Goal: Task Accomplishment & Management: Manage account settings

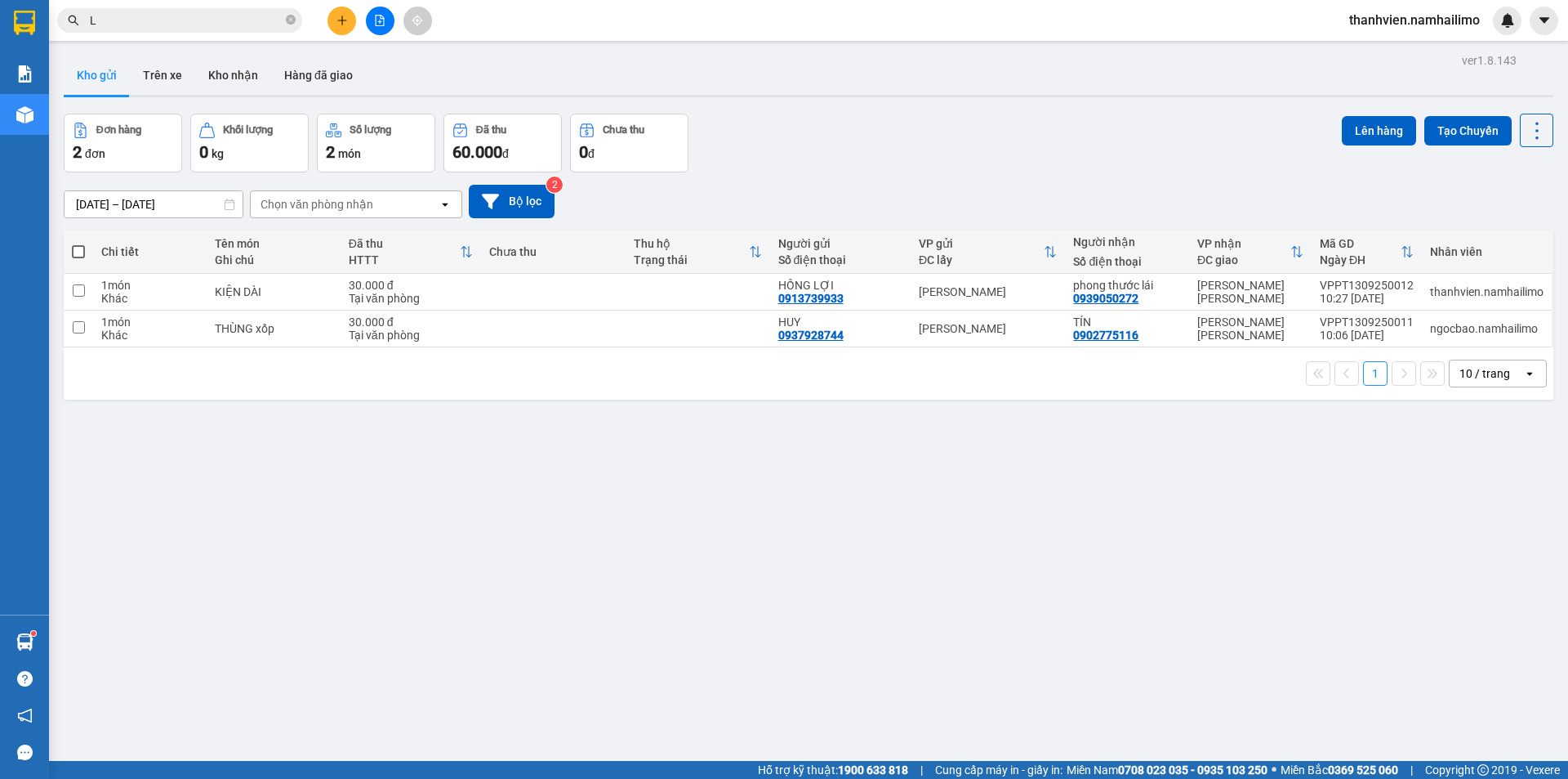
click at [84, 81] on button "Kho gửi" at bounding box center [97, 75] width 67 height 39
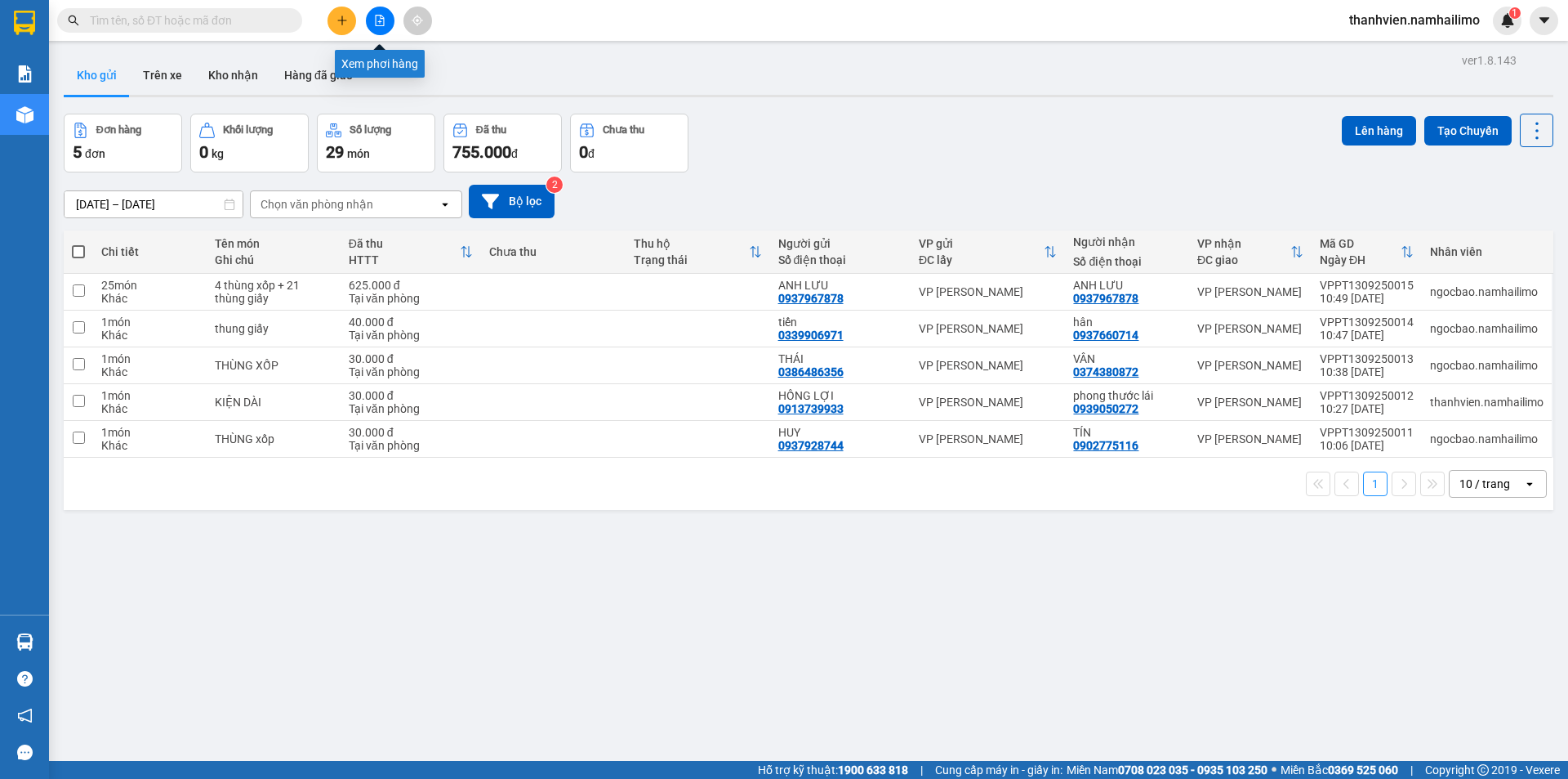
click at [387, 18] on button at bounding box center [380, 21] width 28 height 28
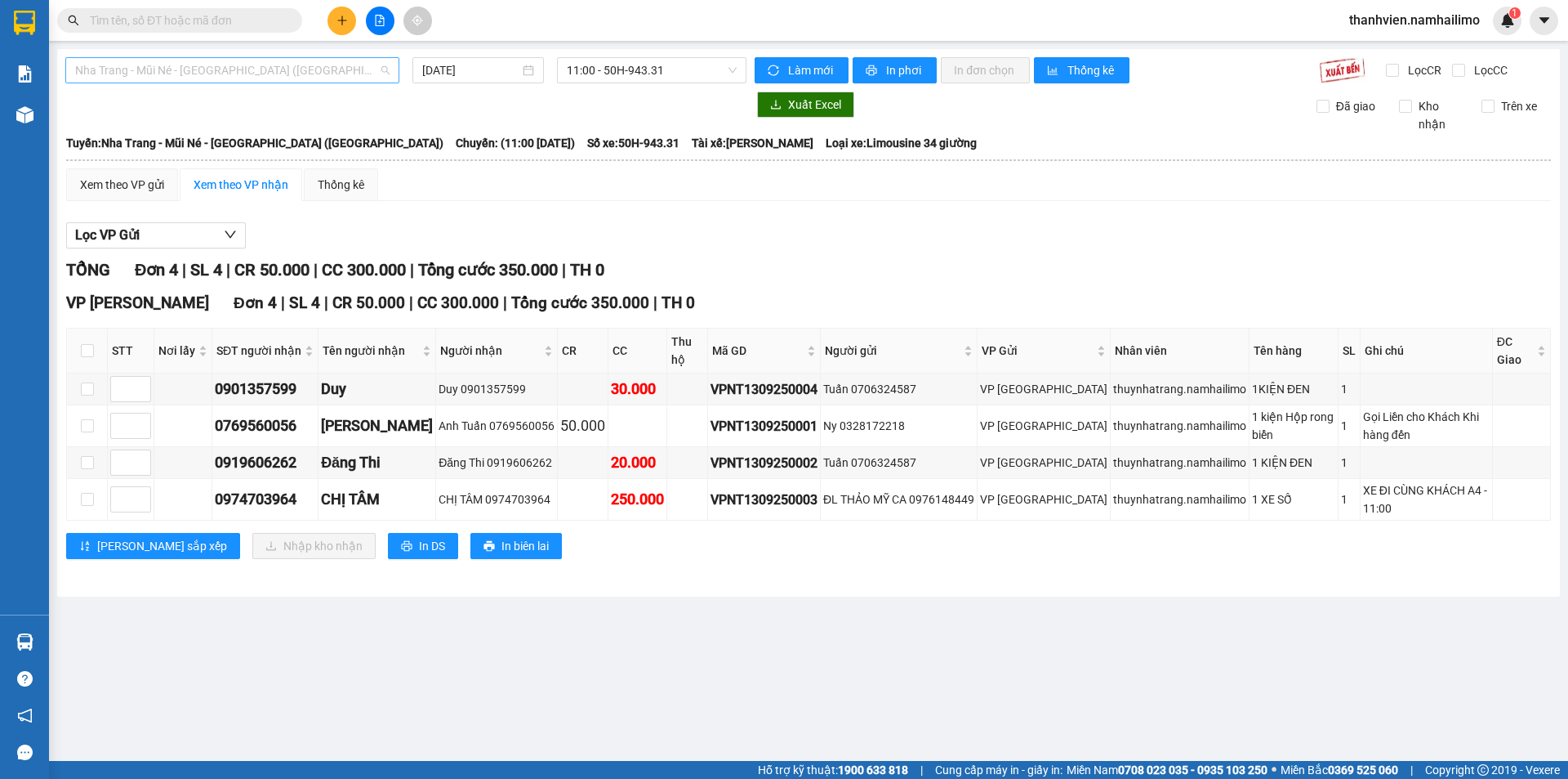
click at [309, 73] on span "Nha Trang - Mũi Né - Sài Gòn (Sáng)" at bounding box center [232, 70] width 314 height 24
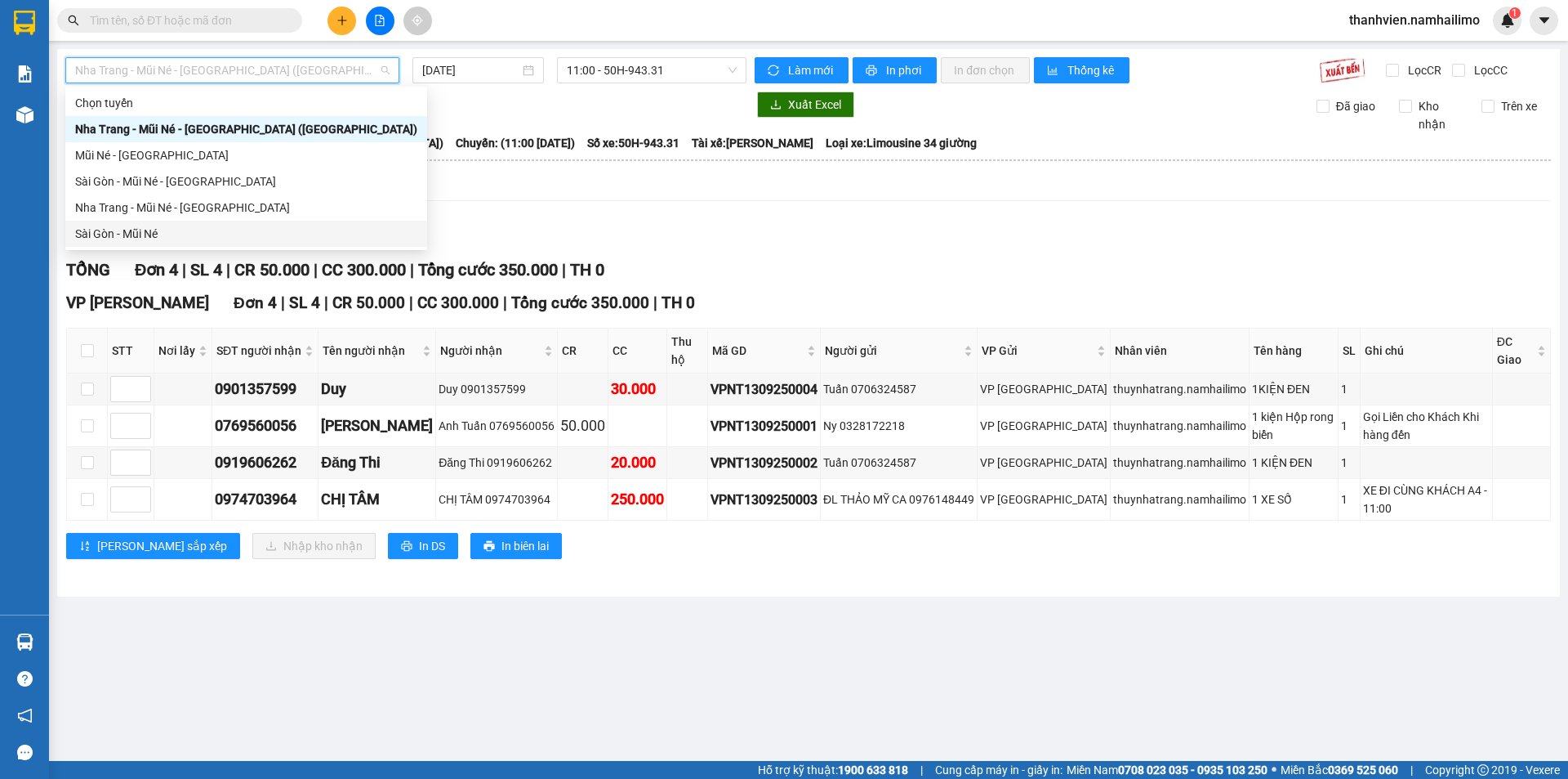
click at [175, 225] on div "Sài Gòn - Mũi Né" at bounding box center [245, 234] width 342 height 18
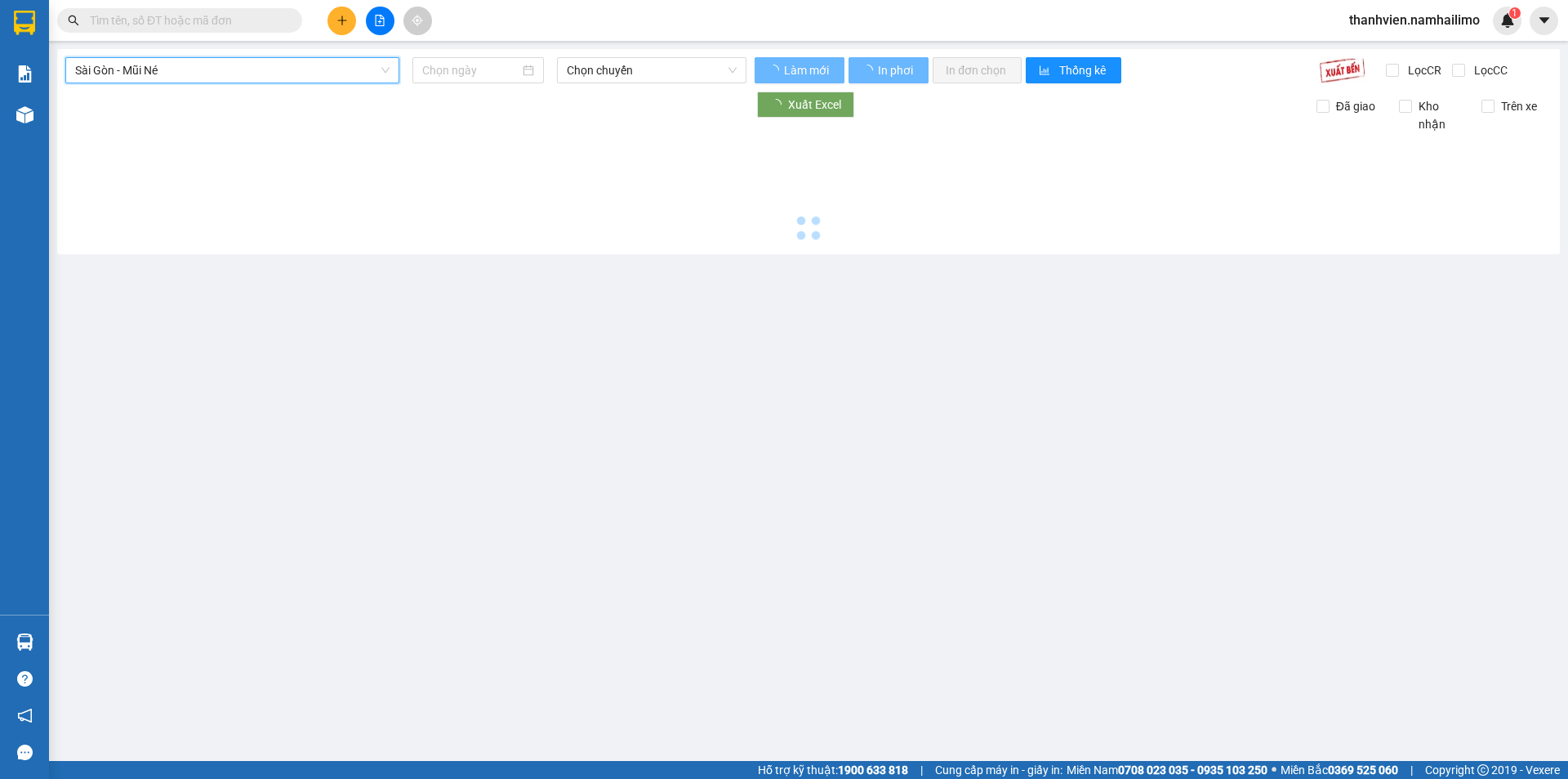
type input "13/09/2025"
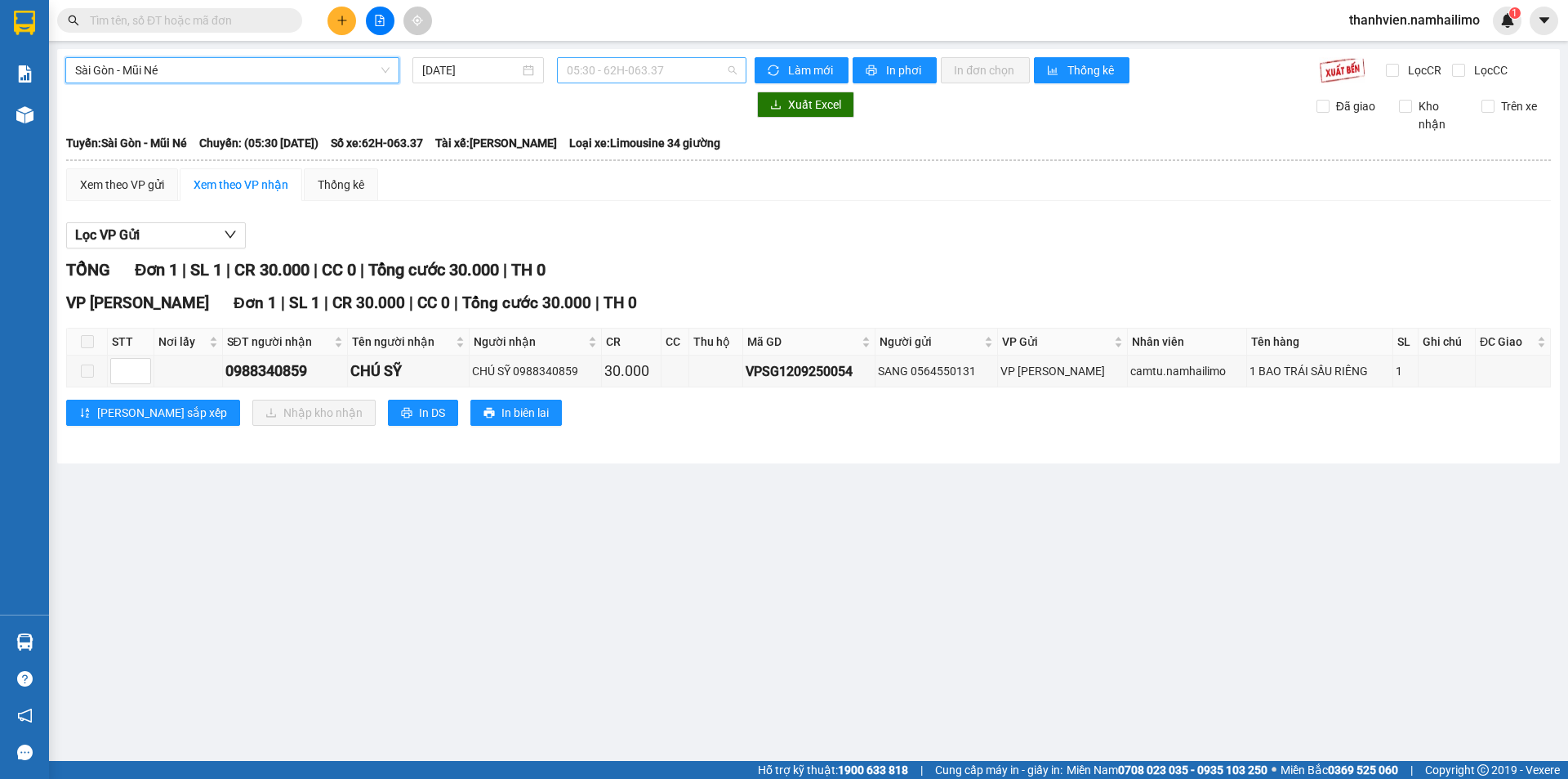
click at [695, 67] on span "05:30 - 62H-063.37" at bounding box center [651, 70] width 170 height 24
click at [389, 25] on button at bounding box center [380, 21] width 28 height 28
click at [371, 23] on button at bounding box center [380, 21] width 28 height 28
click at [379, 23] on icon "file-add" at bounding box center [380, 21] width 12 height 12
click at [386, 22] on button at bounding box center [380, 21] width 28 height 28
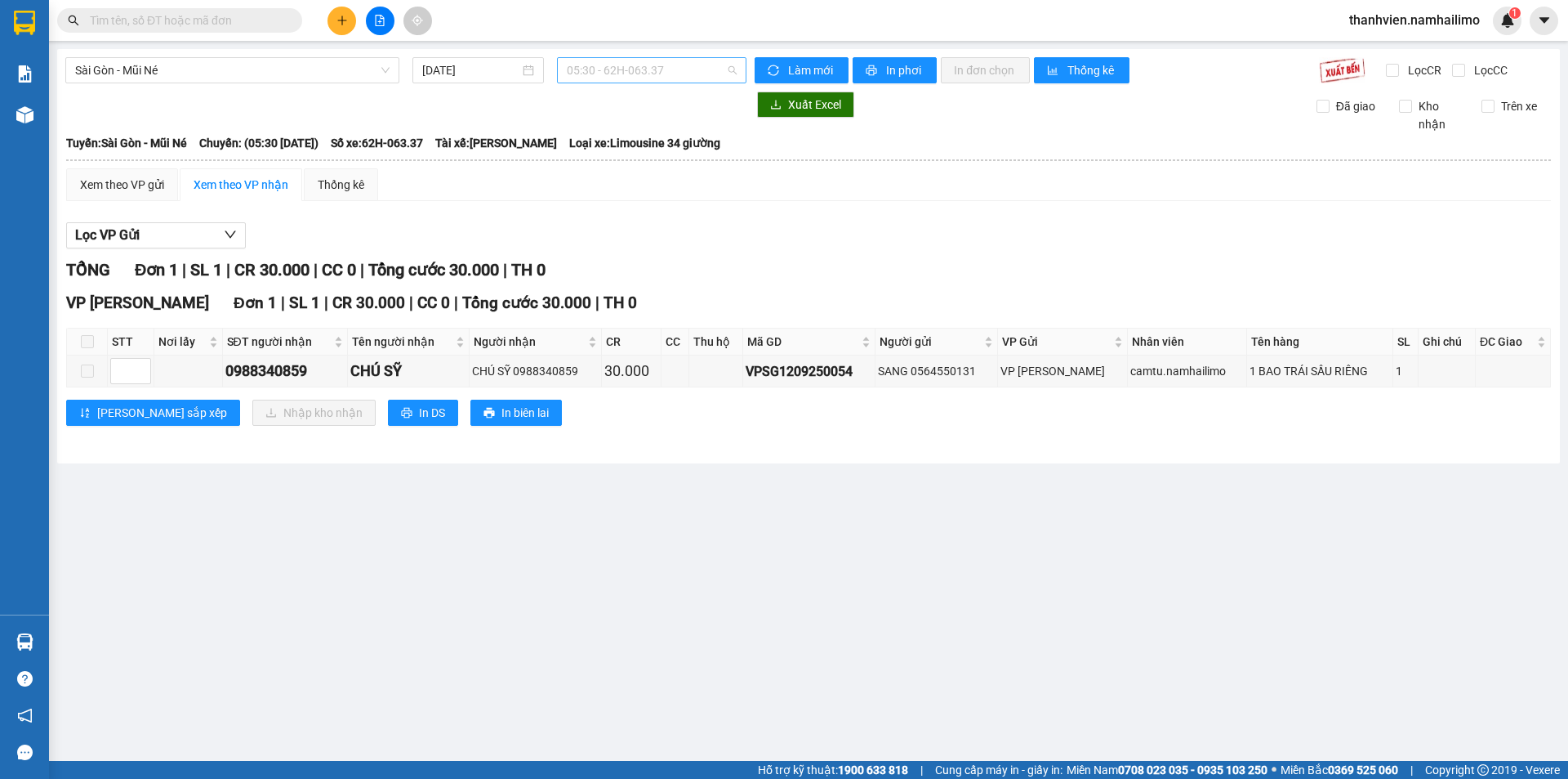
click at [697, 75] on span "05:30 - 62H-063.37" at bounding box center [651, 70] width 170 height 24
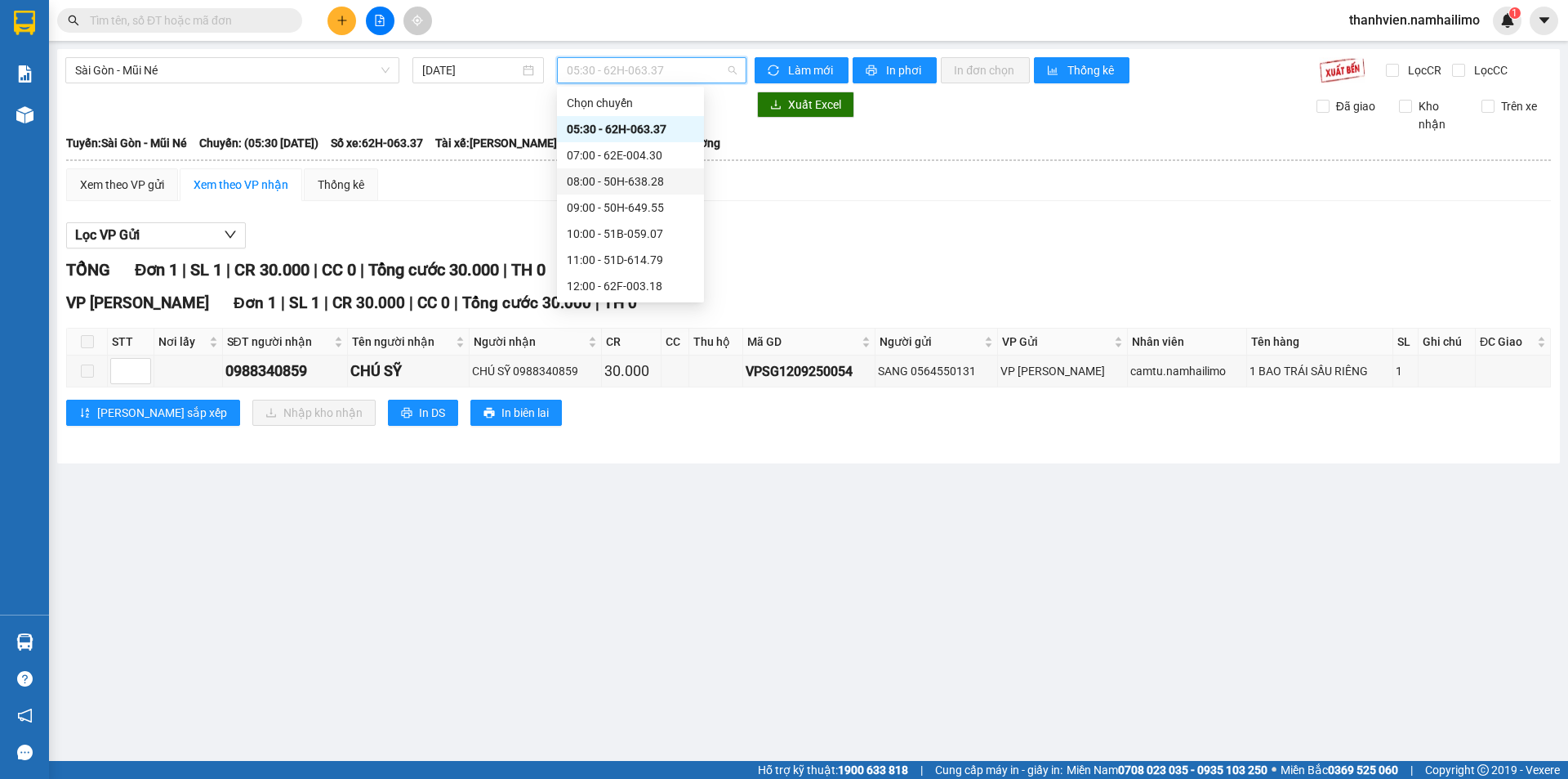
click at [670, 178] on div "08:00 - 50H-638.28" at bounding box center [630, 181] width 127 height 18
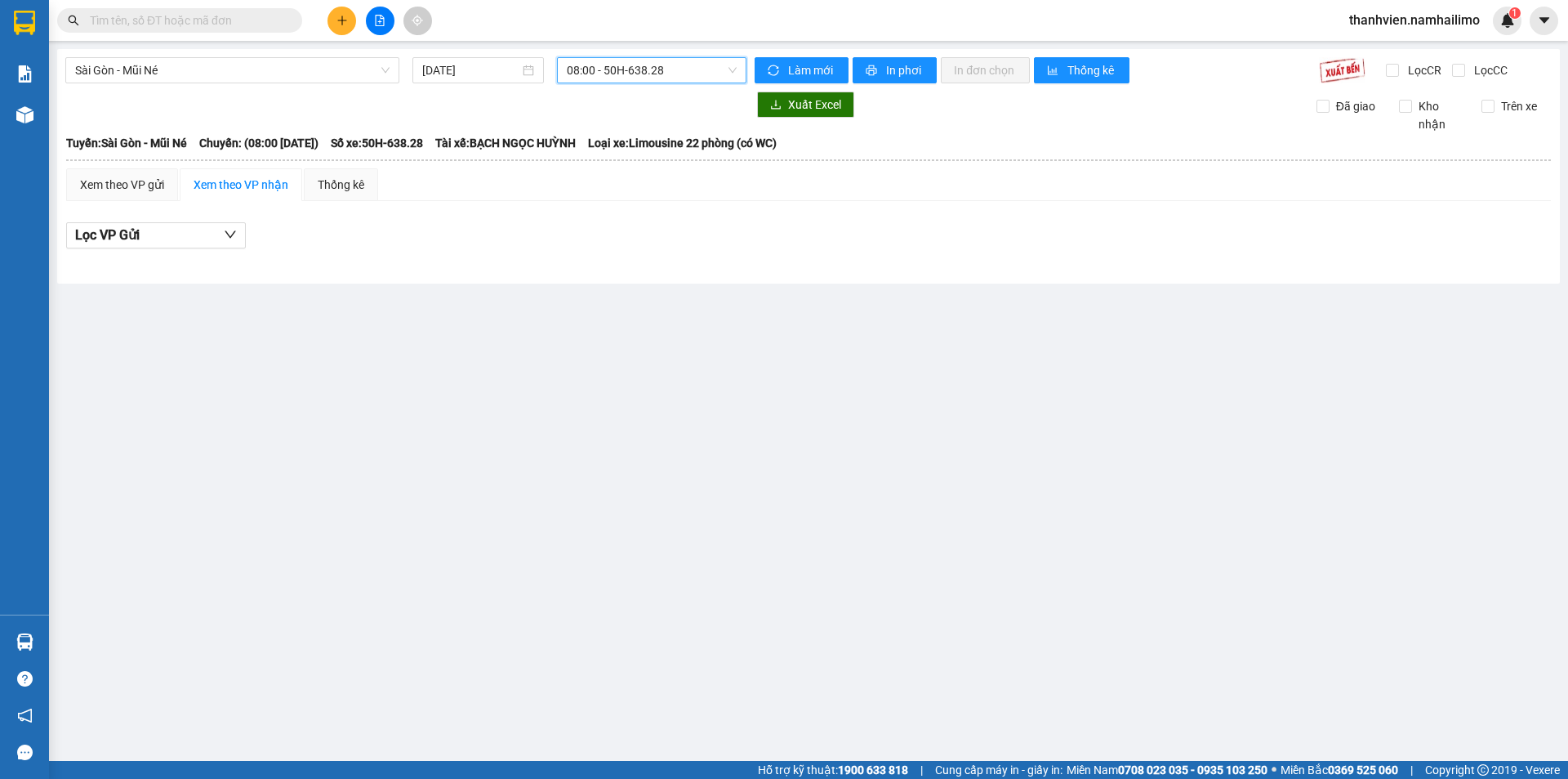
click at [695, 69] on span "08:00 - 50H-638.28" at bounding box center [651, 70] width 170 height 24
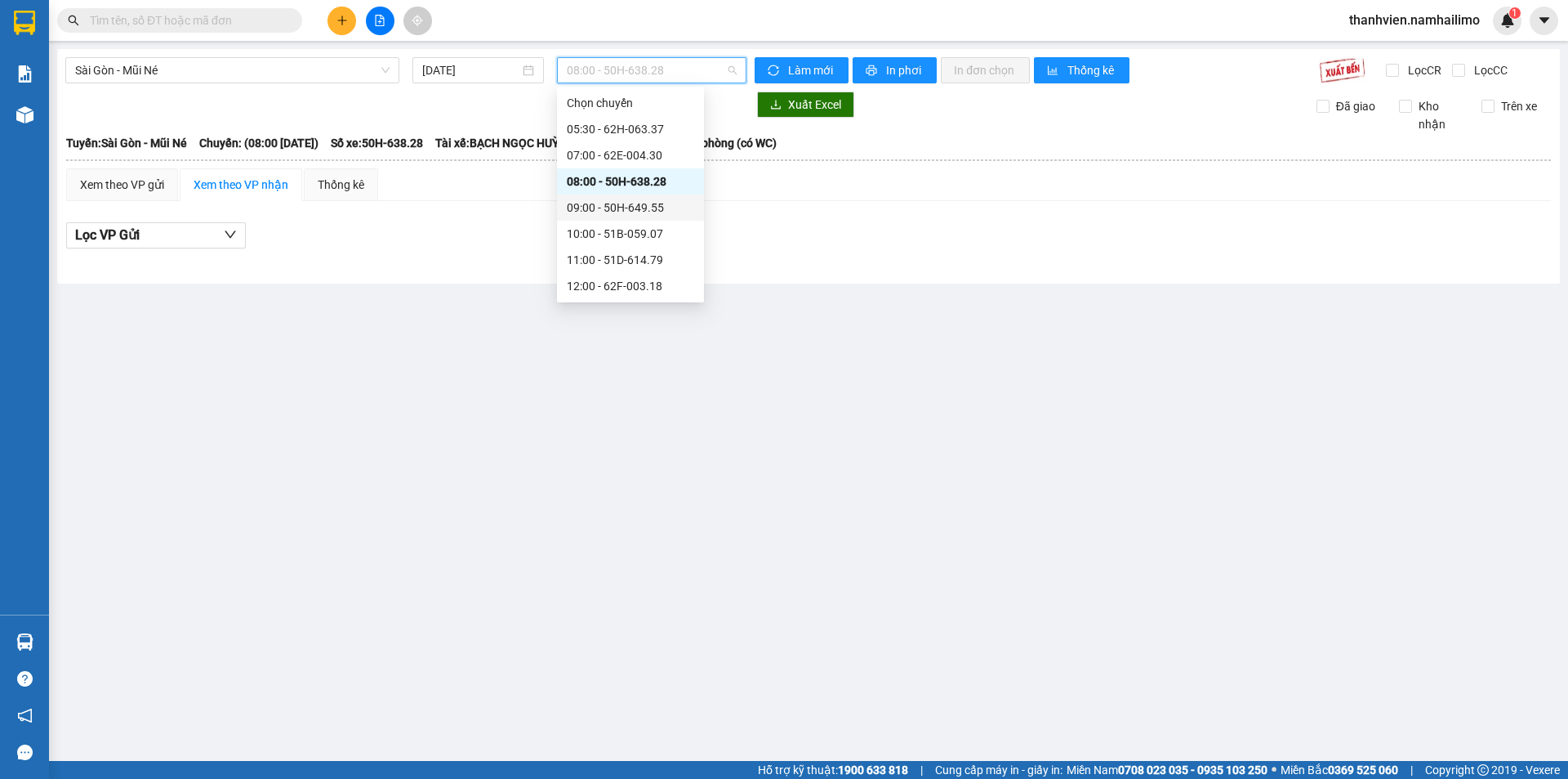
click at [654, 207] on div "09:00 - 50H-649.55" at bounding box center [630, 208] width 127 height 18
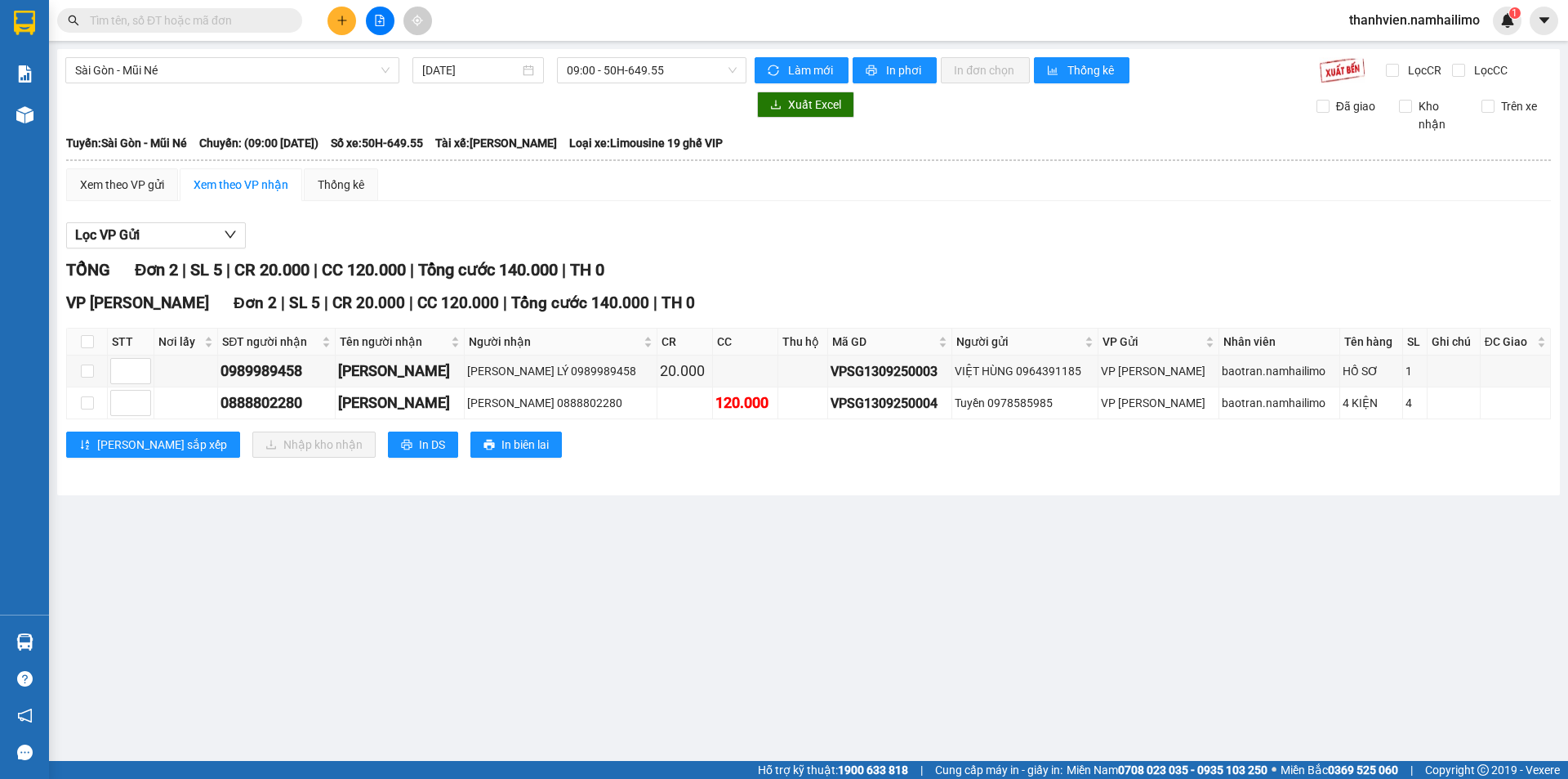
click at [253, 28] on input "text" at bounding box center [186, 21] width 193 height 18
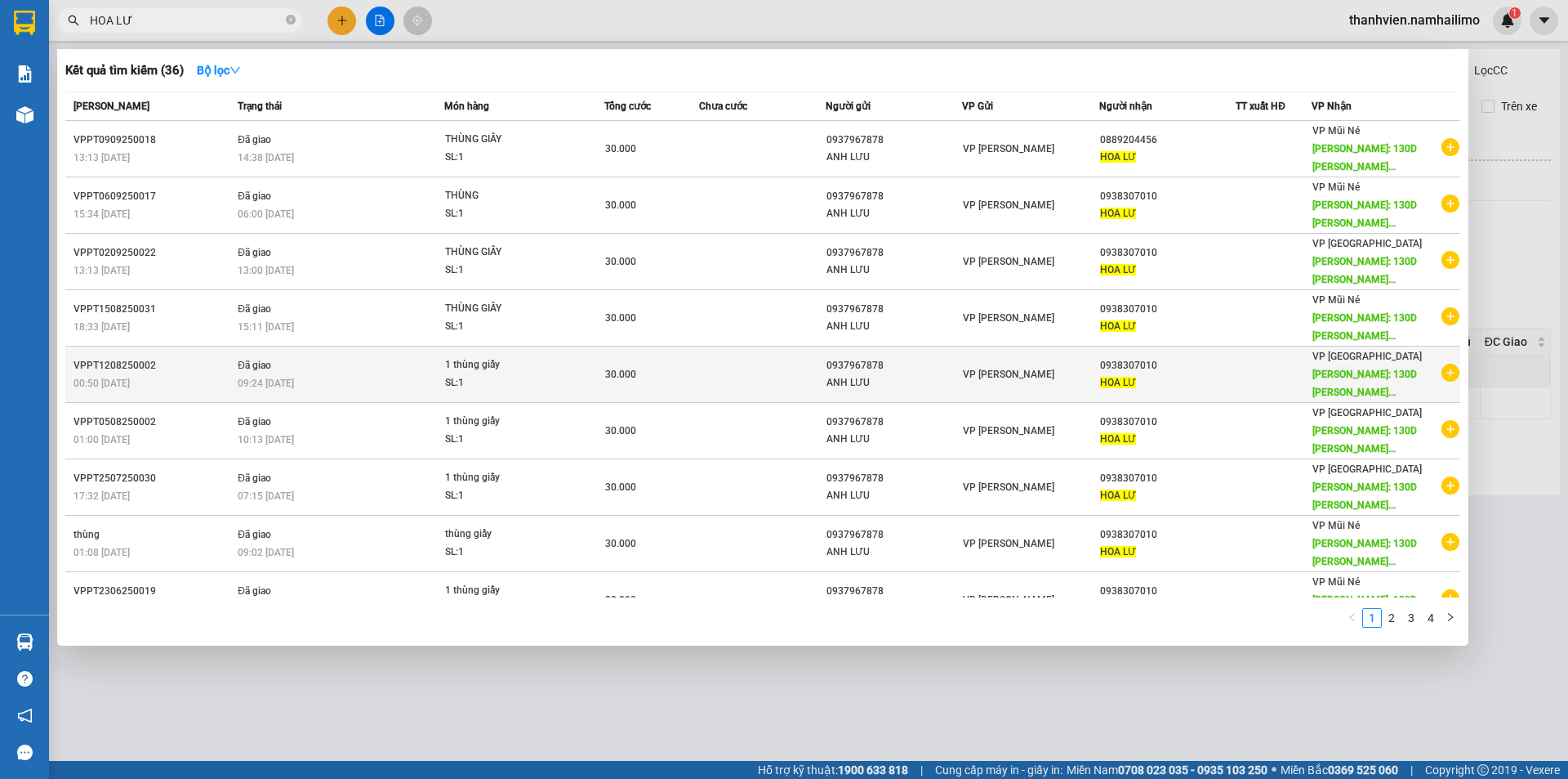
type input "HOA LƯ"
click at [1442, 381] on icon "plus-circle" at bounding box center [1451, 373] width 18 height 18
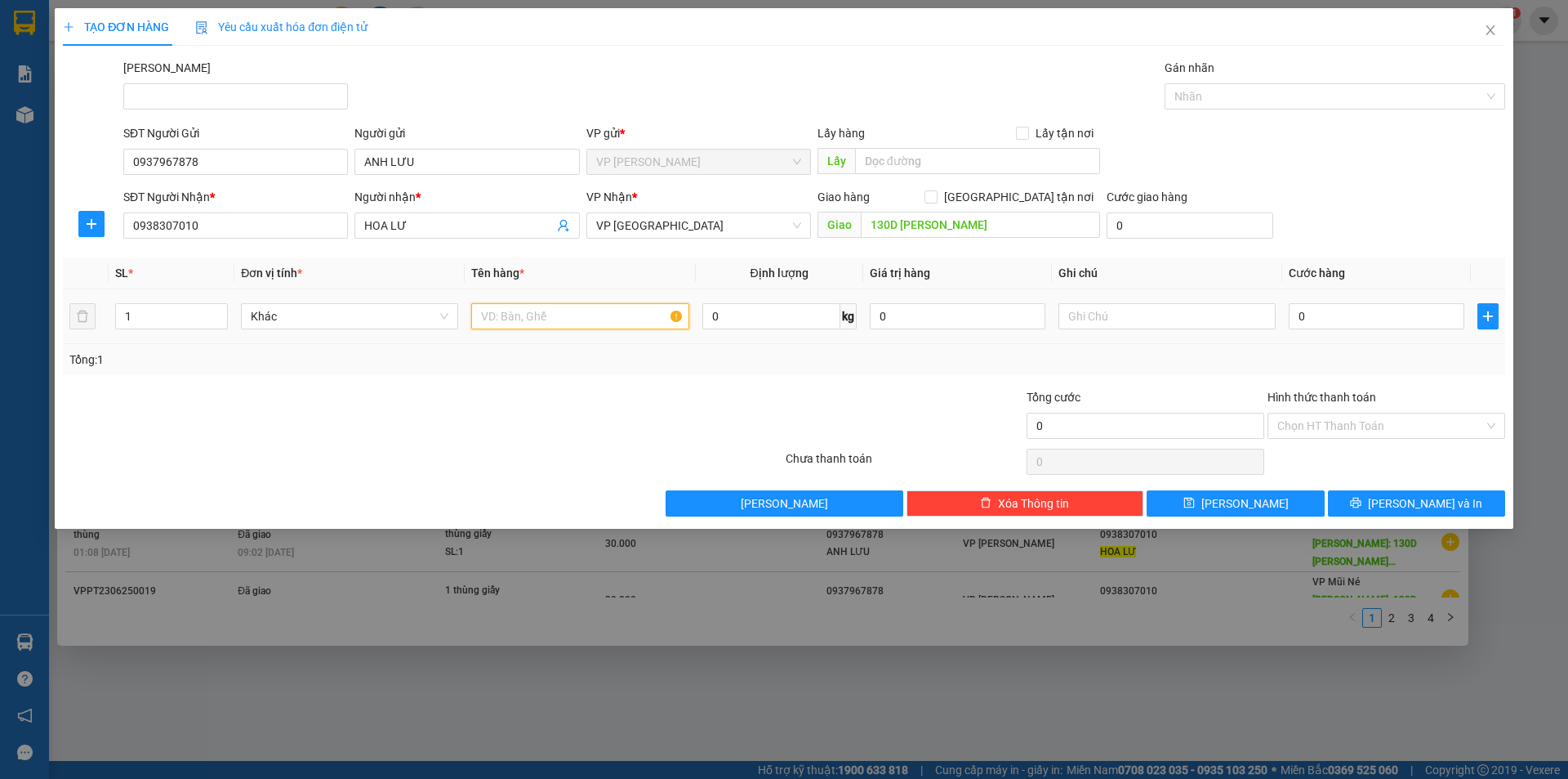
click at [578, 315] on input "text" at bounding box center [579, 315] width 217 height 26
type input "THÙNG GIẤY"
click at [1346, 325] on input "0" at bounding box center [1376, 315] width 176 height 26
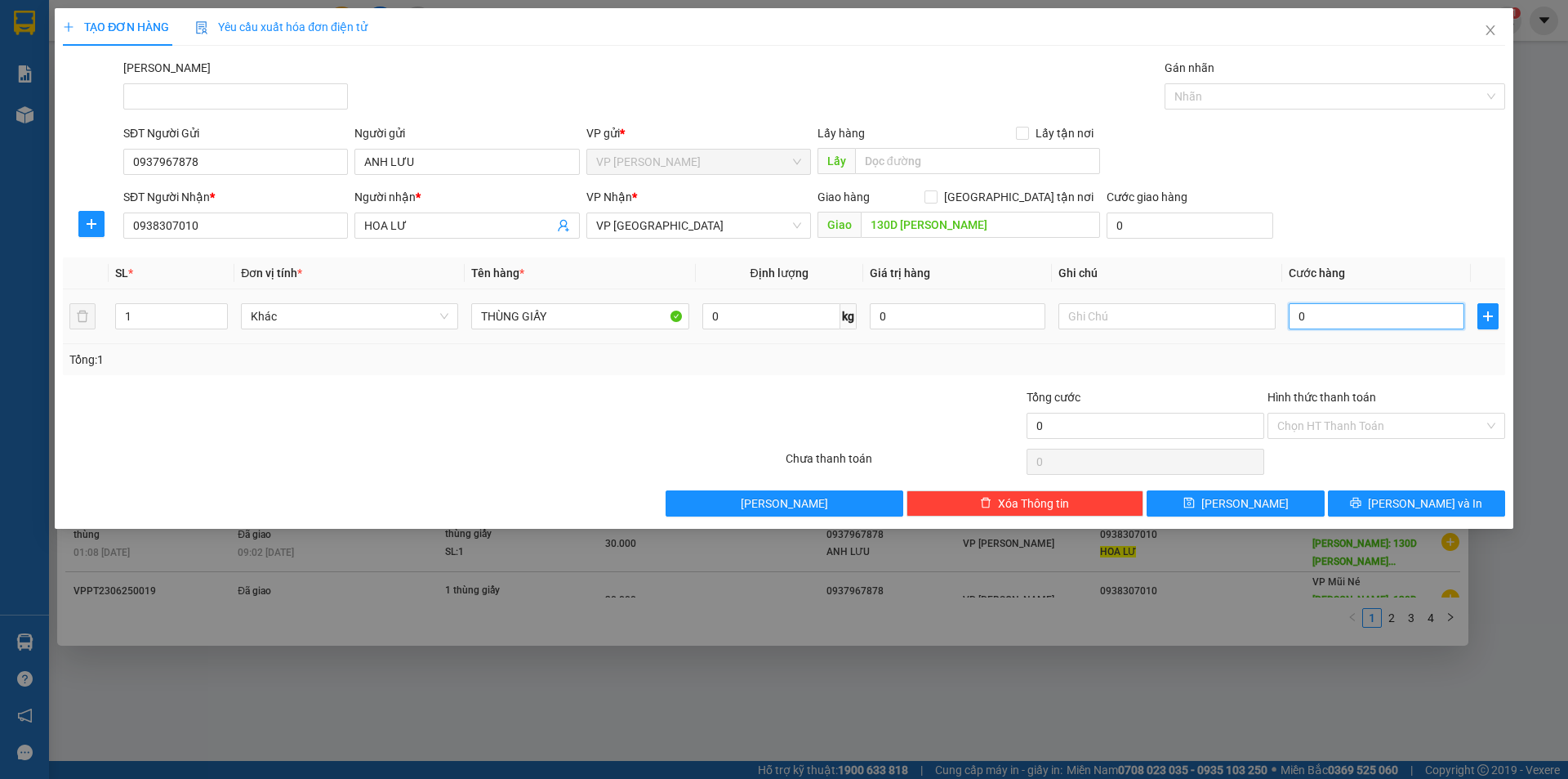
type input "3"
type input "30"
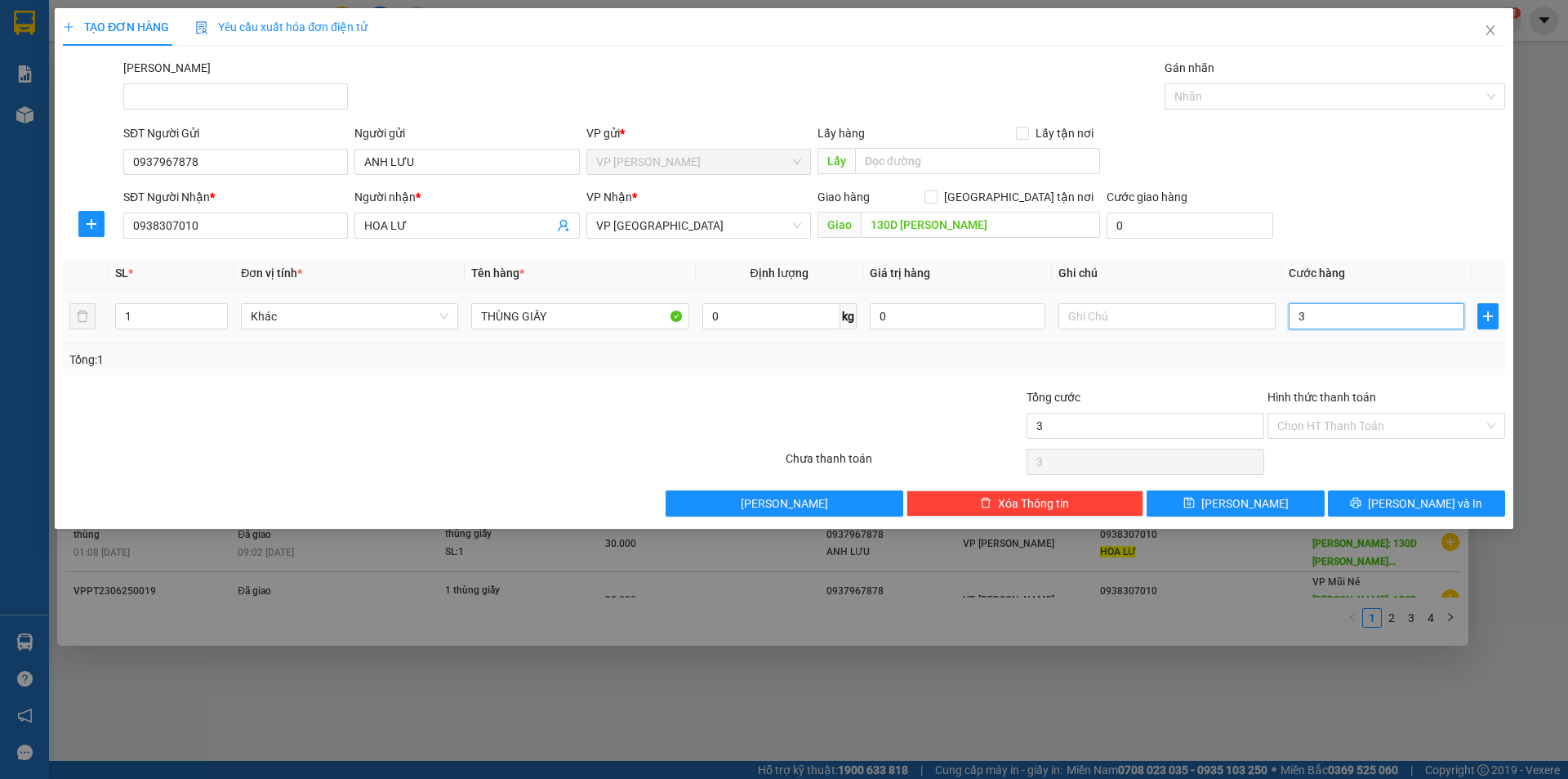
type input "30"
click at [202, 222] on input "0938307010" at bounding box center [235, 225] width 225 height 26
type input "30.000"
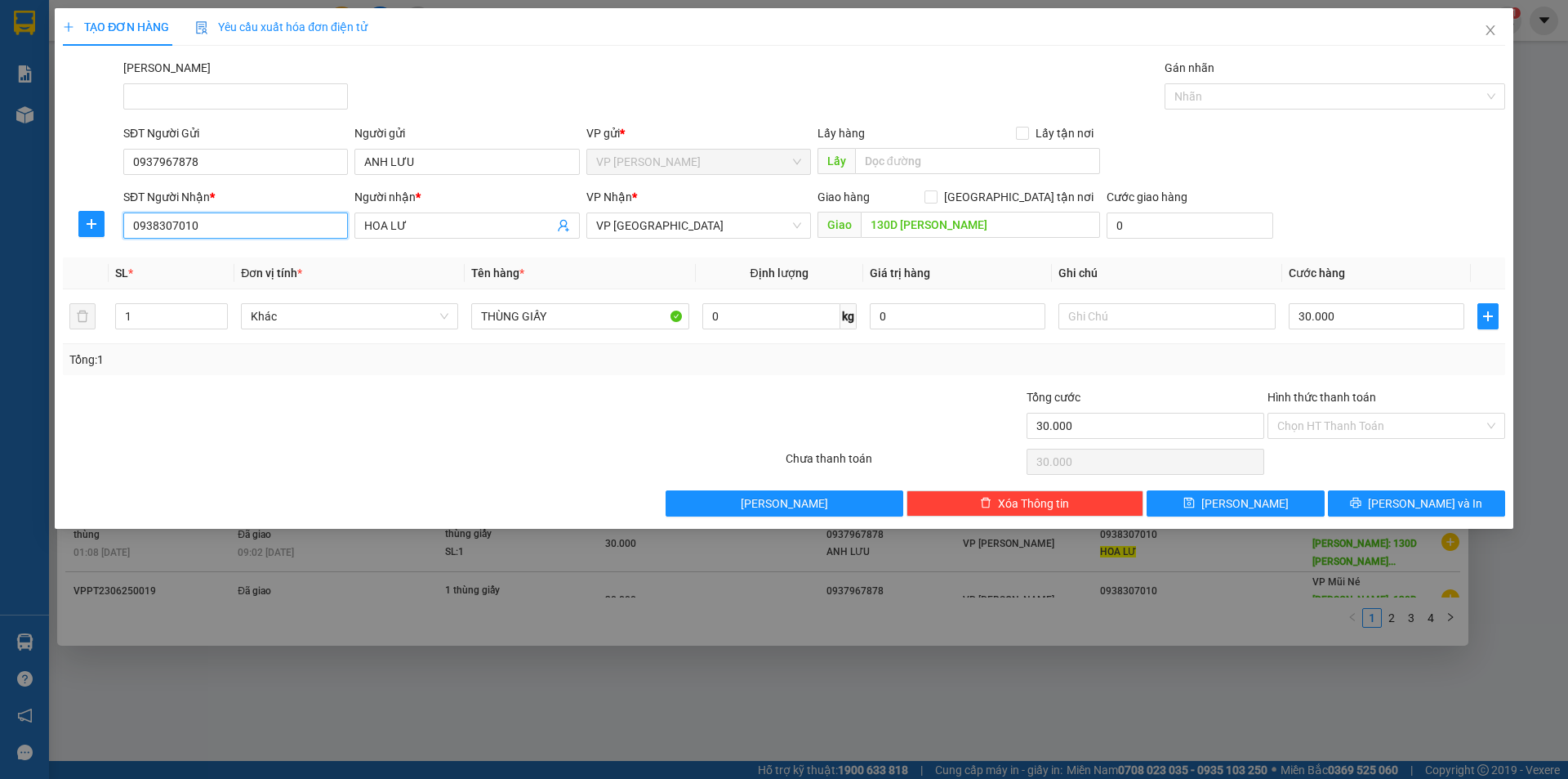
click at [202, 222] on input "0938307010" at bounding box center [235, 225] width 225 height 26
type input "0889204456"
click at [209, 261] on div "0889204456 - HOA LƯ" at bounding box center [235, 258] width 205 height 18
type input "130D NGUYỄN ĐINH CHIỂU- PARADISE RESORT"
type input "0889204456"
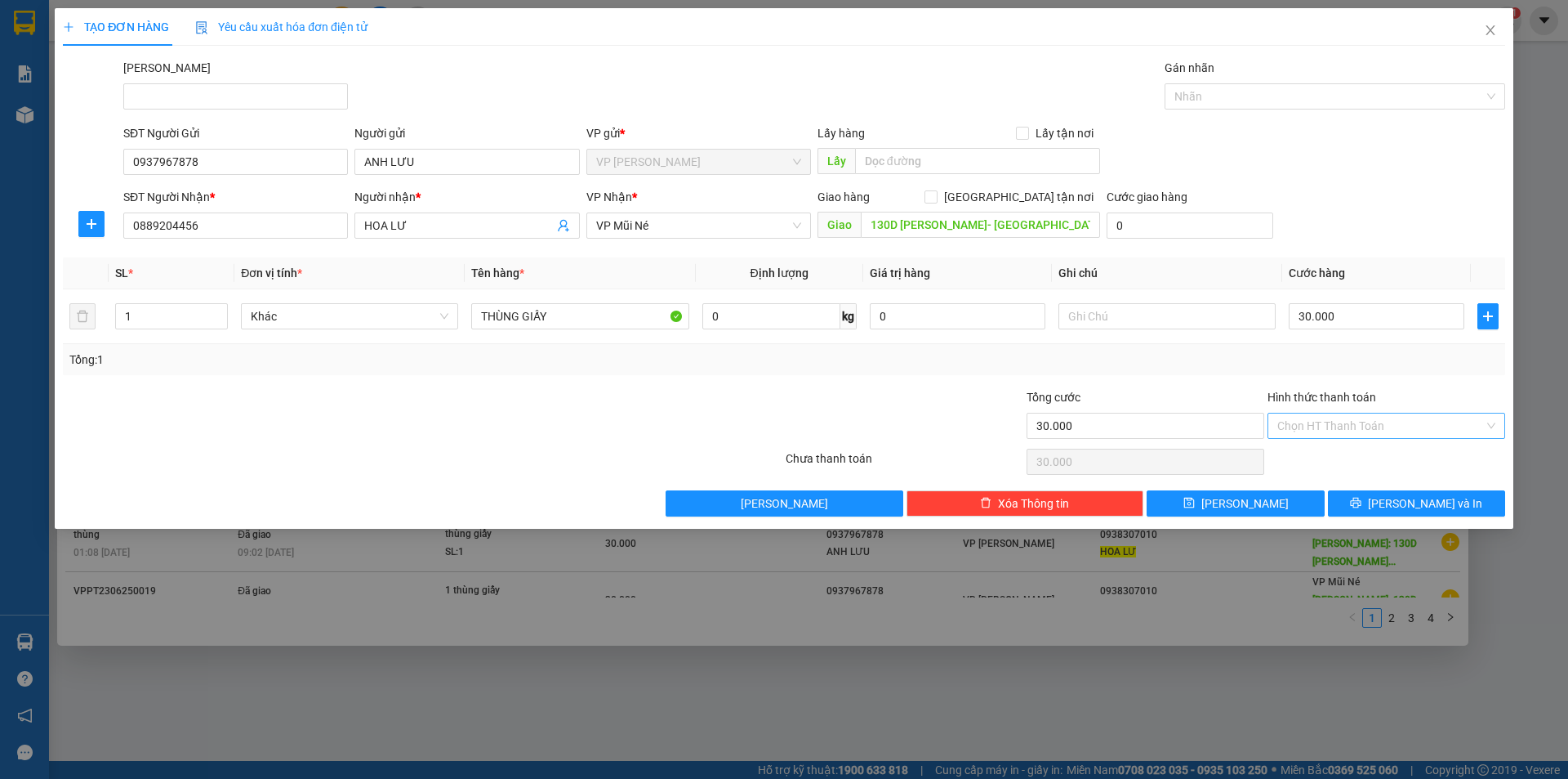
click at [1393, 421] on input "Hình thức thanh toán" at bounding box center [1380, 425] width 206 height 24
click at [1387, 454] on div "Tại văn phòng" at bounding box center [1386, 459] width 218 height 18
type input "0"
click at [1363, 505] on button "Lưu và In" at bounding box center [1416, 503] width 177 height 26
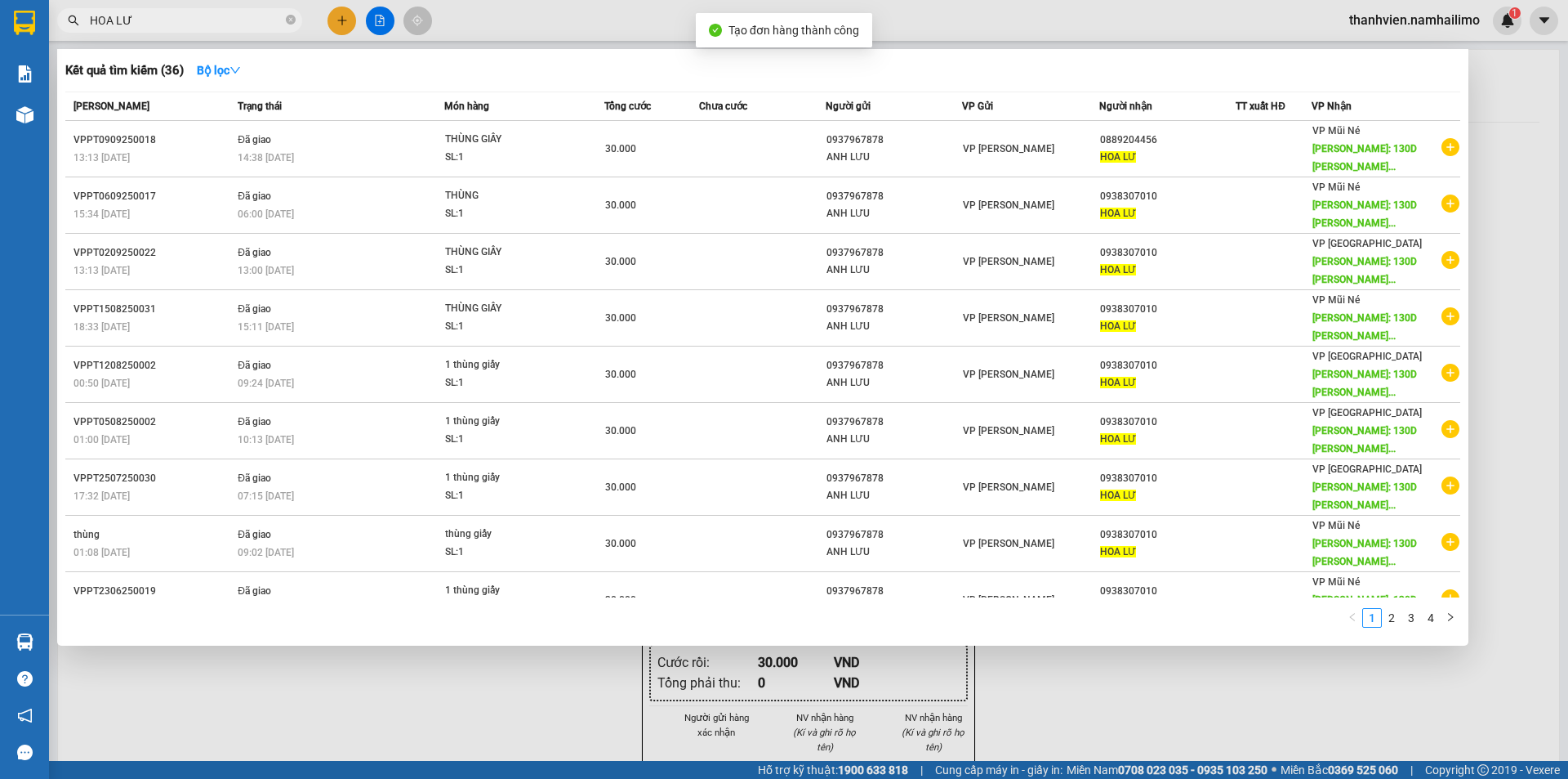
drag, startPoint x: 1136, startPoint y: 690, endPoint x: 1130, endPoint y: 661, distance: 29.6
click at [1135, 684] on div at bounding box center [784, 390] width 1568 height 779
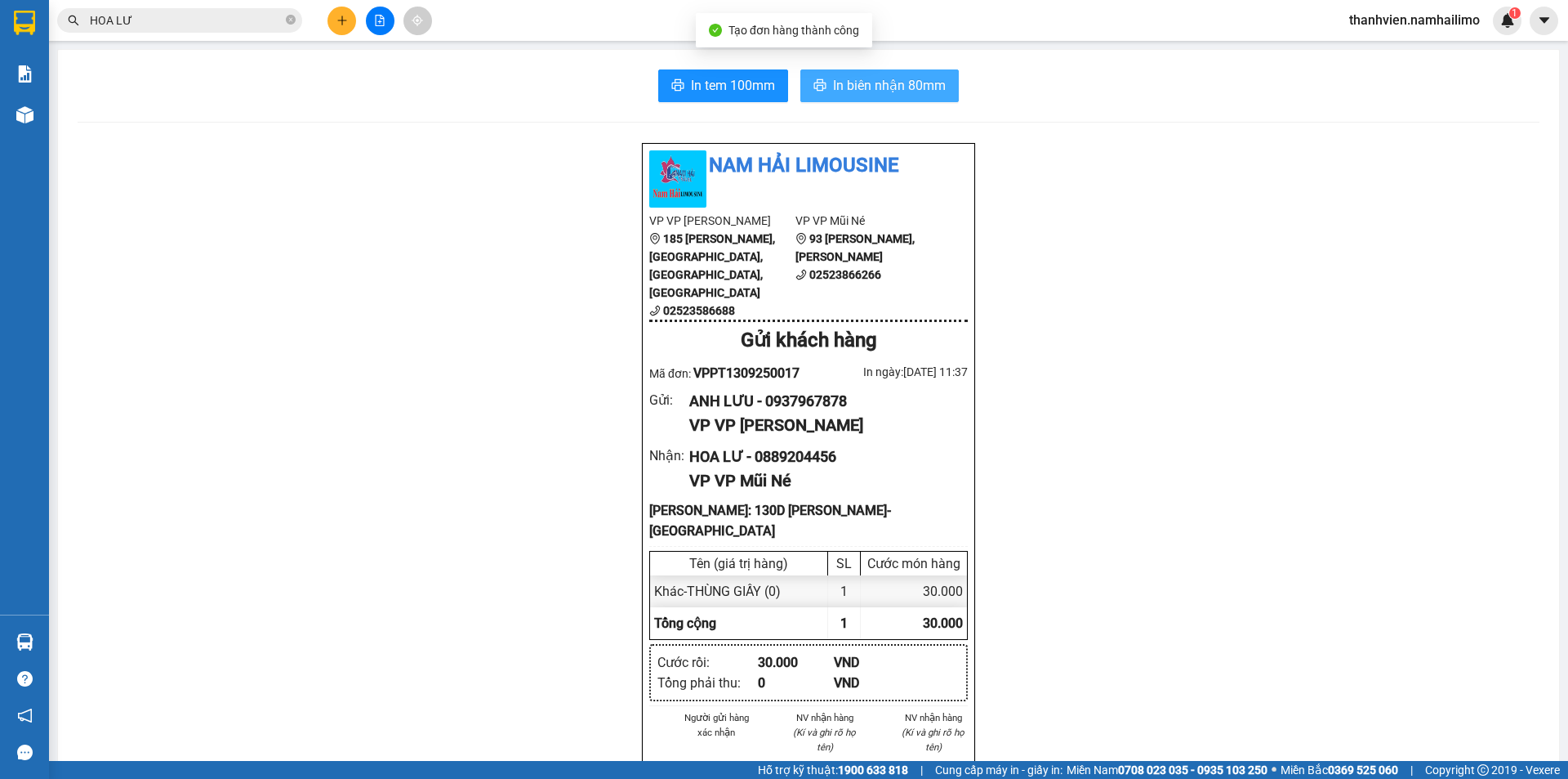
click at [913, 78] on span "In biên nhận 80mm" at bounding box center [888, 85] width 112 height 21
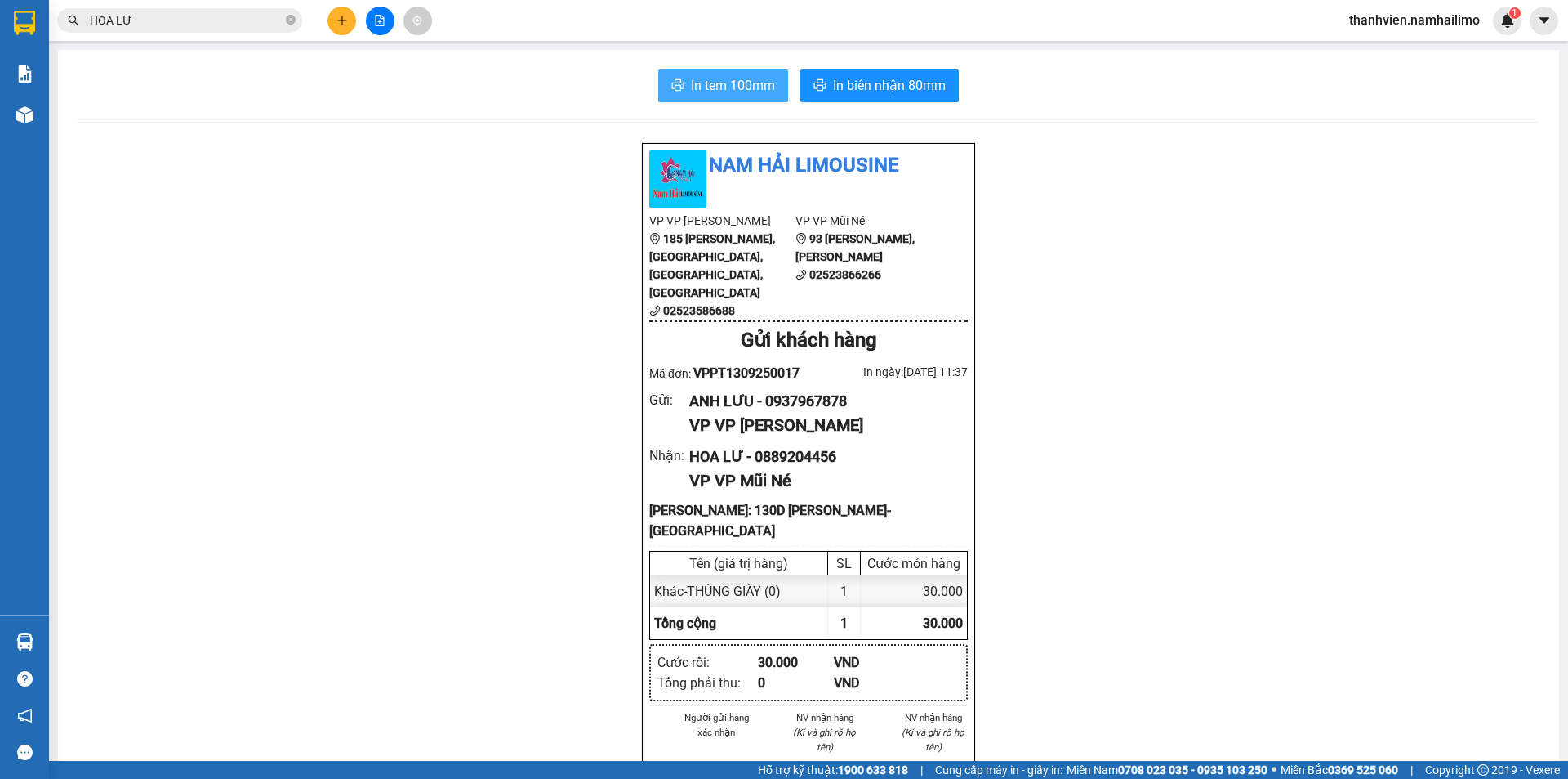
click at [752, 83] on span "In tem 100mm" at bounding box center [732, 85] width 84 height 21
click at [735, 92] on span "In tem 100mm" at bounding box center [732, 85] width 84 height 21
drag, startPoint x: 734, startPoint y: 67, endPoint x: 739, endPoint y: 86, distance: 19.6
click at [740, 86] on span "In tem 100mm" at bounding box center [732, 85] width 84 height 21
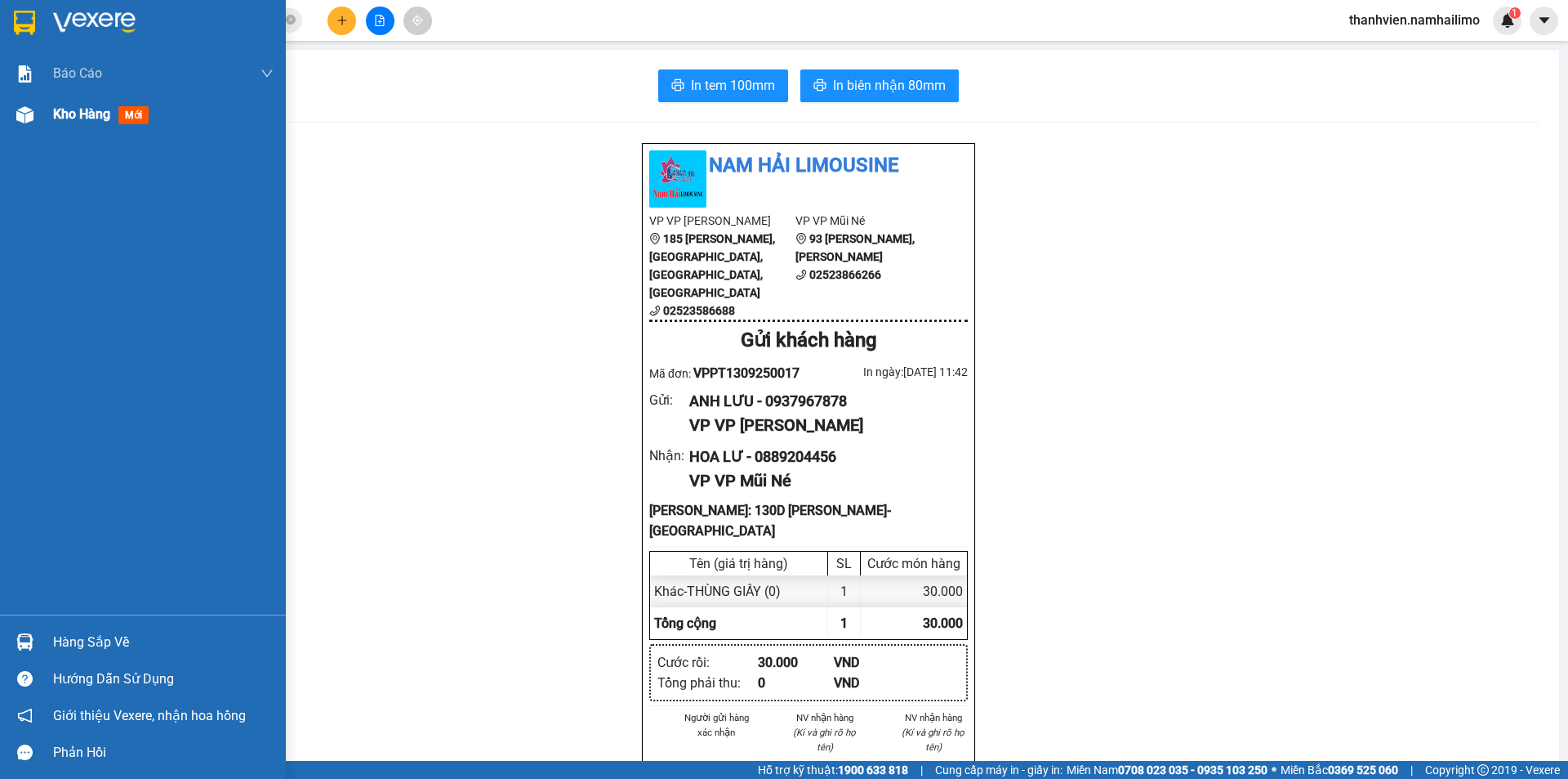
drag, startPoint x: 77, startPoint y: 112, endPoint x: 188, endPoint y: 95, distance: 112.3
click at [77, 112] on span "Kho hàng" at bounding box center [82, 114] width 57 height 16
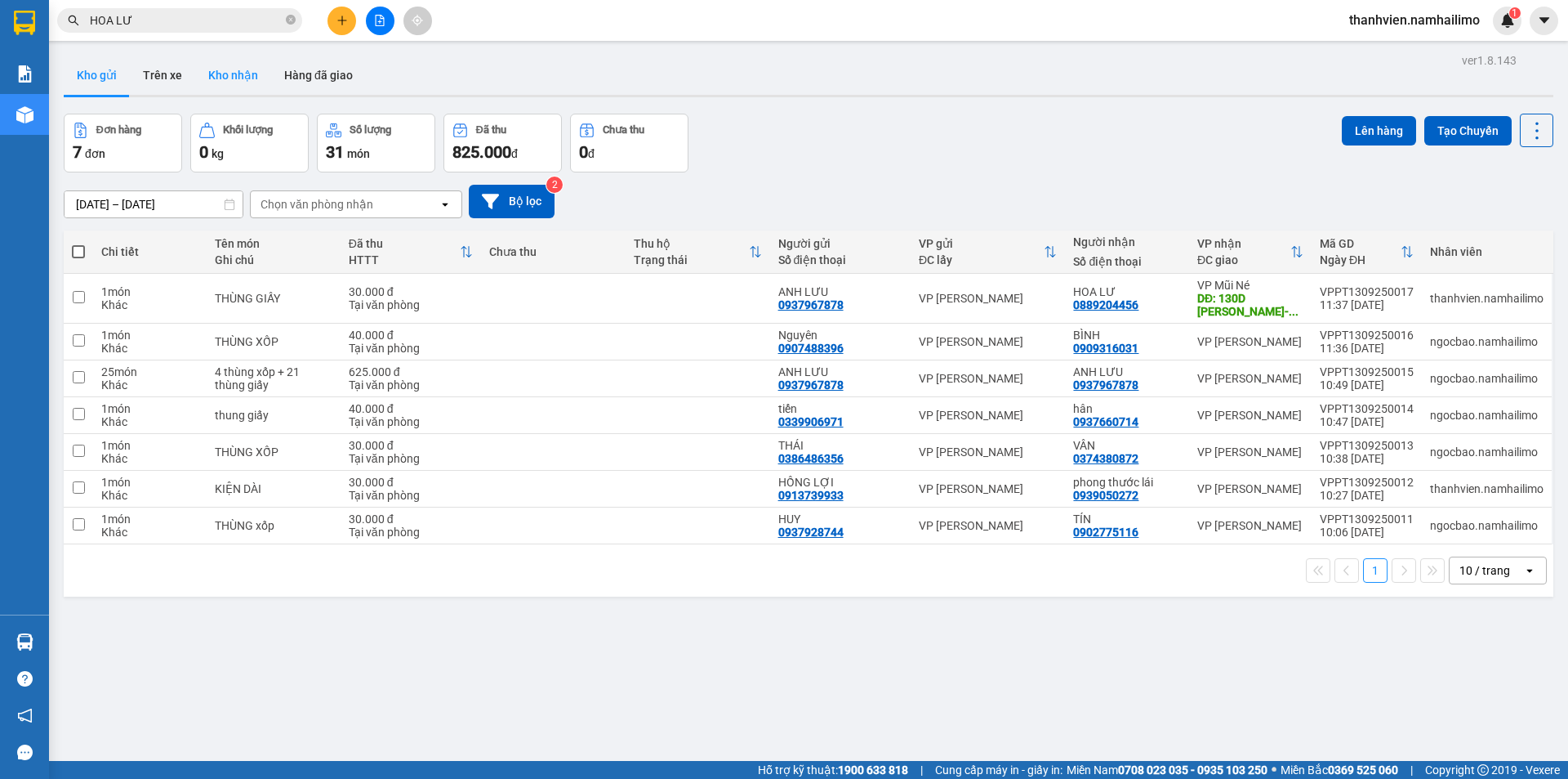
click at [255, 79] on button "Kho nhận" at bounding box center [233, 75] width 76 height 39
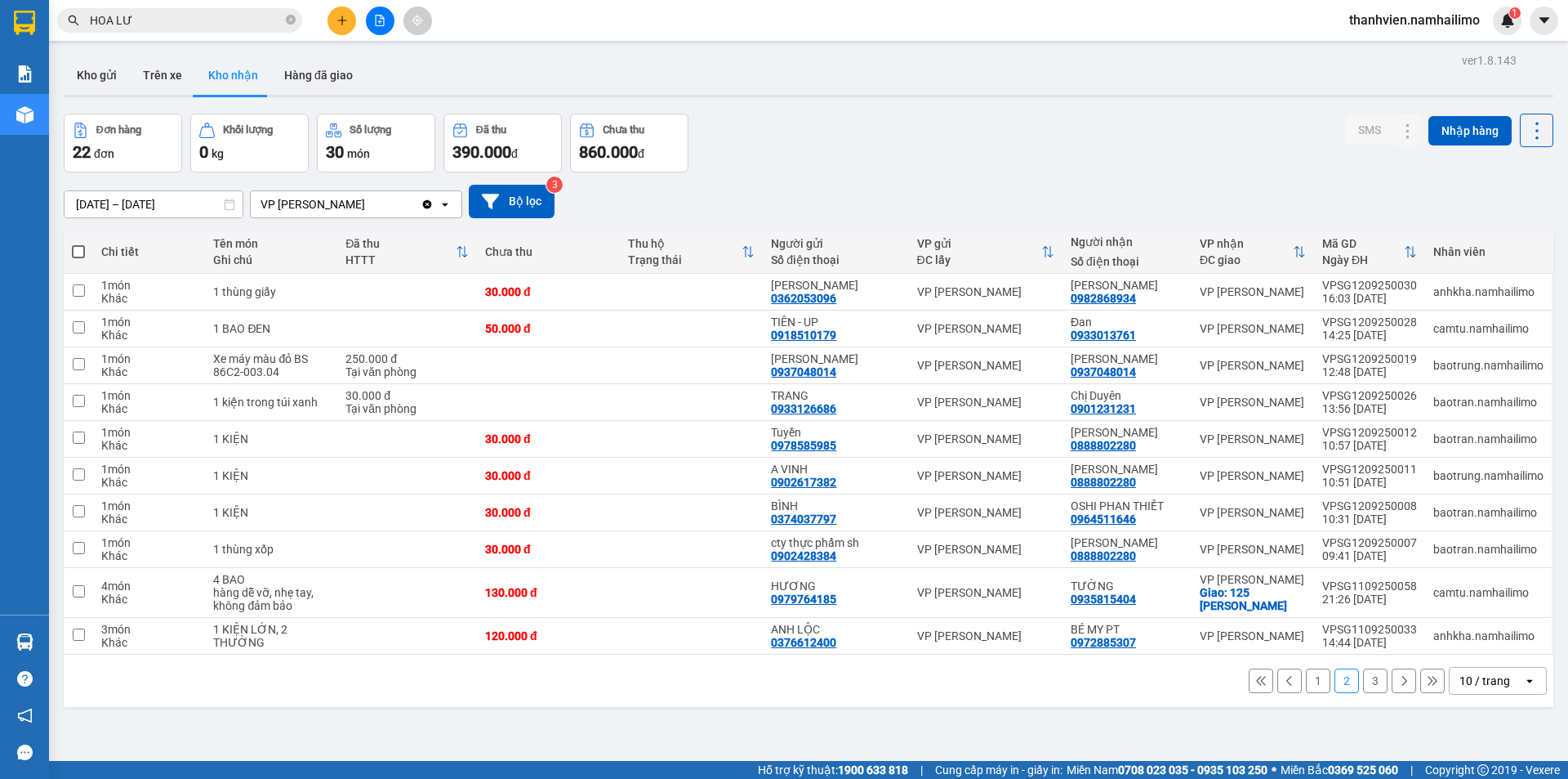
click at [1306, 684] on button "1" at bounding box center [1318, 680] width 24 height 24
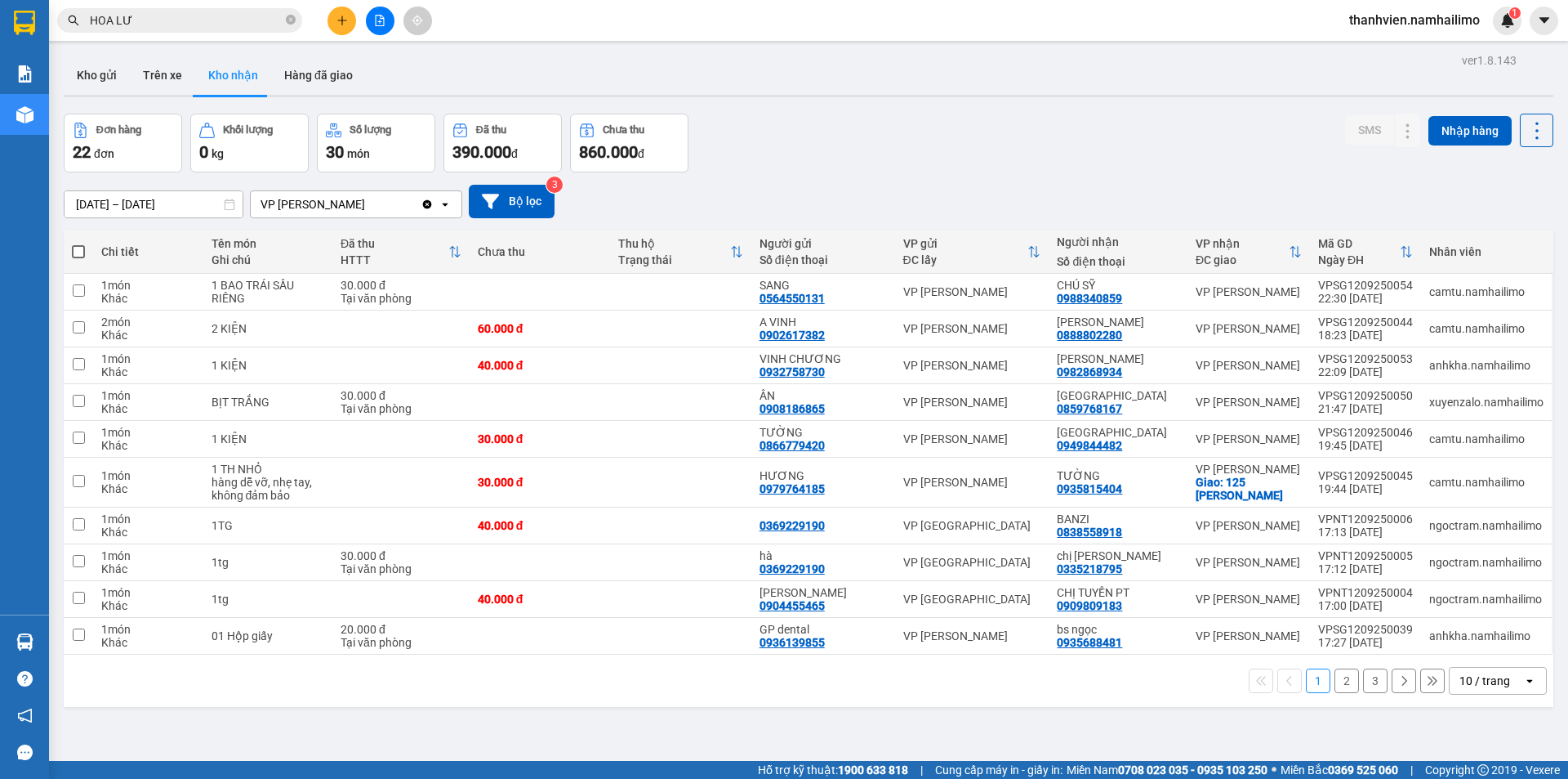
click at [1363, 685] on button "3" at bounding box center [1374, 680] width 24 height 24
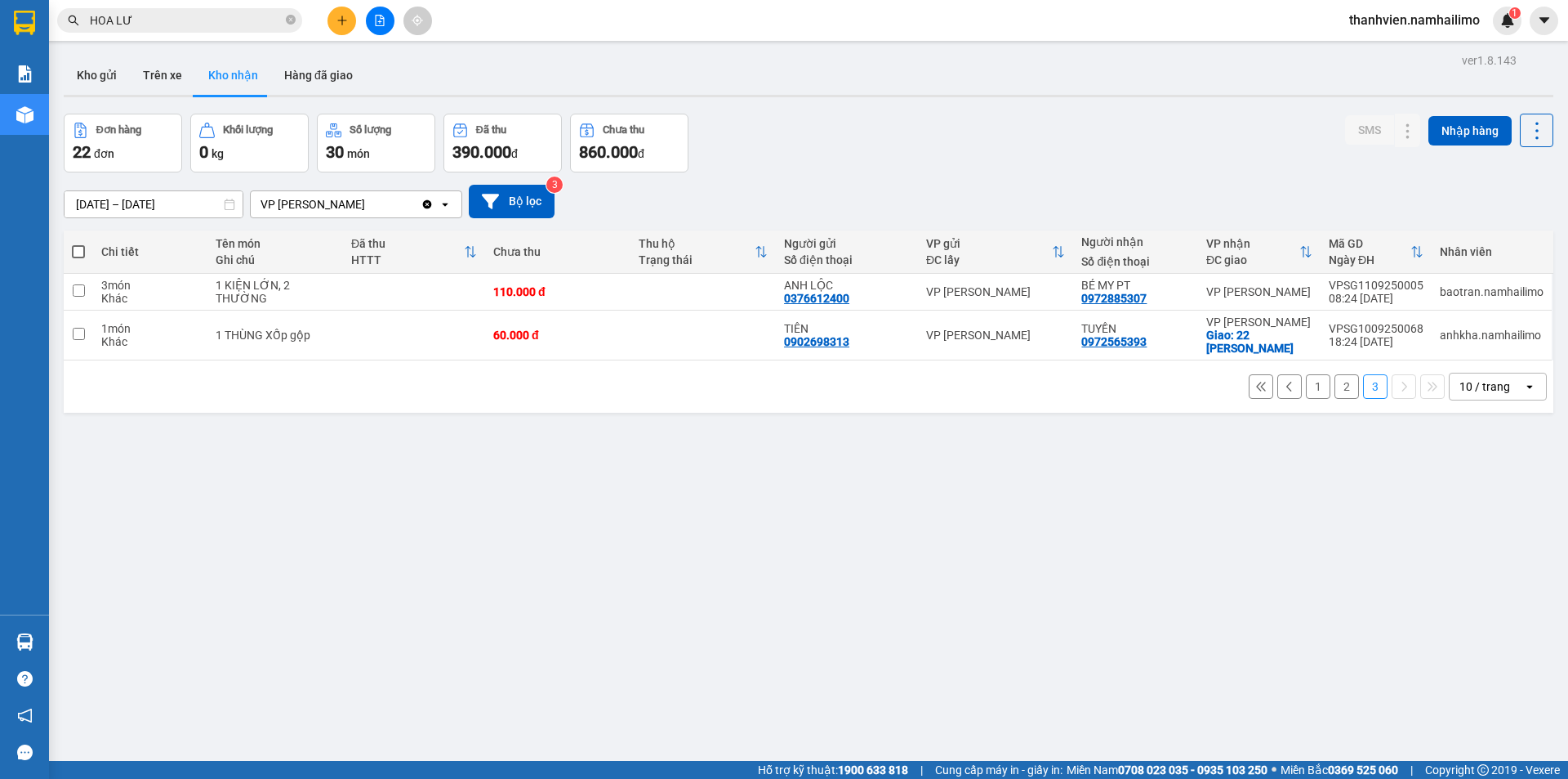
click at [1334, 387] on button "2" at bounding box center [1346, 386] width 24 height 24
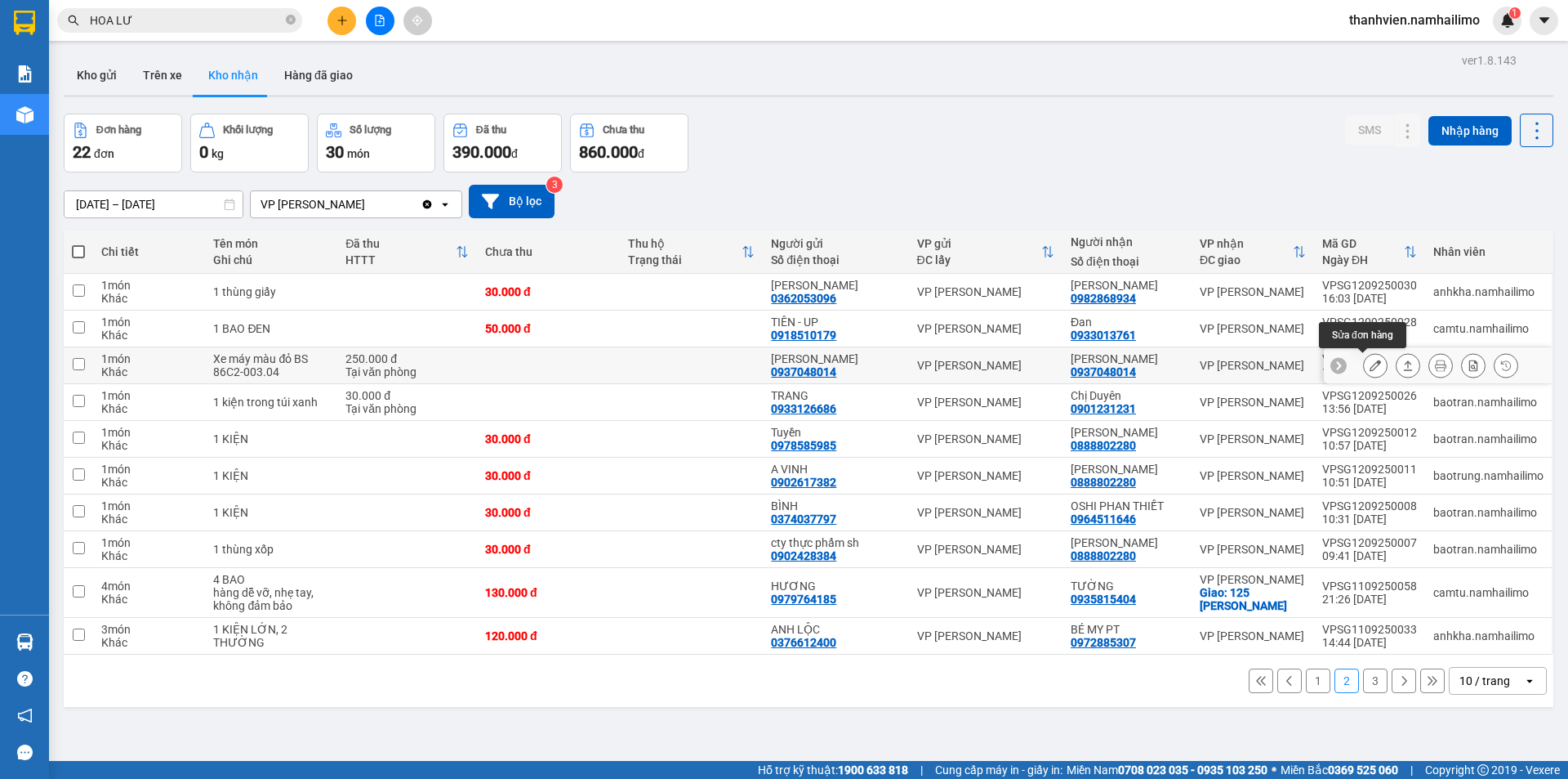
click at [1369, 363] on icon at bounding box center [1375, 365] width 12 height 12
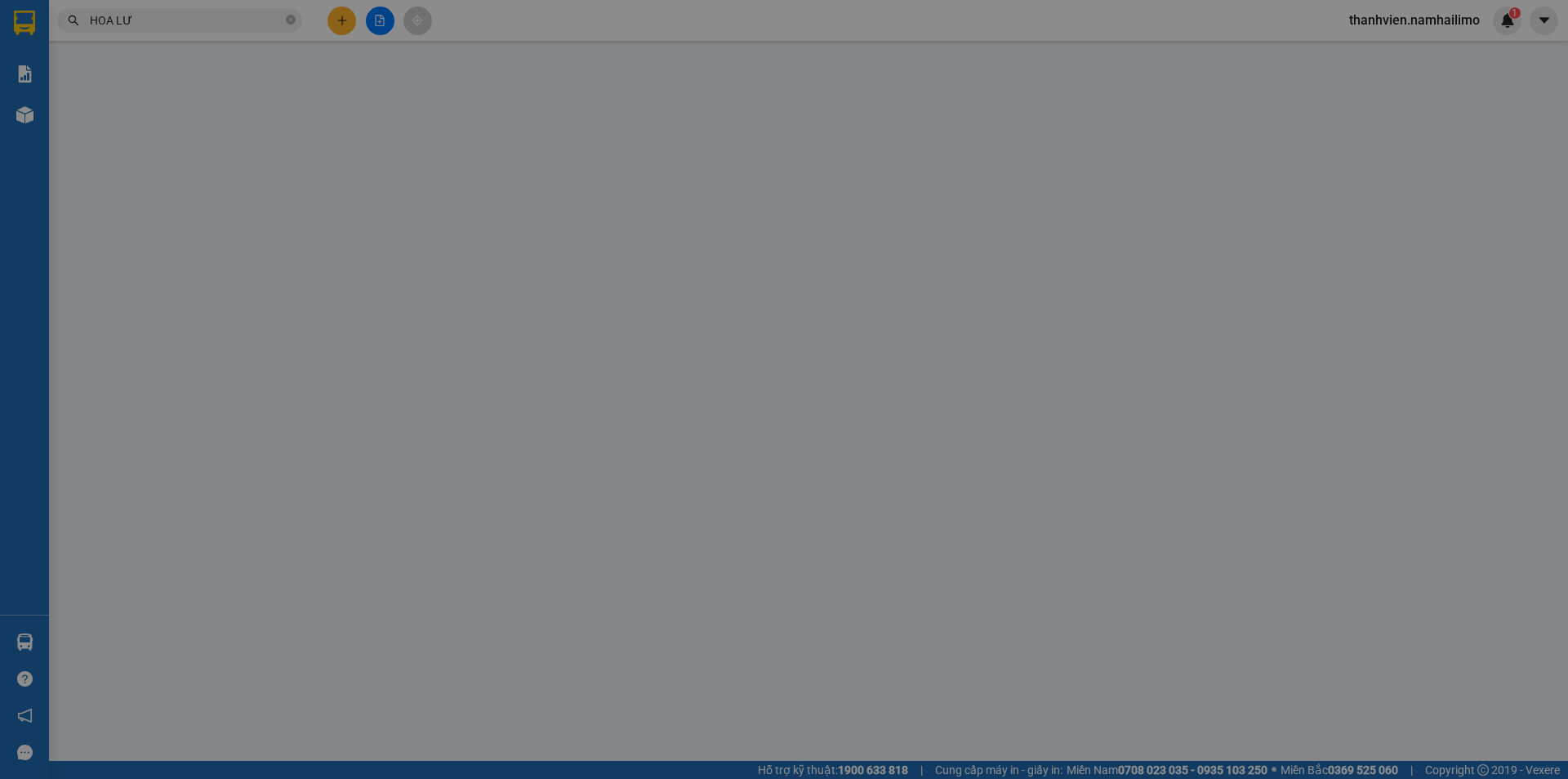
type input "0937048014"
type input "Quỳnh Như"
type input "0937048014"
type input "Quỳnh Như"
type input "250.000"
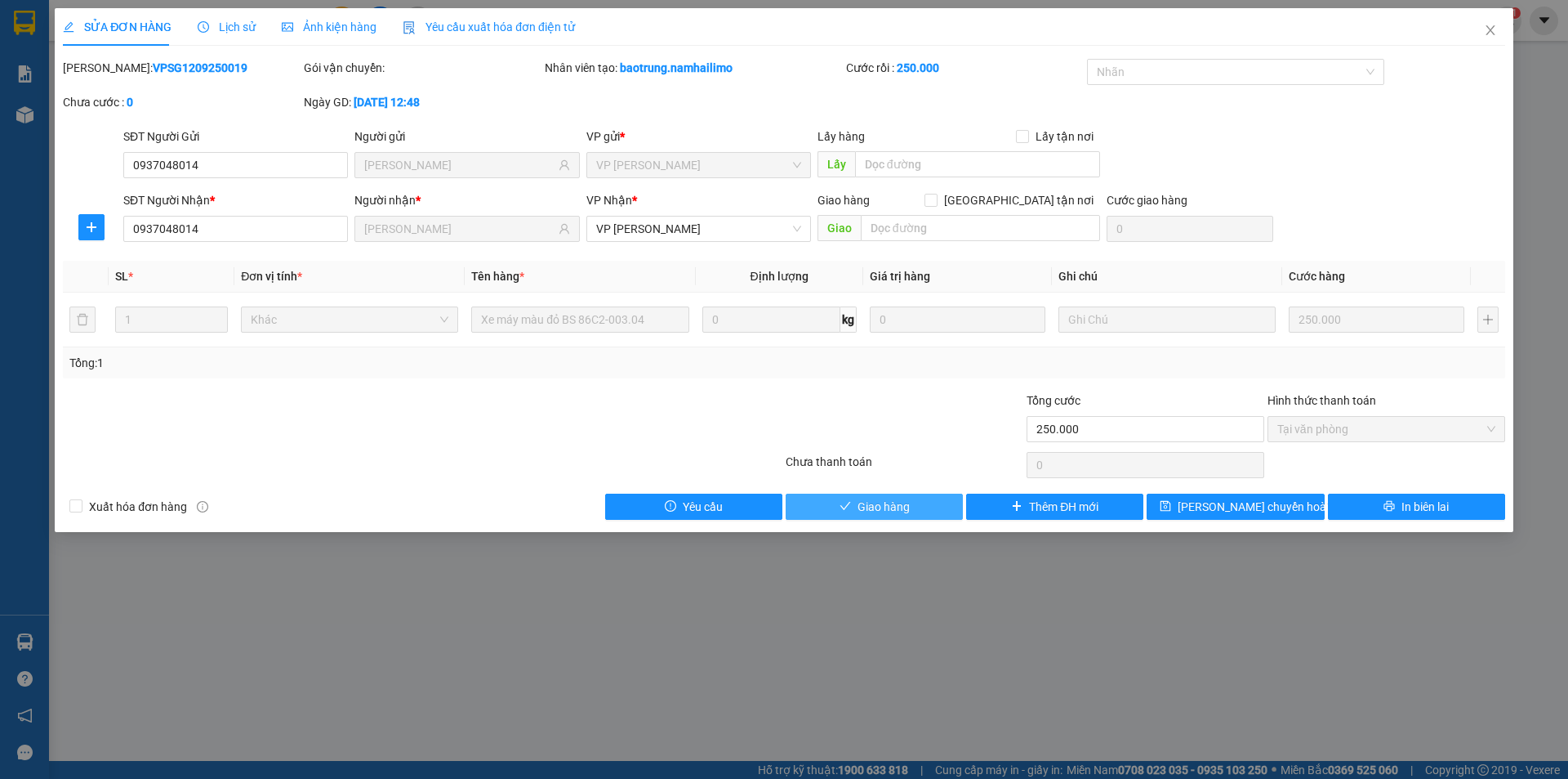
click at [899, 509] on span "Giao hàng" at bounding box center [883, 507] width 52 height 18
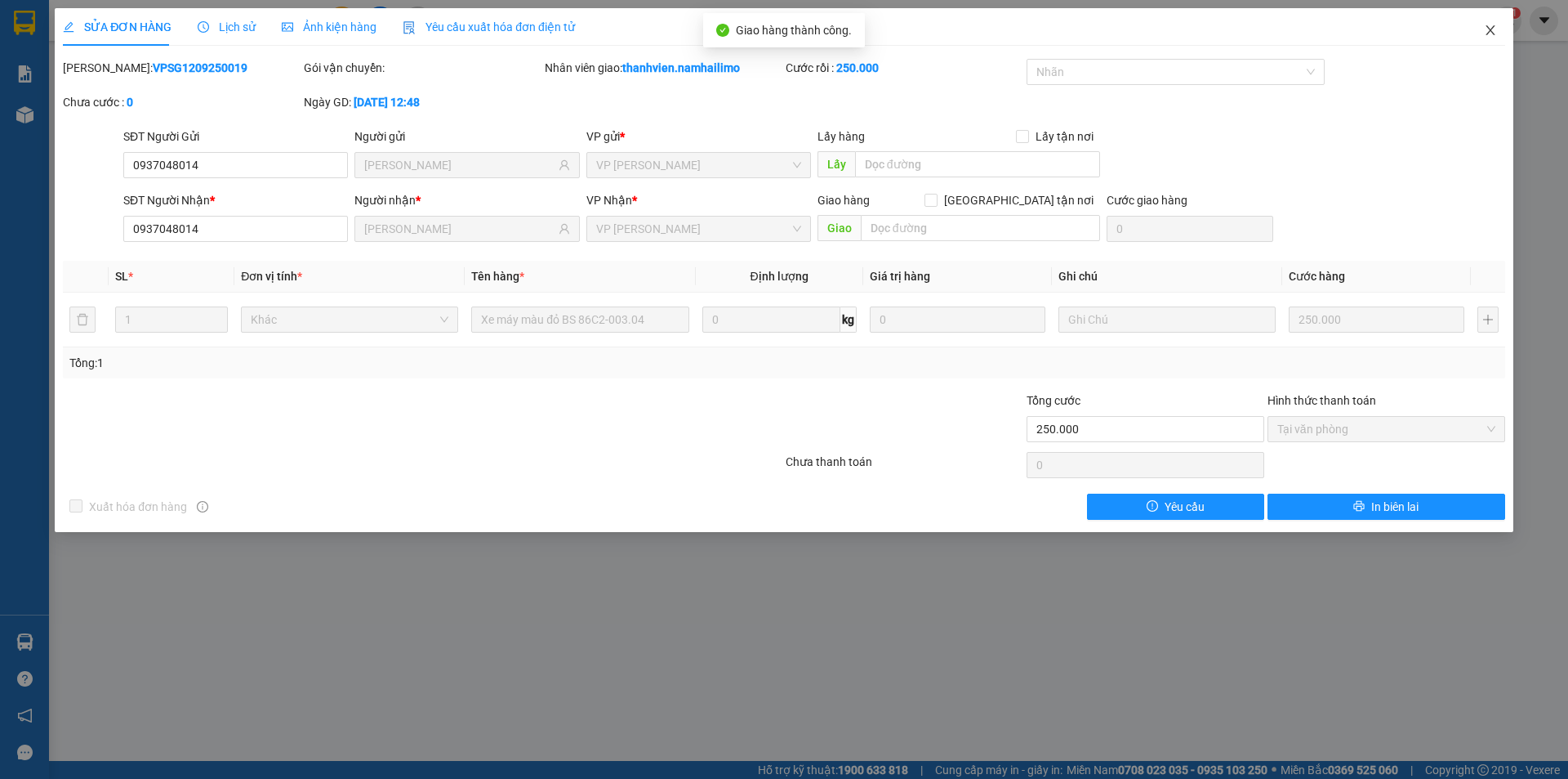
click at [1486, 29] on icon "close" at bounding box center [1491, 30] width 13 height 13
click at [1486, 29] on span "thanhvien.namhailimo" at bounding box center [1414, 20] width 156 height 21
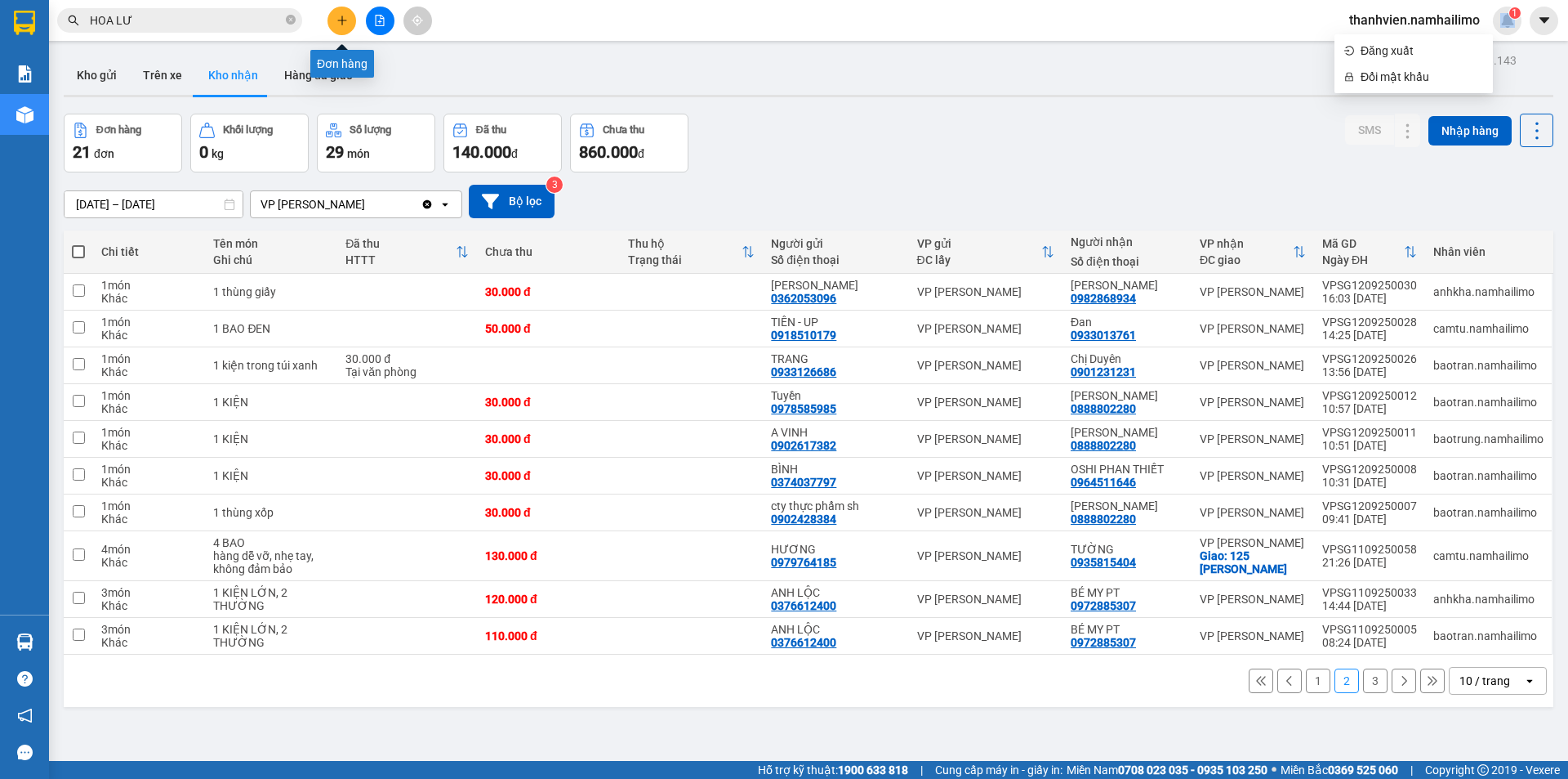
click at [348, 18] on button at bounding box center [342, 21] width 28 height 28
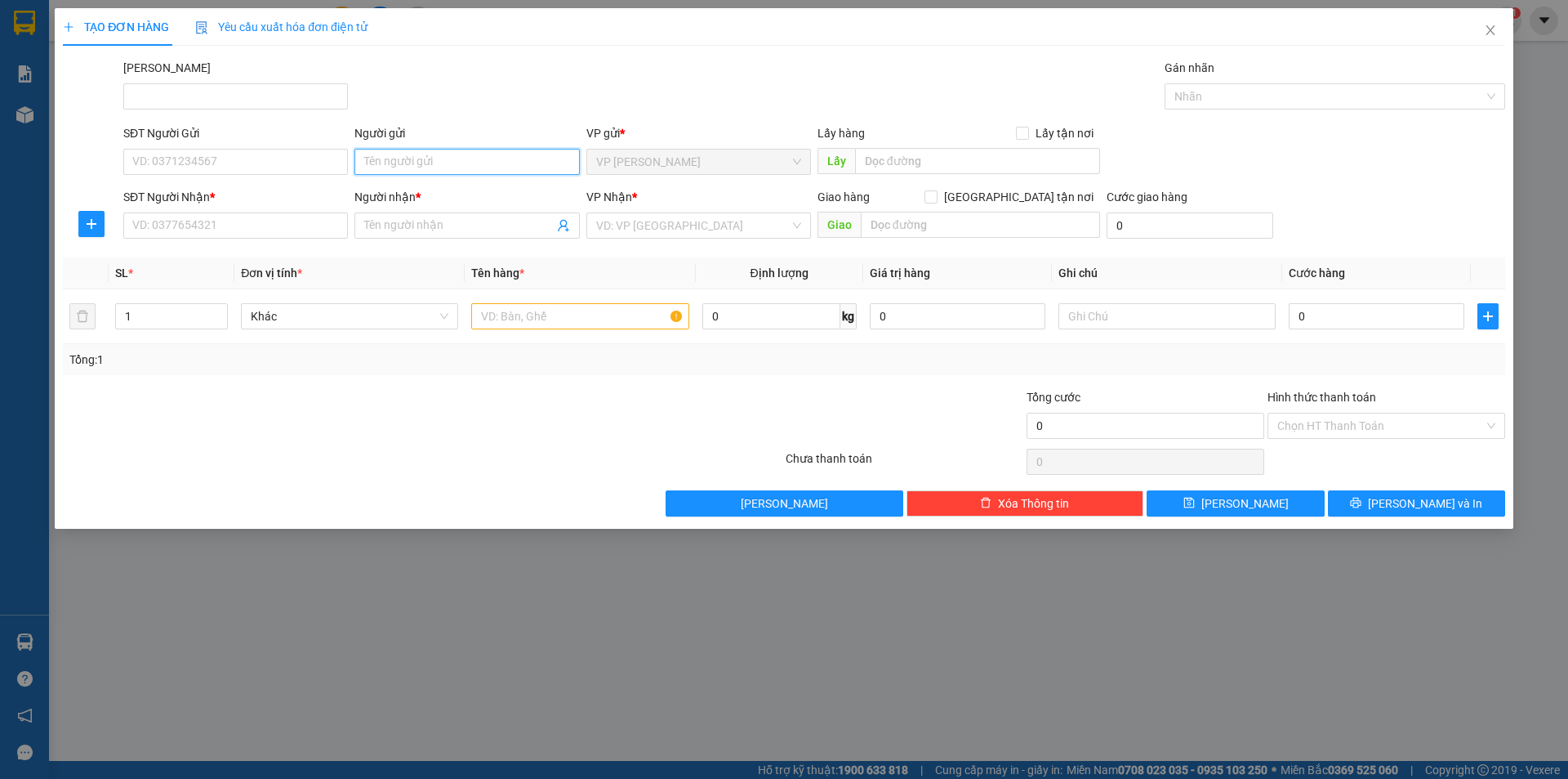
click at [388, 156] on input "Người gửi" at bounding box center [467, 161] width 225 height 26
click at [176, 158] on input "SĐT Người Gửi" at bounding box center [235, 161] width 225 height 26
type input "0949176707"
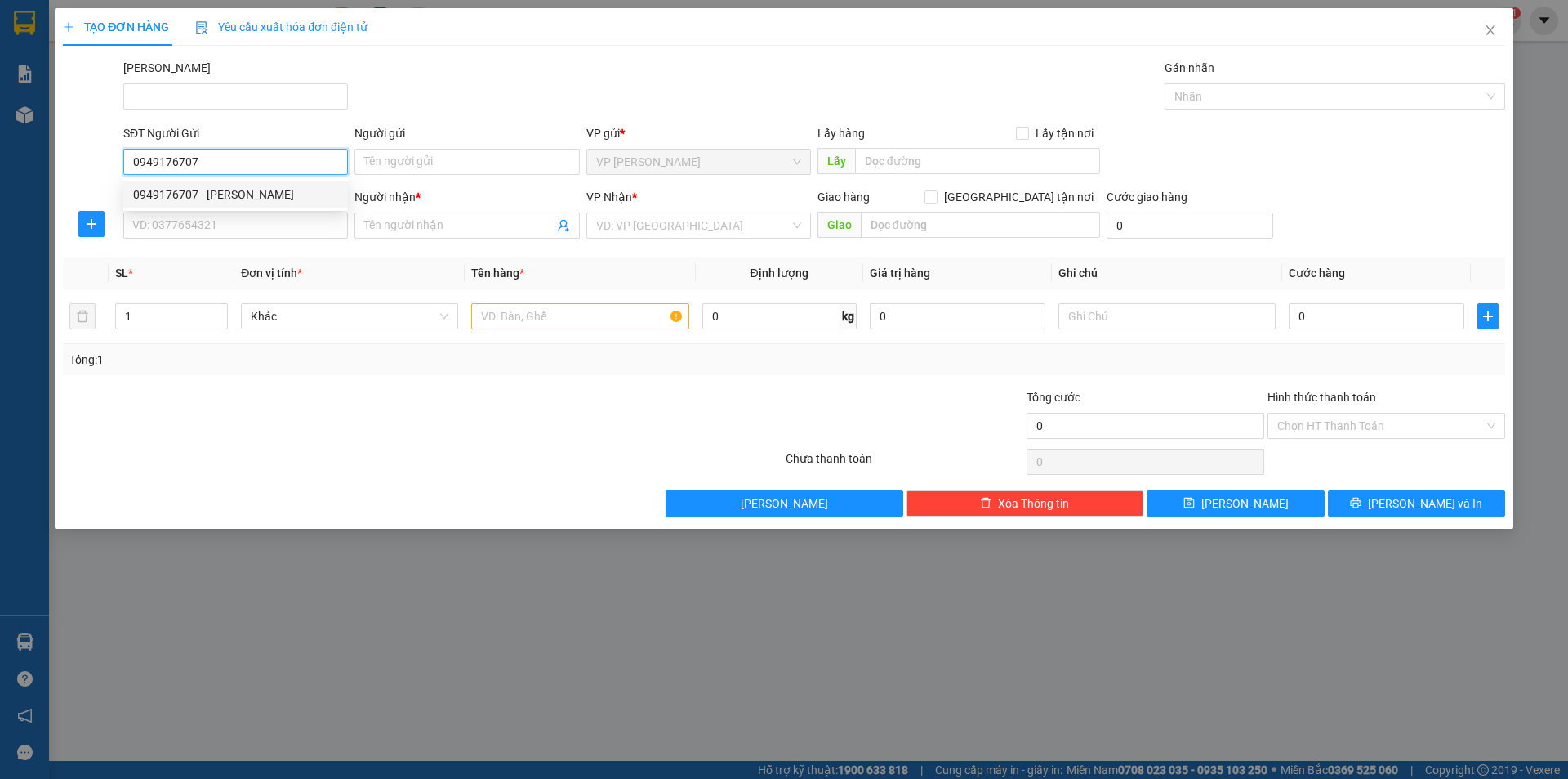
click at [254, 189] on div "0949176707 - C HỒNG" at bounding box center [235, 195] width 205 height 18
type input "C HỒNG"
type input "0869805502"
type input "CHỊ VÂN"
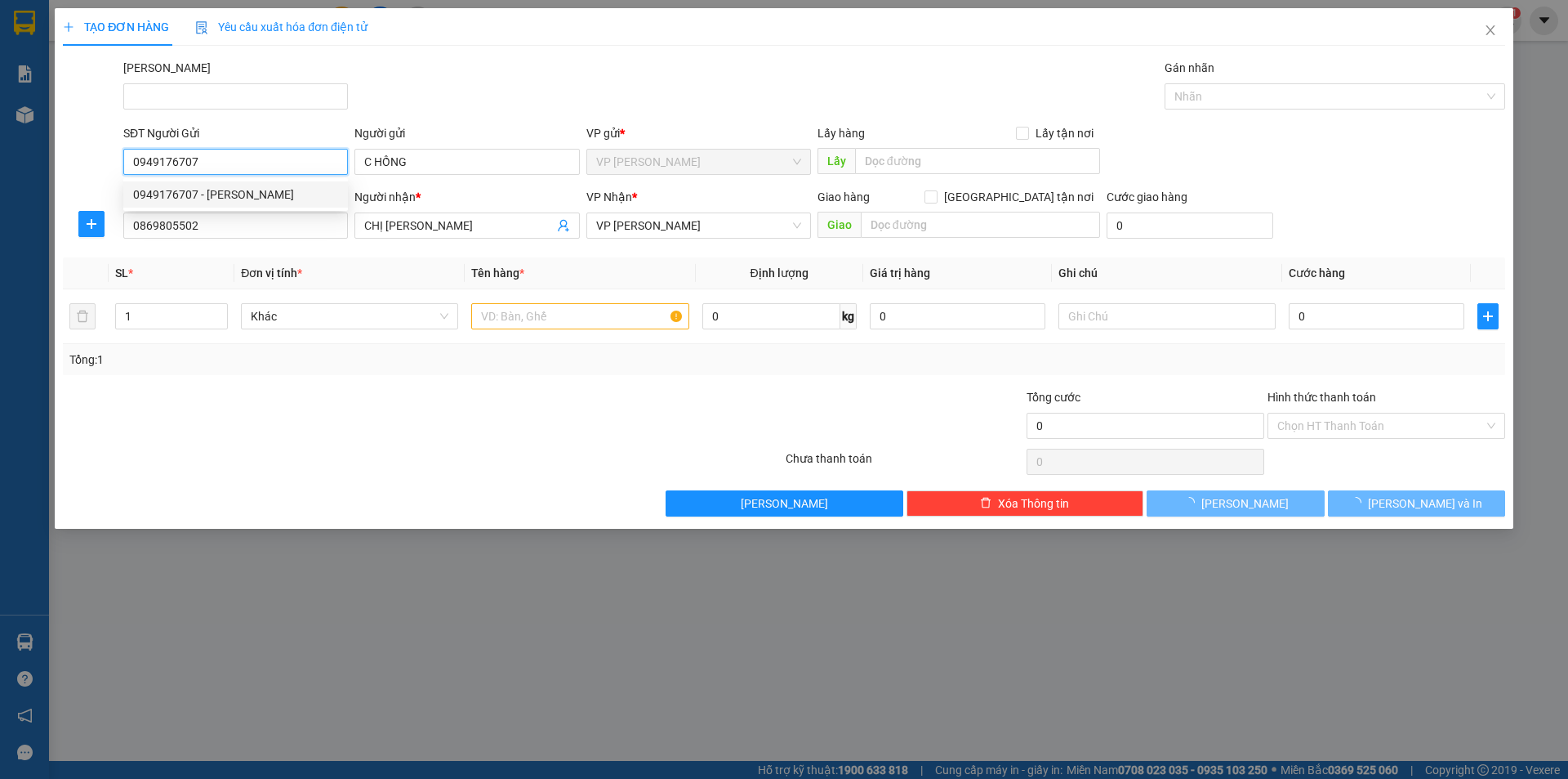
type input "40.000"
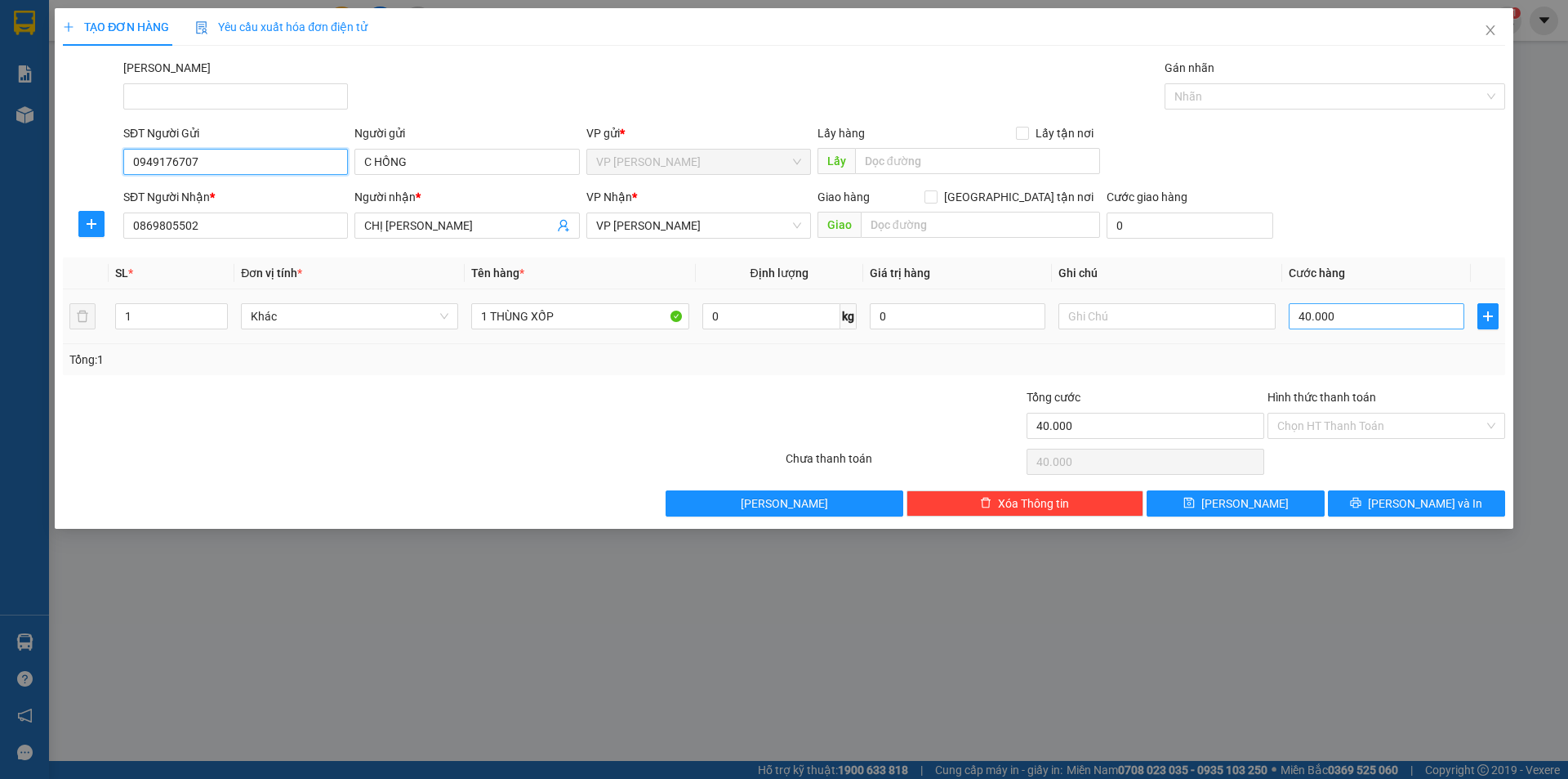
type input "0949176707"
click at [1333, 320] on input "40.000" at bounding box center [1376, 315] width 176 height 26
type input "3"
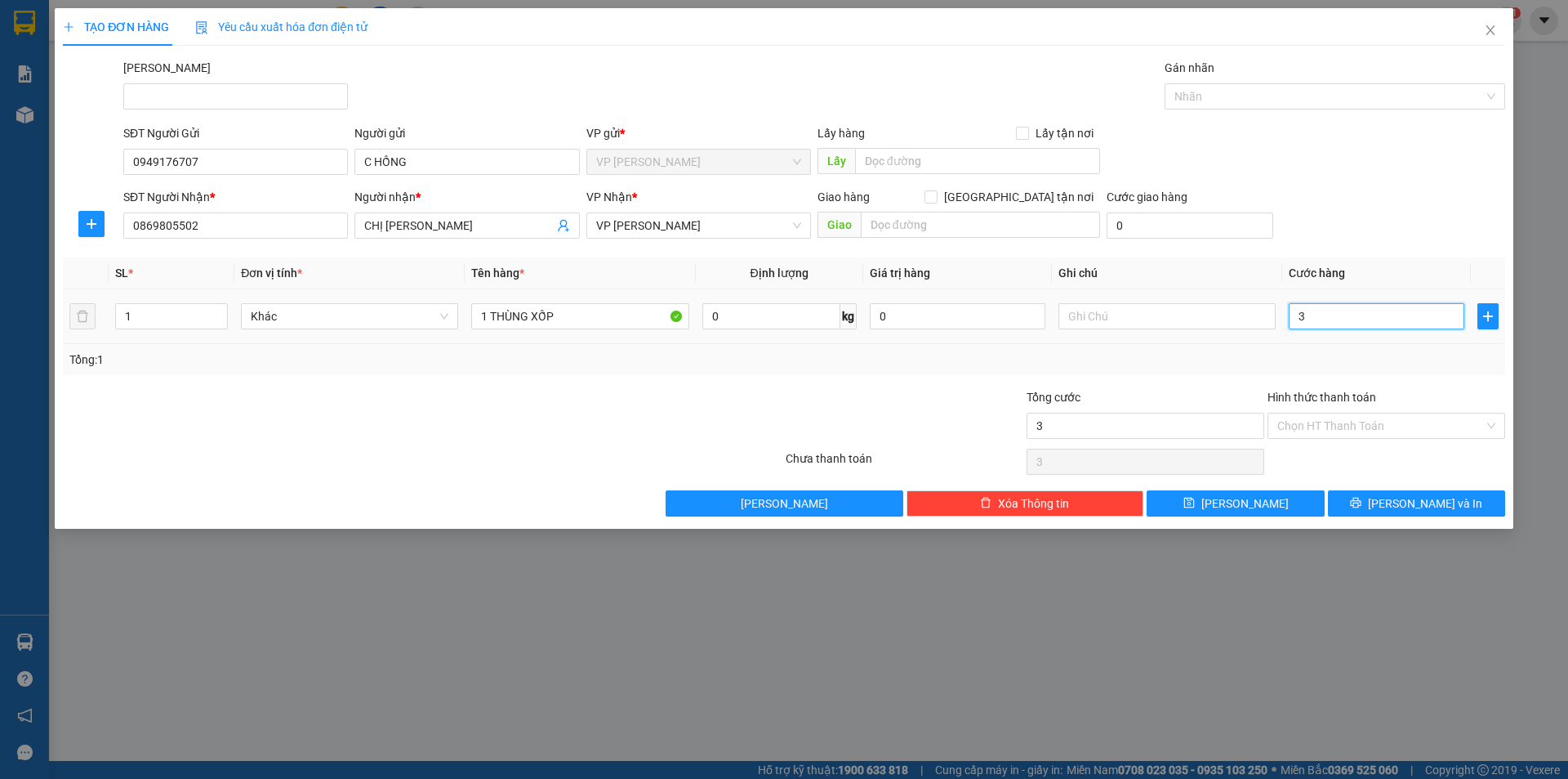
type input "30"
type input "30.000"
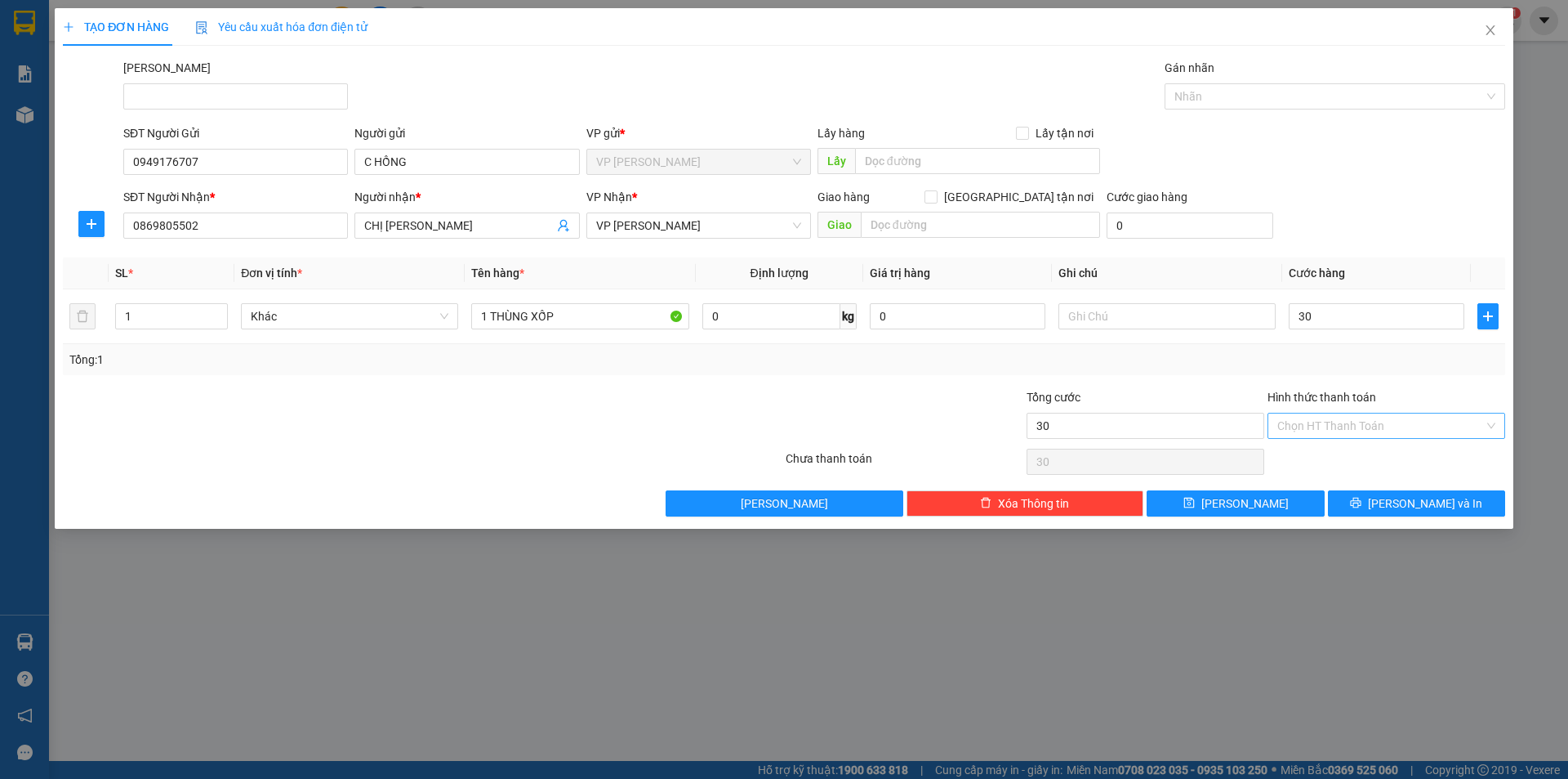
type input "30.000"
click at [1374, 414] on input "Hình thức thanh toán" at bounding box center [1380, 425] width 206 height 24
click at [1373, 467] on div "Tại văn phòng" at bounding box center [1386, 459] width 218 height 18
type input "0"
click at [1350, 504] on button "Lưu và In" at bounding box center [1416, 503] width 177 height 26
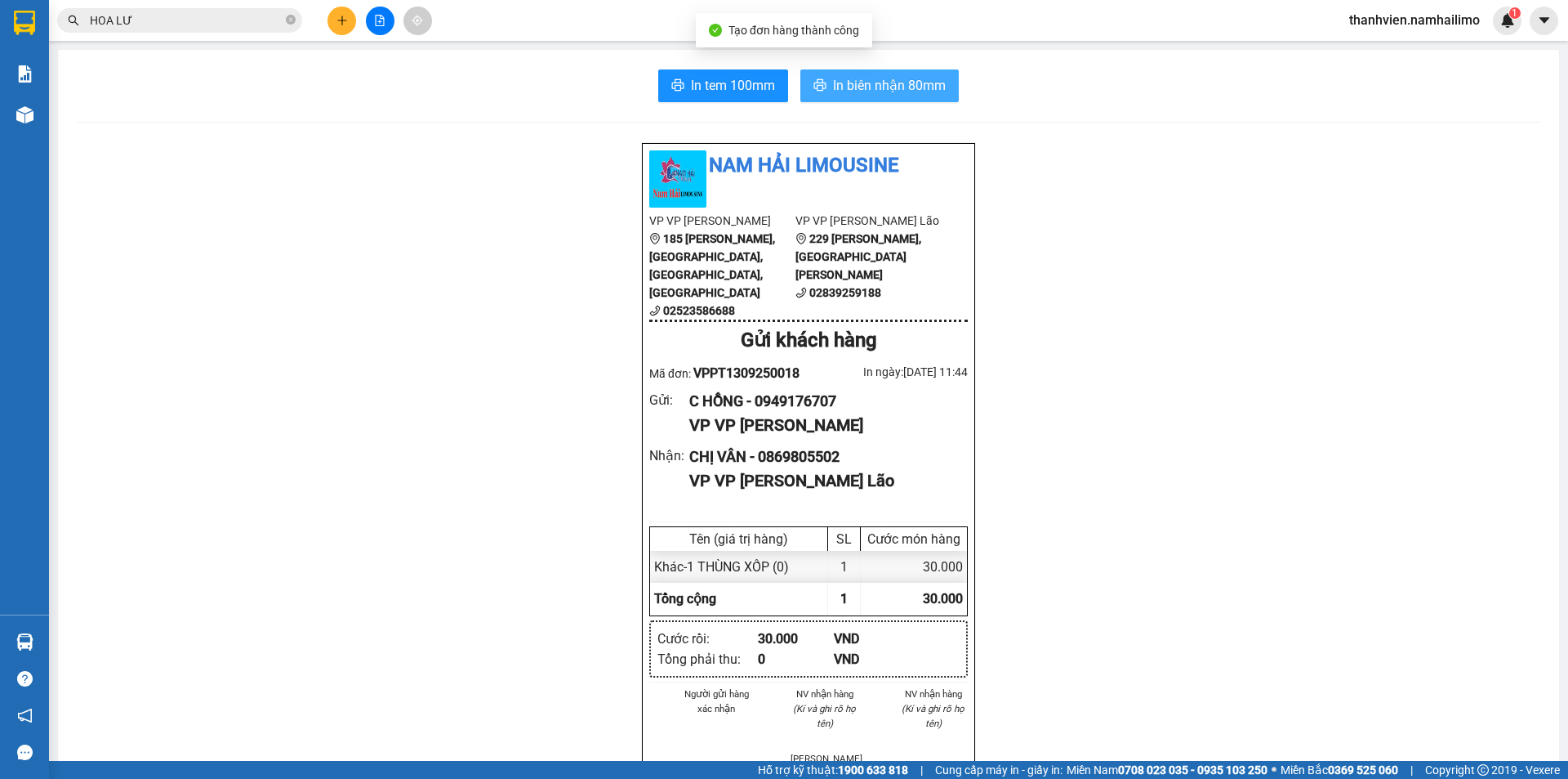
click at [922, 74] on button "In biên nhận 80mm" at bounding box center [879, 85] width 158 height 32
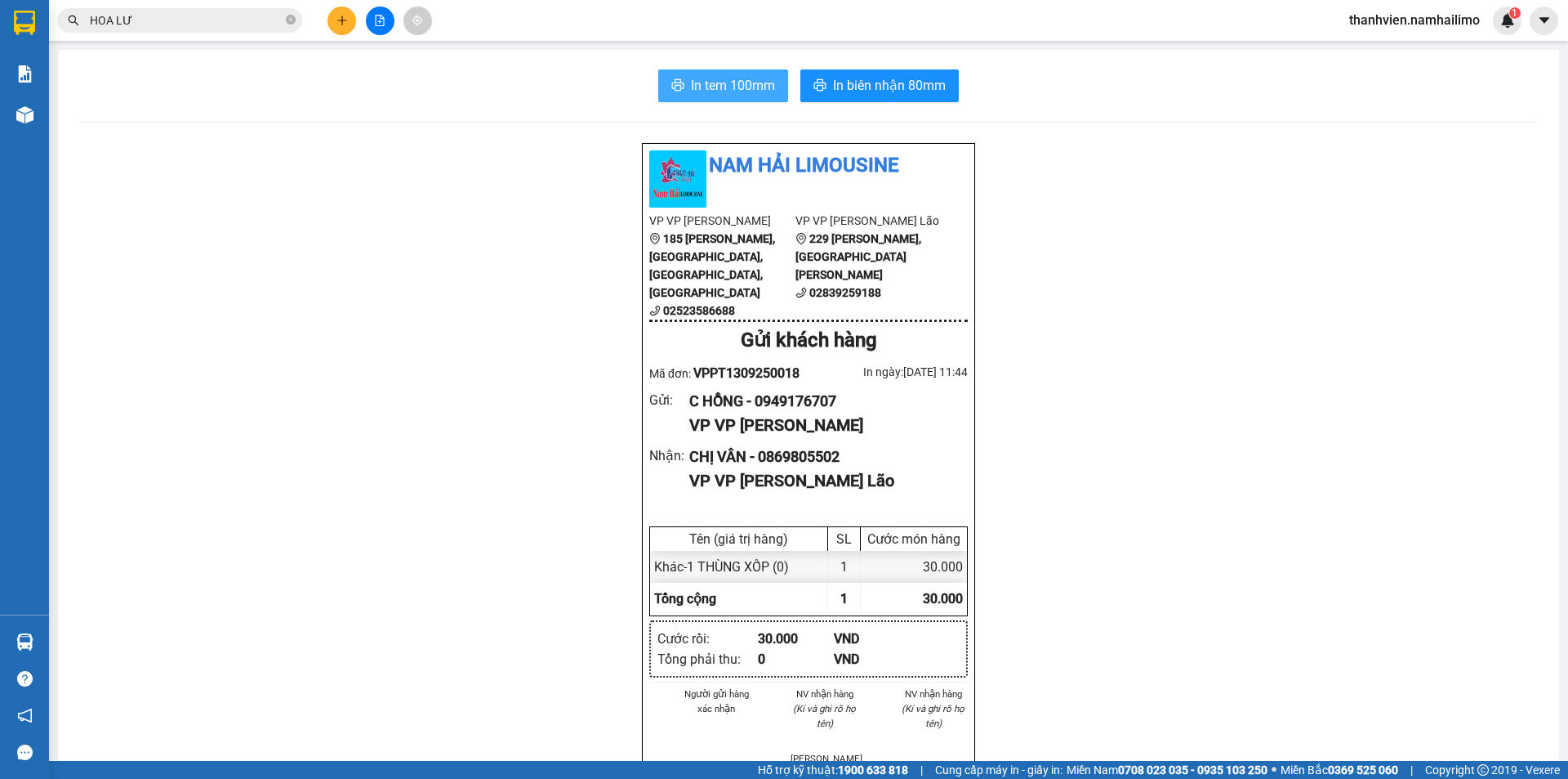
click at [764, 92] on span "In tem 100mm" at bounding box center [732, 85] width 84 height 21
click at [385, 29] on button at bounding box center [380, 21] width 28 height 28
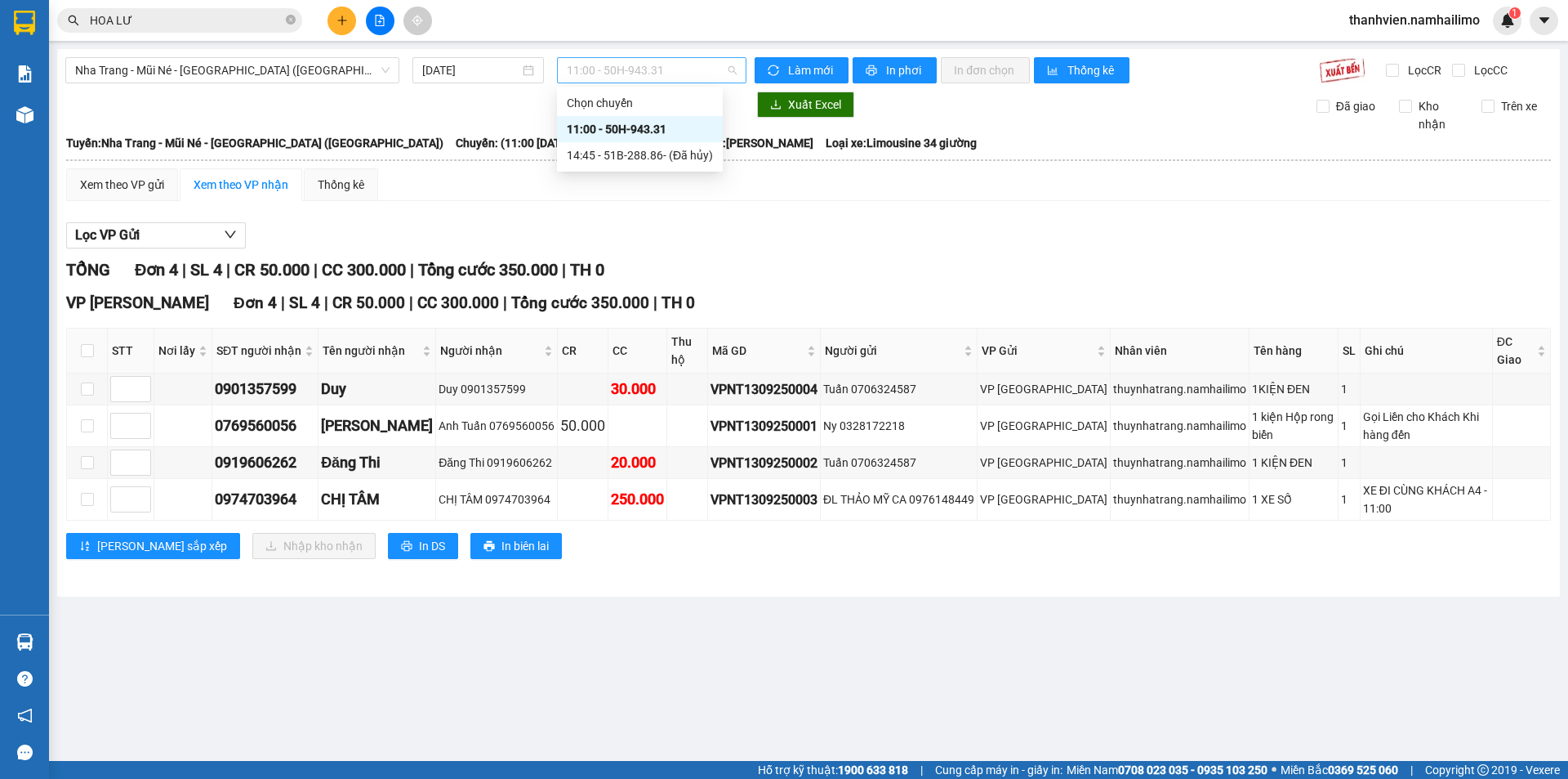
click at [689, 75] on span "11:00 - 50H-943.31" at bounding box center [651, 70] width 170 height 24
click at [283, 62] on span "Nha Trang - Mũi Né - Sài Gòn (Sáng)" at bounding box center [232, 70] width 314 height 24
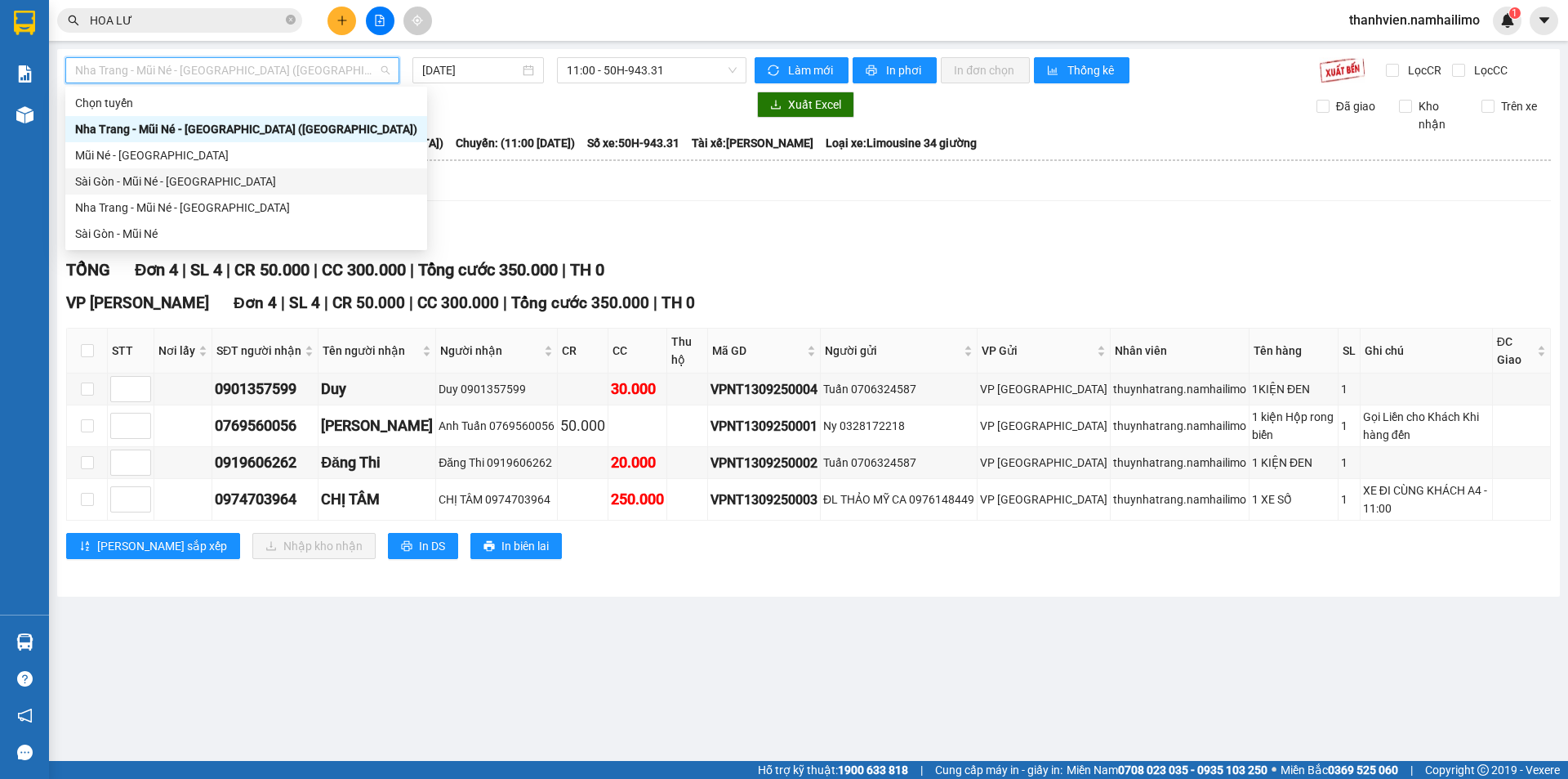
click at [136, 178] on div "Sài Gòn - Mũi Né - Nha Trang" at bounding box center [245, 181] width 342 height 18
type input "13/09/2025"
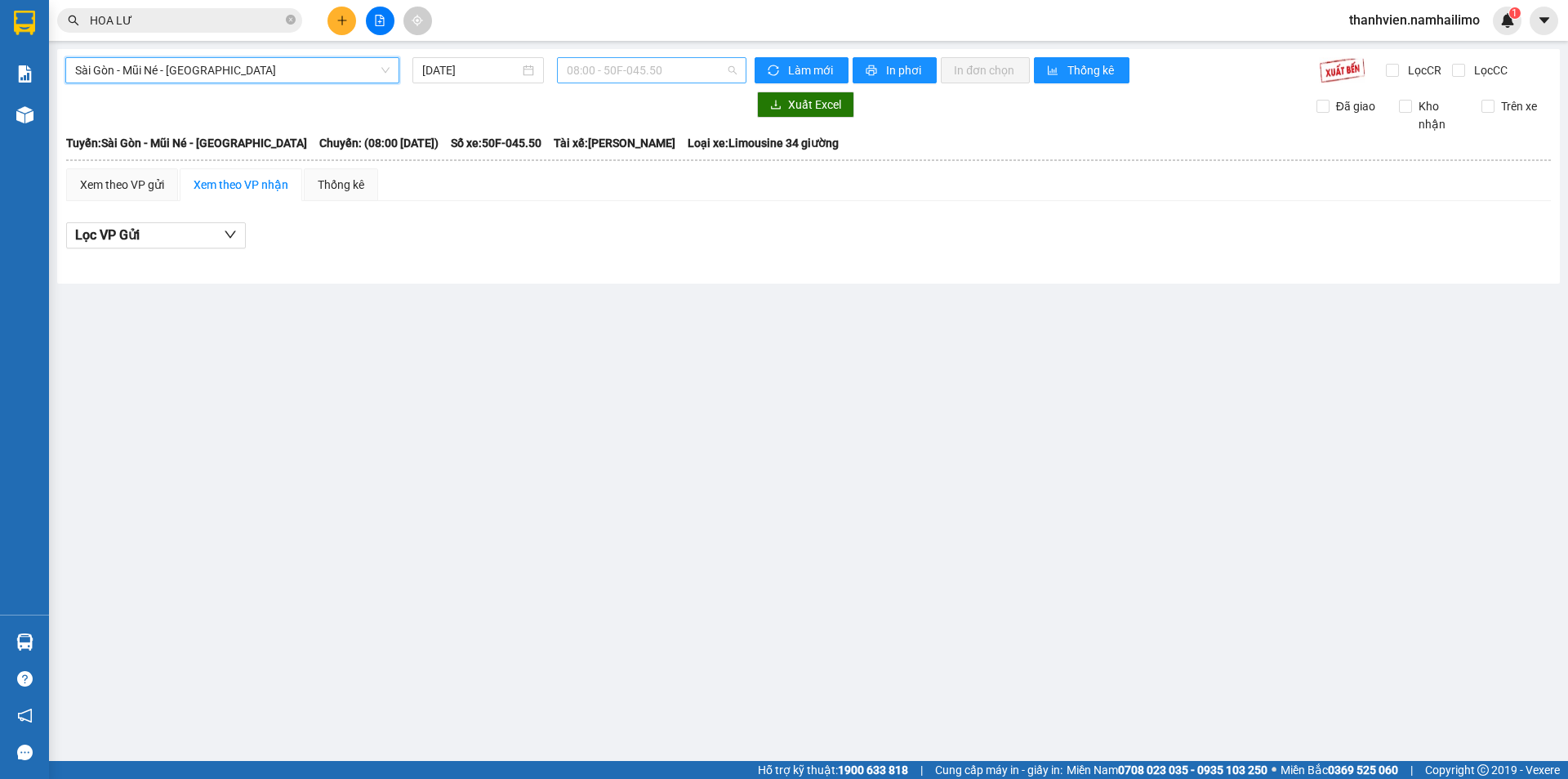
click at [689, 67] on span "08:00 - 50F-045.50" at bounding box center [651, 70] width 170 height 24
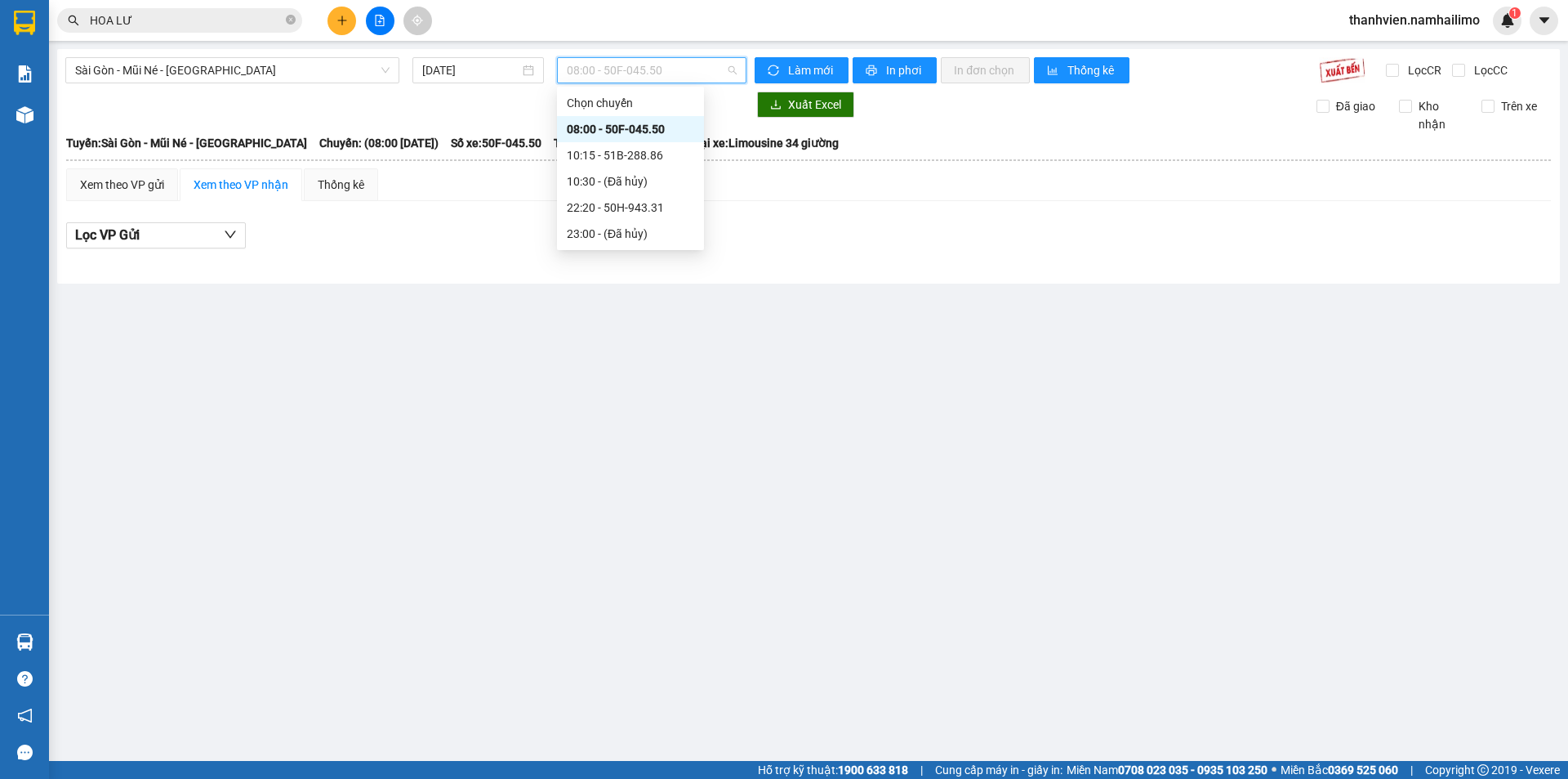
click at [671, 129] on div "08:00 - 50F-045.50" at bounding box center [630, 129] width 127 height 18
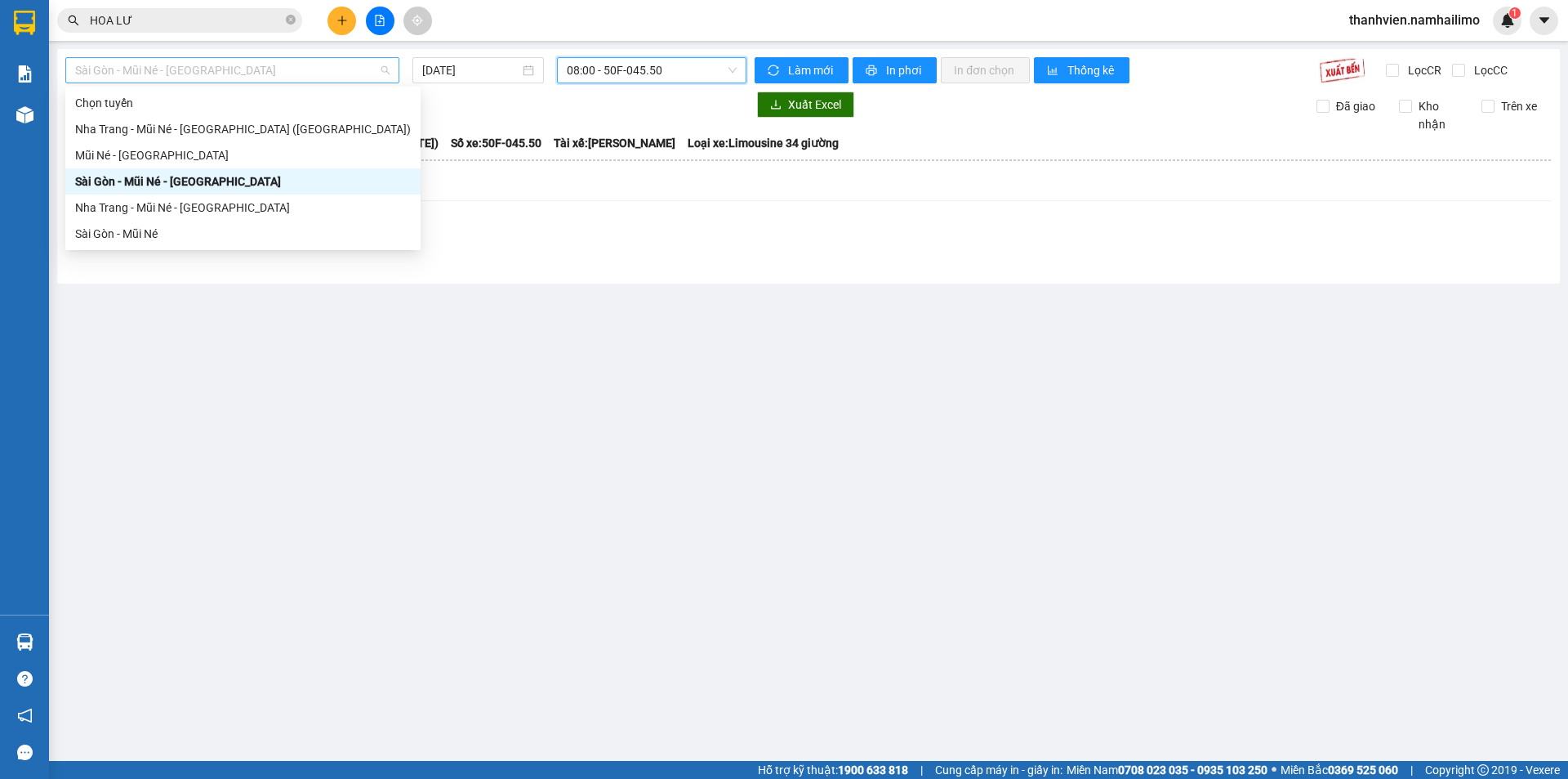
click at [250, 70] on span "Sài Gòn - Mũi Né - Nha Trang" at bounding box center [232, 70] width 314 height 24
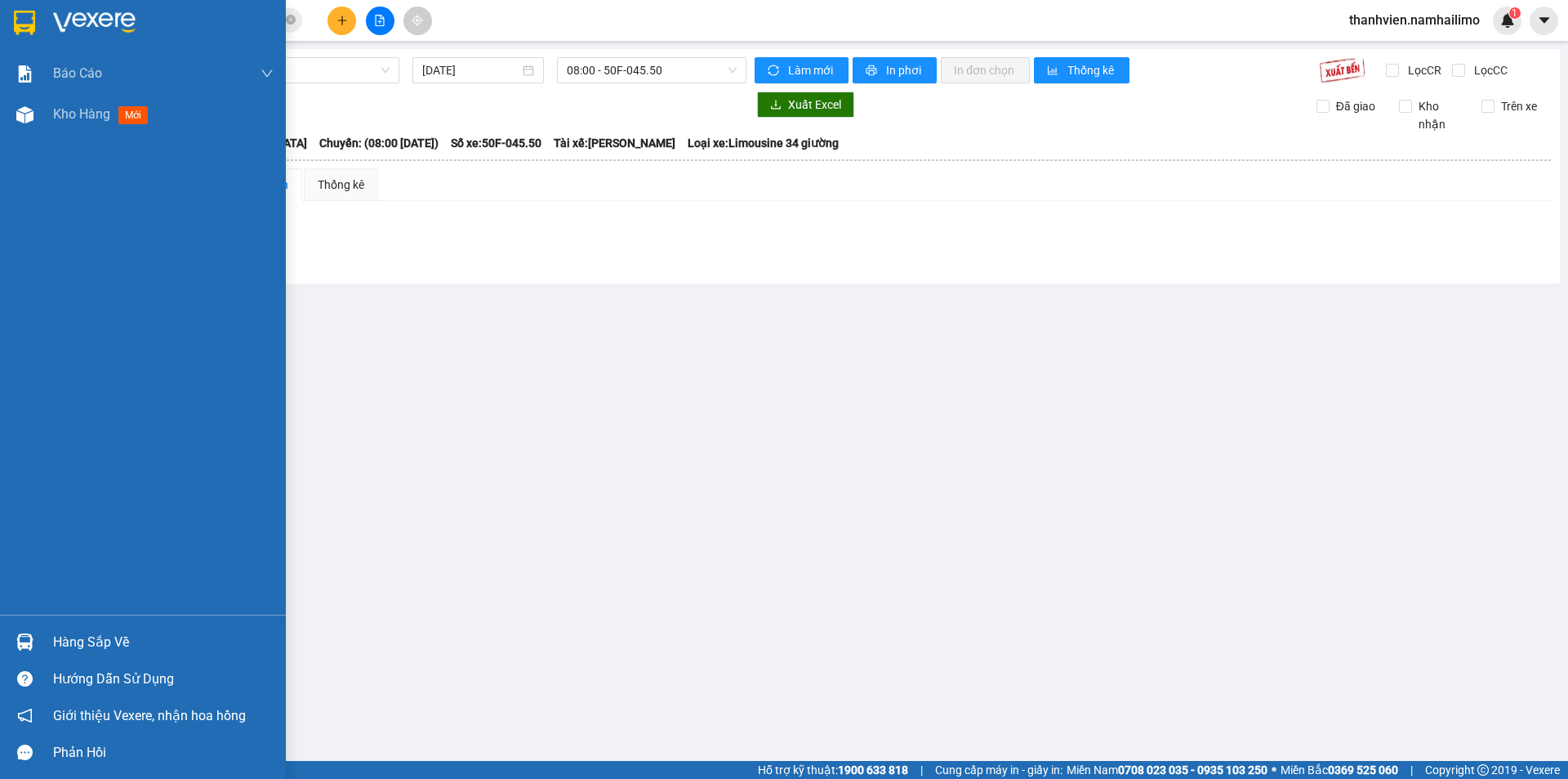
drag, startPoint x: 63, startPoint y: 373, endPoint x: 67, endPoint y: 382, distance: 9.8
click at [67, 377] on div "Báo cáo Báo cáo dòng tiền (trạm) Doanh số tạo đơn theo VP gửi (trạm) Kho hàng m…" at bounding box center [143, 334] width 286 height 561
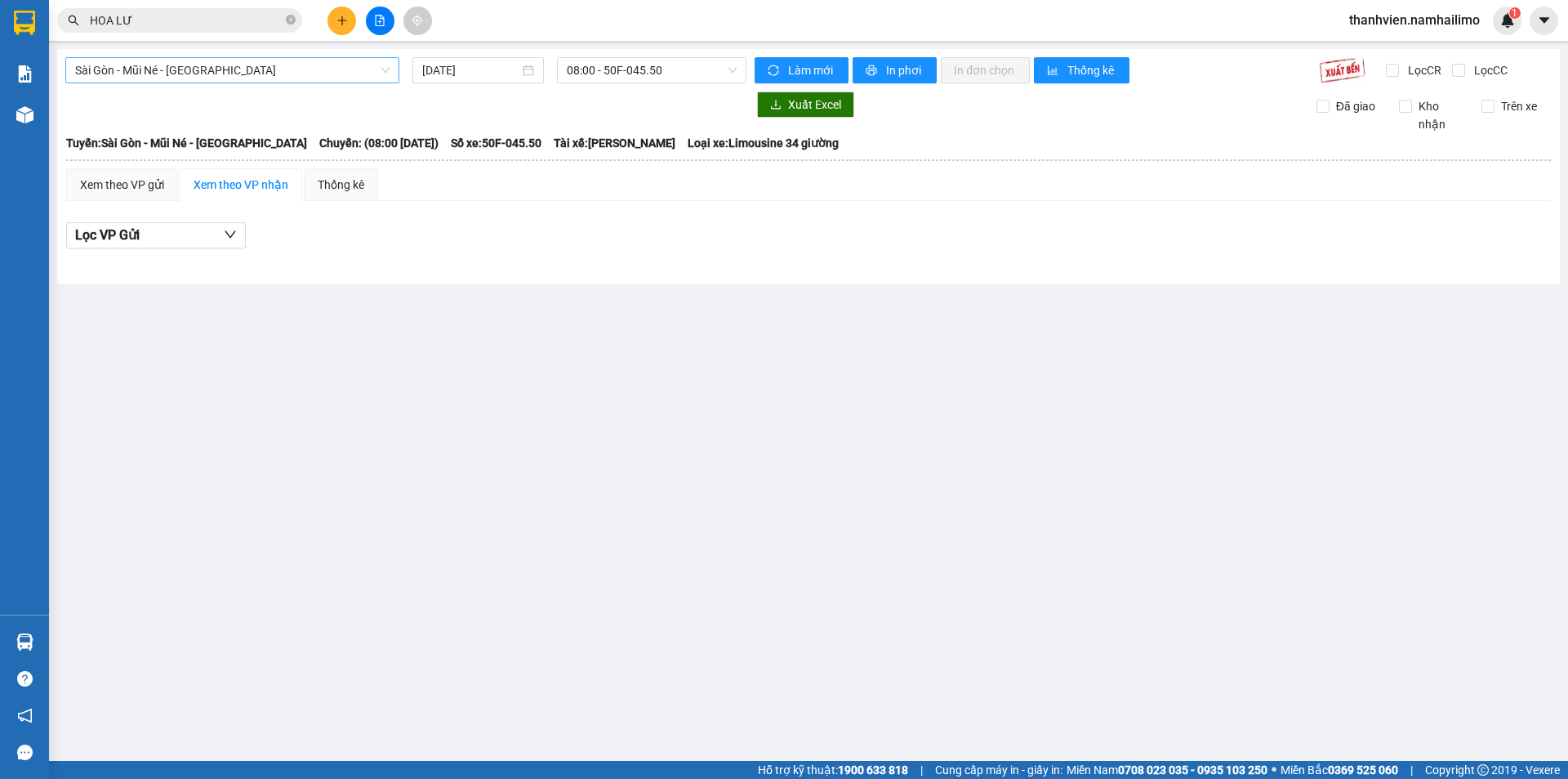
click at [252, 71] on span "Sài Gòn - Mũi Né - Nha Trang" at bounding box center [232, 70] width 314 height 24
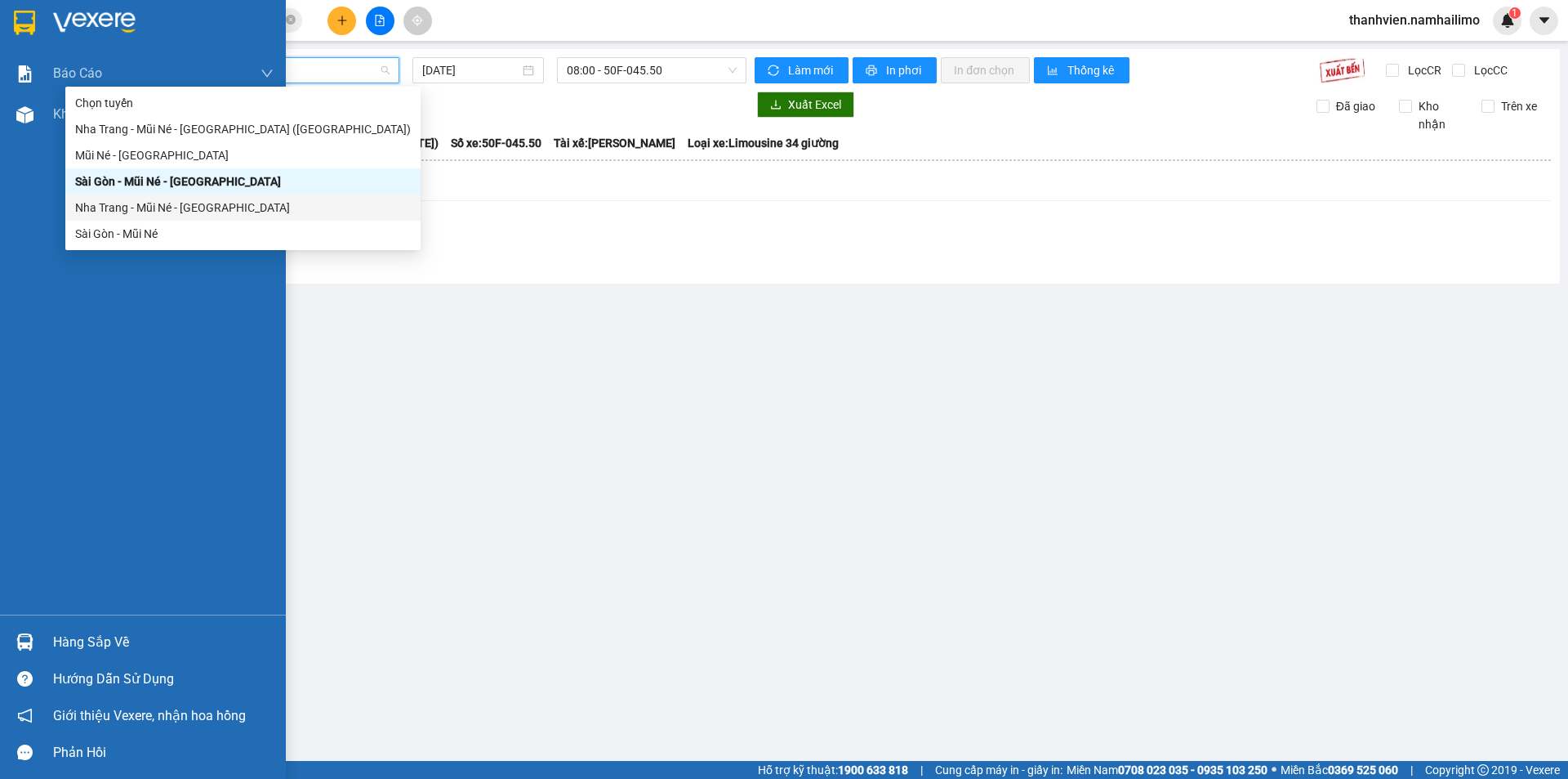
drag, startPoint x: 3, startPoint y: 441, endPoint x: 22, endPoint y: 430, distance: 22.0
click at [10, 436] on div "Báo cáo Báo cáo dòng tiền (trạm) Doanh số tạo đơn theo VP gửi (trạm) Kho hàng m…" at bounding box center [143, 334] width 286 height 561
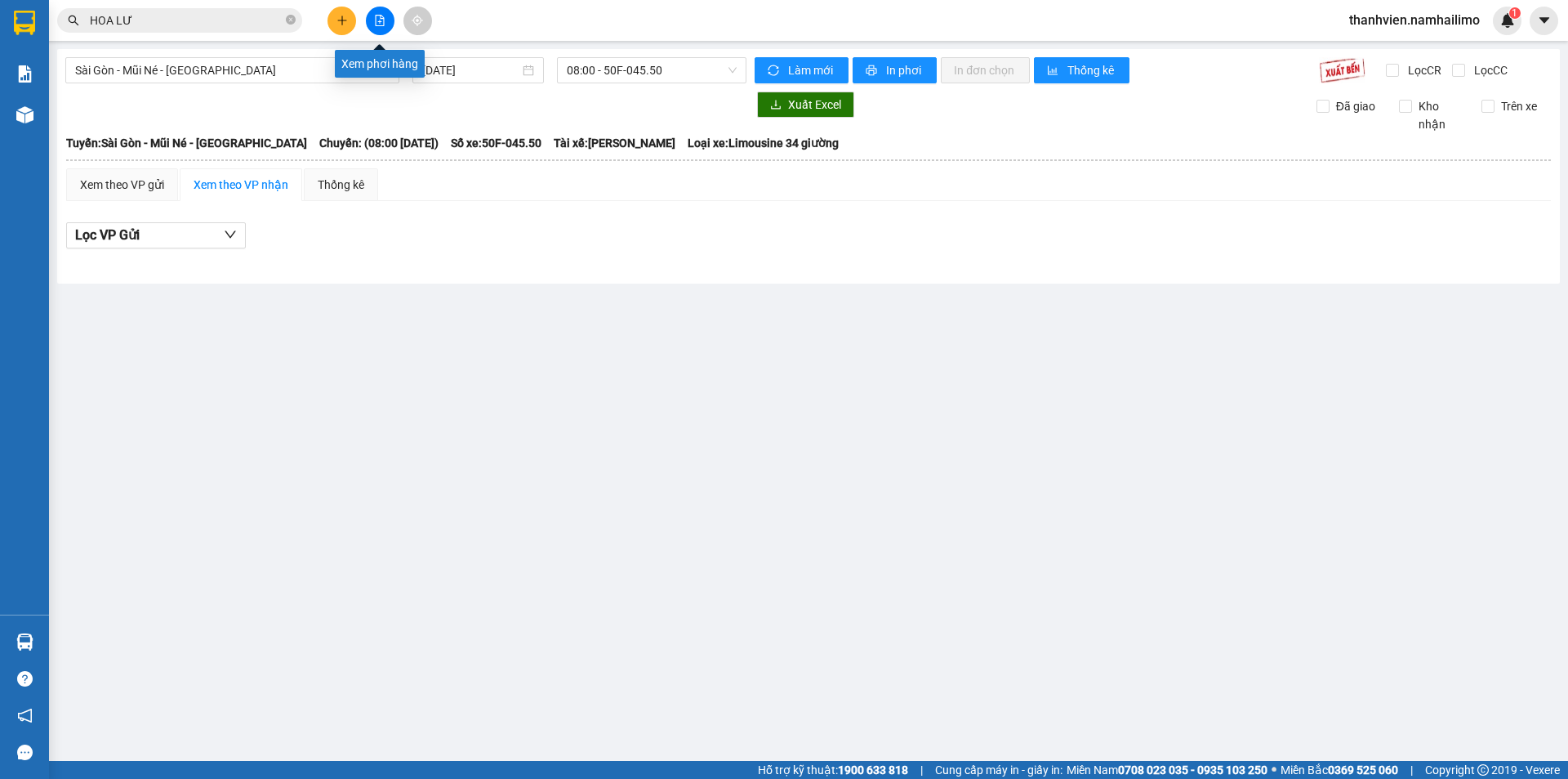
click at [374, 20] on icon "file-add" at bounding box center [380, 21] width 12 height 12
click at [377, 19] on icon "file-add" at bounding box center [380, 21] width 12 height 12
click at [378, 18] on icon "file-add" at bounding box center [380, 21] width 12 height 12
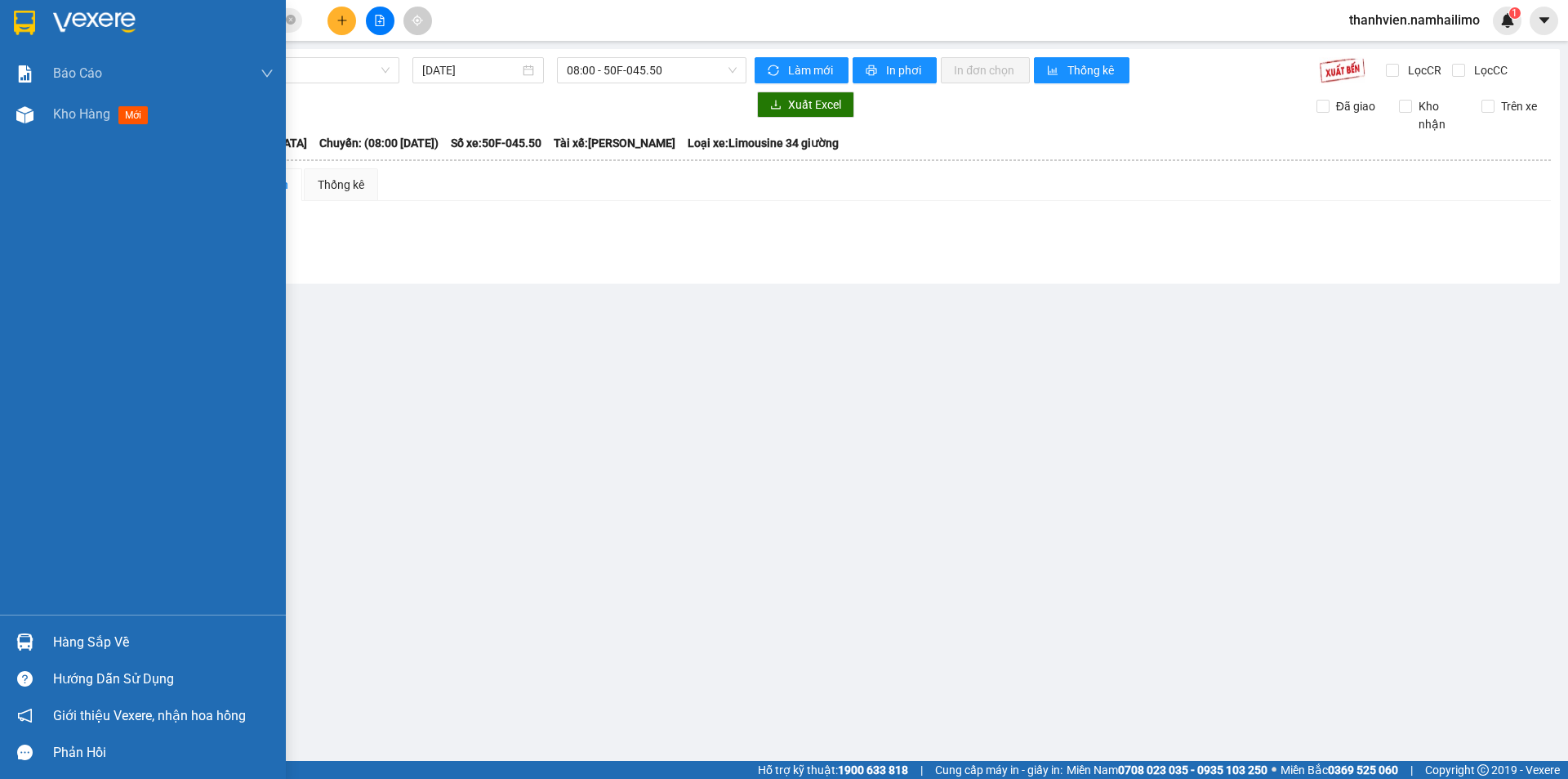
click at [81, 122] on span "Kho hàng" at bounding box center [82, 114] width 57 height 16
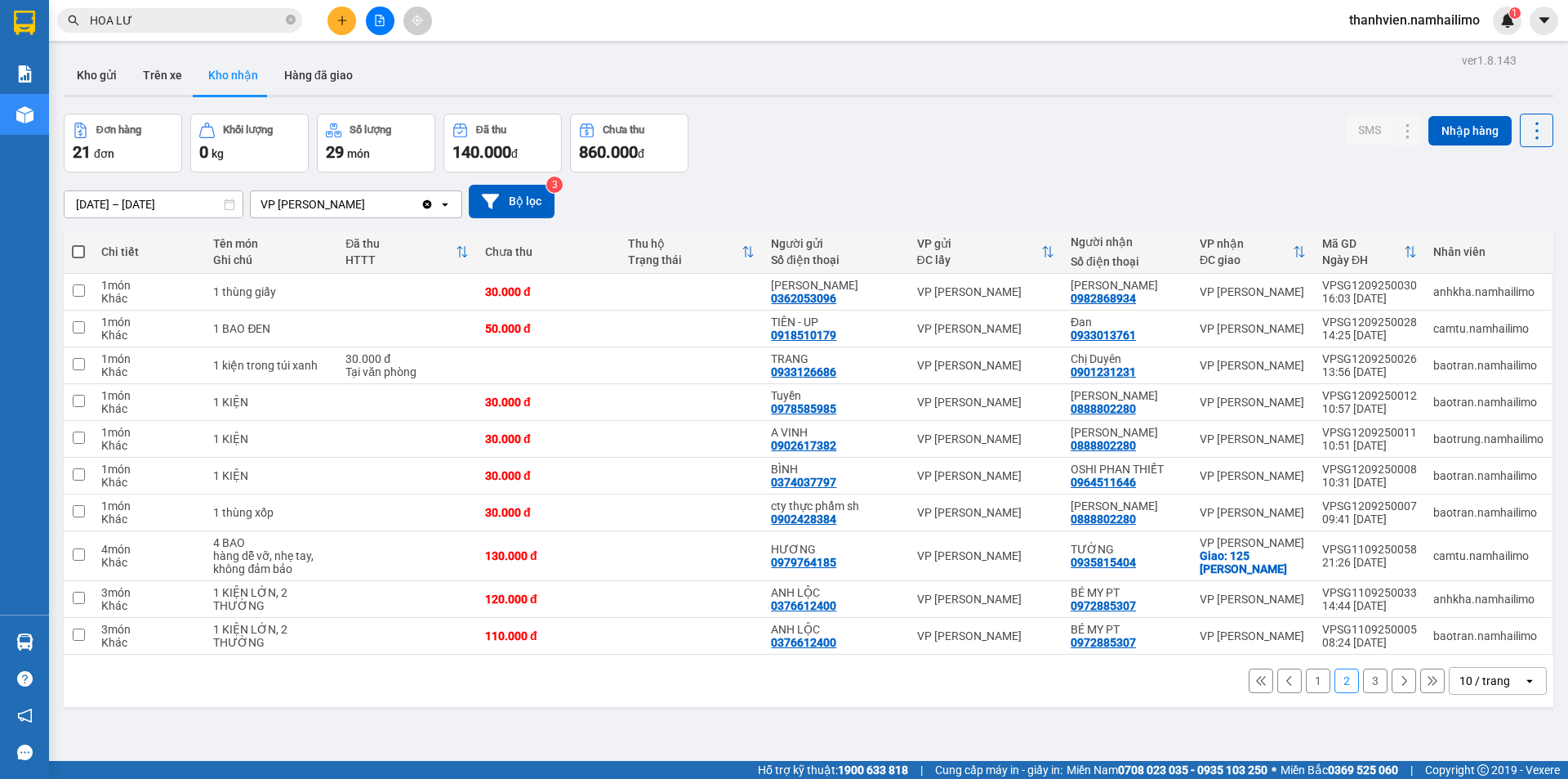
click at [1308, 677] on button "1" at bounding box center [1318, 680] width 24 height 24
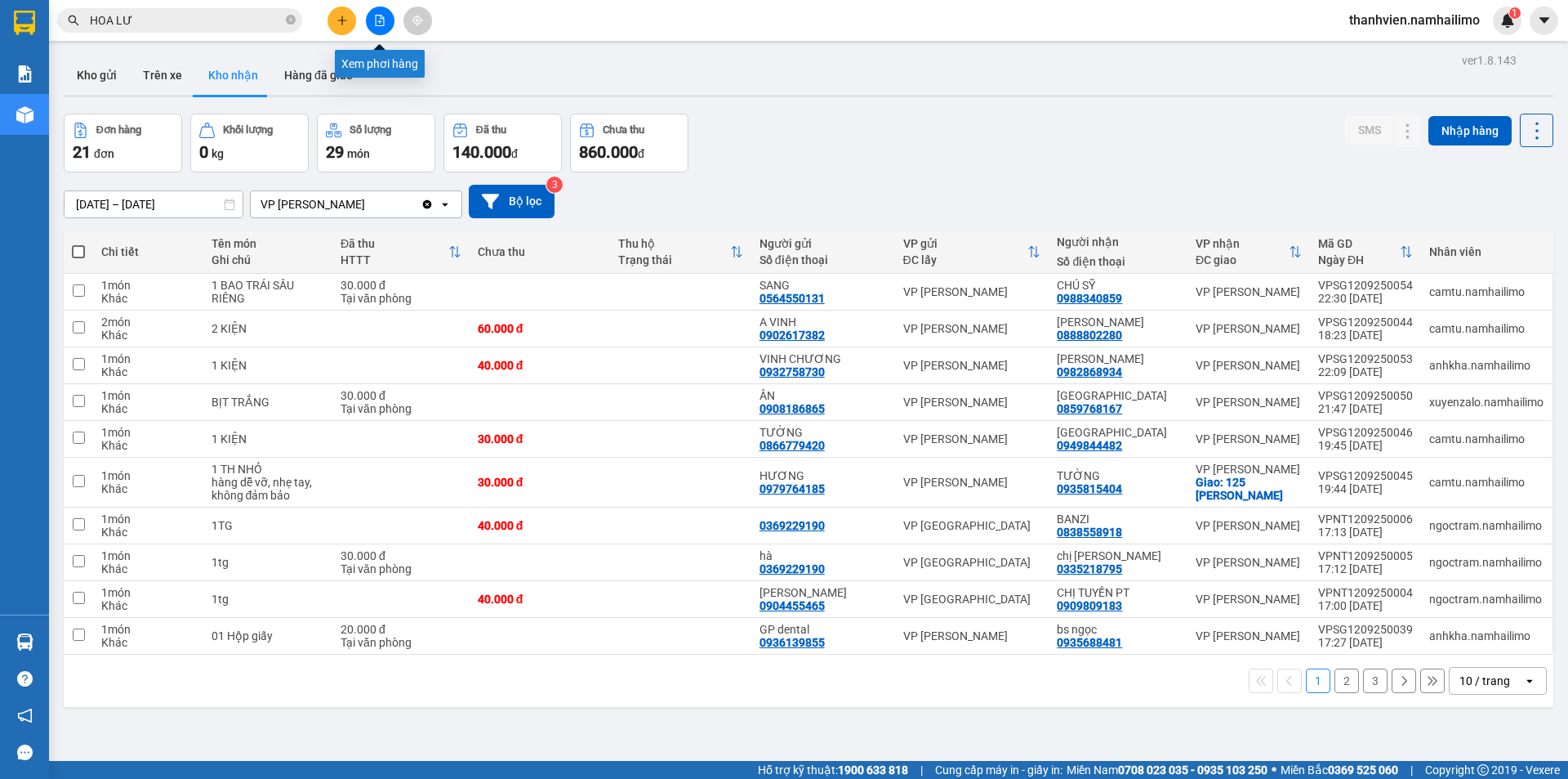
click at [381, 15] on icon "file-add" at bounding box center [380, 21] width 12 height 12
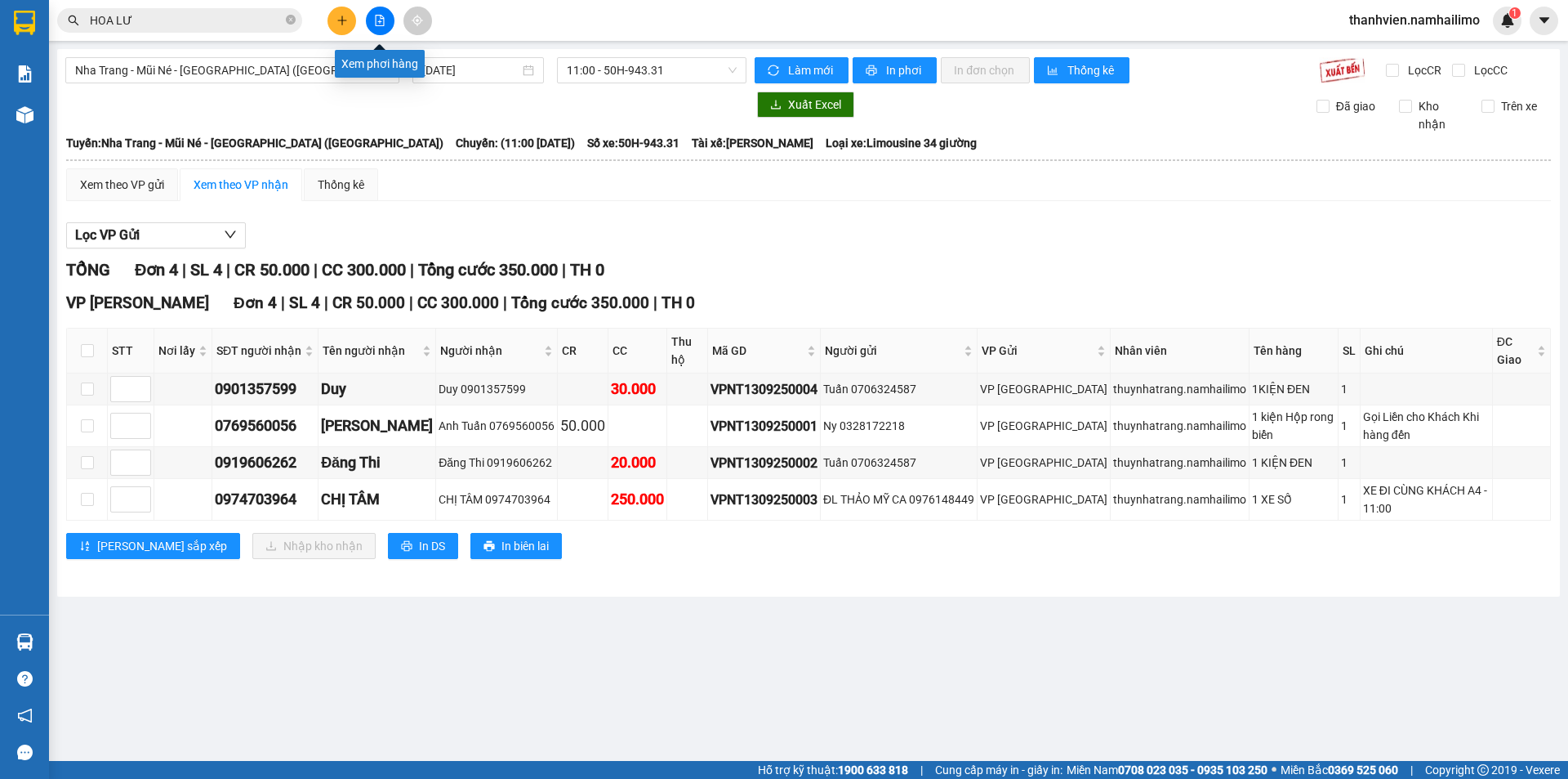
click at [373, 17] on button at bounding box center [380, 21] width 28 height 28
click at [377, 21] on icon "file-add" at bounding box center [380, 21] width 12 height 12
click at [64, 114] on div "Nha Trang - Mũi Né - Sài Gòn (Sáng) 13/09/2025 11:00 - 50H-943.31 Làm mới In ph…" at bounding box center [809, 323] width 1502 height 548
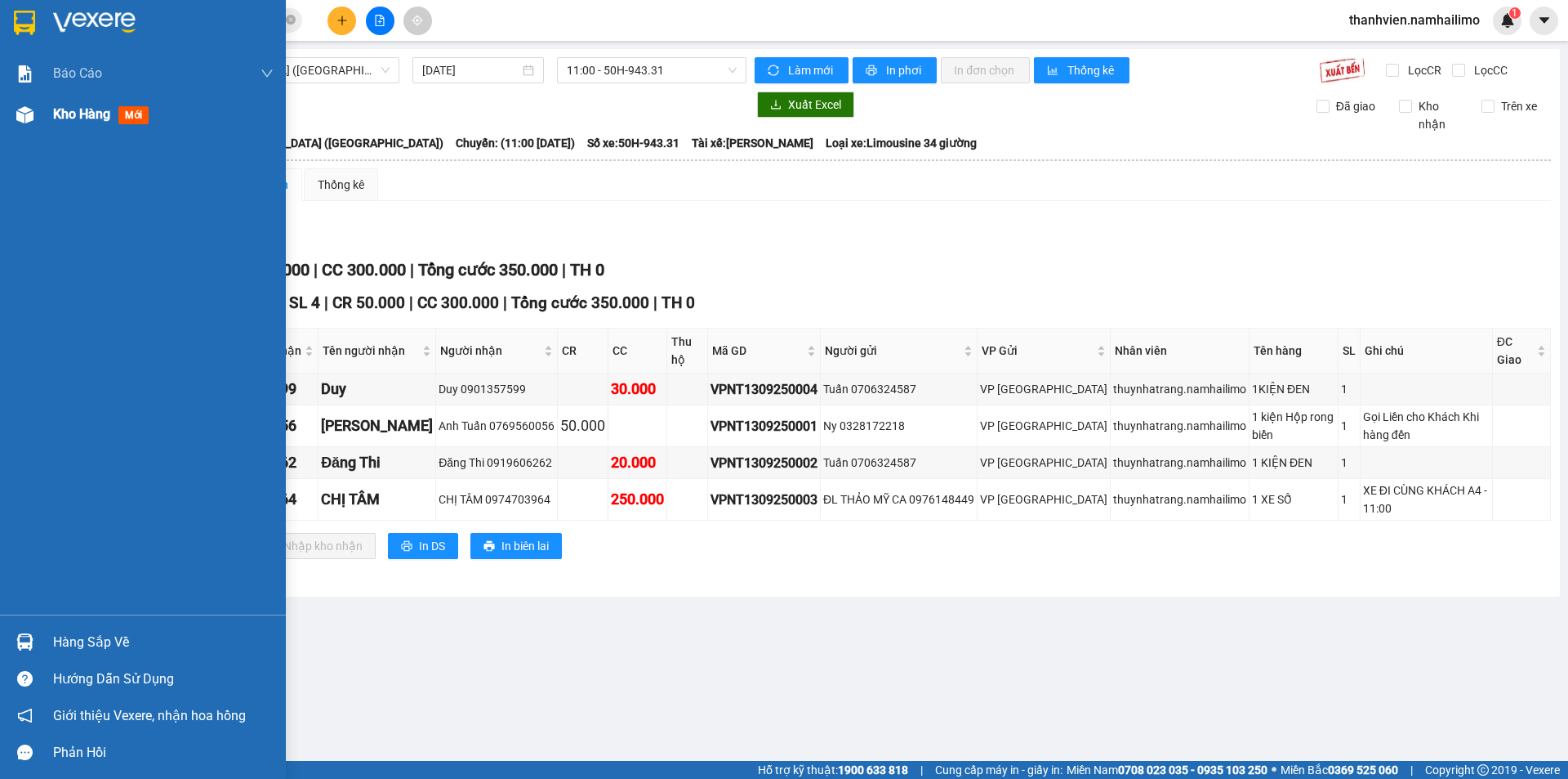
click at [76, 120] on span "Kho hàng" at bounding box center [82, 114] width 57 height 16
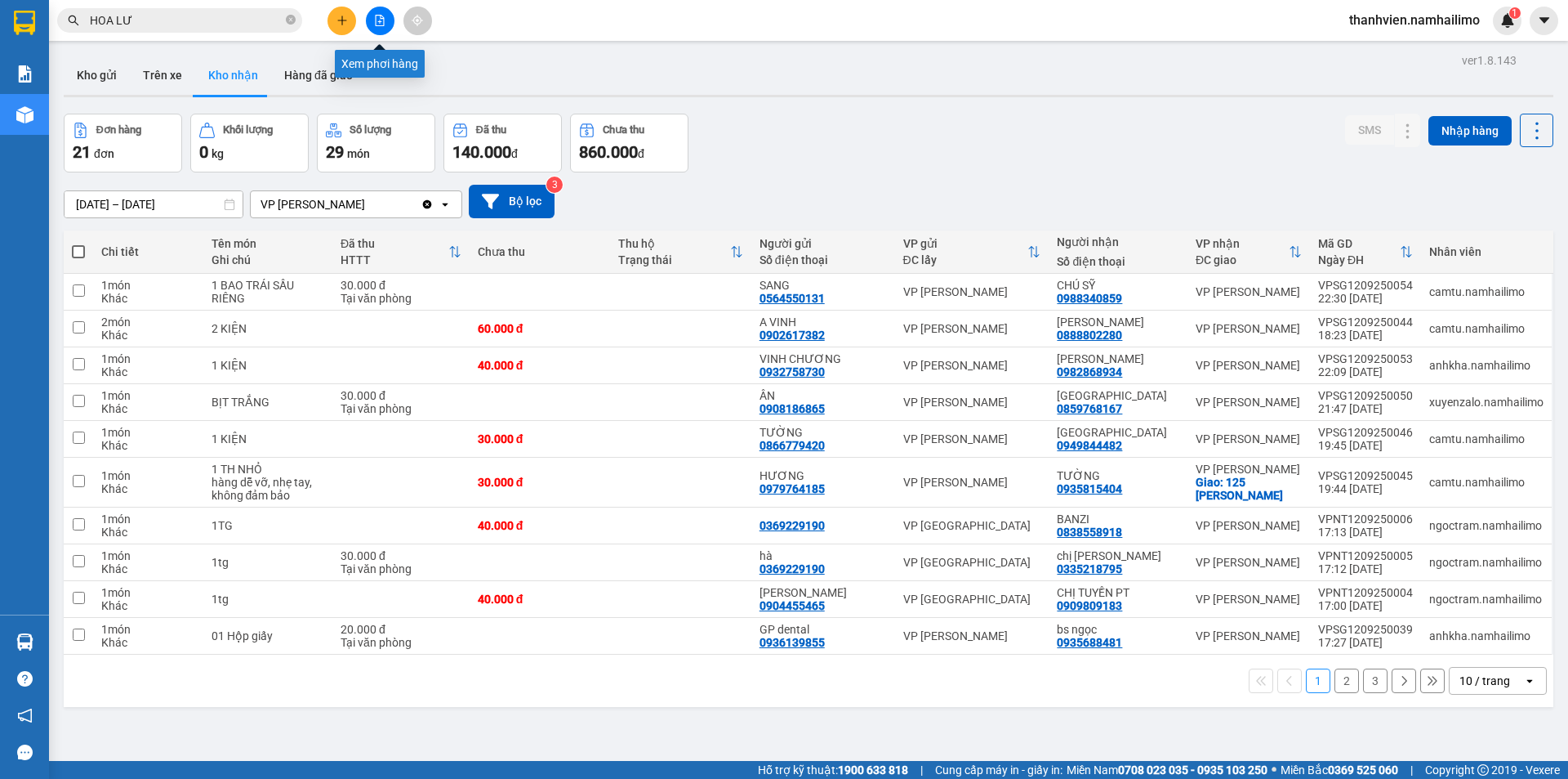
click at [379, 17] on icon "file-add" at bounding box center [380, 21] width 12 height 12
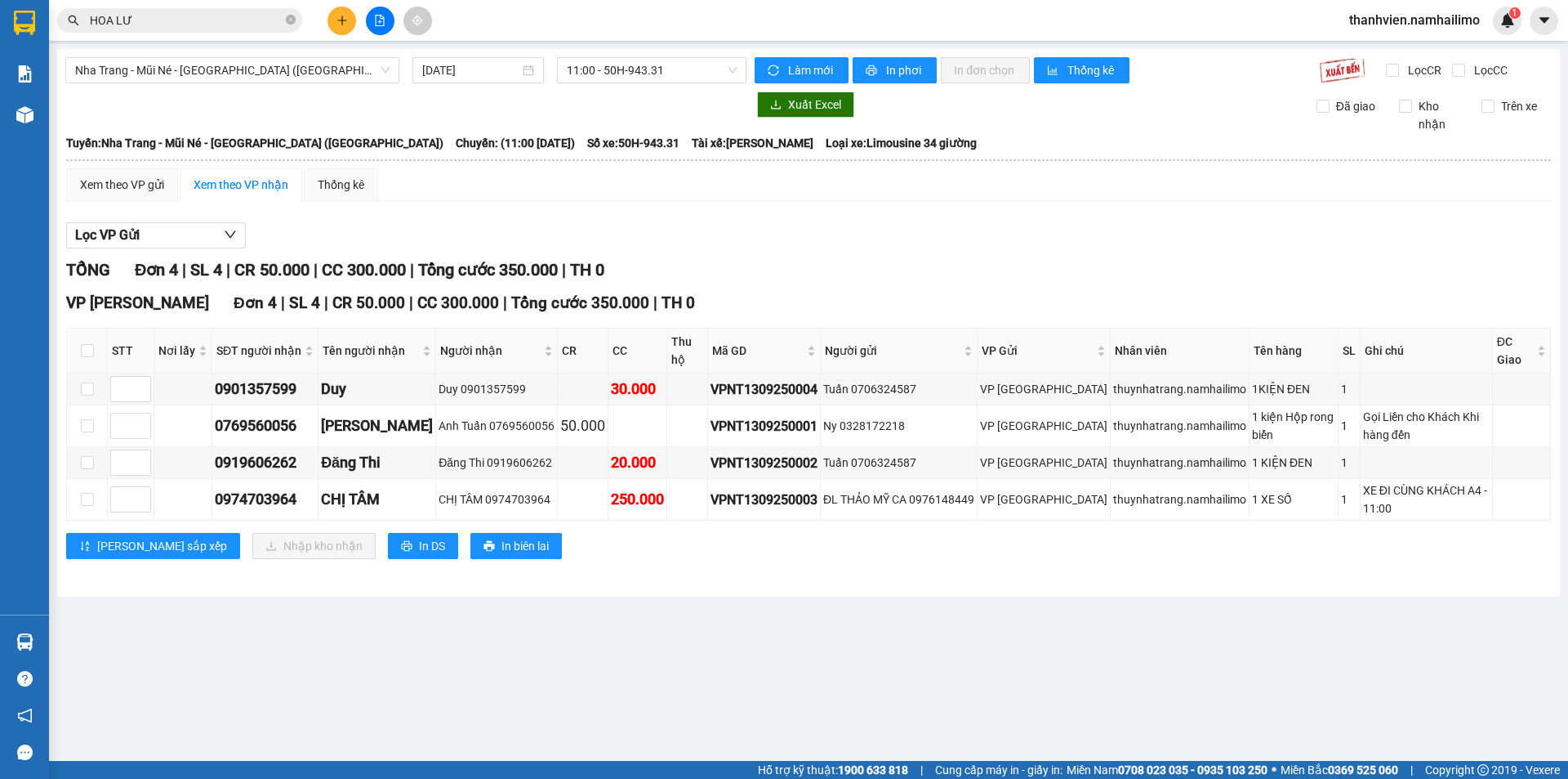
click at [294, 52] on div "Nha Trang - Mũi Né - Sài Gòn (Sáng) 13/09/2025 11:00 - 50H-943.31 Làm mới In ph…" at bounding box center [809, 323] width 1502 height 548
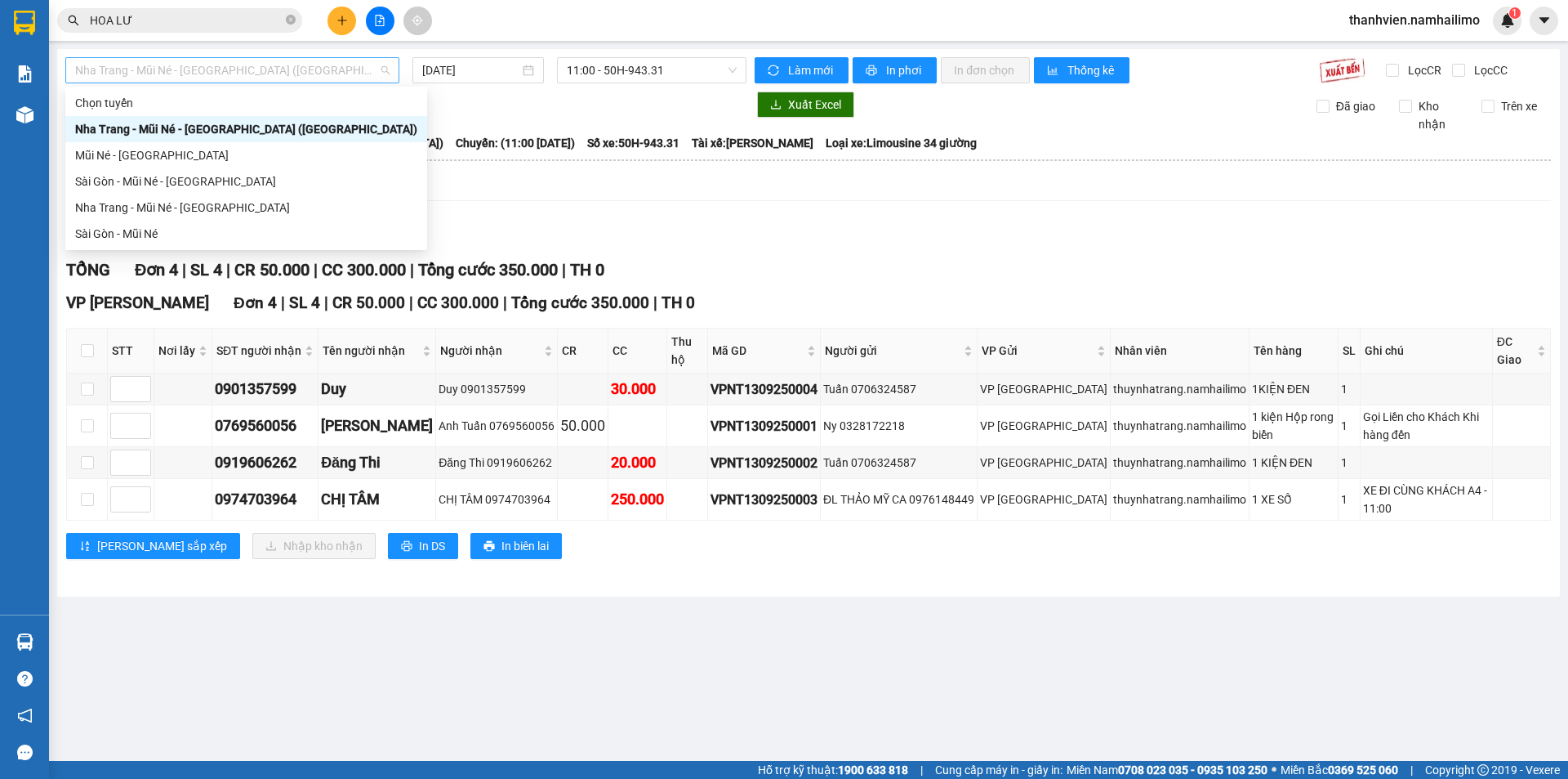
click at [289, 65] on span "Nha Trang - Mũi Né - Sài Gòn (Sáng)" at bounding box center [232, 70] width 314 height 24
click at [135, 181] on div "Sài Gòn - Mũi Né - Nha Trang" at bounding box center [245, 181] width 342 height 18
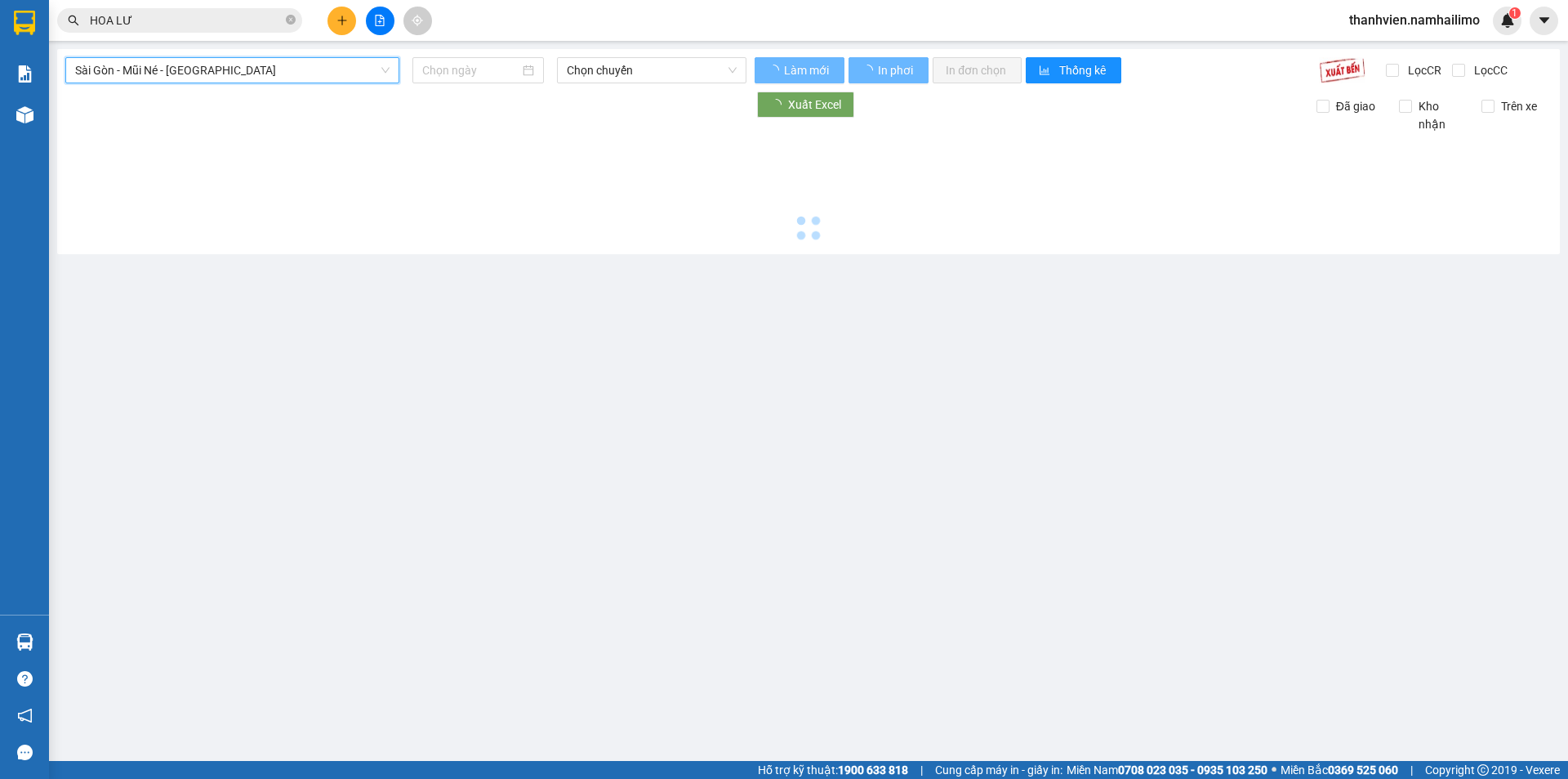
type input "13/09/2025"
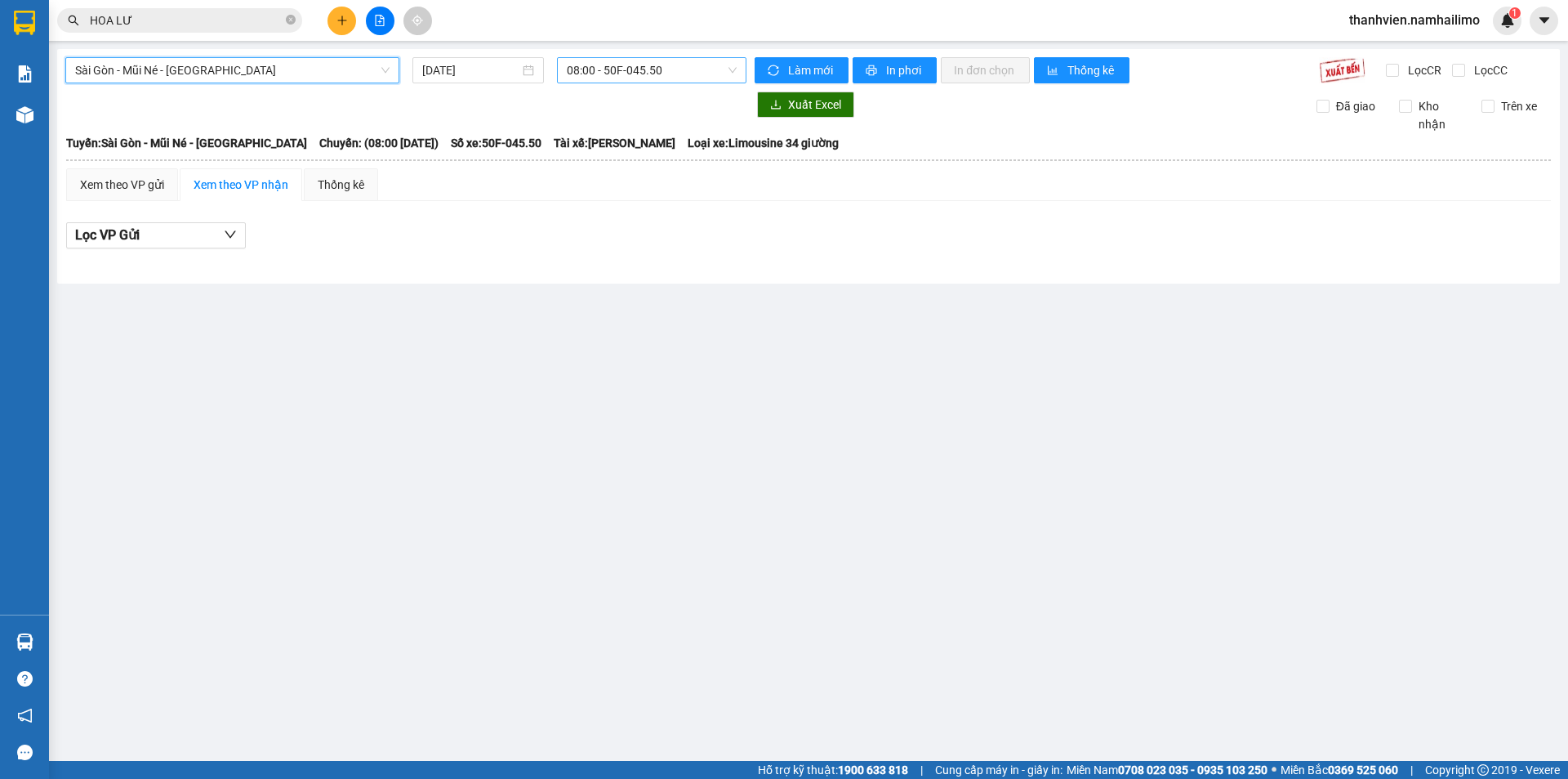
click at [679, 71] on span "08:00 - 50F-045.50" at bounding box center [651, 70] width 170 height 24
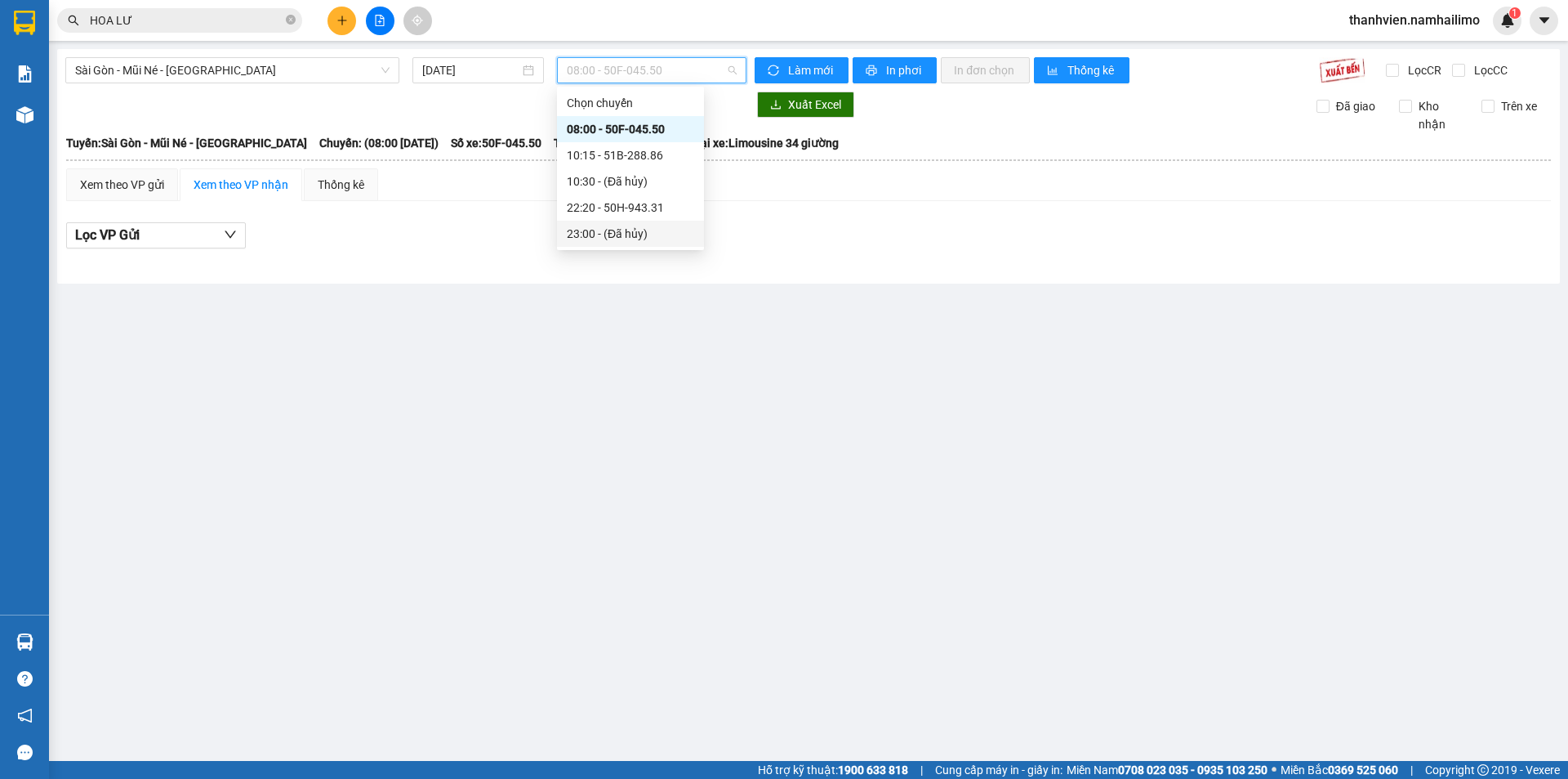
drag, startPoint x: 515, startPoint y: 471, endPoint x: 485, endPoint y: 454, distance: 34.5
click at [517, 469] on main "Sài Gòn - Mũi Né - Nha Trang 13/09/2025 08:00 - 50F-045.50 Làm mới In phơi In đ…" at bounding box center [784, 380] width 1568 height 761
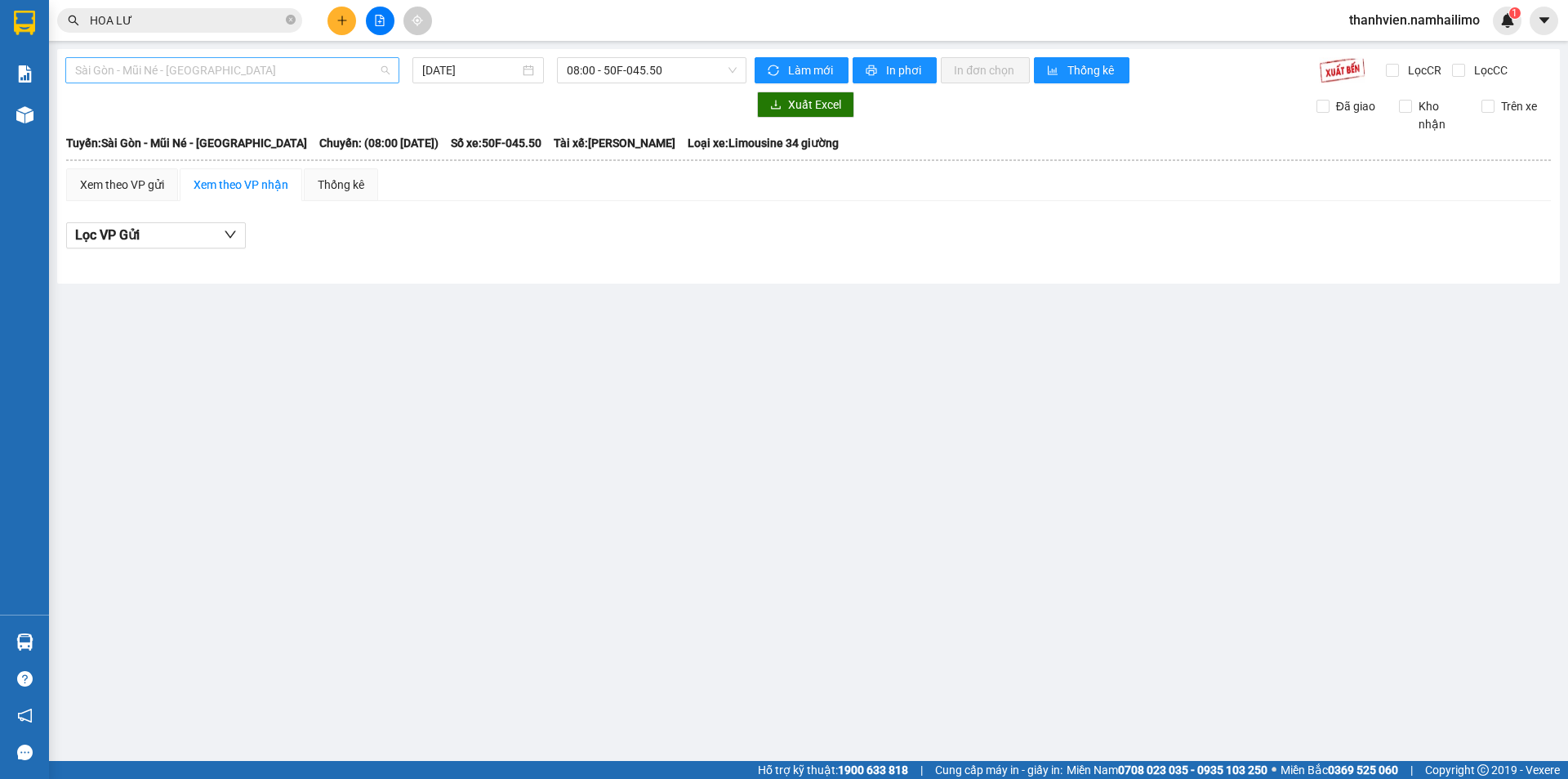
click at [271, 72] on span "Sài Gòn - Mũi Né - Nha Trang" at bounding box center [232, 70] width 314 height 24
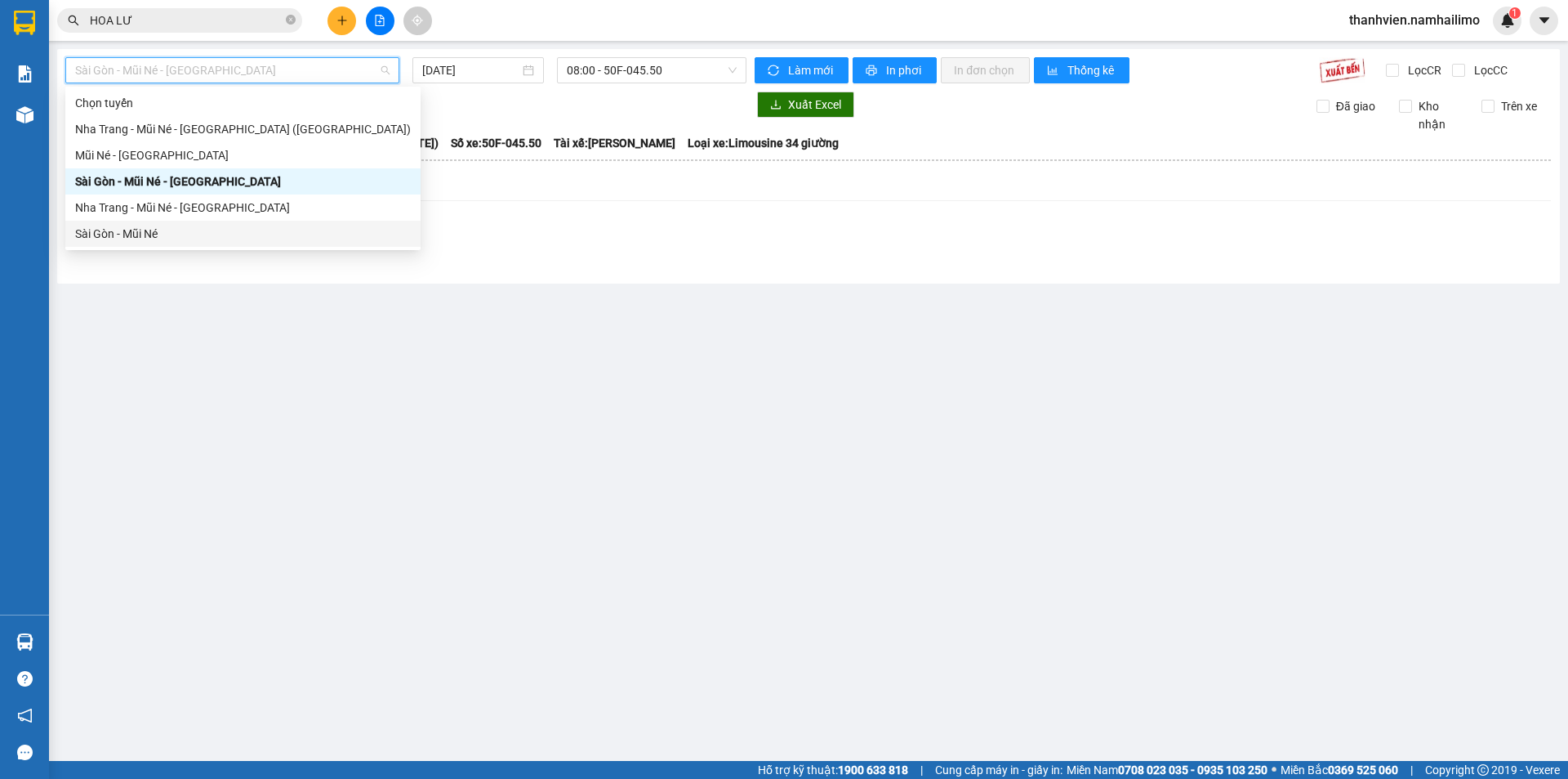
click at [131, 231] on div "Sài Gòn - Mũi Né" at bounding box center [242, 234] width 335 height 18
type input "13/09/2025"
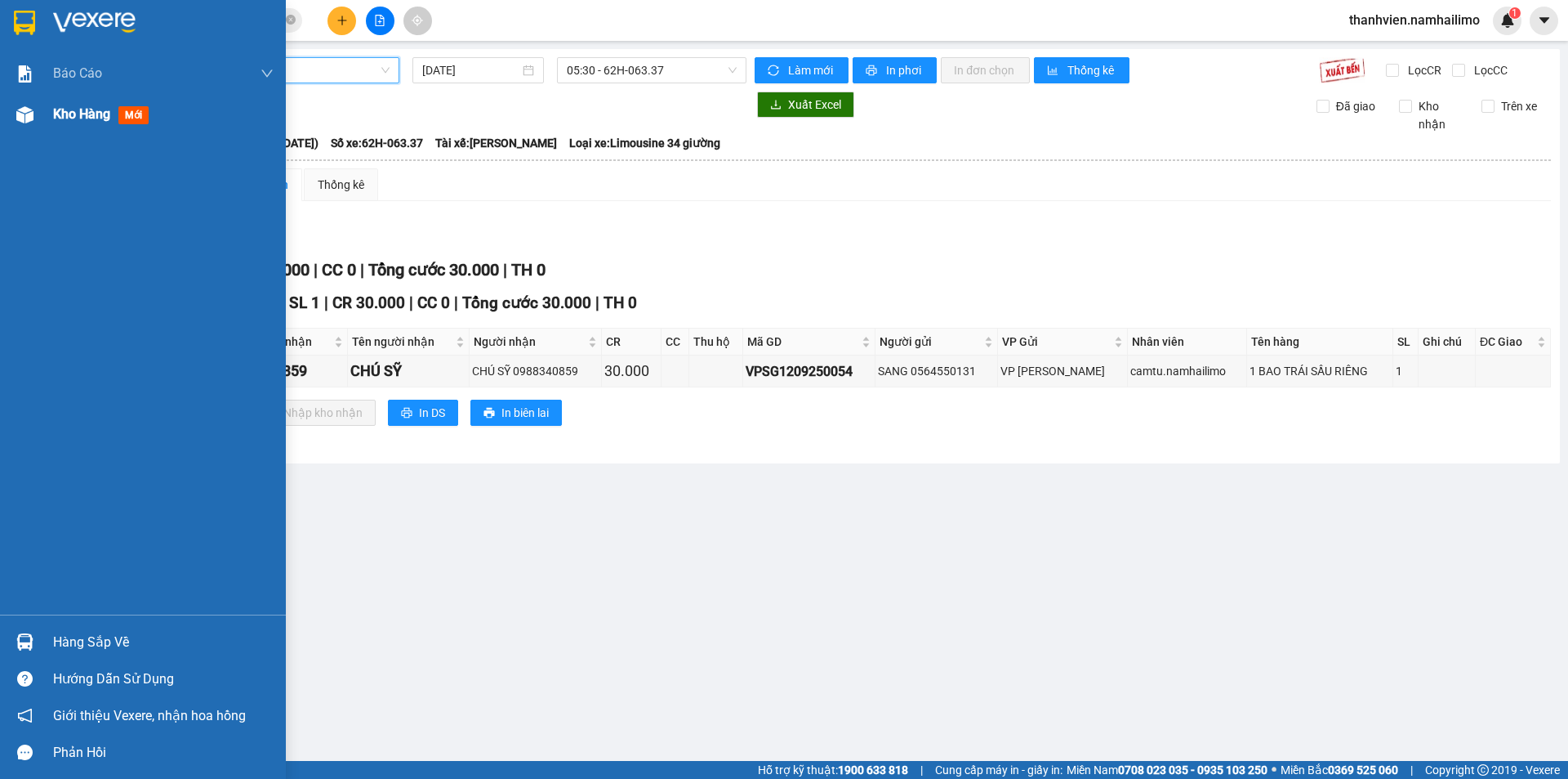
click at [79, 111] on span "Kho hàng" at bounding box center [82, 114] width 57 height 16
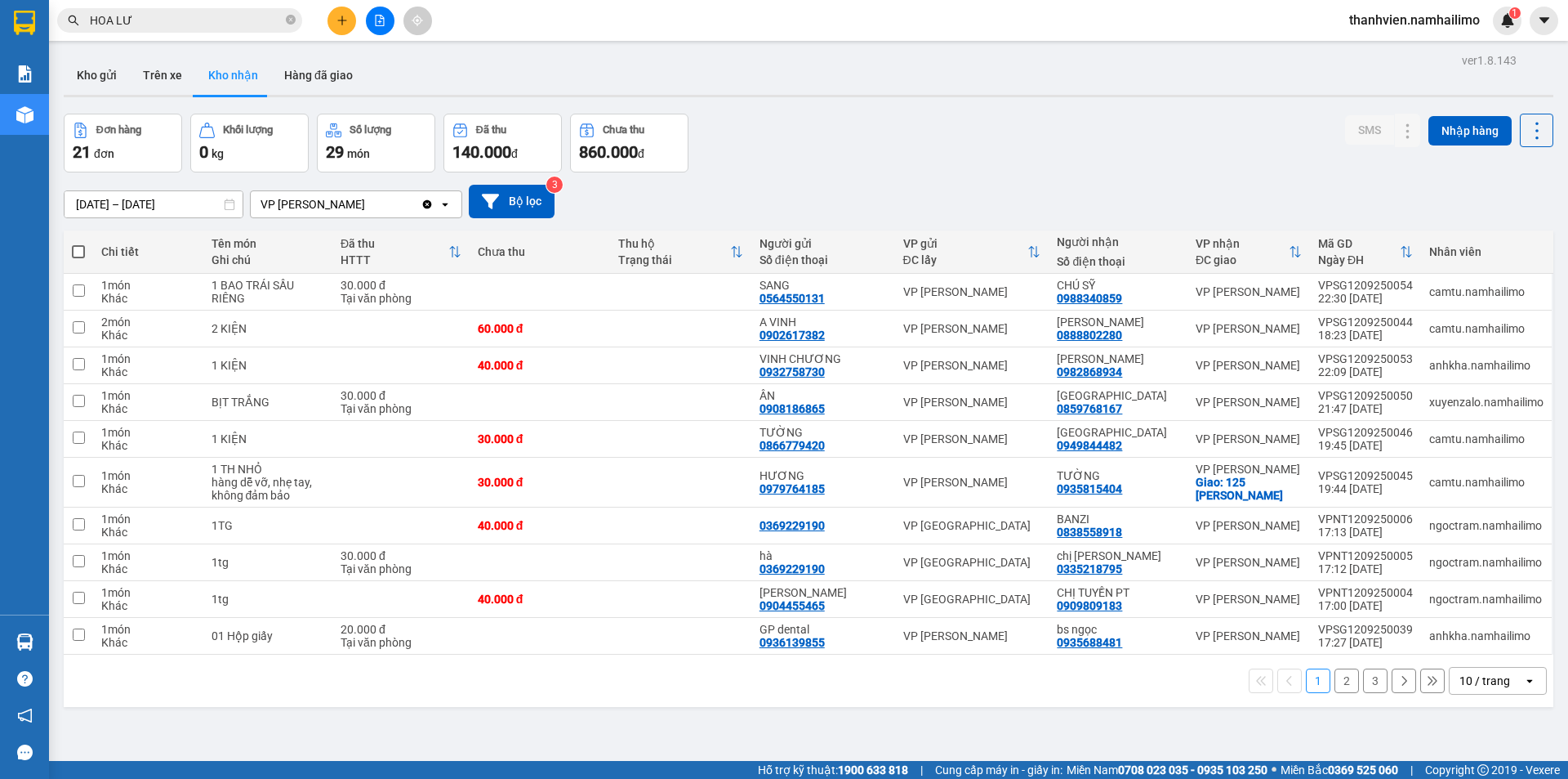
click at [1334, 679] on button "2" at bounding box center [1346, 680] width 24 height 24
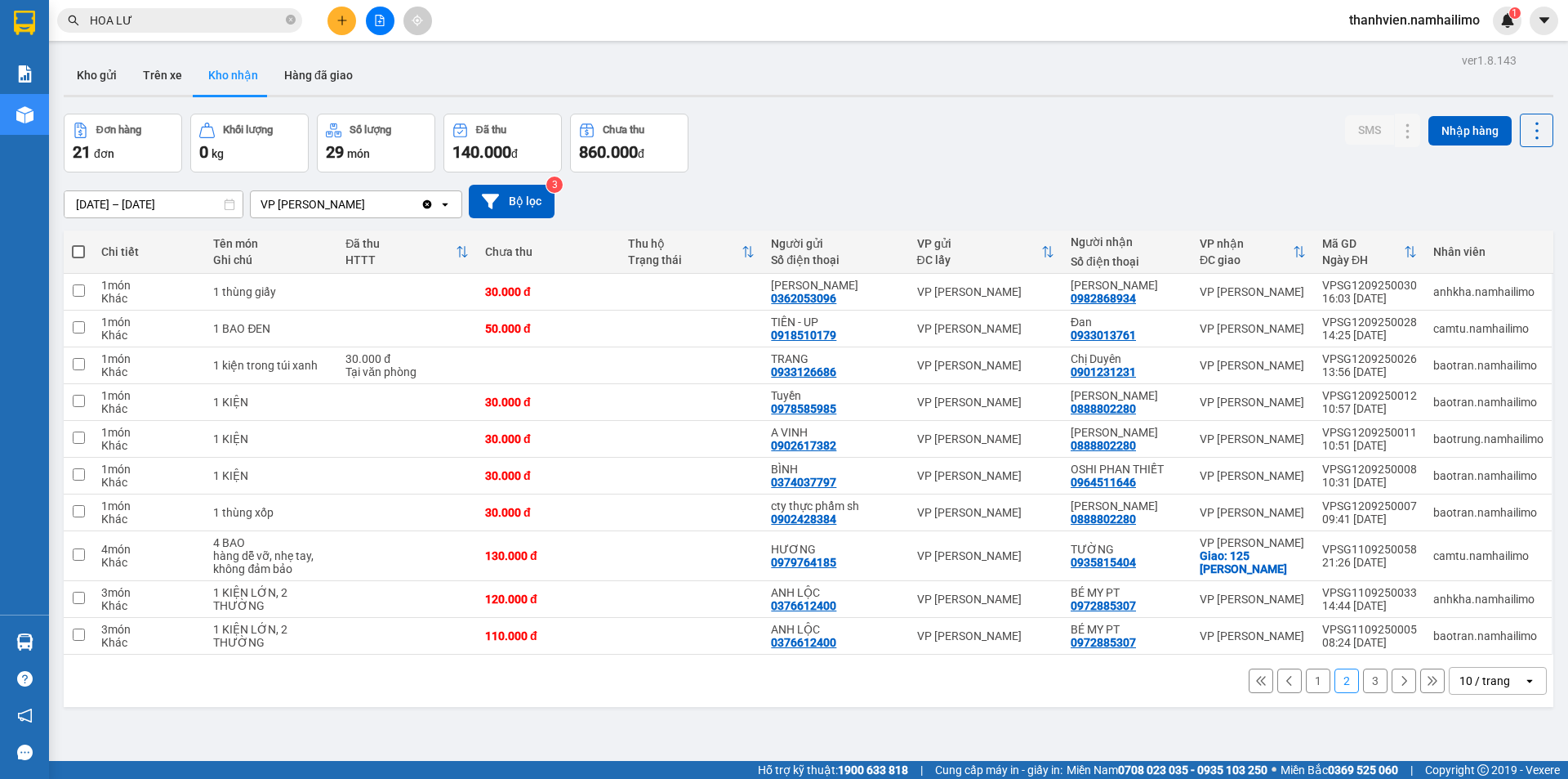
click at [1365, 677] on button "3" at bounding box center [1374, 680] width 24 height 24
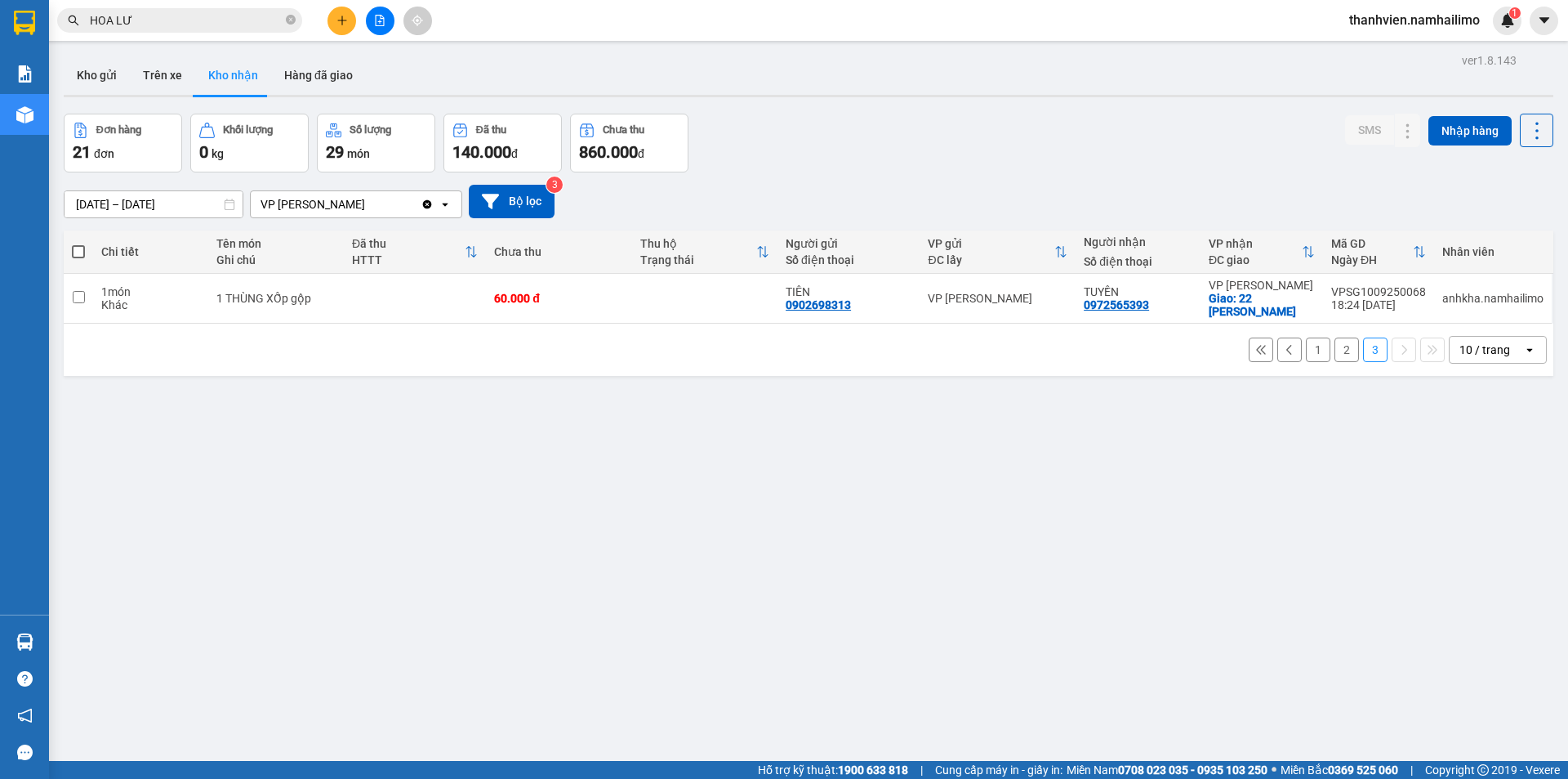
click at [1310, 343] on button "1" at bounding box center [1318, 349] width 24 height 24
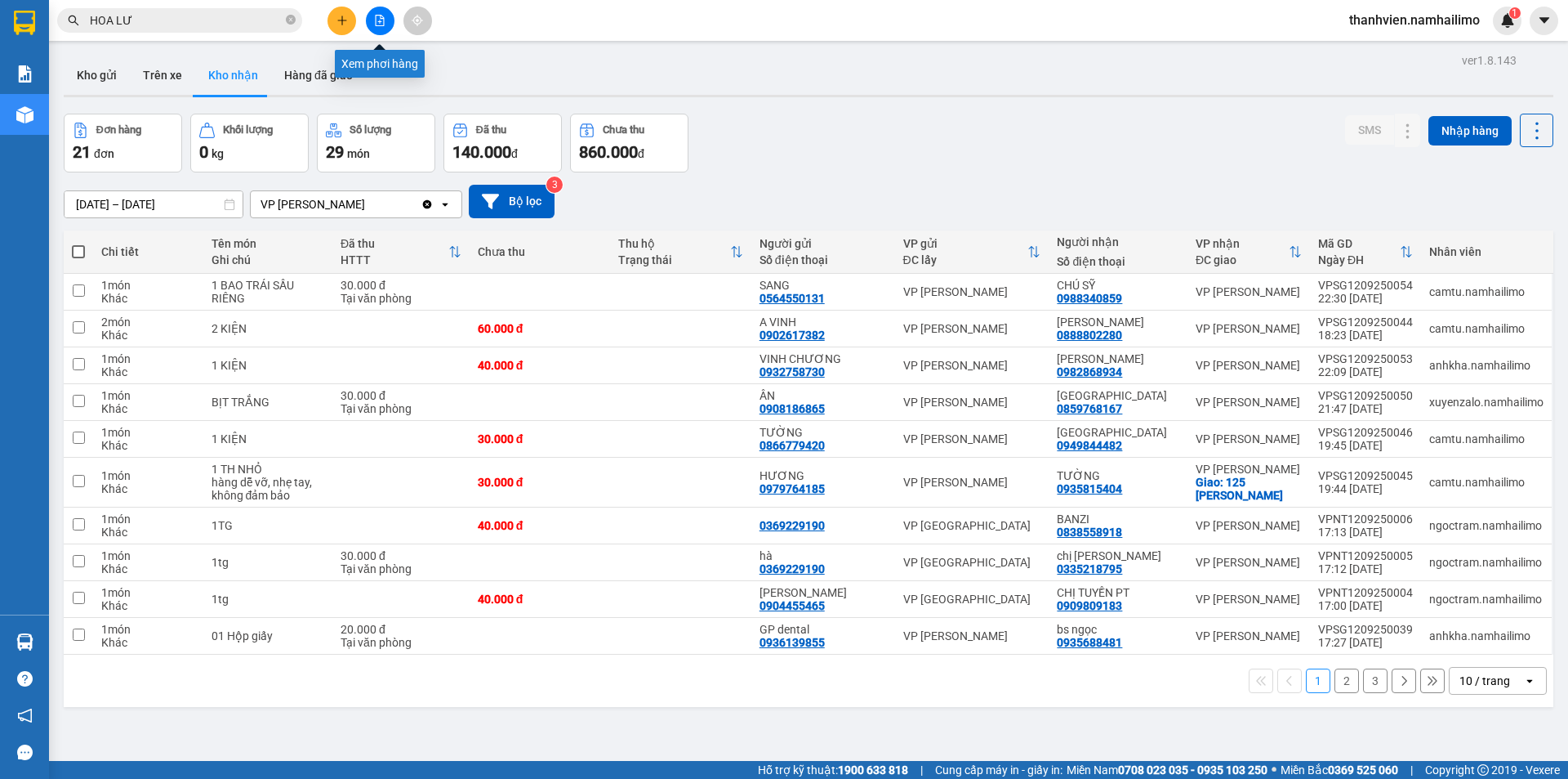
click at [376, 21] on icon "file-add" at bounding box center [380, 21] width 12 height 12
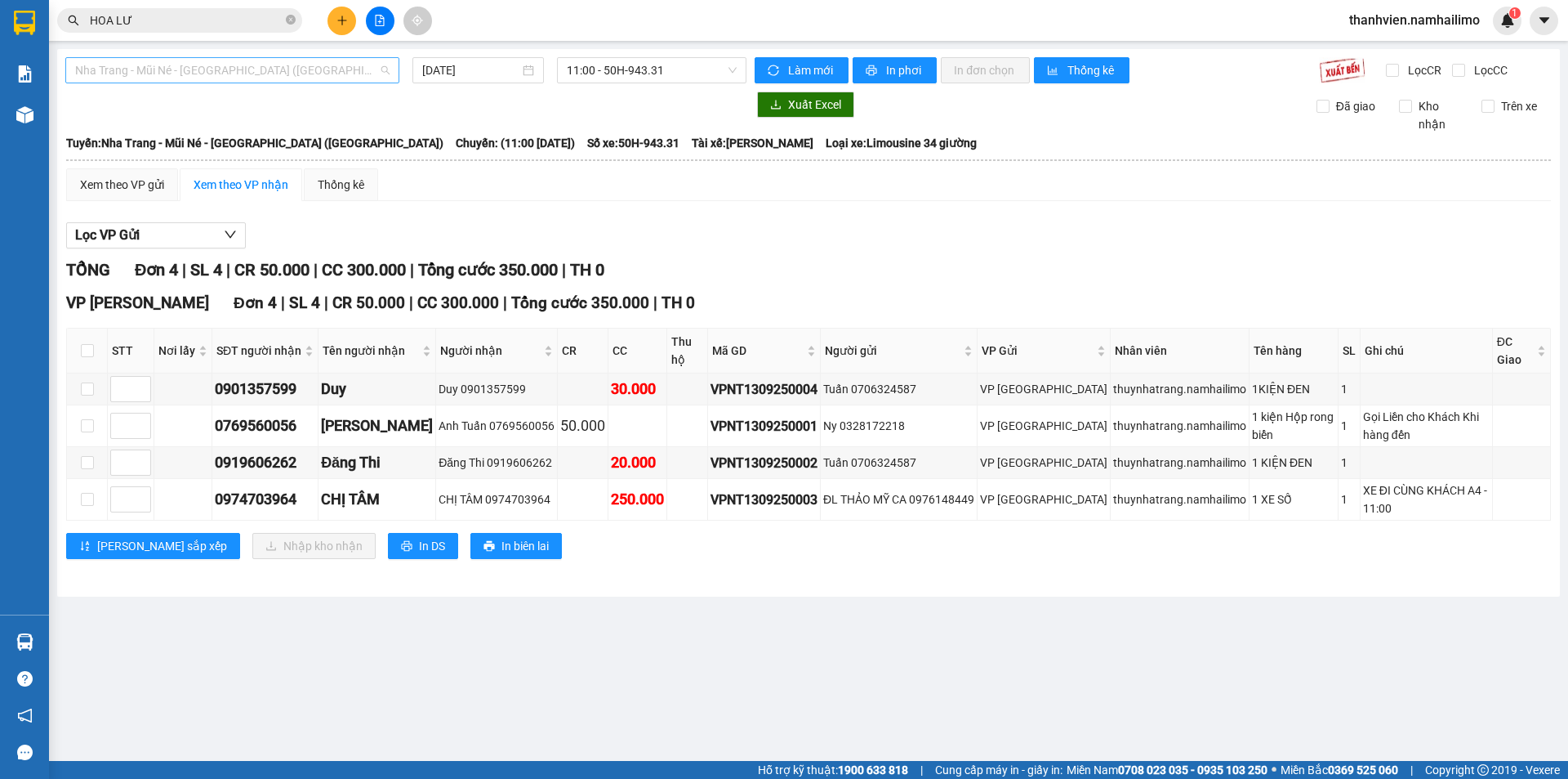
click at [295, 64] on span "Nha Trang - Mũi Né - Sài Gòn (Sáng)" at bounding box center [232, 70] width 314 height 24
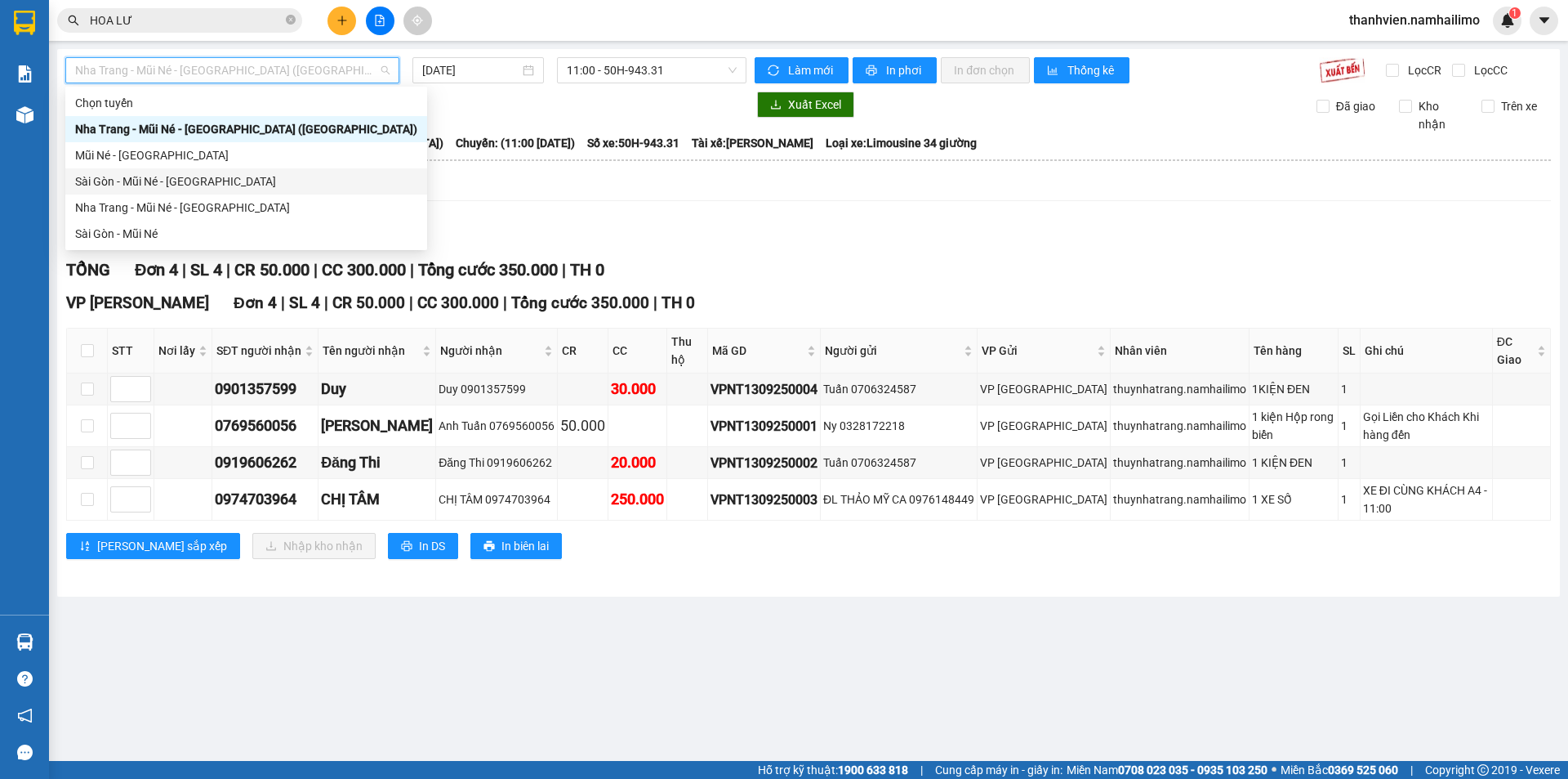
click at [126, 182] on div "Sài Gòn - Mũi Né - Nha Trang" at bounding box center [245, 181] width 342 height 18
type input "13/09/2025"
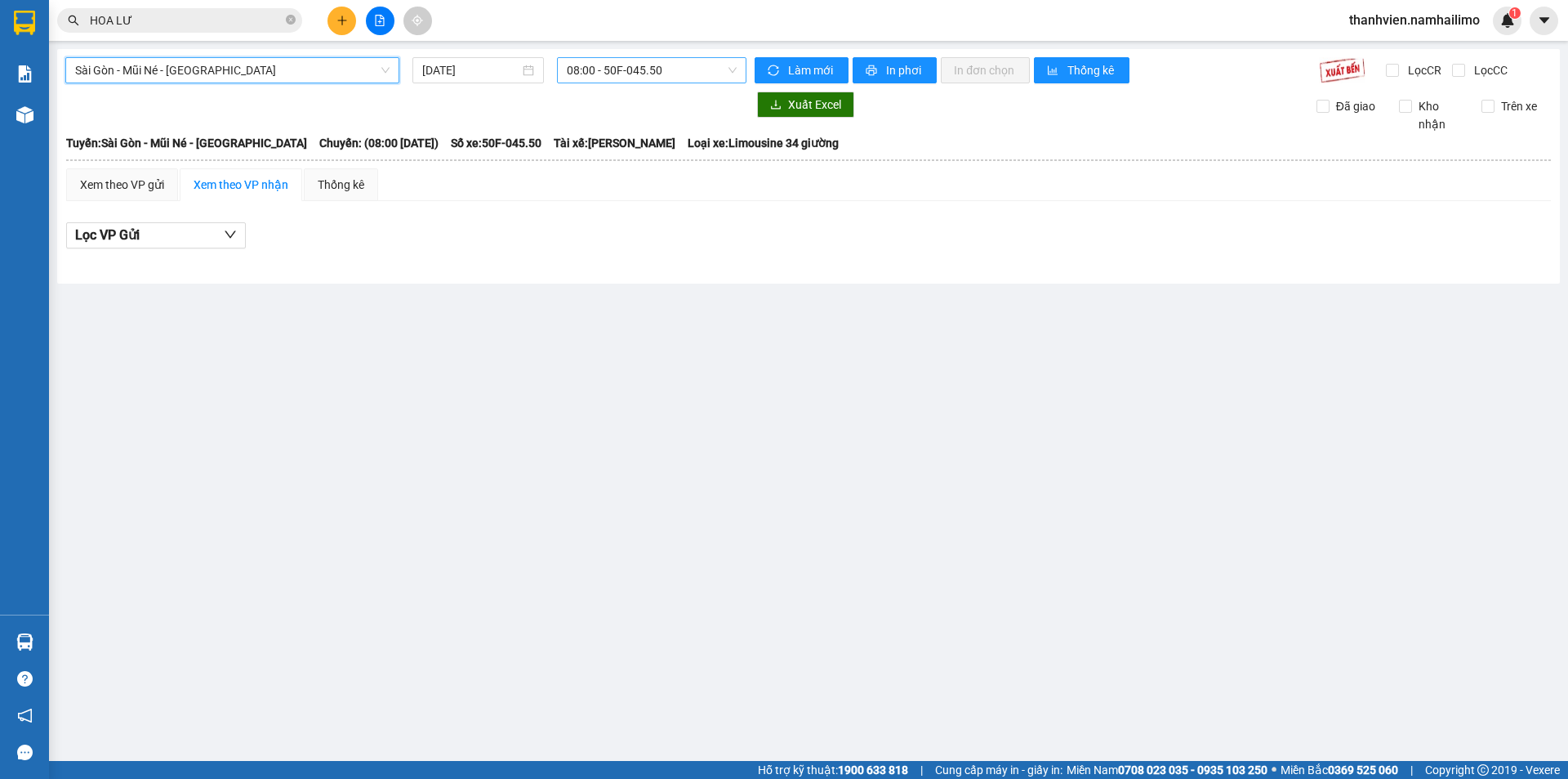
click at [676, 62] on span "08:00 - 50F-045.50" at bounding box center [651, 70] width 170 height 24
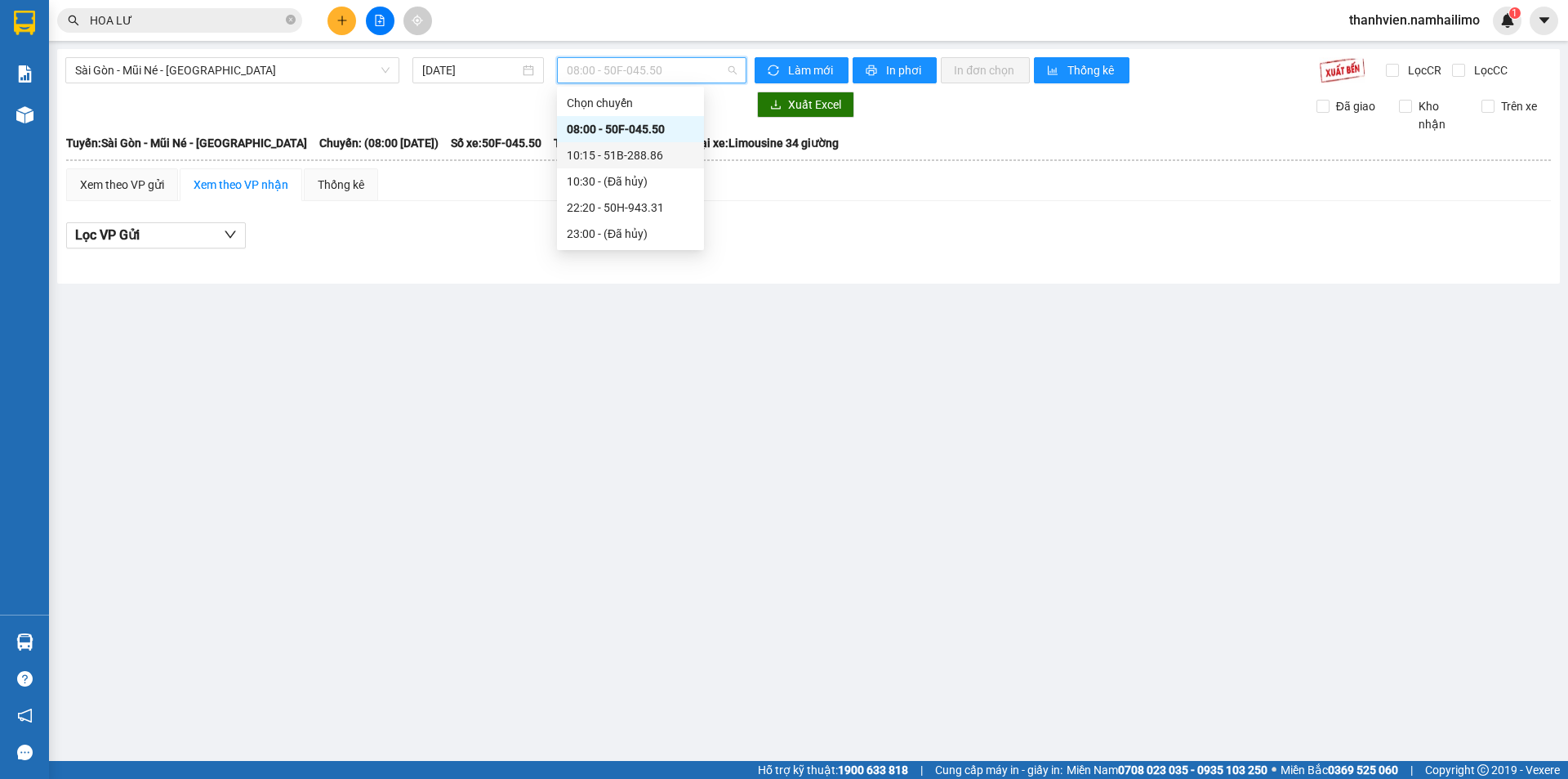
click at [668, 153] on div "10:15 - 51B-288.86" at bounding box center [630, 156] width 127 height 18
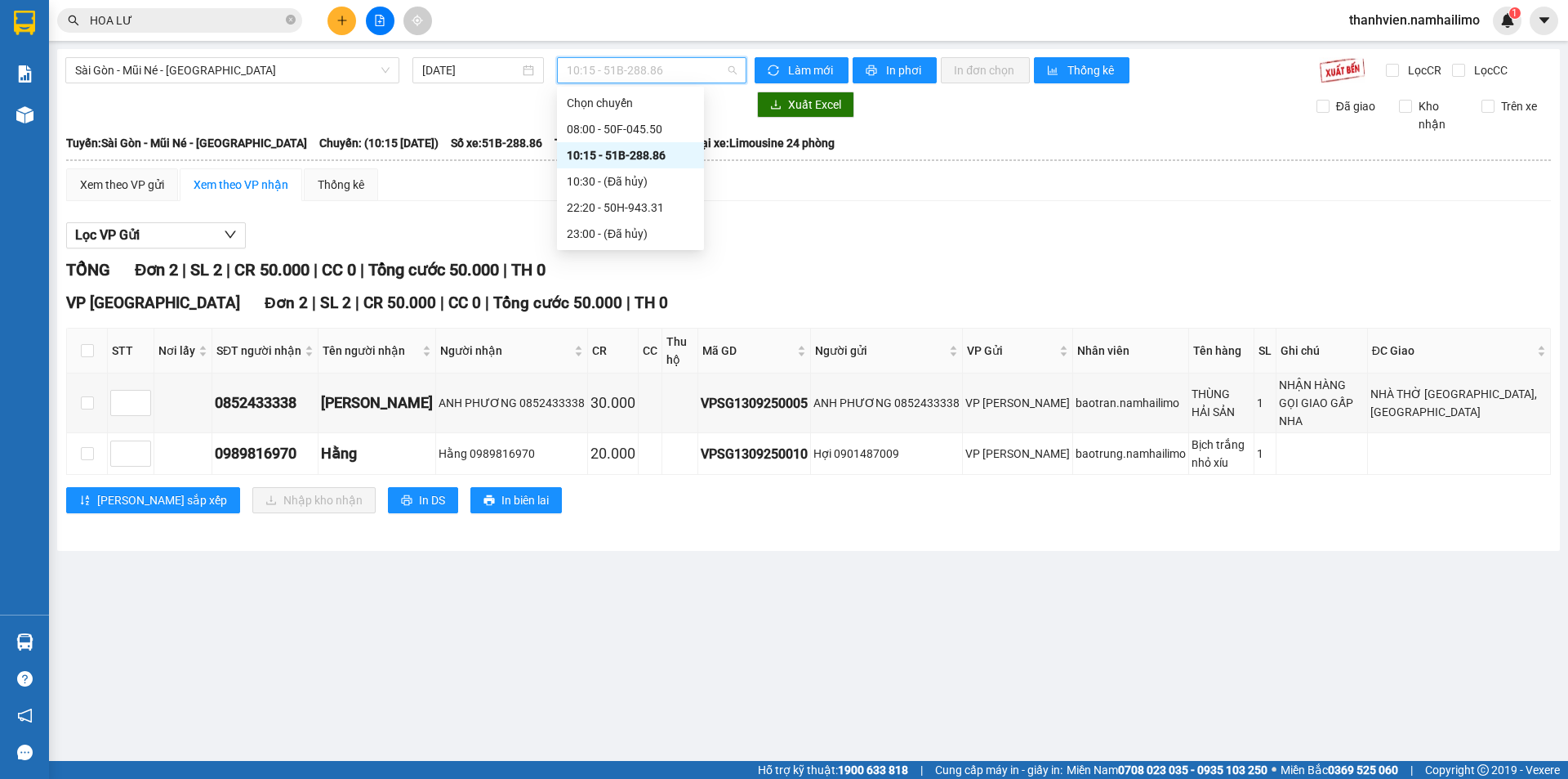
click at [710, 67] on span "10:15 - 51B-288.86" at bounding box center [651, 70] width 170 height 24
click at [255, 72] on span "Sài Gòn - Mũi Né - Nha Trang" at bounding box center [232, 70] width 314 height 24
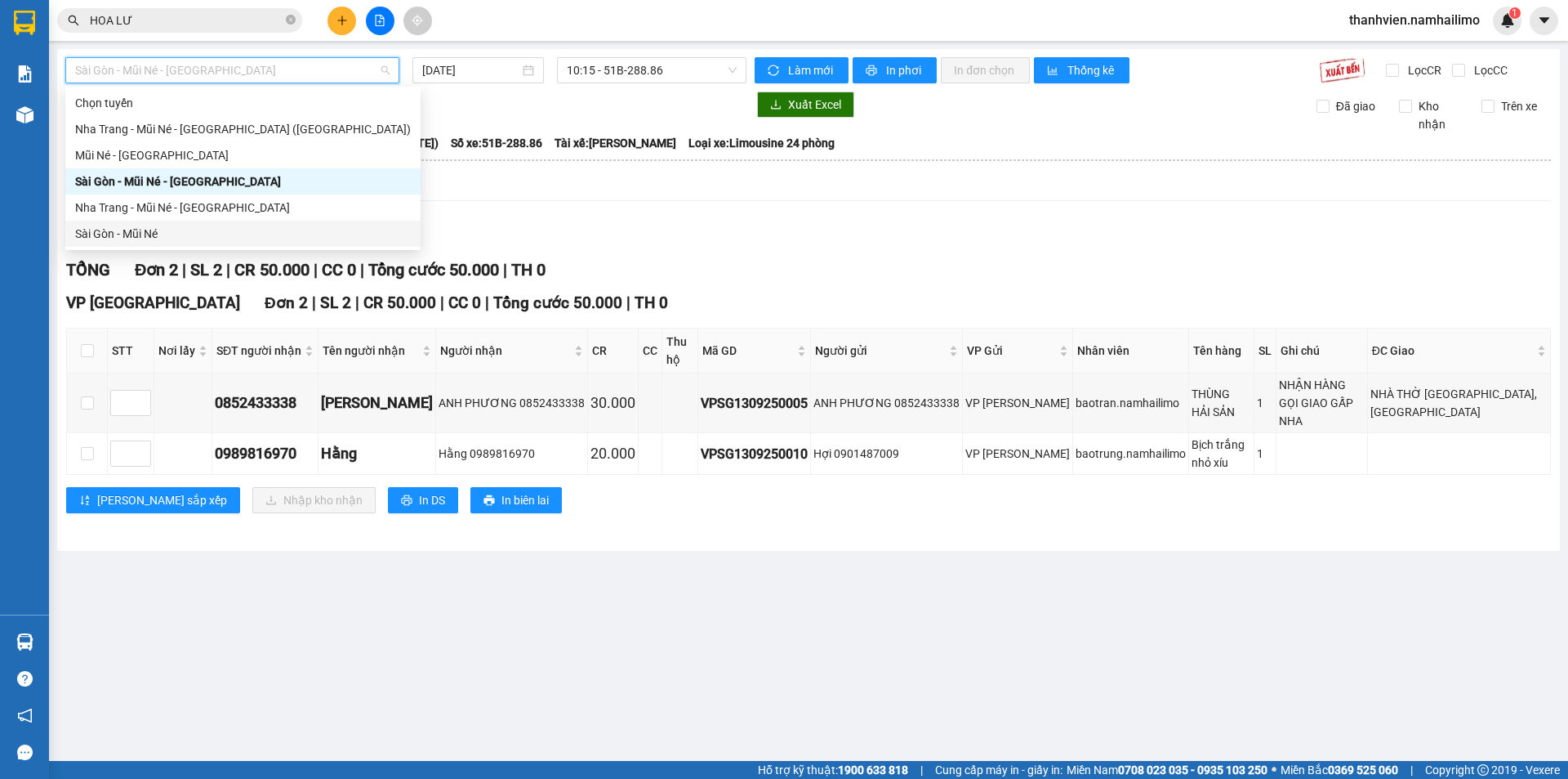
click at [146, 236] on div "Sài Gòn - Mũi Né" at bounding box center [242, 234] width 335 height 18
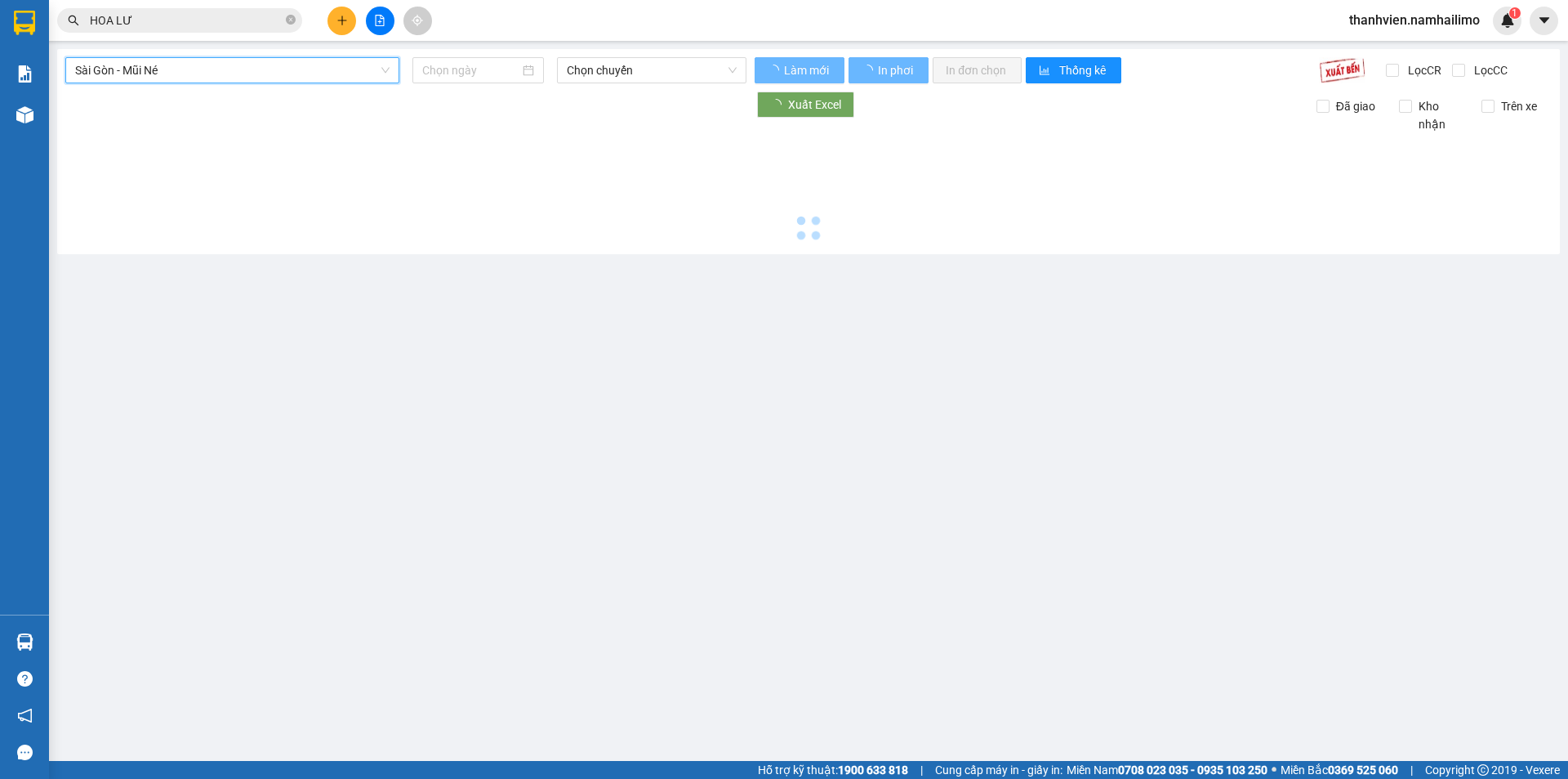
type input "13/09/2025"
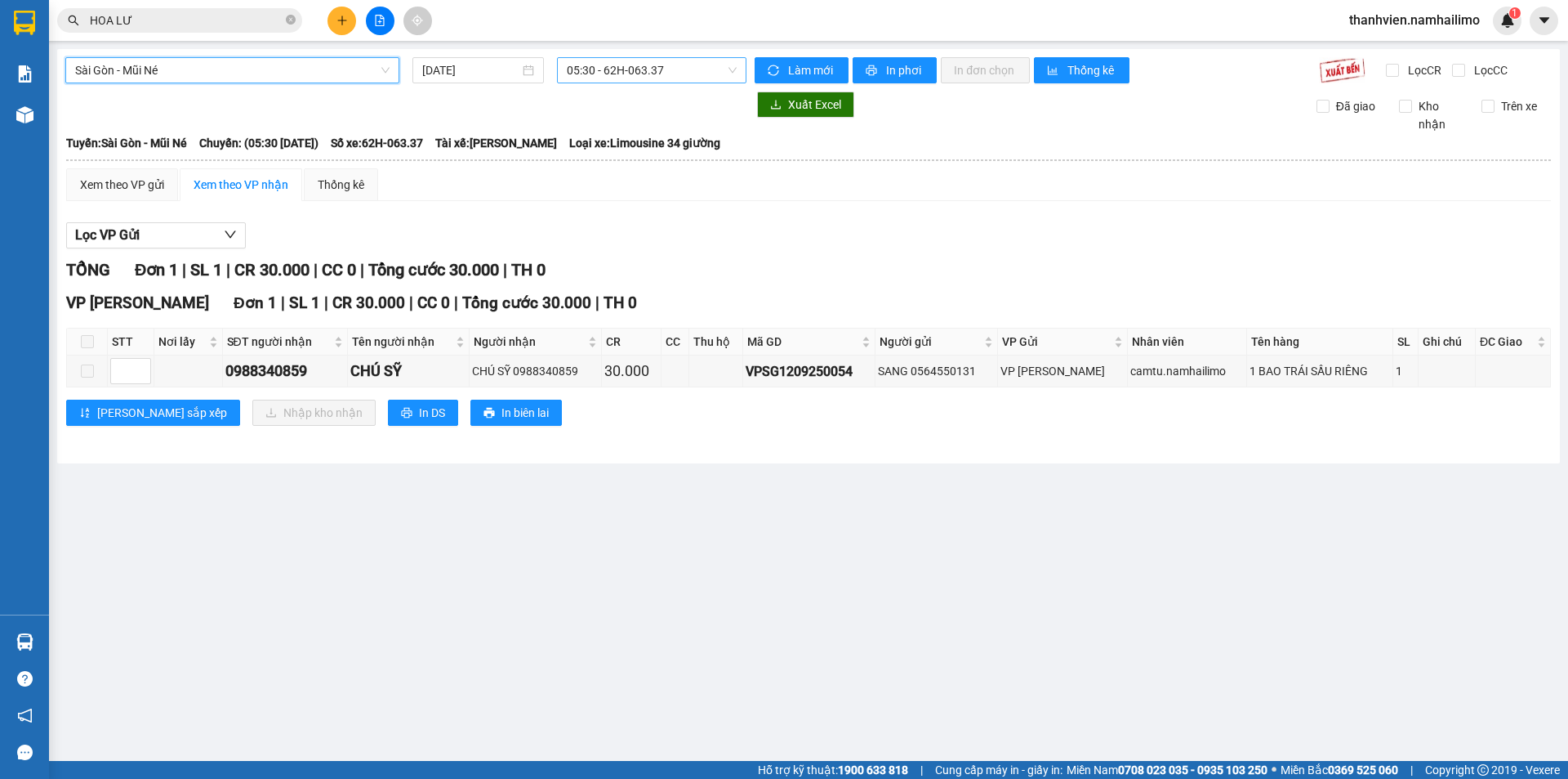
click at [700, 67] on span "05:30 - 62H-063.37" at bounding box center [651, 70] width 170 height 24
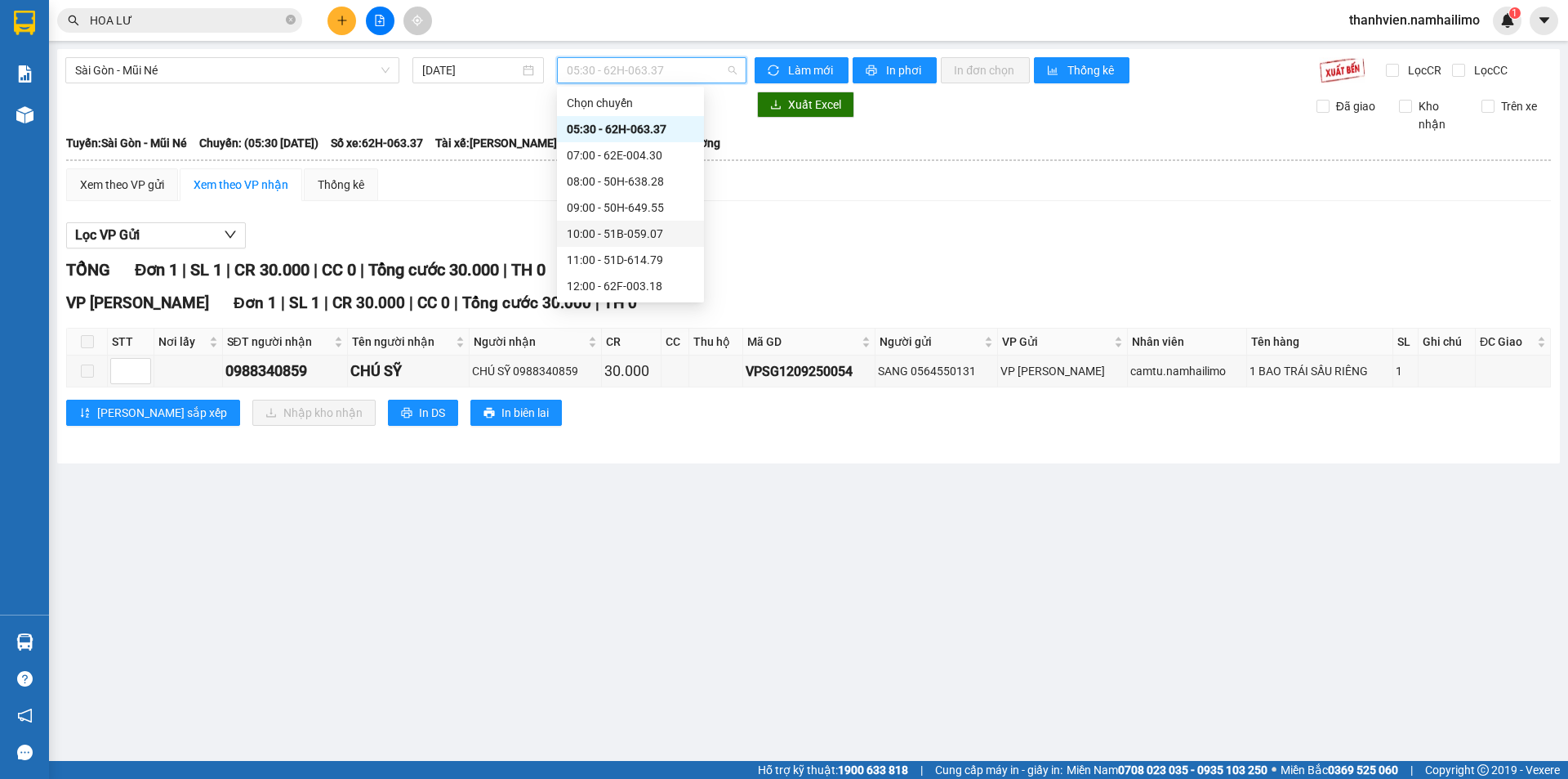
click at [665, 234] on div "10:00 - 51B-059.07" at bounding box center [630, 234] width 127 height 18
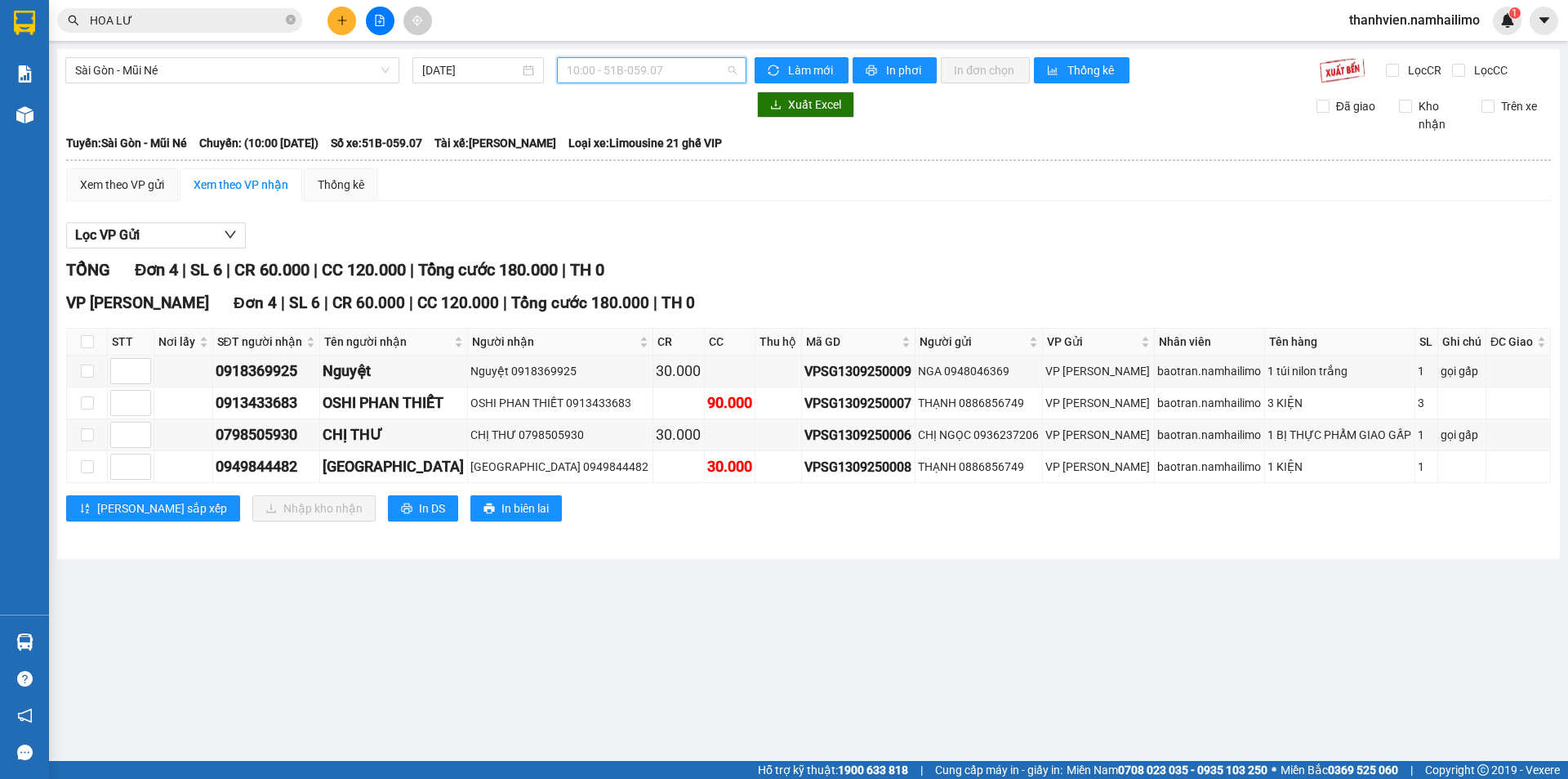
click at [675, 72] on span "10:00 - 51B-059.07" at bounding box center [651, 70] width 170 height 24
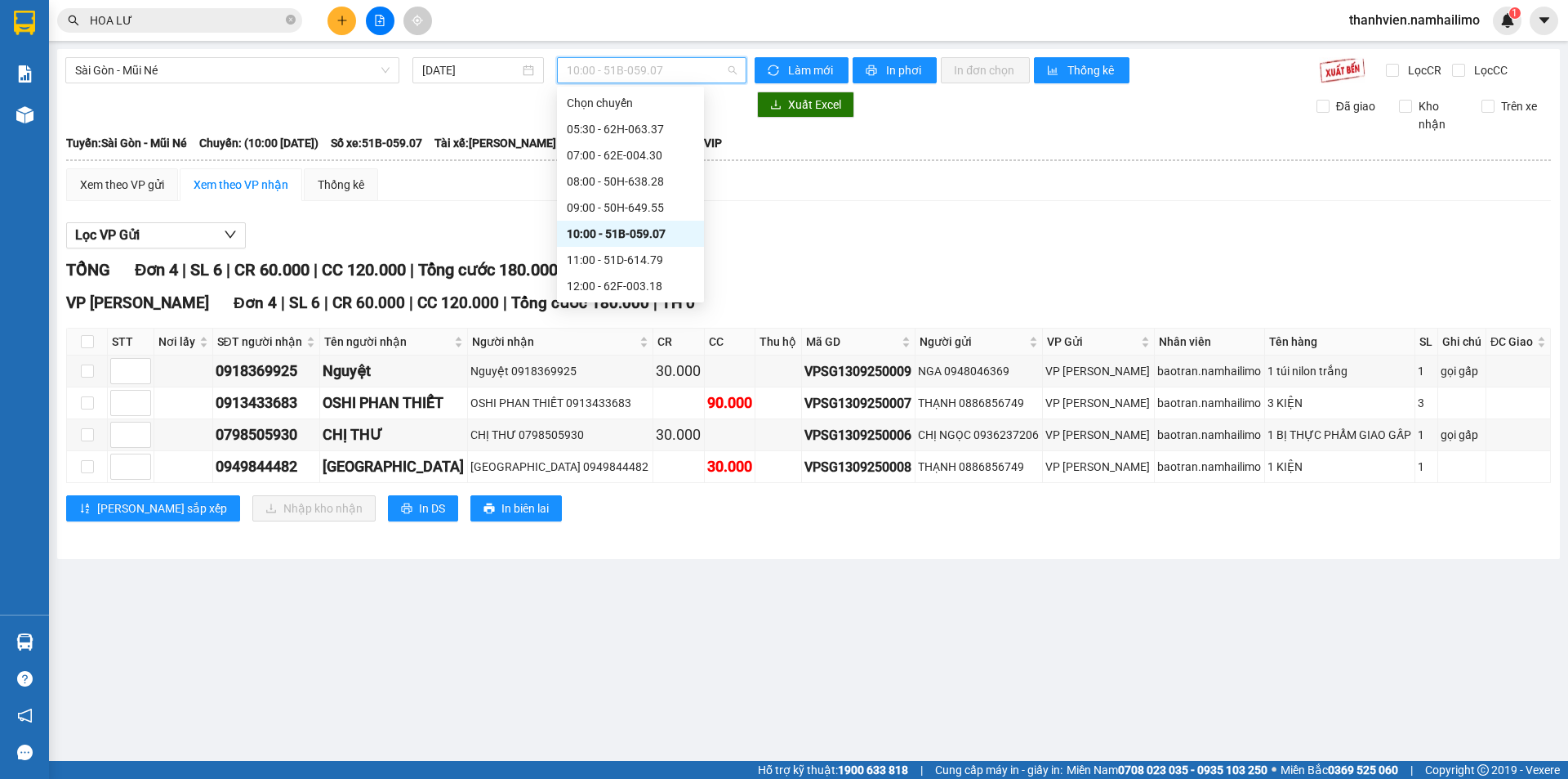
click at [675, 229] on div "10:00 - 51B-059.07" at bounding box center [630, 234] width 127 height 18
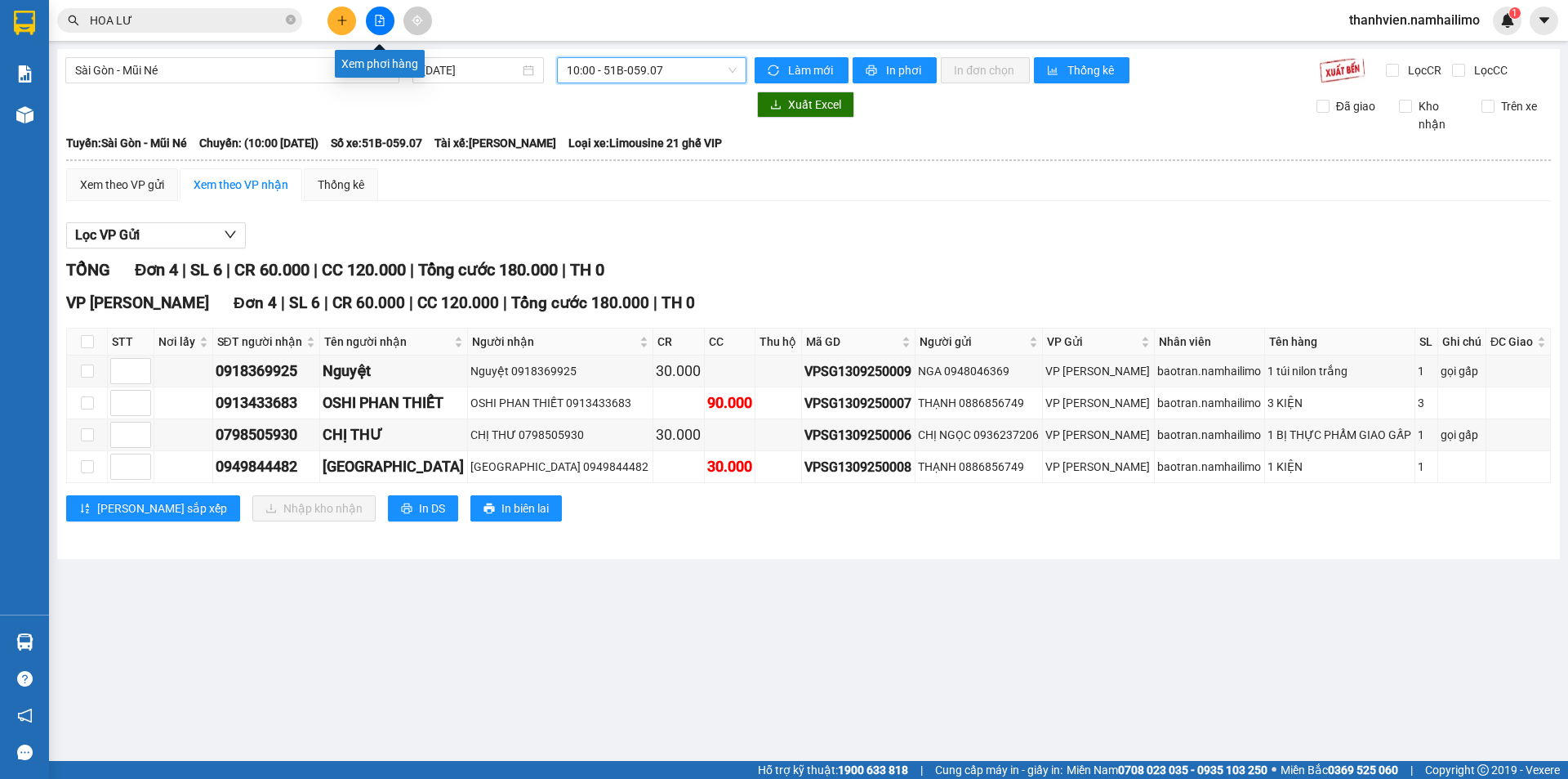
click at [384, 17] on icon "file-add" at bounding box center [380, 21] width 12 height 12
click at [375, 23] on icon "file-add" at bounding box center [380, 21] width 12 height 12
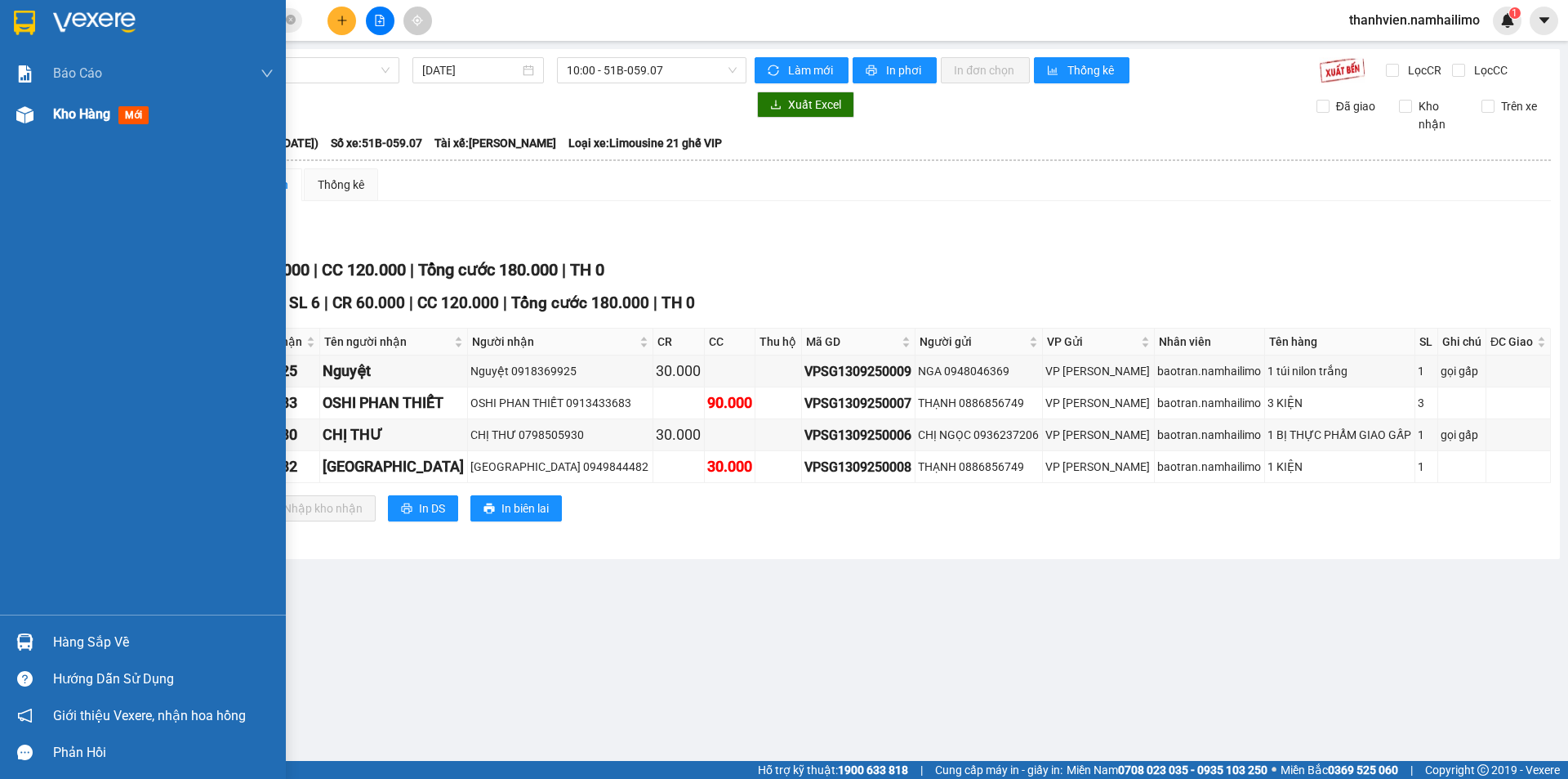
click at [45, 119] on div "Kho hàng mới" at bounding box center [143, 114] width 286 height 41
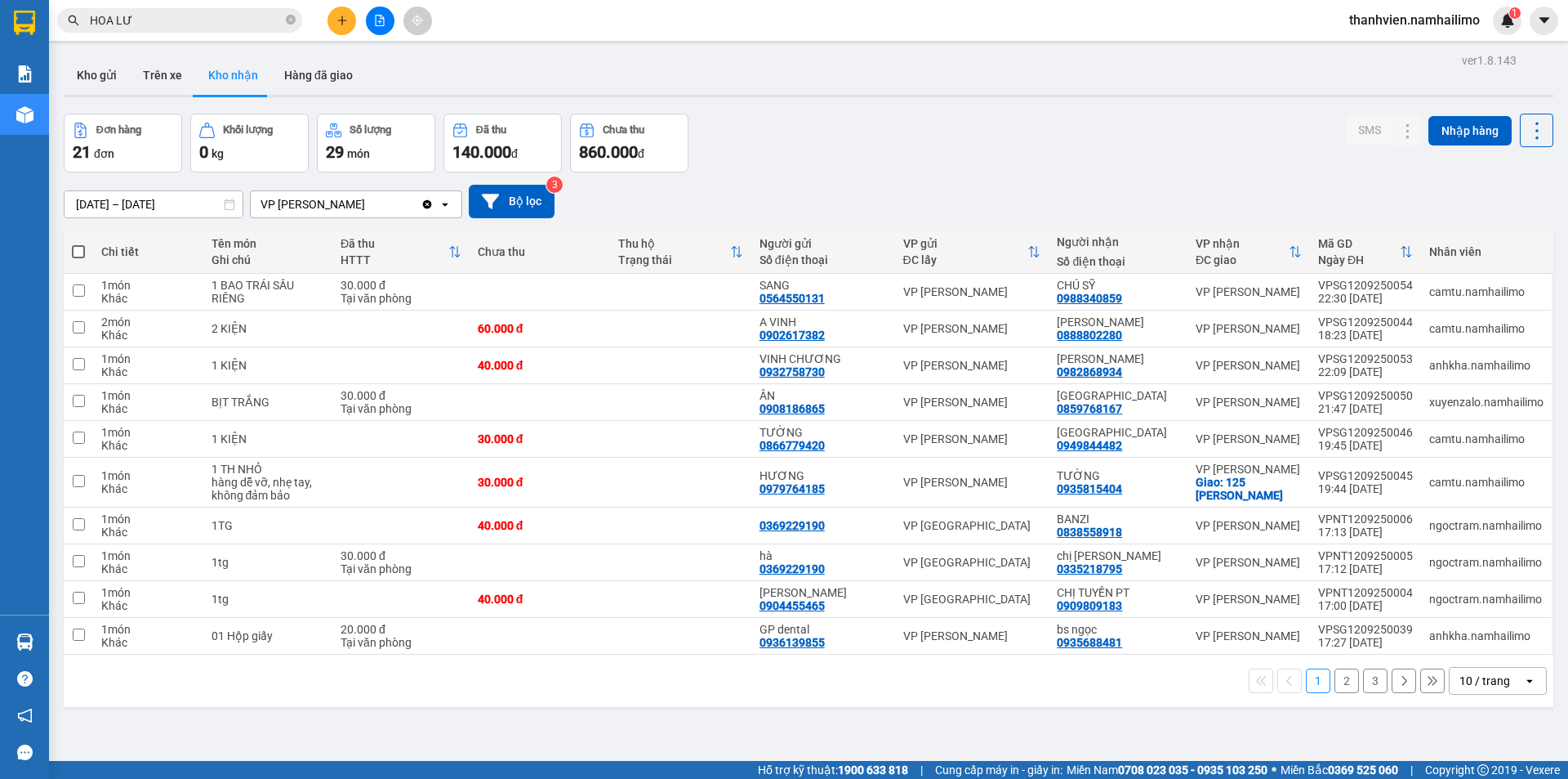
click at [204, 22] on input "HOA LƯ" at bounding box center [186, 21] width 193 height 18
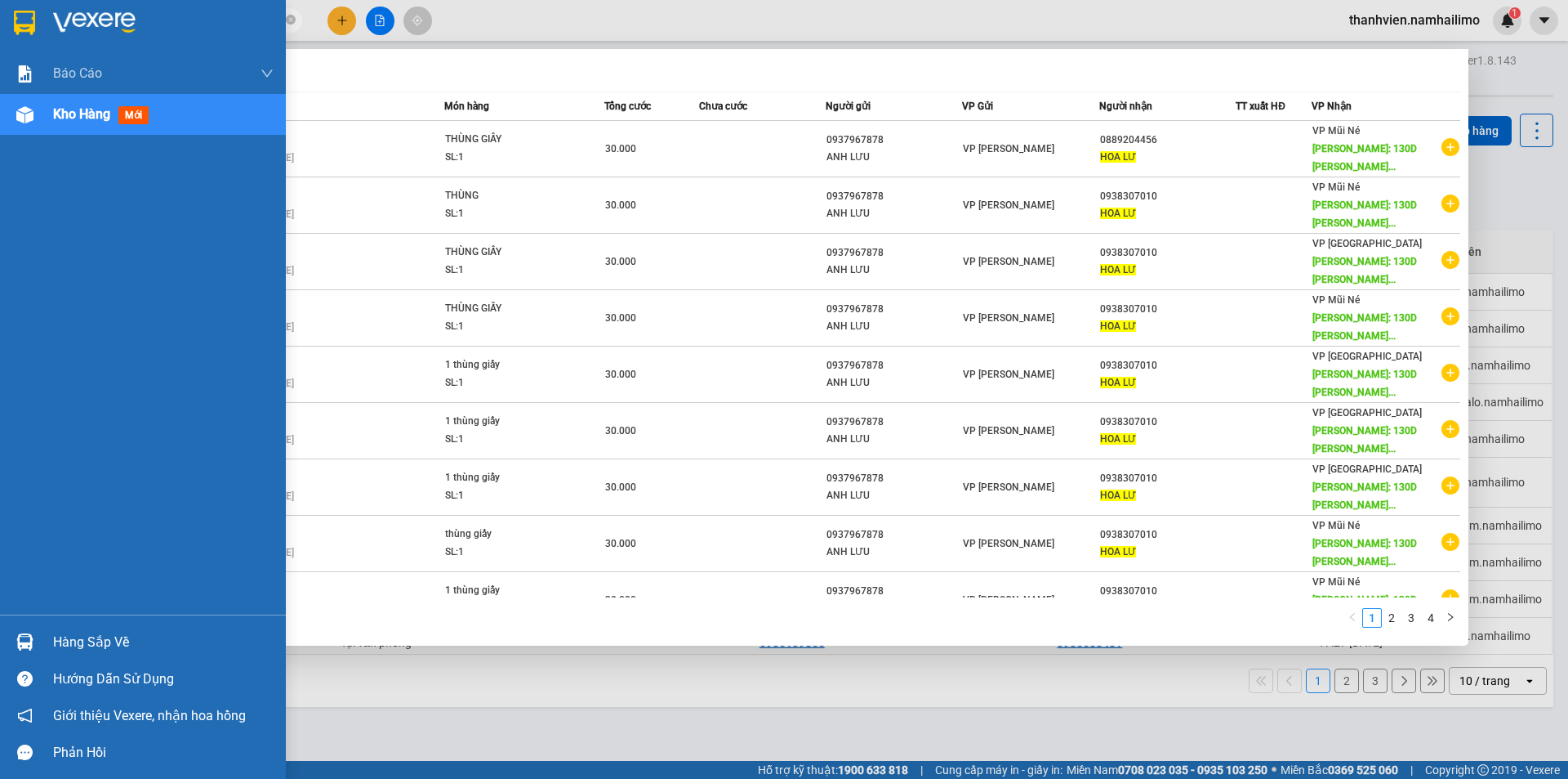
click at [56, 387] on div "Báo cáo Báo cáo dòng tiền (trạm) Doanh số tạo đơn theo VP gửi (trạm) Kho hàng m…" at bounding box center [143, 334] width 286 height 561
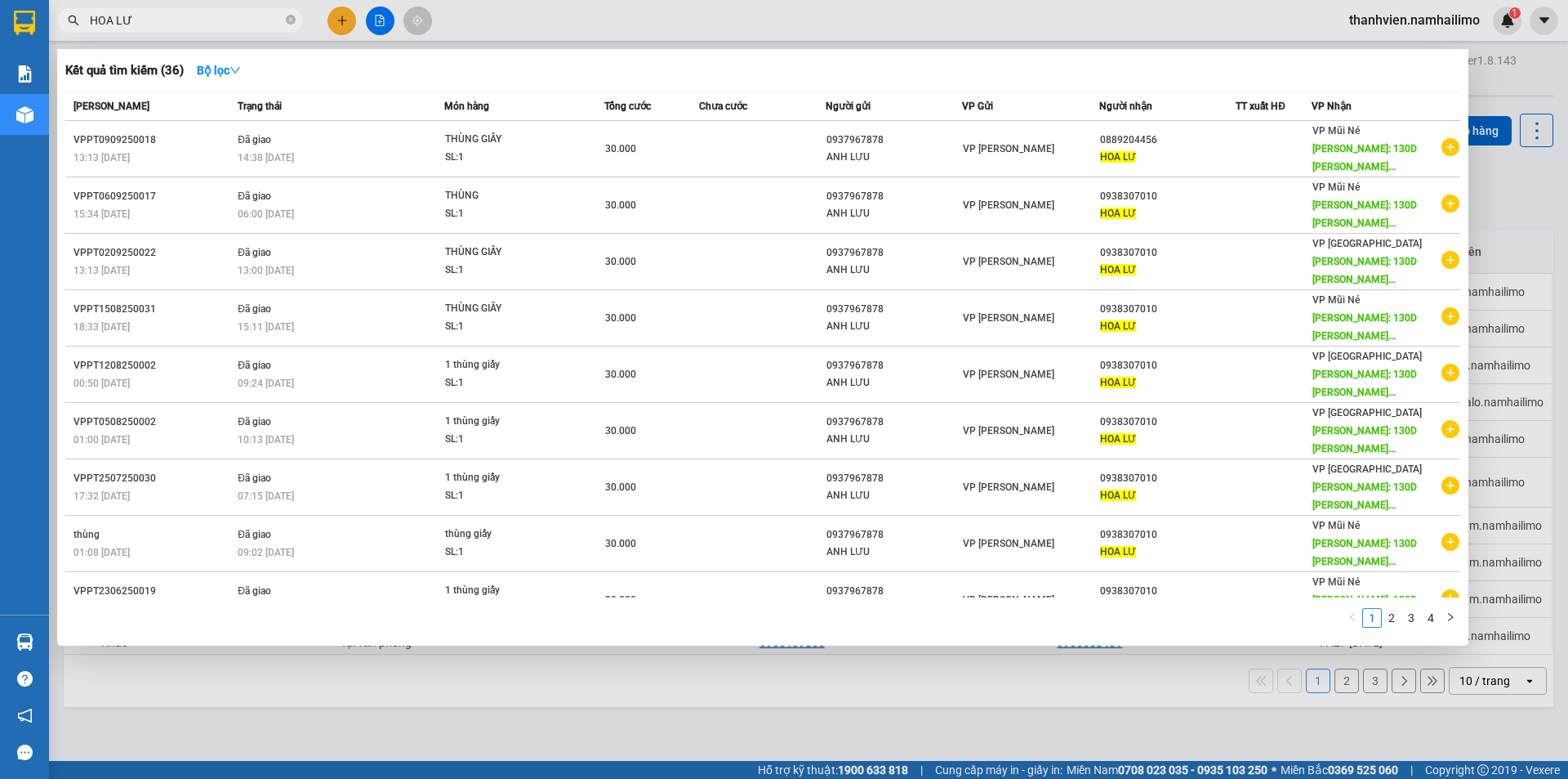
click at [384, 36] on div at bounding box center [784, 390] width 1568 height 779
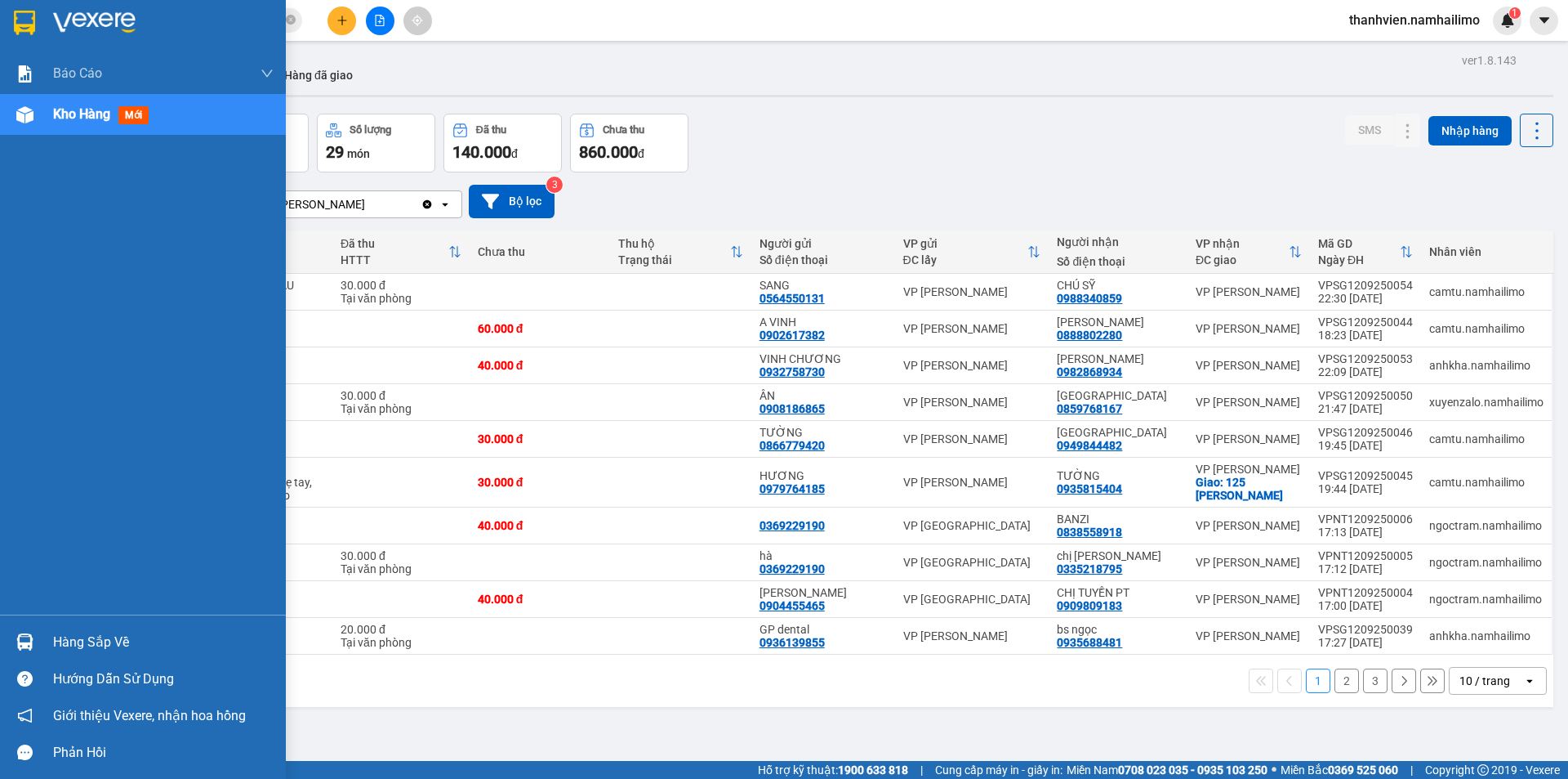
click at [25, 117] on img at bounding box center [25, 115] width 17 height 17
click at [53, 112] on span "Kho hàng" at bounding box center [82, 114] width 57 height 16
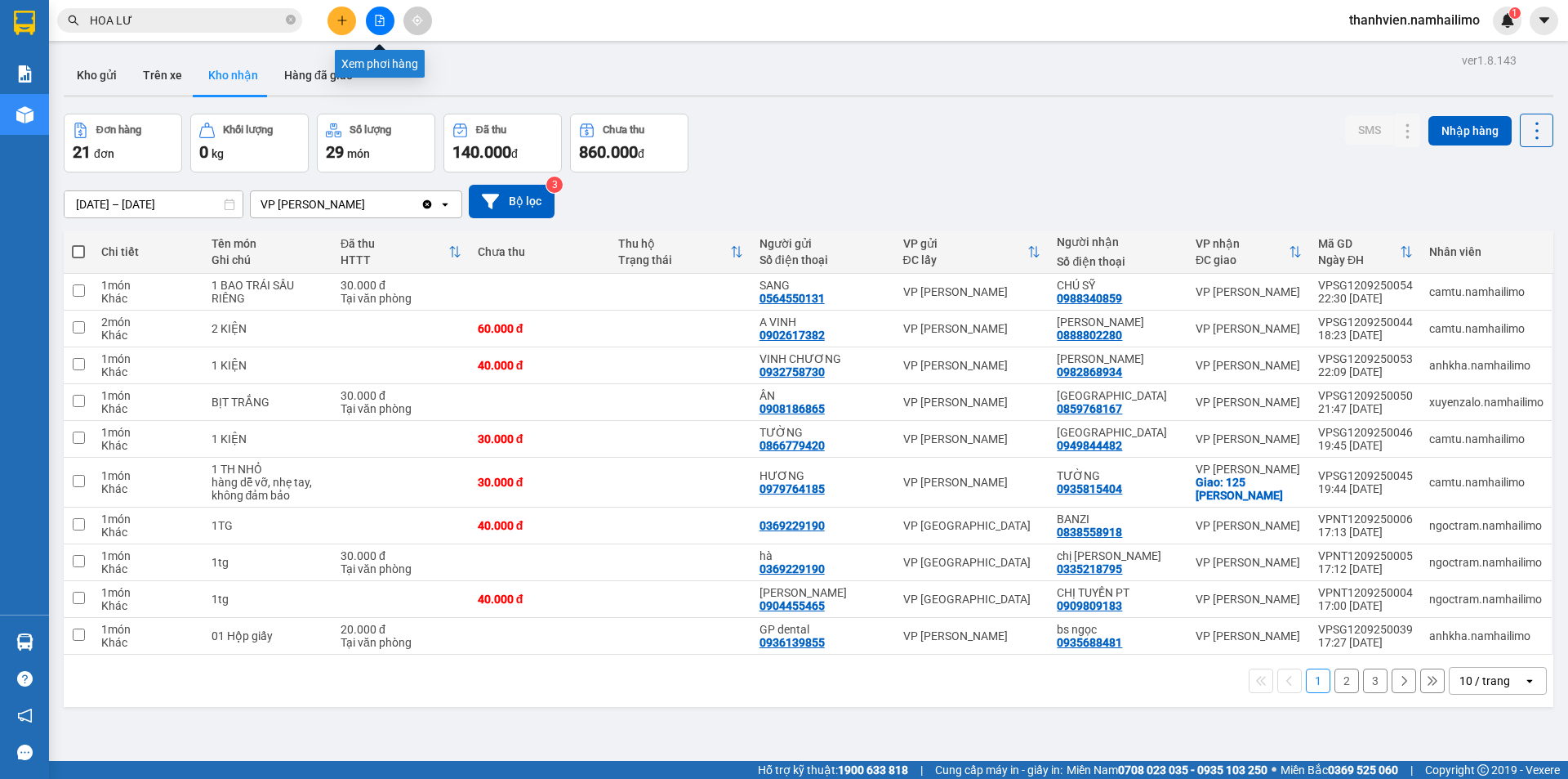
click at [380, 19] on icon "file-add" at bounding box center [380, 21] width 9 height 12
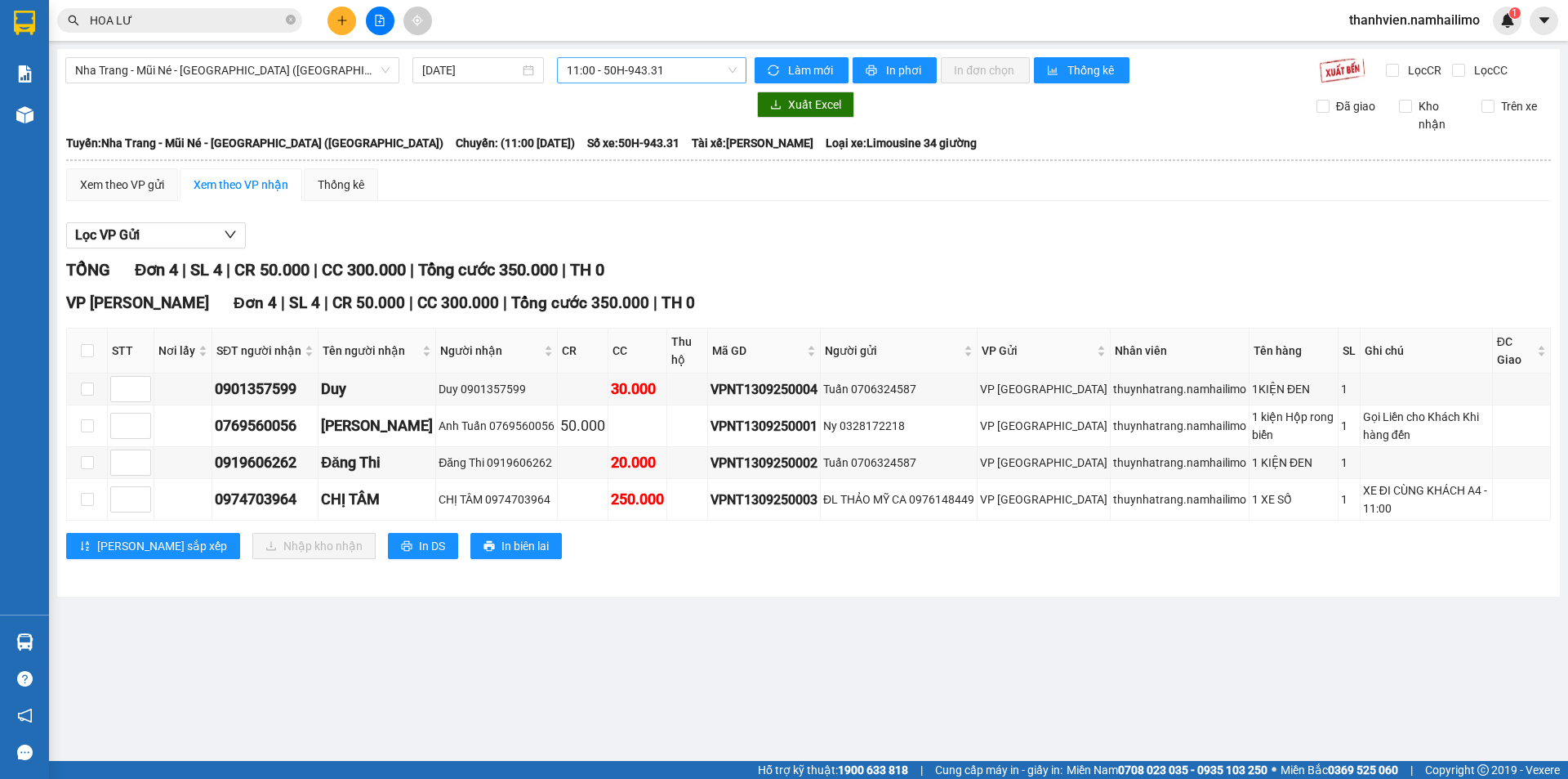
click at [707, 68] on span "11:00 - 50H-943.31" at bounding box center [651, 70] width 170 height 24
click at [262, 70] on span "Nha Trang - Mũi Né - Sài Gòn (Sáng)" at bounding box center [232, 70] width 314 height 24
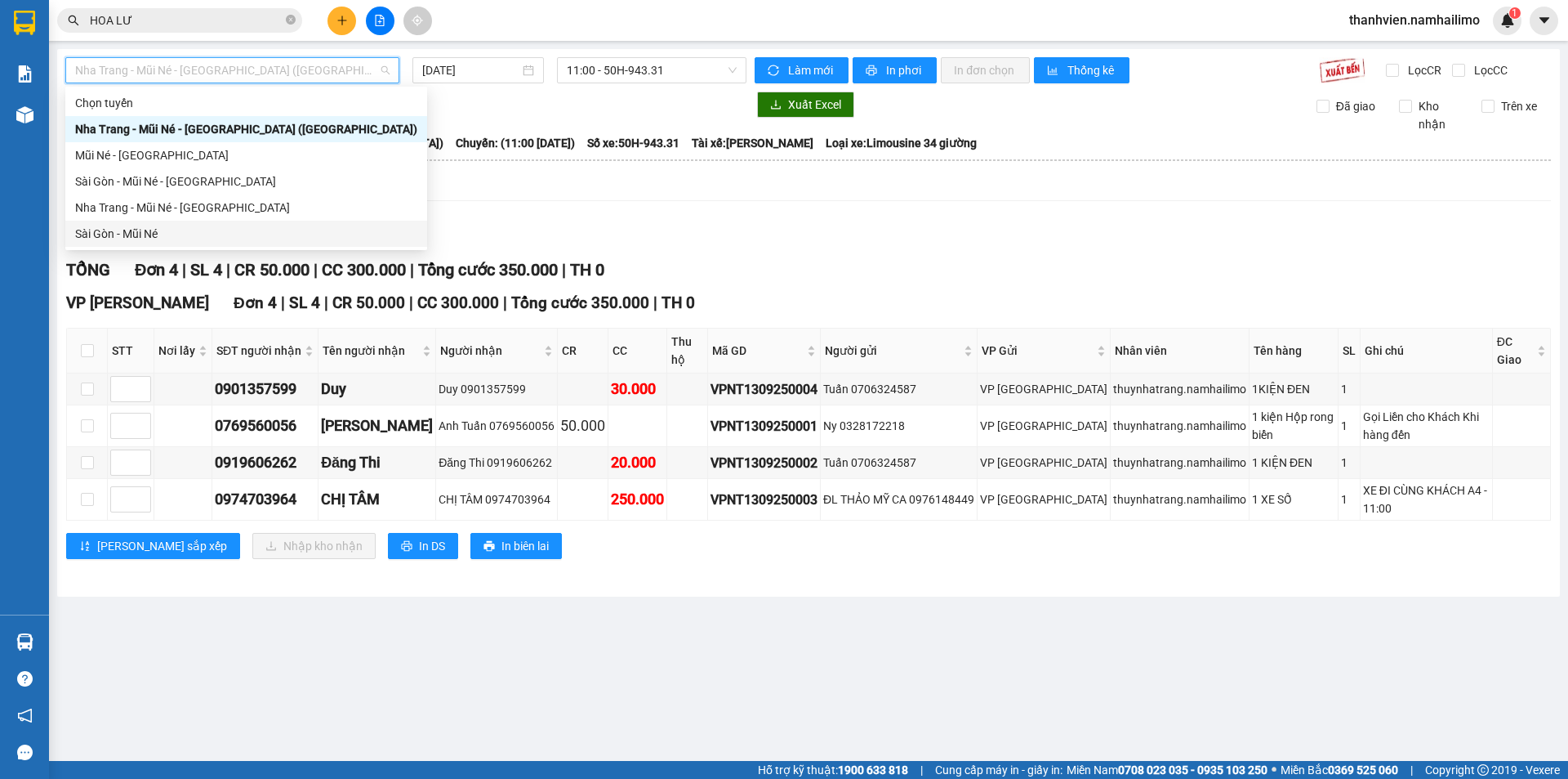
click at [199, 231] on div "Sài Gòn - Mũi Né" at bounding box center [245, 234] width 342 height 18
type input "13/09/2025"
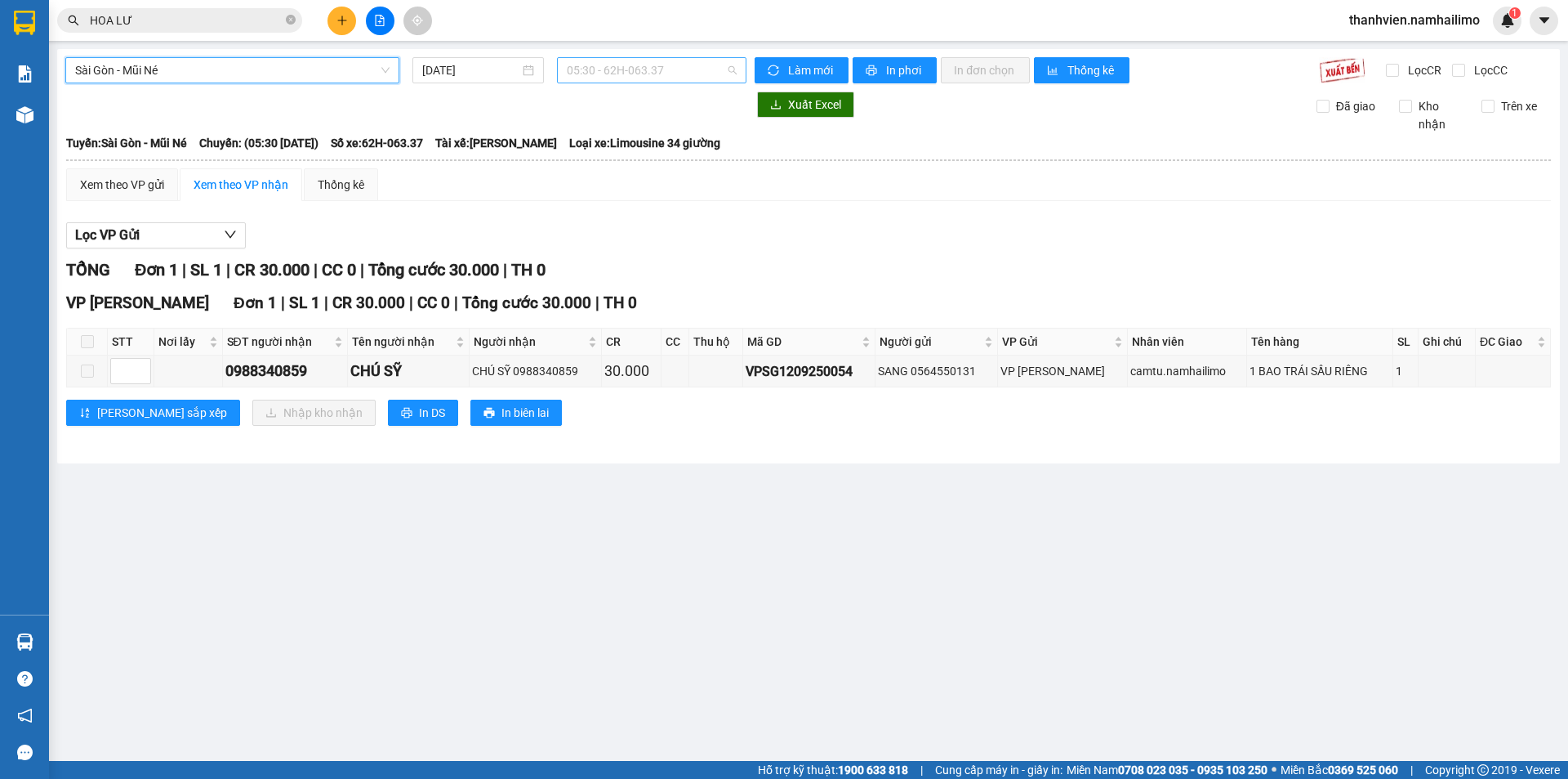
click at [689, 62] on span "05:30 - 62H-063.37" at bounding box center [651, 70] width 170 height 24
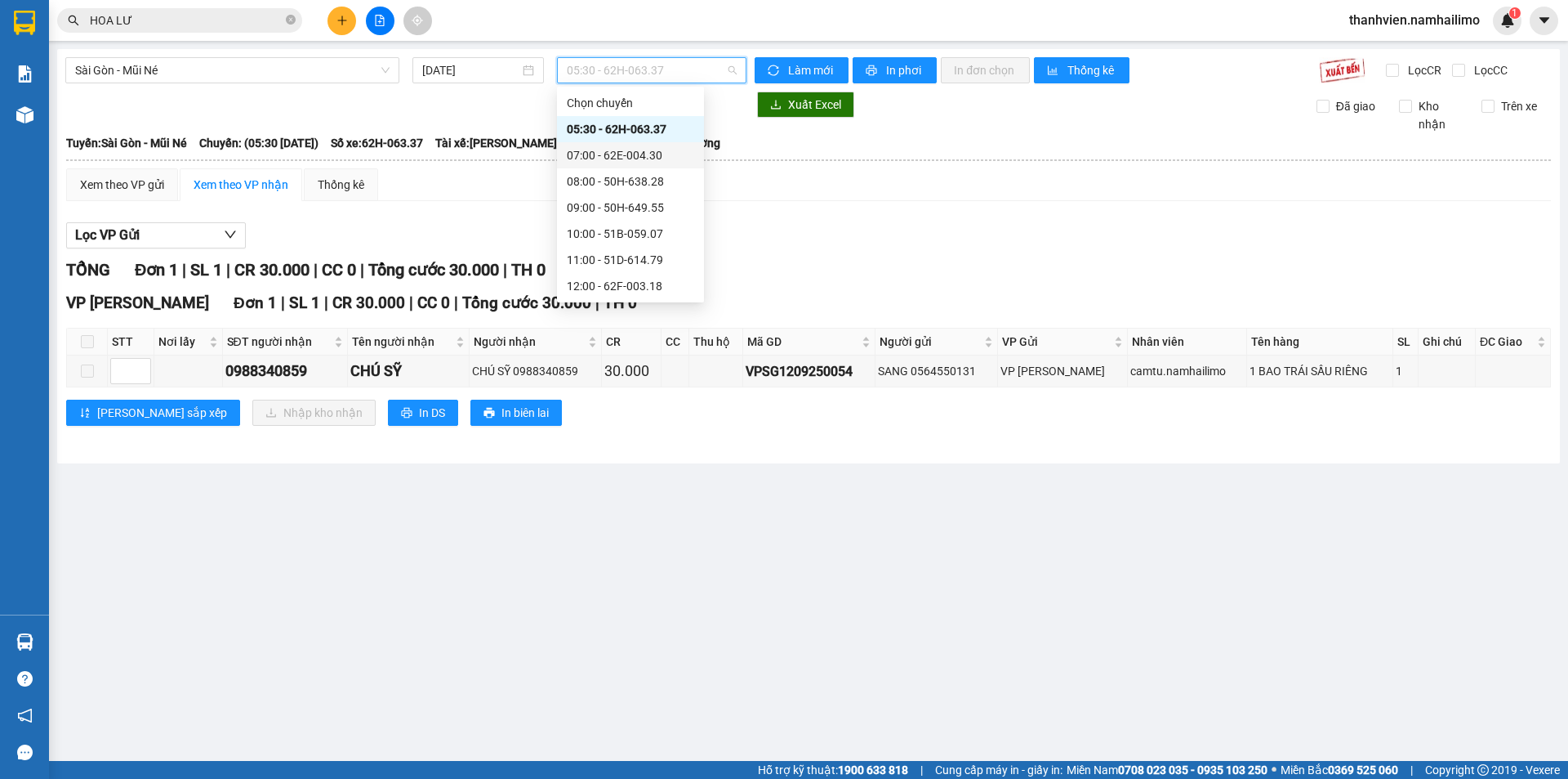
click at [662, 153] on div "07:00 - 62E-004.30" at bounding box center [630, 156] width 127 height 18
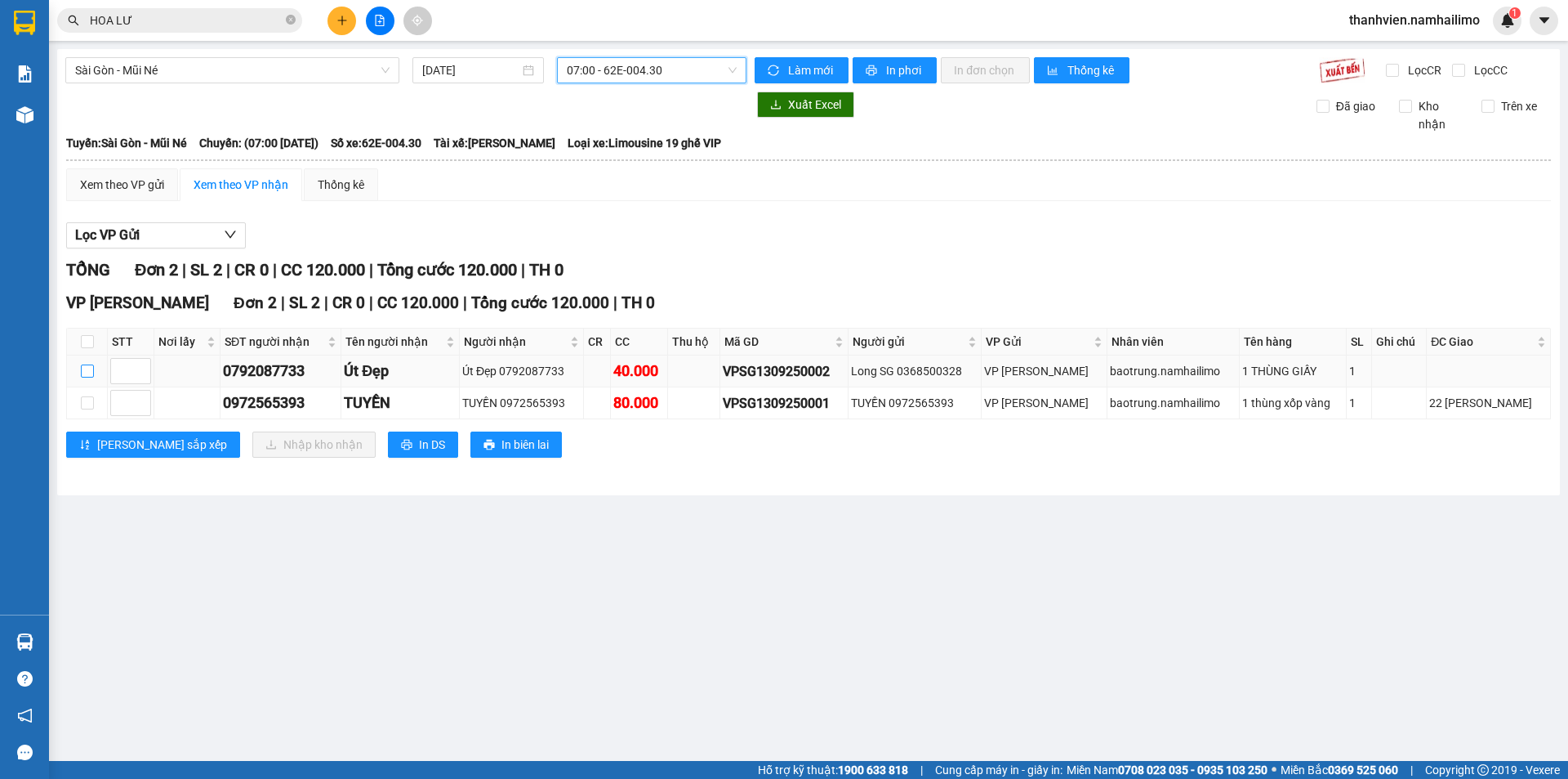
click at [85, 371] on input "checkbox" at bounding box center [87, 371] width 13 height 13
checkbox input "true"
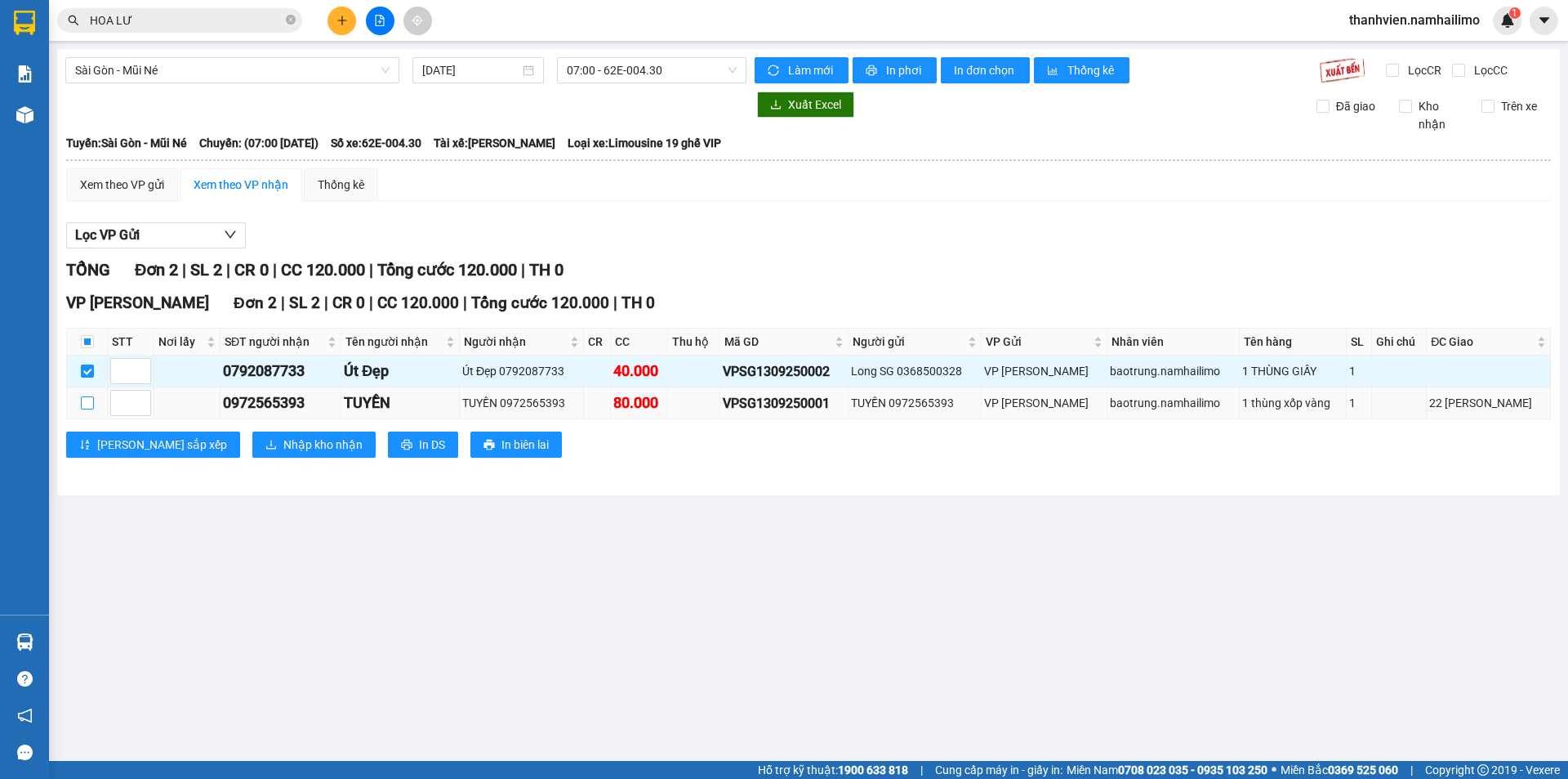
click at [86, 396] on input "checkbox" at bounding box center [87, 403] width 13 height 13
checkbox input "true"
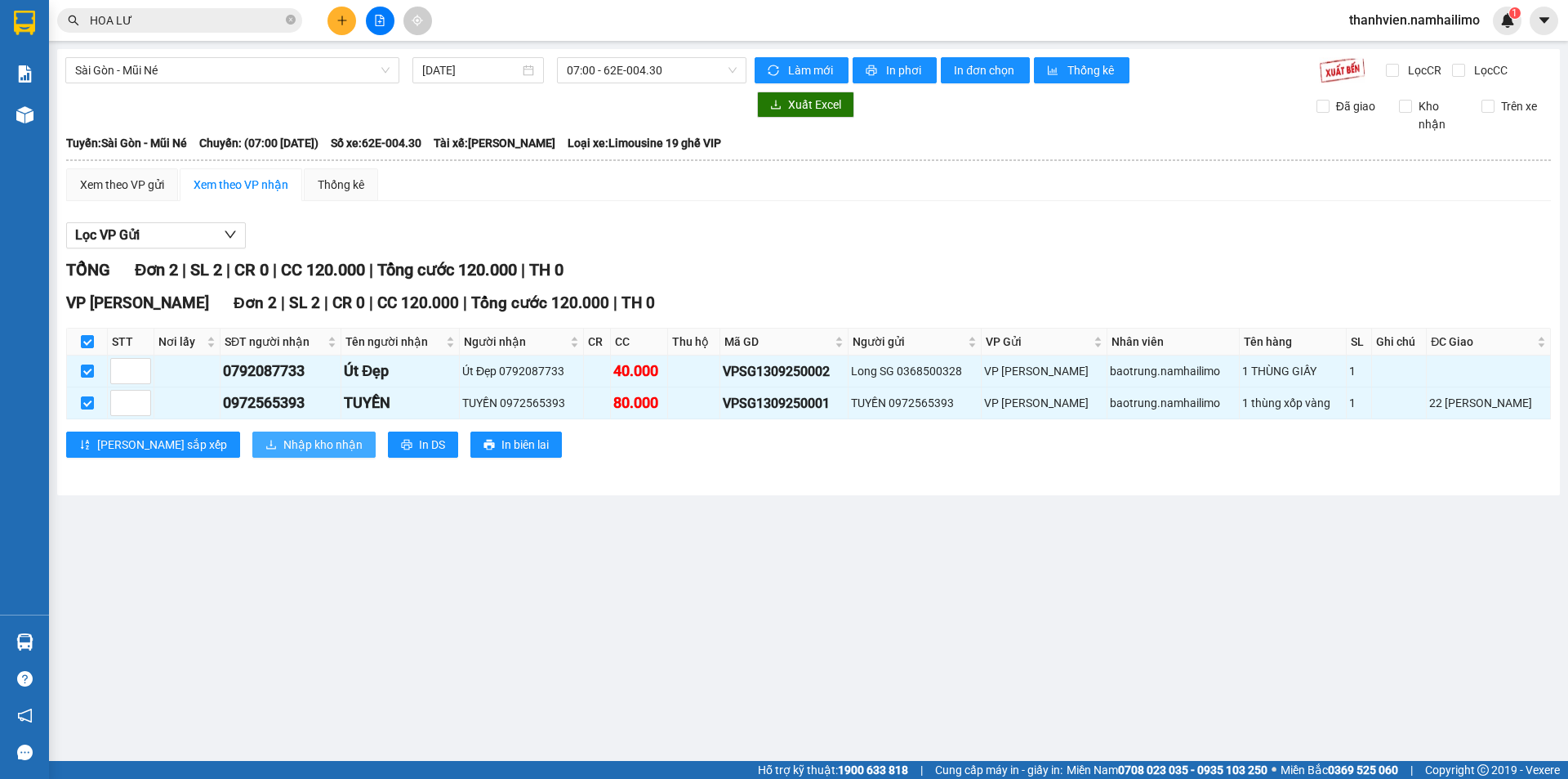
click at [288, 446] on span "Nhập kho nhận" at bounding box center [323, 444] width 79 height 18
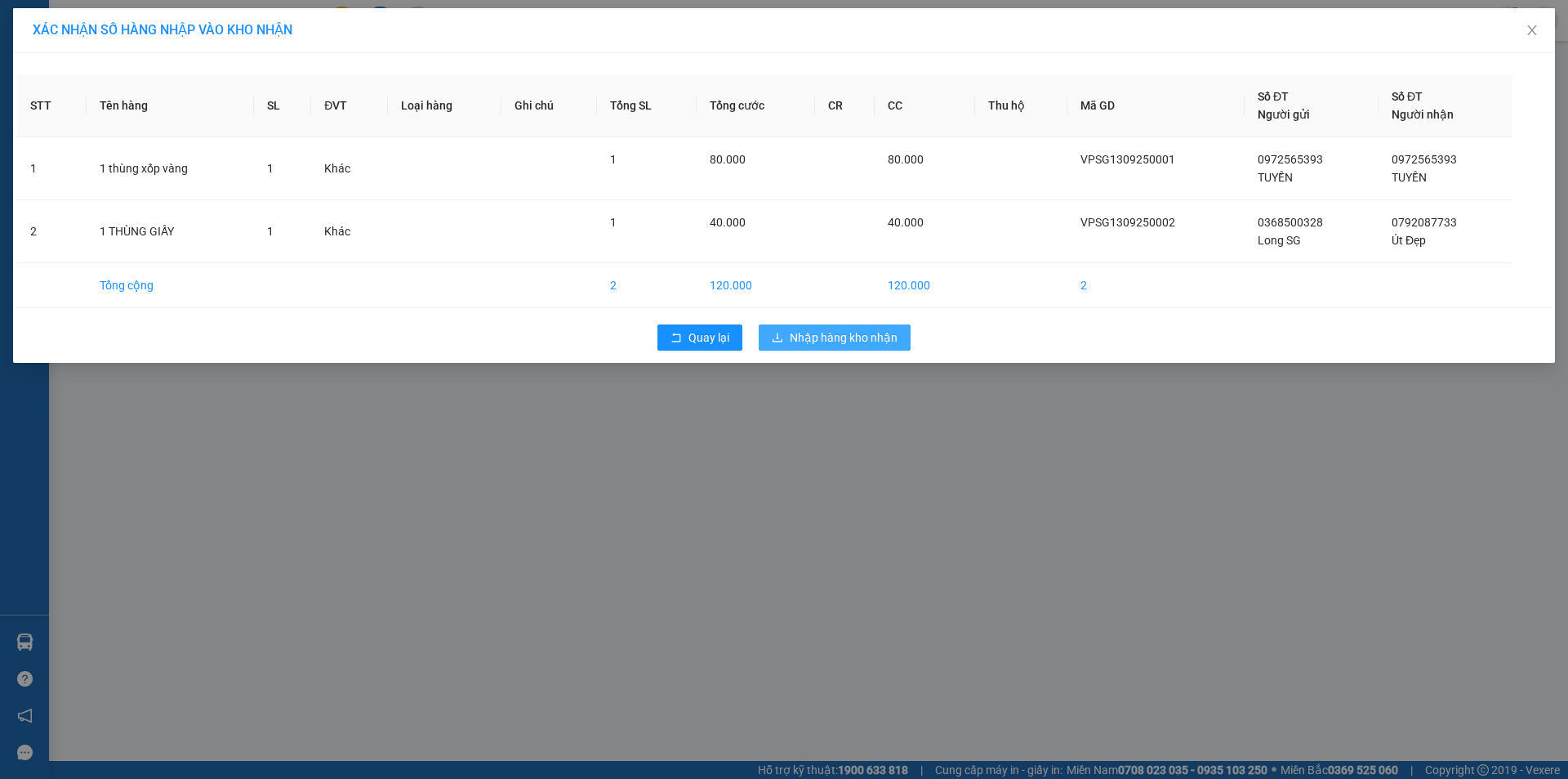
click at [840, 336] on span "Nhập hàng kho nhận" at bounding box center [843, 338] width 108 height 18
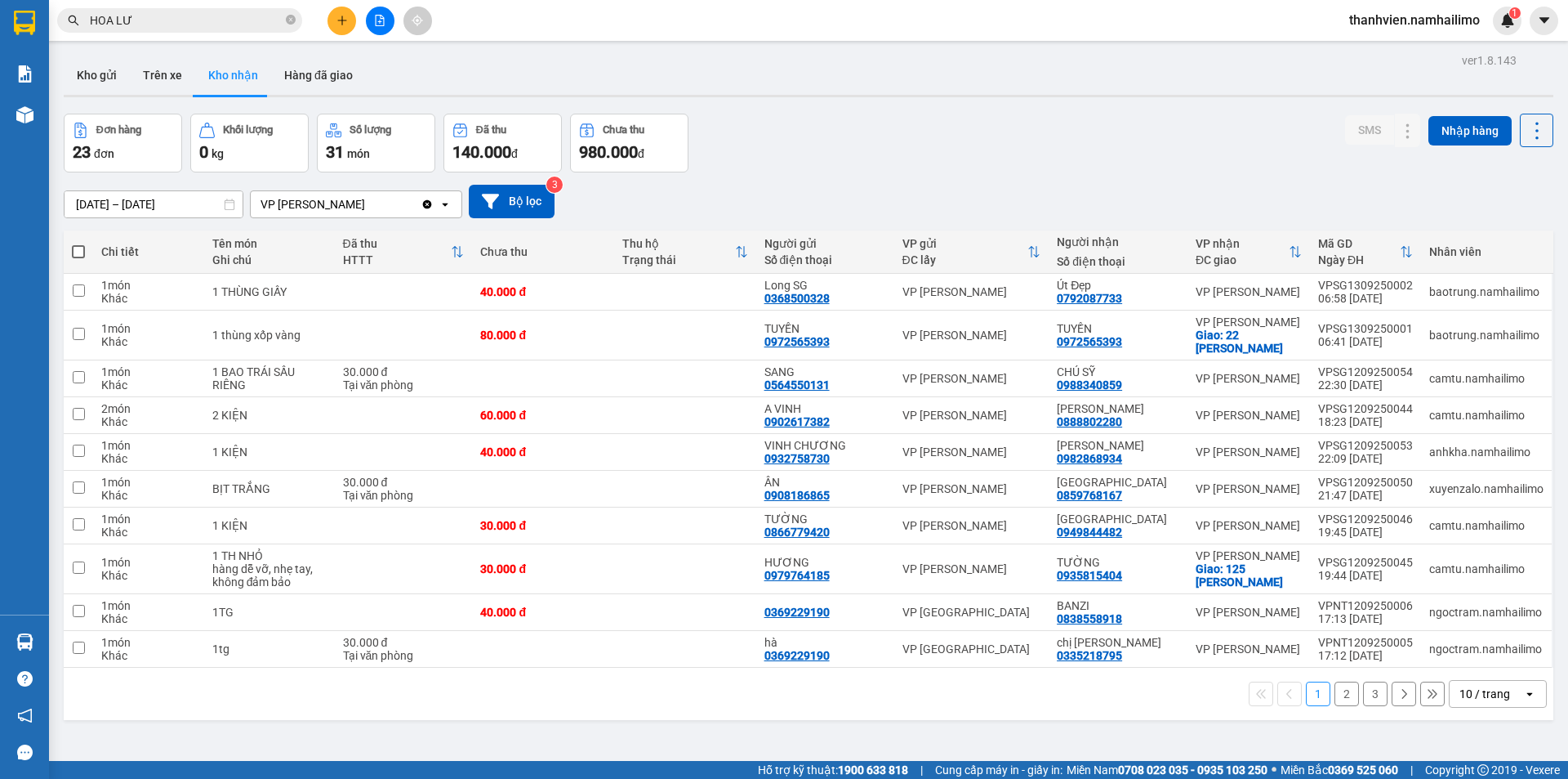
click at [374, 27] on button at bounding box center [380, 21] width 28 height 28
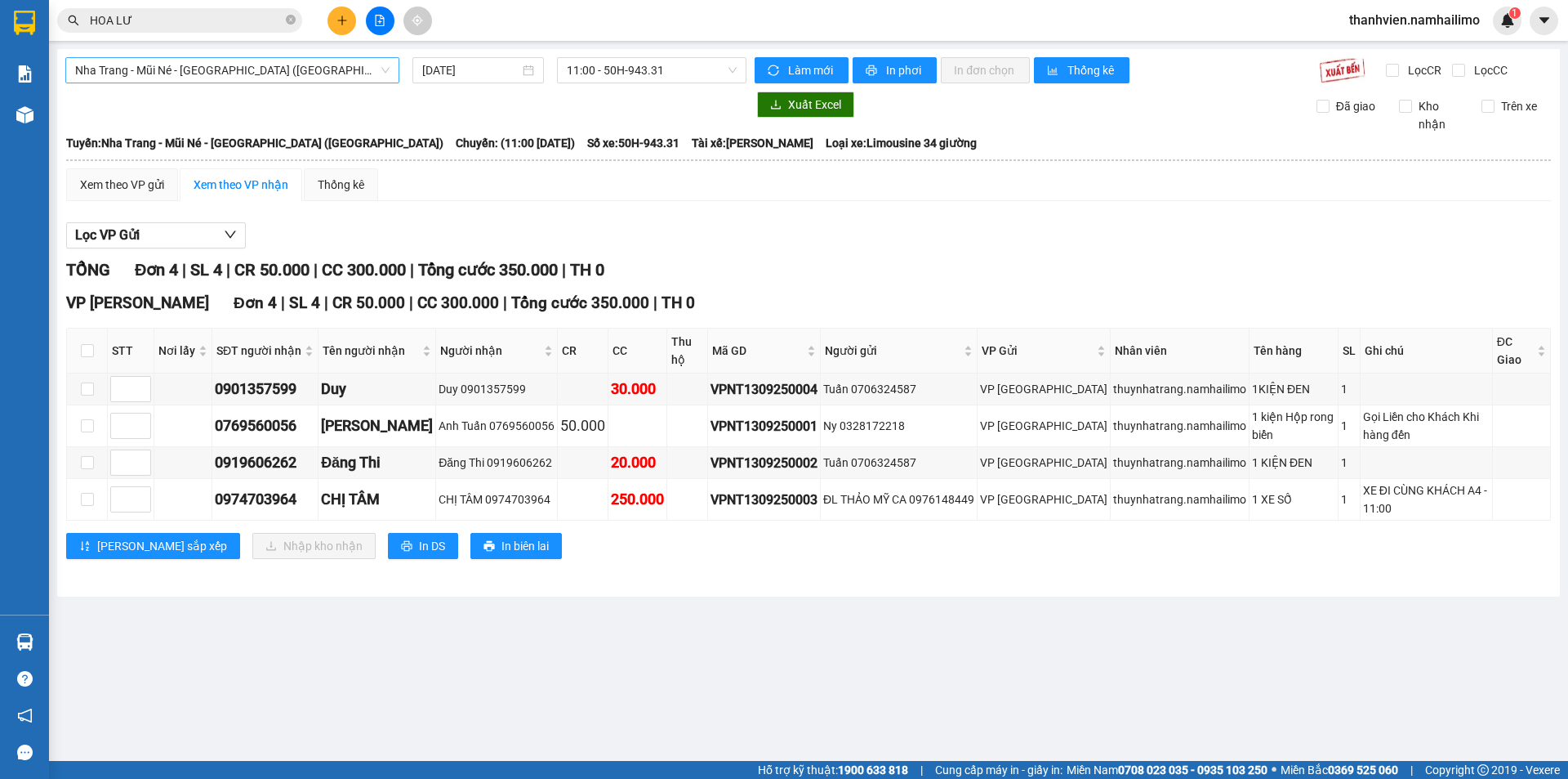
click at [322, 71] on span "Nha Trang - Mũi Né - Sài Gòn (Sáng)" at bounding box center [232, 70] width 314 height 24
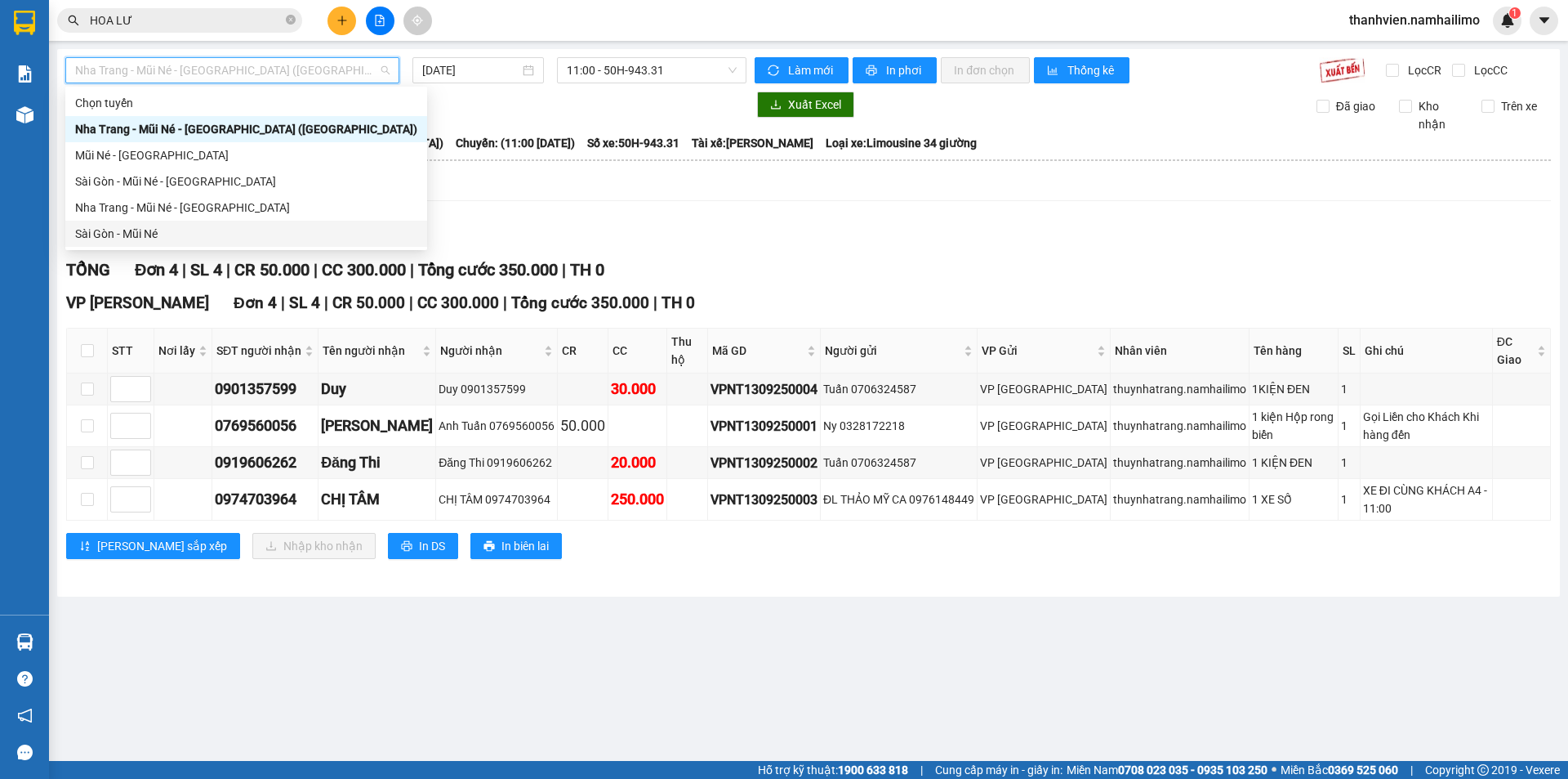
click at [181, 233] on div "Sài Gòn - Mũi Né" at bounding box center [245, 234] width 342 height 18
type input "13/09/2025"
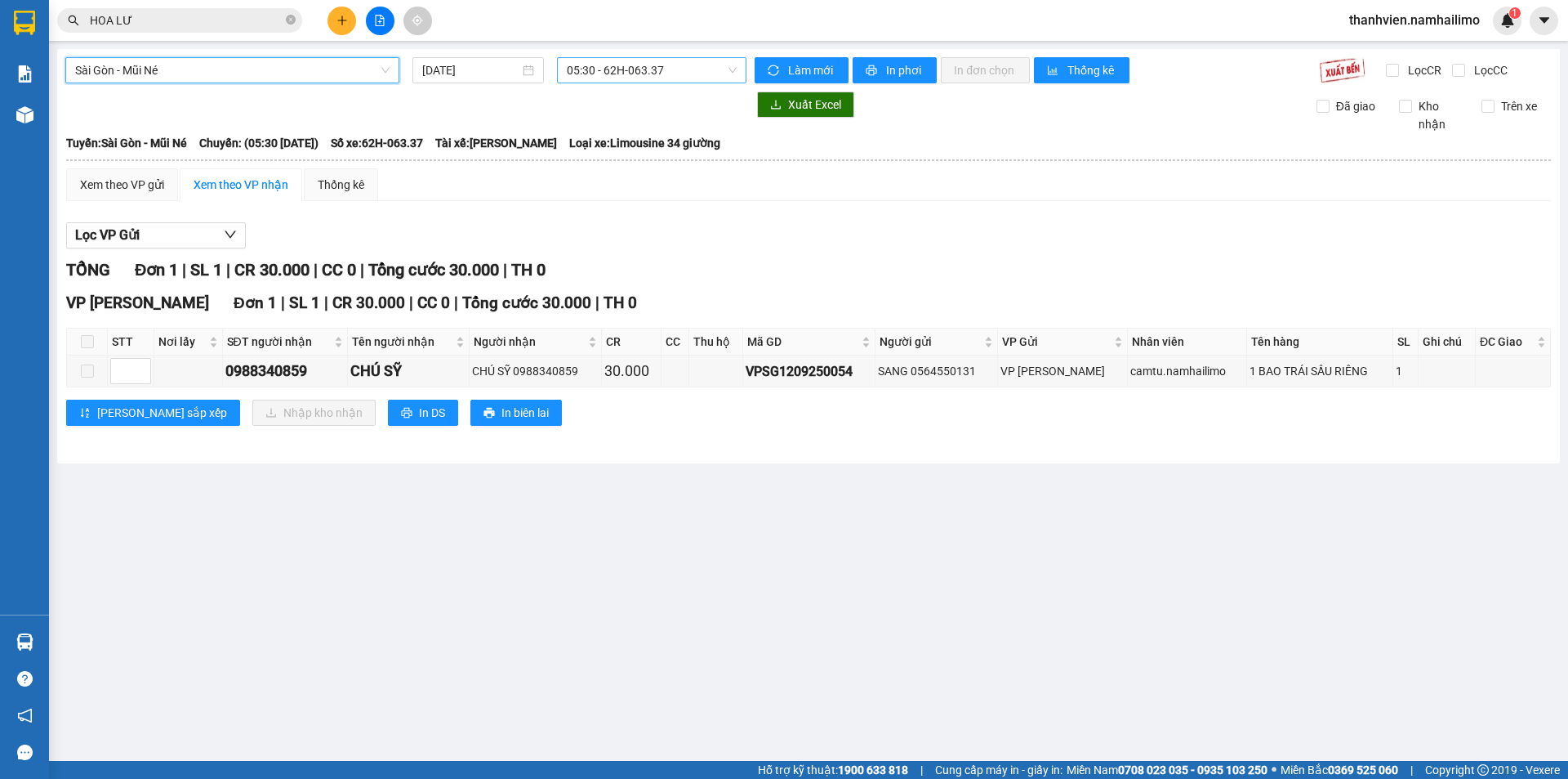
click at [686, 67] on span "05:30 - 62H-063.37" at bounding box center [651, 70] width 170 height 24
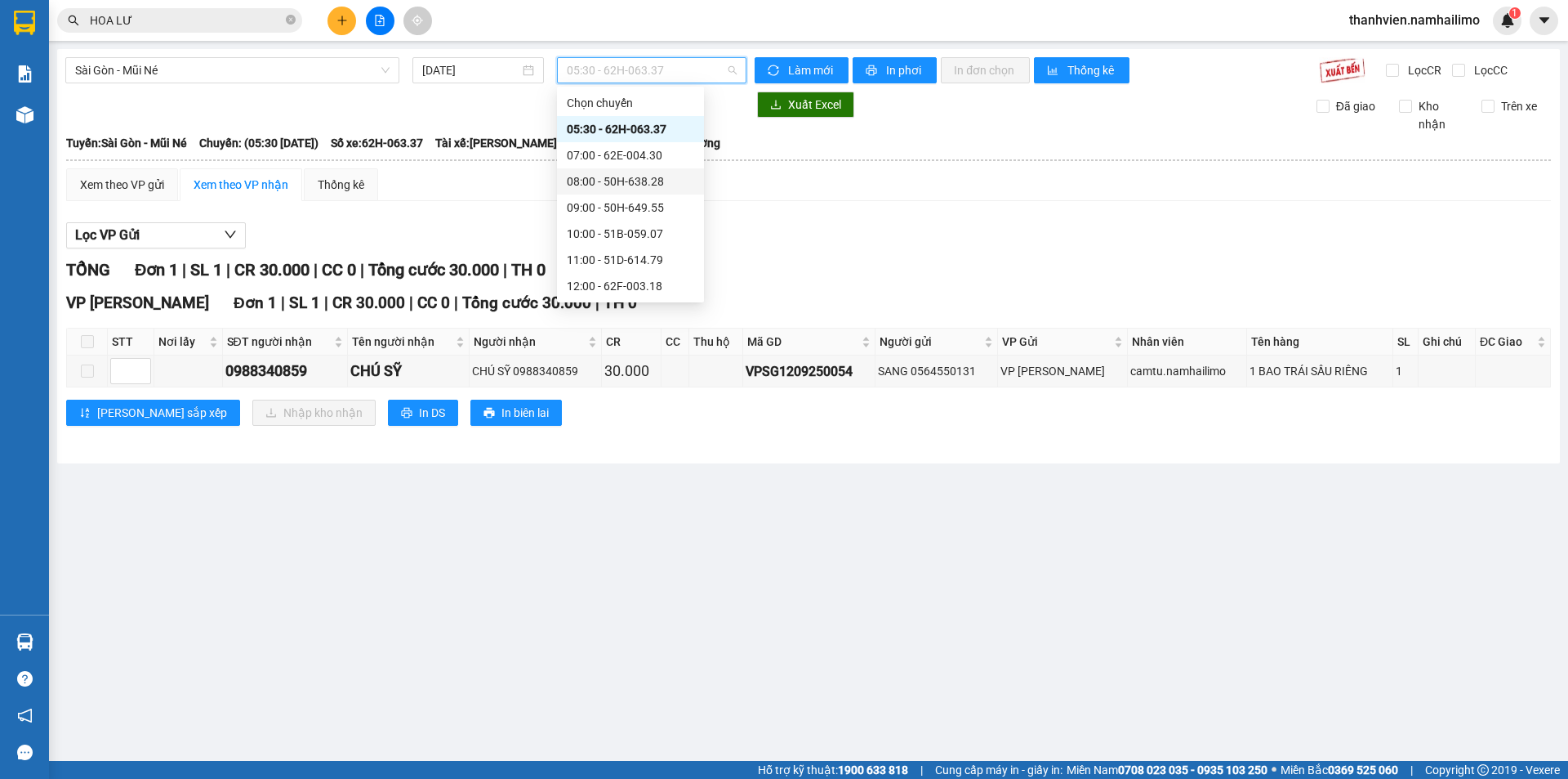
click at [650, 185] on div "08:00 - 50H-638.28" at bounding box center [630, 181] width 127 height 18
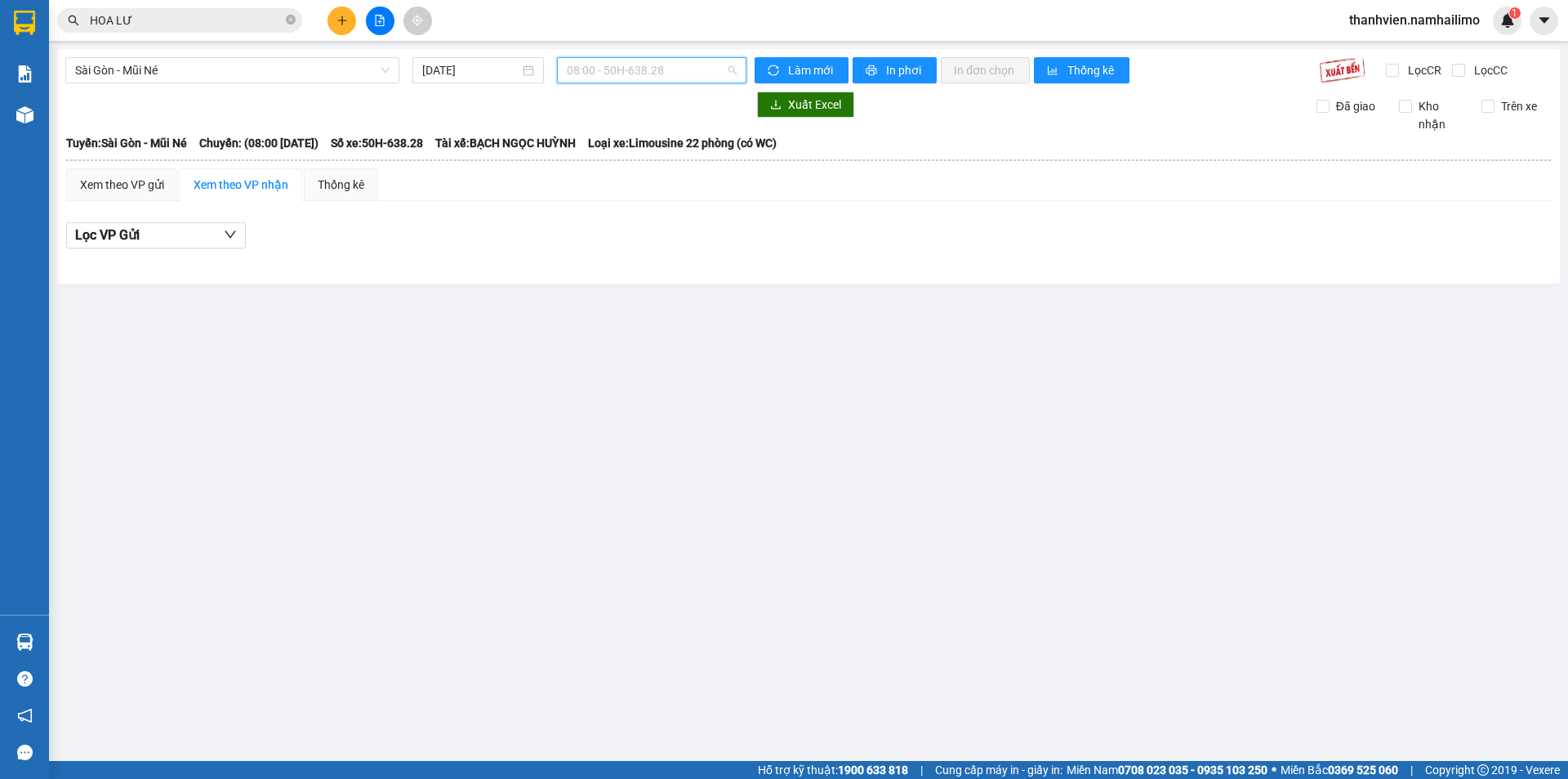
click at [714, 68] on span "08:00 - 50H-638.28" at bounding box center [651, 70] width 170 height 24
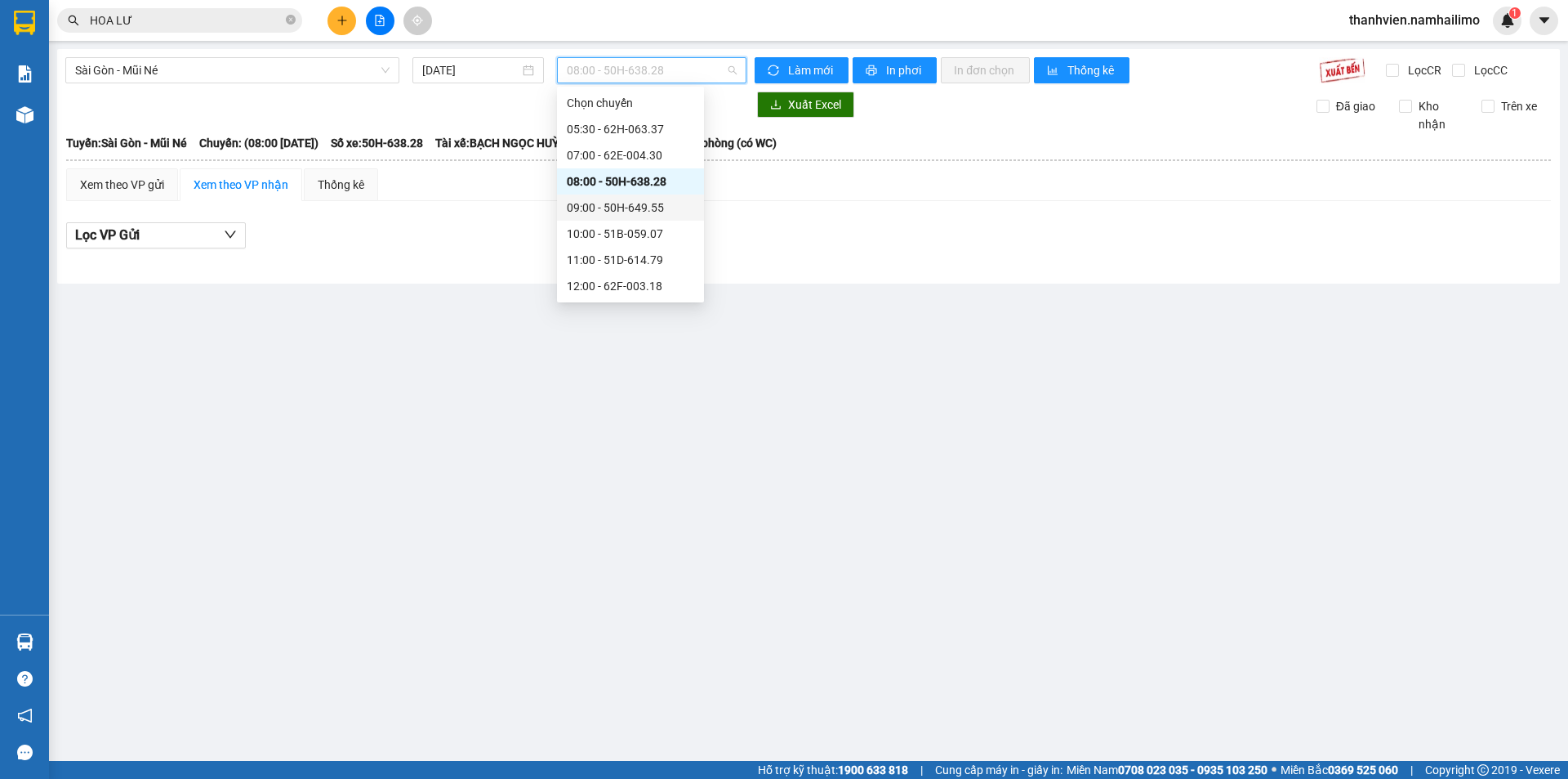
click at [666, 207] on div "09:00 - 50H-649.55" at bounding box center [630, 208] width 127 height 18
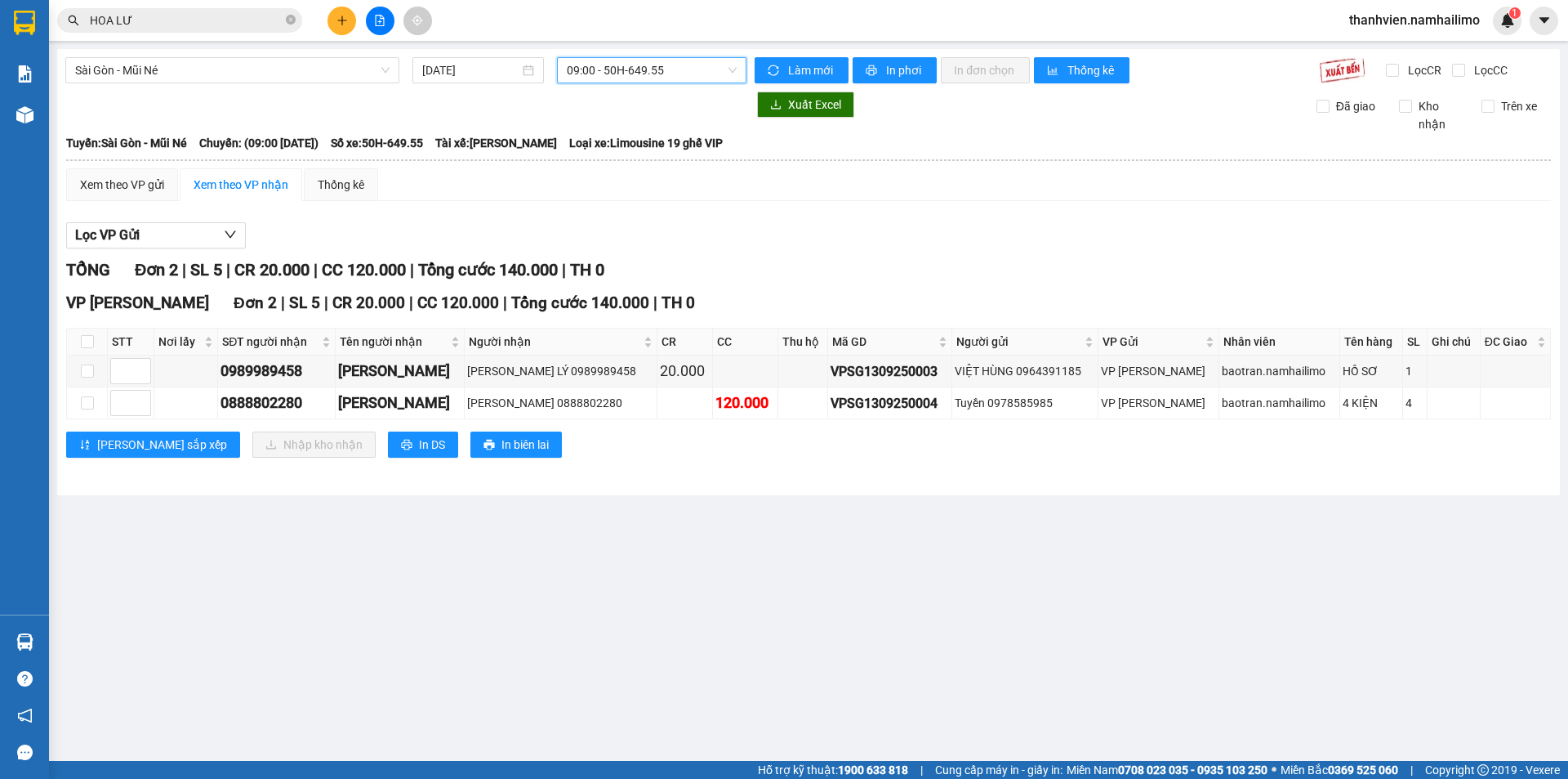
click at [152, 15] on input "HOA LƯ" at bounding box center [186, 21] width 193 height 18
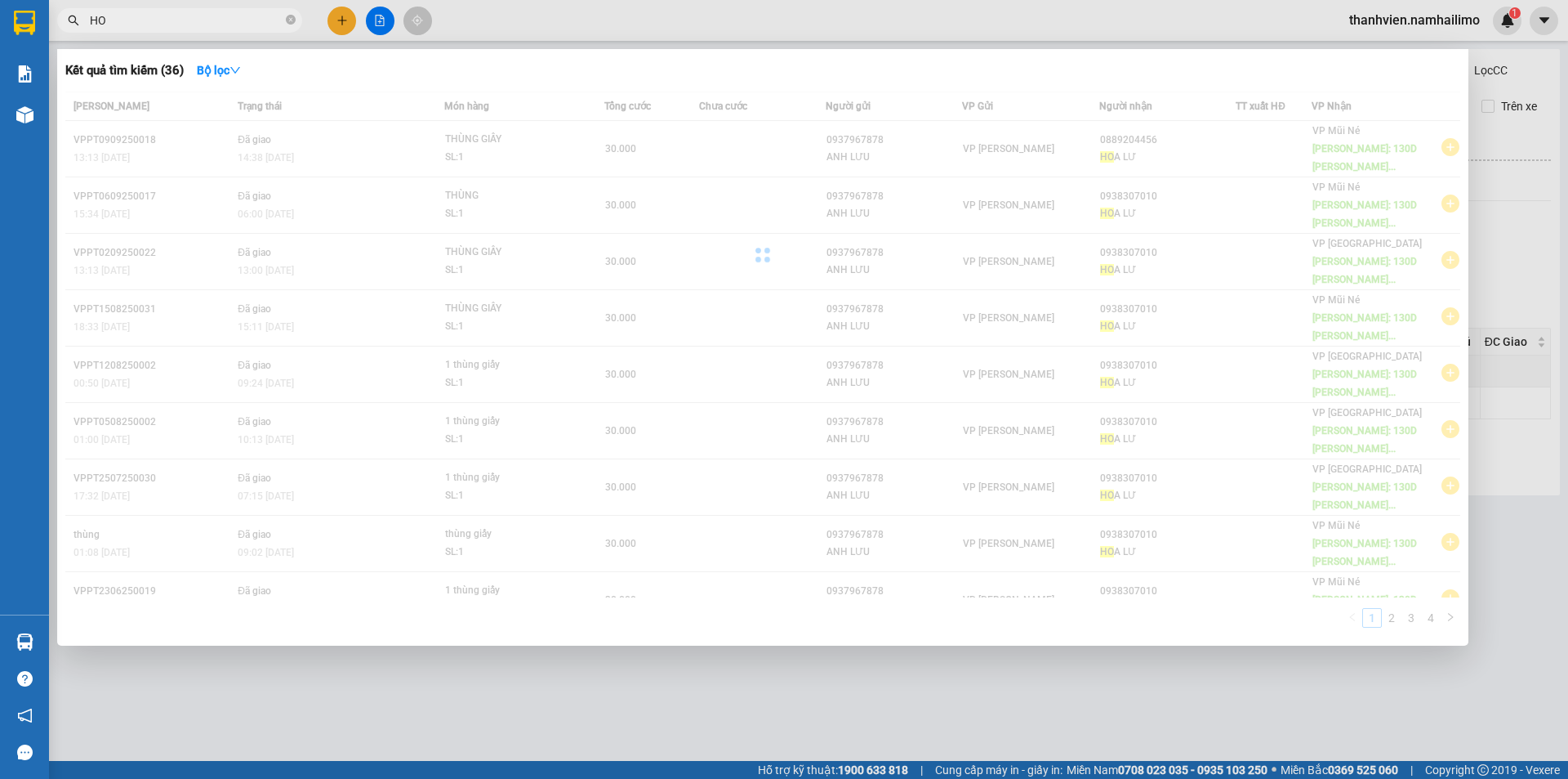
type input "H"
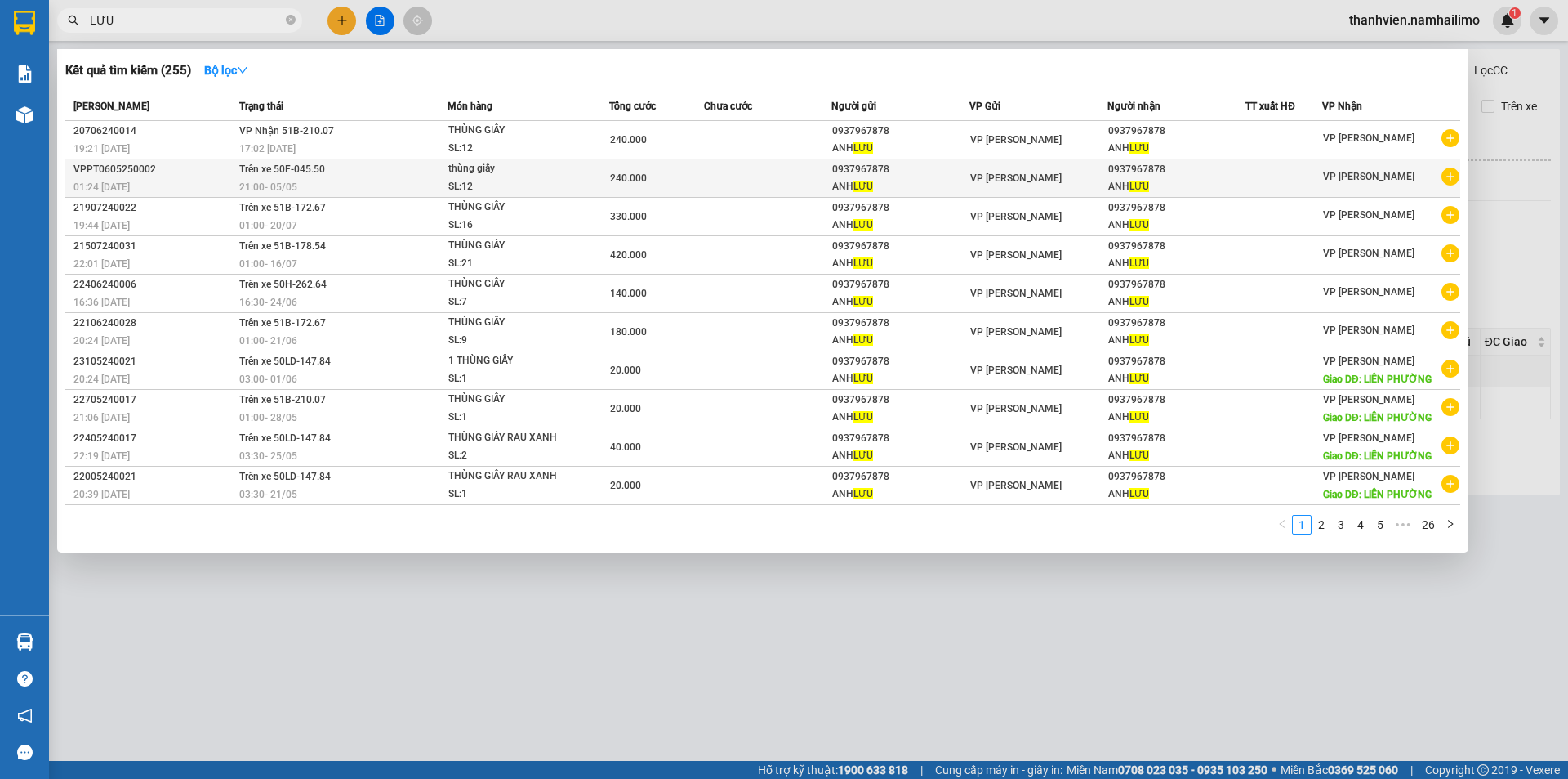
type input "LƯU"
click at [1457, 183] on icon "plus-circle" at bounding box center [1451, 176] width 18 height 18
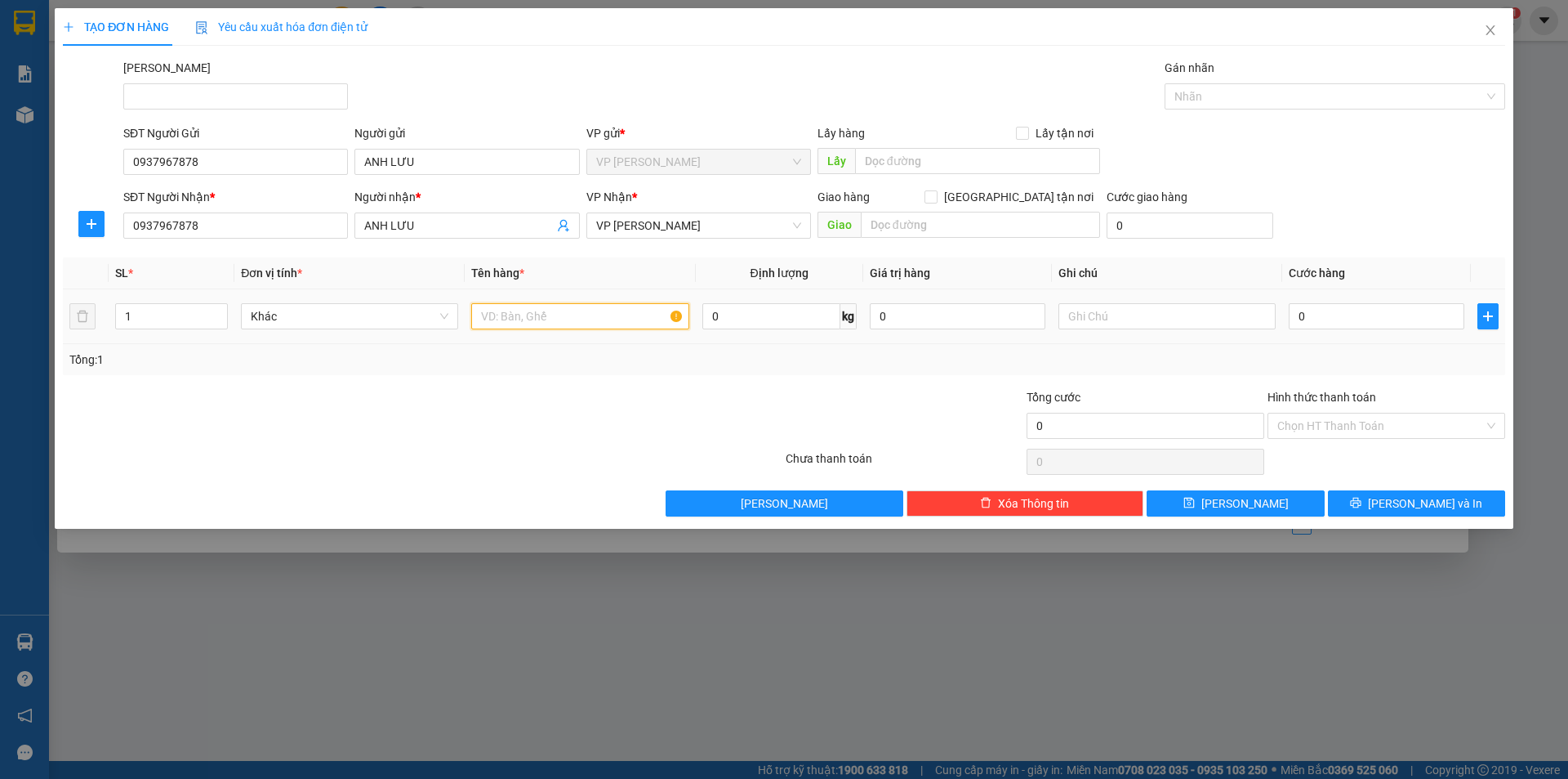
click at [497, 321] on input "text" at bounding box center [579, 315] width 217 height 26
type input "THŨNG XỐP"
click at [1348, 324] on input "0" at bounding box center [1376, 315] width 176 height 26
type input "3"
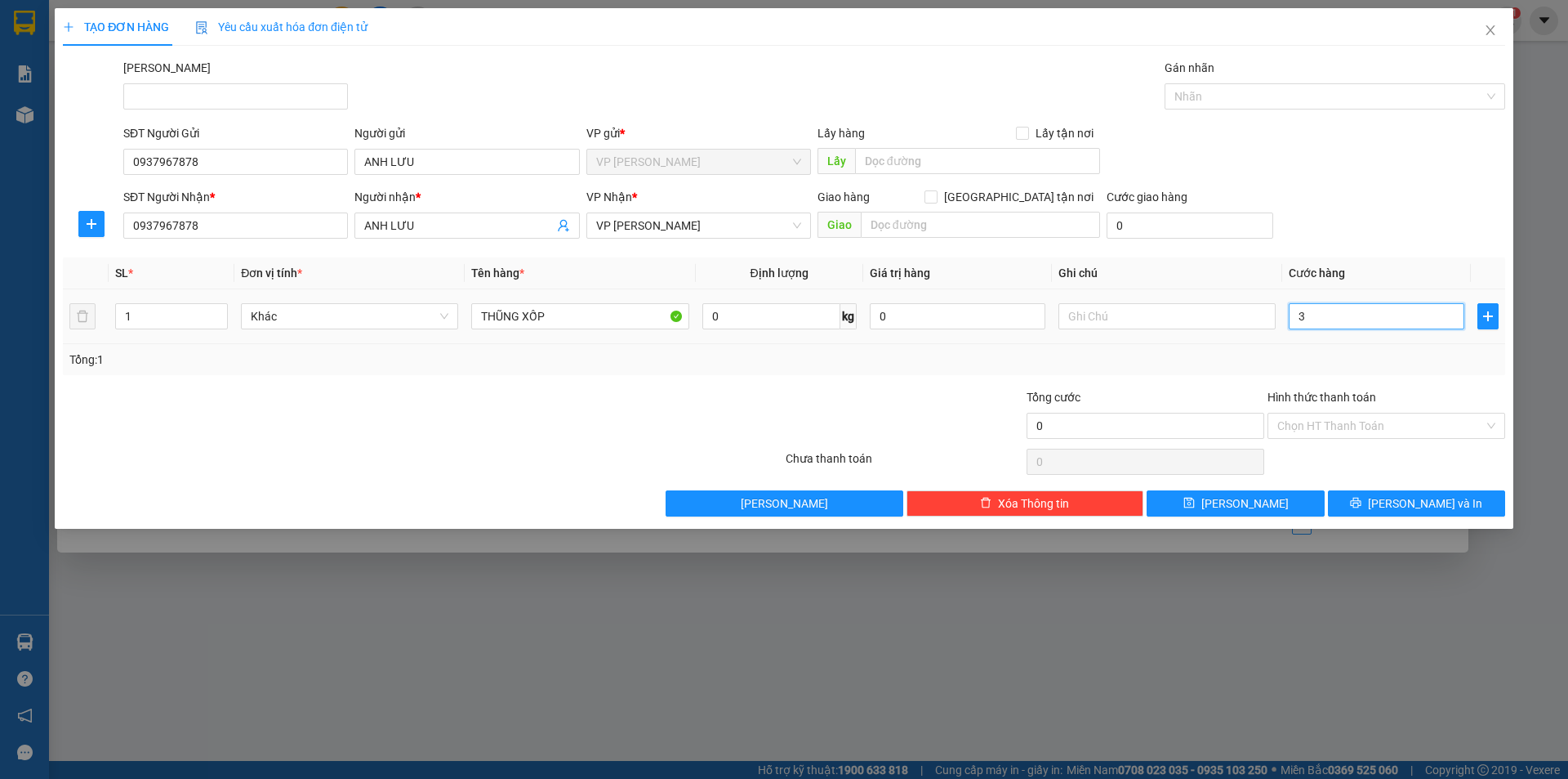
type input "3"
type input "30"
click at [1380, 423] on input "Hình thức thanh toán" at bounding box center [1380, 425] width 206 height 24
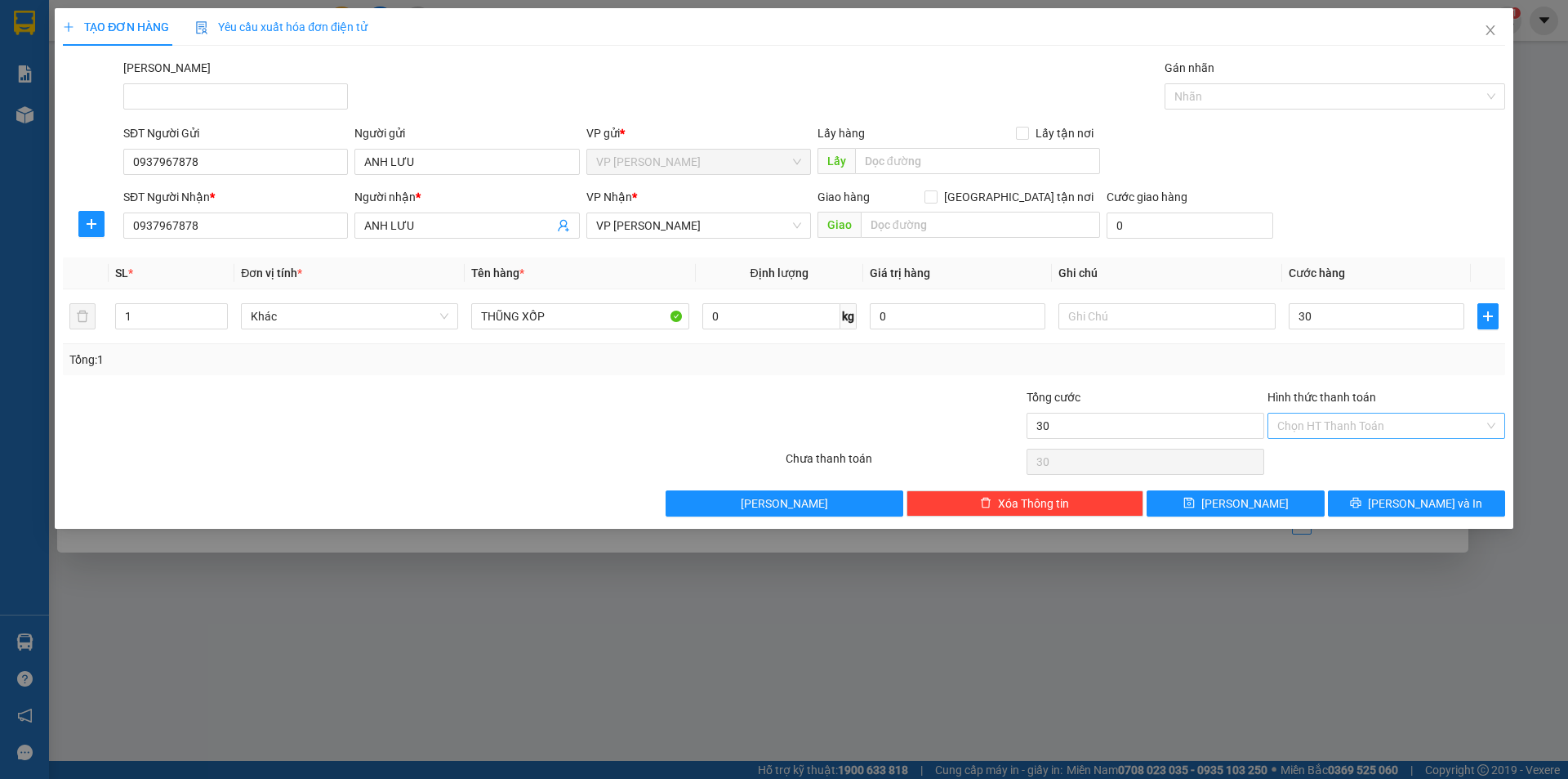
type input "30.000"
click at [1383, 454] on div "Tại văn phòng" at bounding box center [1386, 459] width 218 height 18
type input "0"
click at [1370, 514] on button "Lưu và In" at bounding box center [1416, 503] width 177 height 26
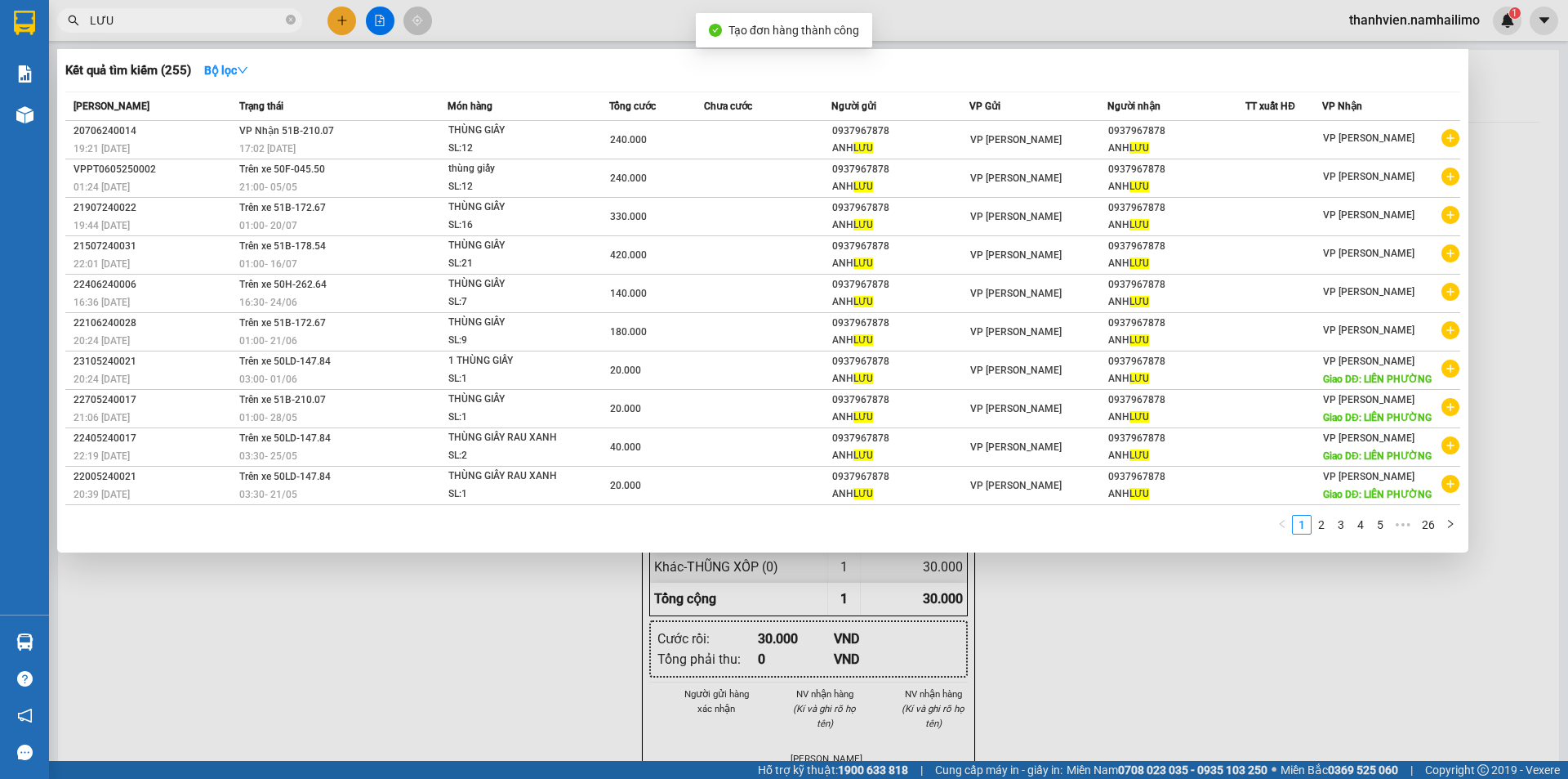
drag, startPoint x: 591, startPoint y: 617, endPoint x: 622, endPoint y: 386, distance: 233.1
click at [592, 568] on div at bounding box center [784, 390] width 1568 height 779
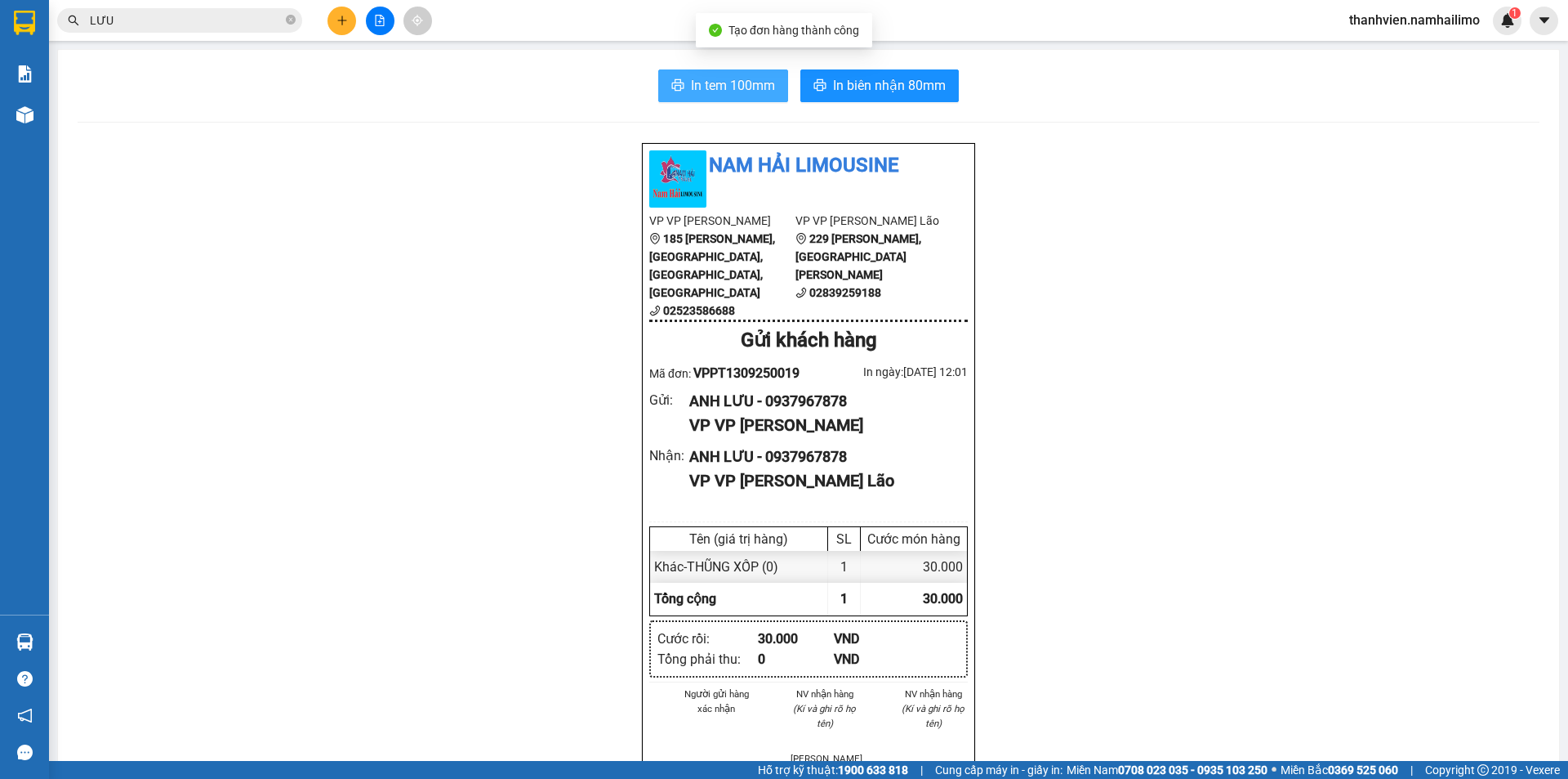
click at [751, 82] on span "In tem 100mm" at bounding box center [732, 85] width 84 height 21
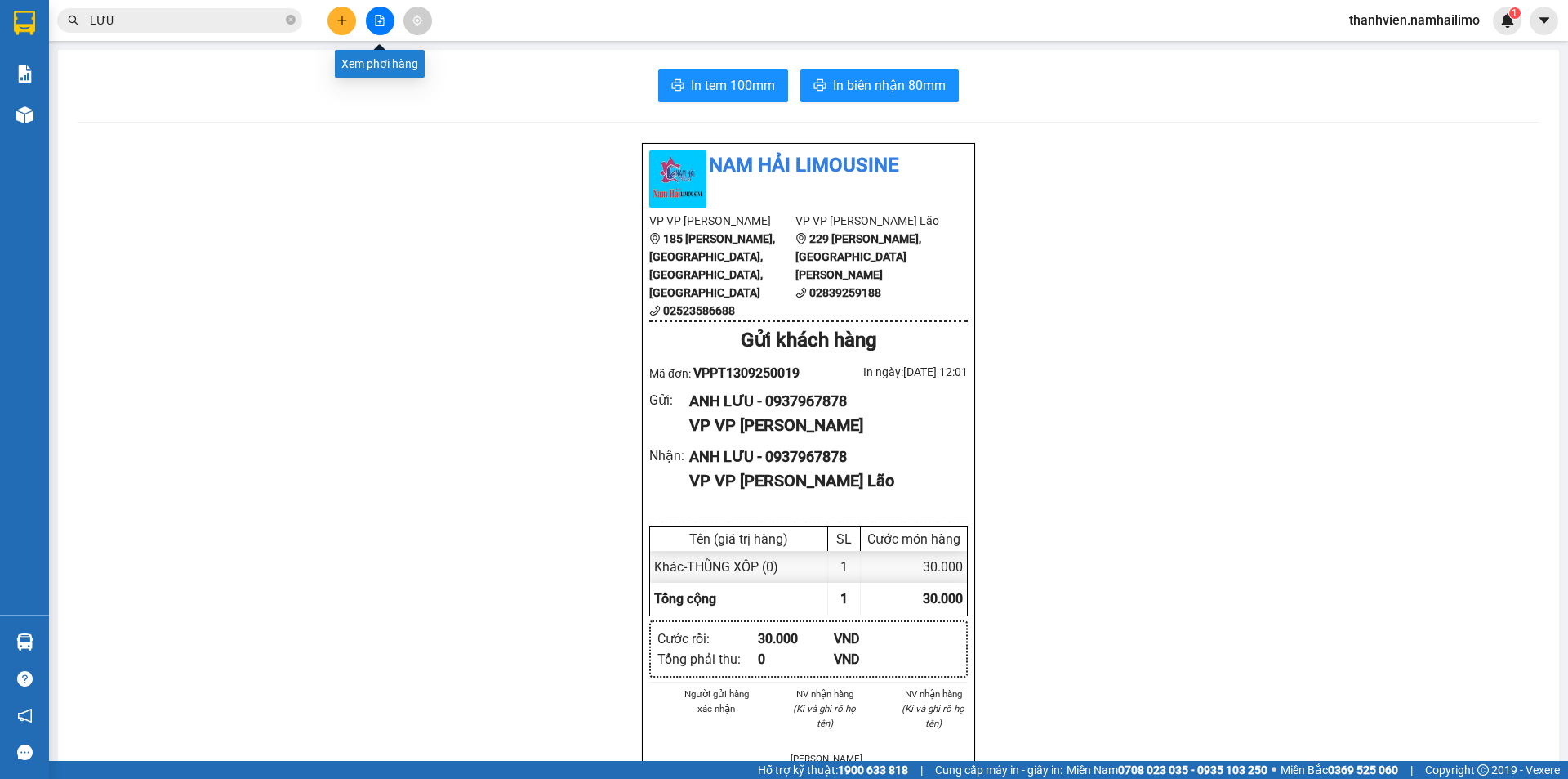
click at [339, 19] on icon "plus" at bounding box center [342, 21] width 12 height 12
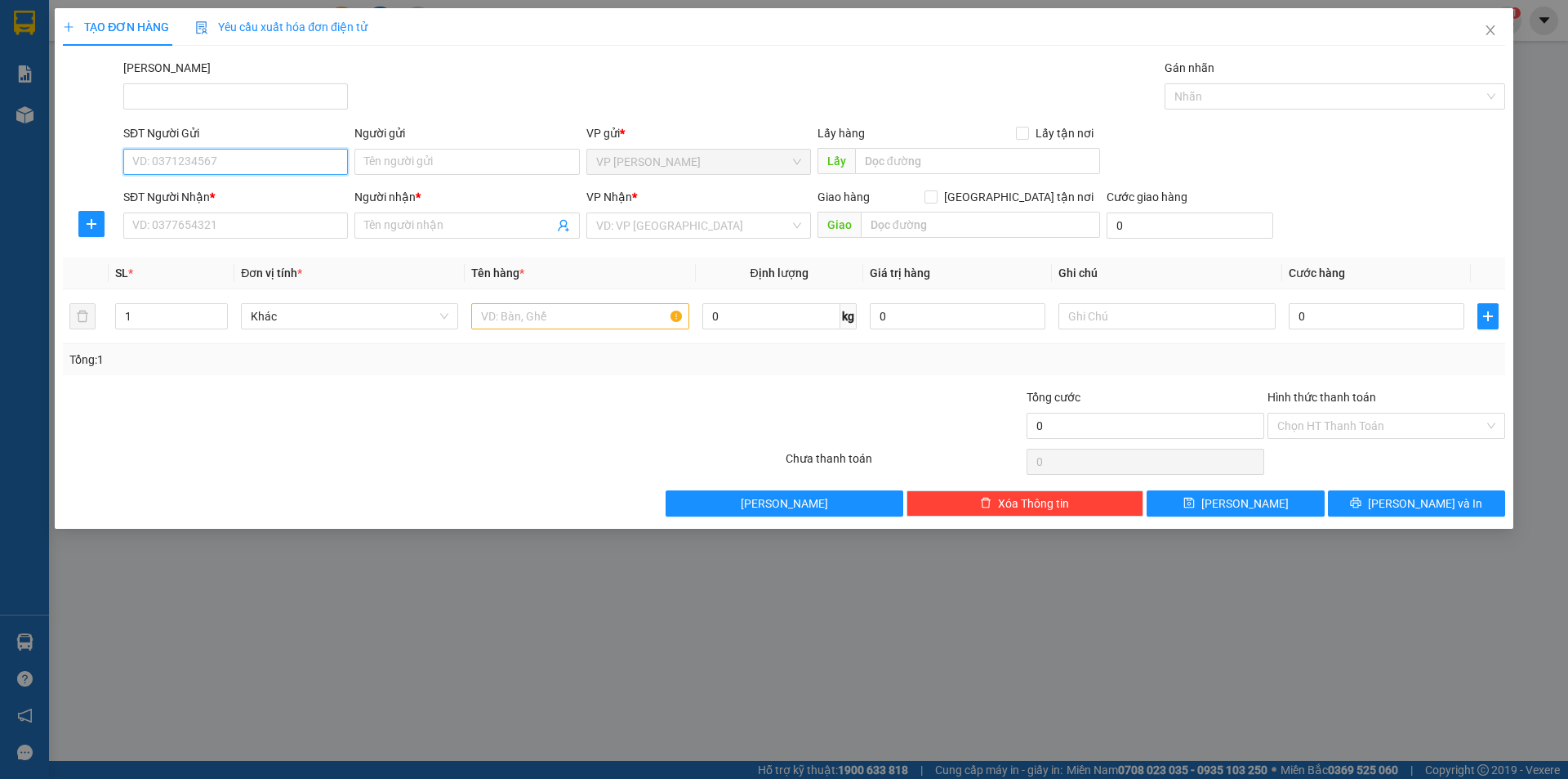
click at [219, 164] on input "SĐT Người Gửi" at bounding box center [235, 161] width 225 height 26
click at [223, 192] on div "0936437087 - CÔ LOAN" at bounding box center [235, 195] width 205 height 18
type input "0936437087"
type input "CÔ LOAN"
type input "0909556927"
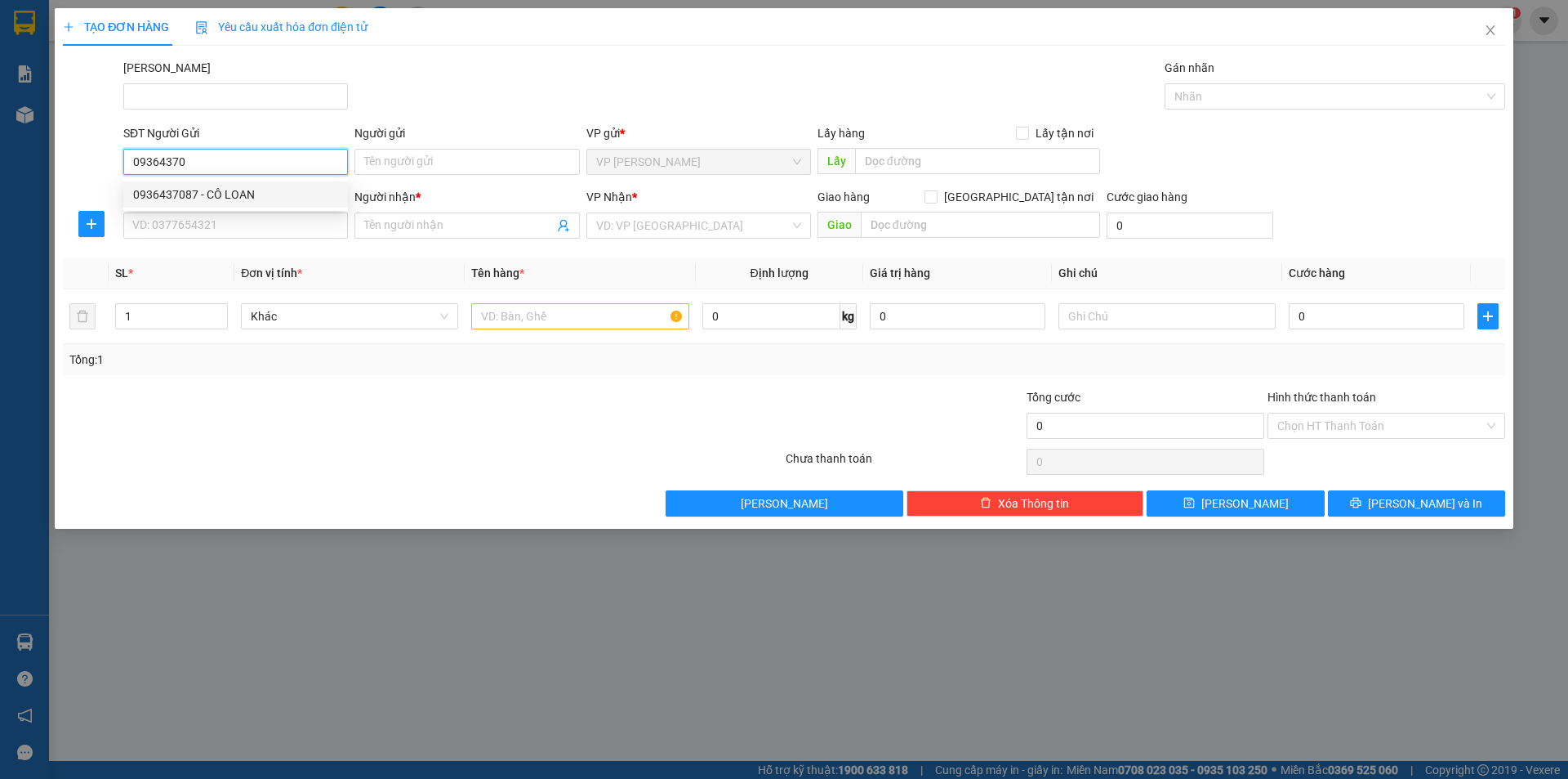
type input "CHÚ TRƯỜNG"
type input "30.000"
type input "0936437087"
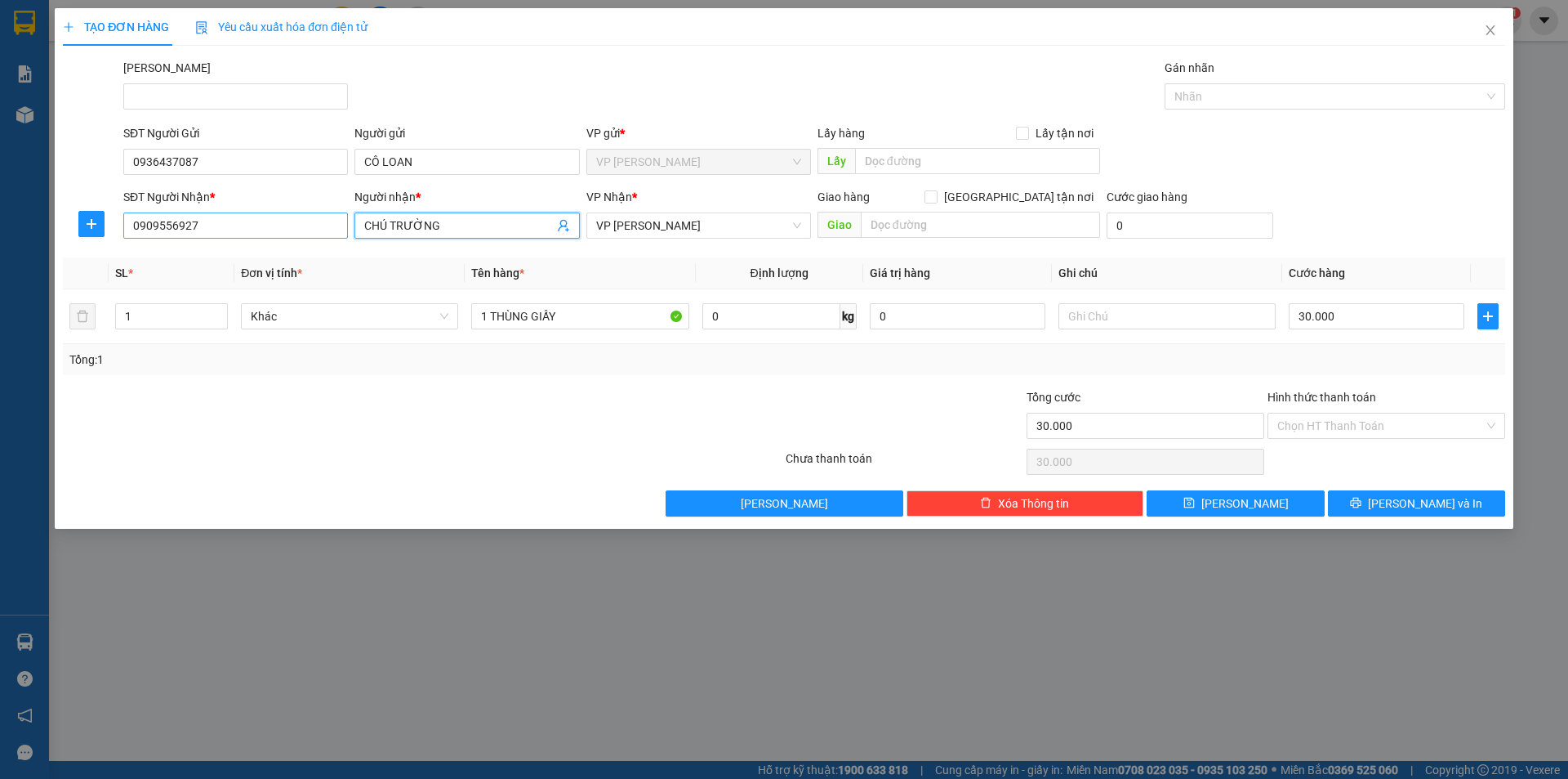
drag, startPoint x: 446, startPoint y: 225, endPoint x: 241, endPoint y: 231, distance: 205.1
click at [241, 231] on div "SĐT Người Nhận * 0909556927 Người nhận * CHÚ TRƯỜNG CHÚ TRƯỜNG VP Nhận * VP Phạ…" at bounding box center [814, 216] width 1388 height 57
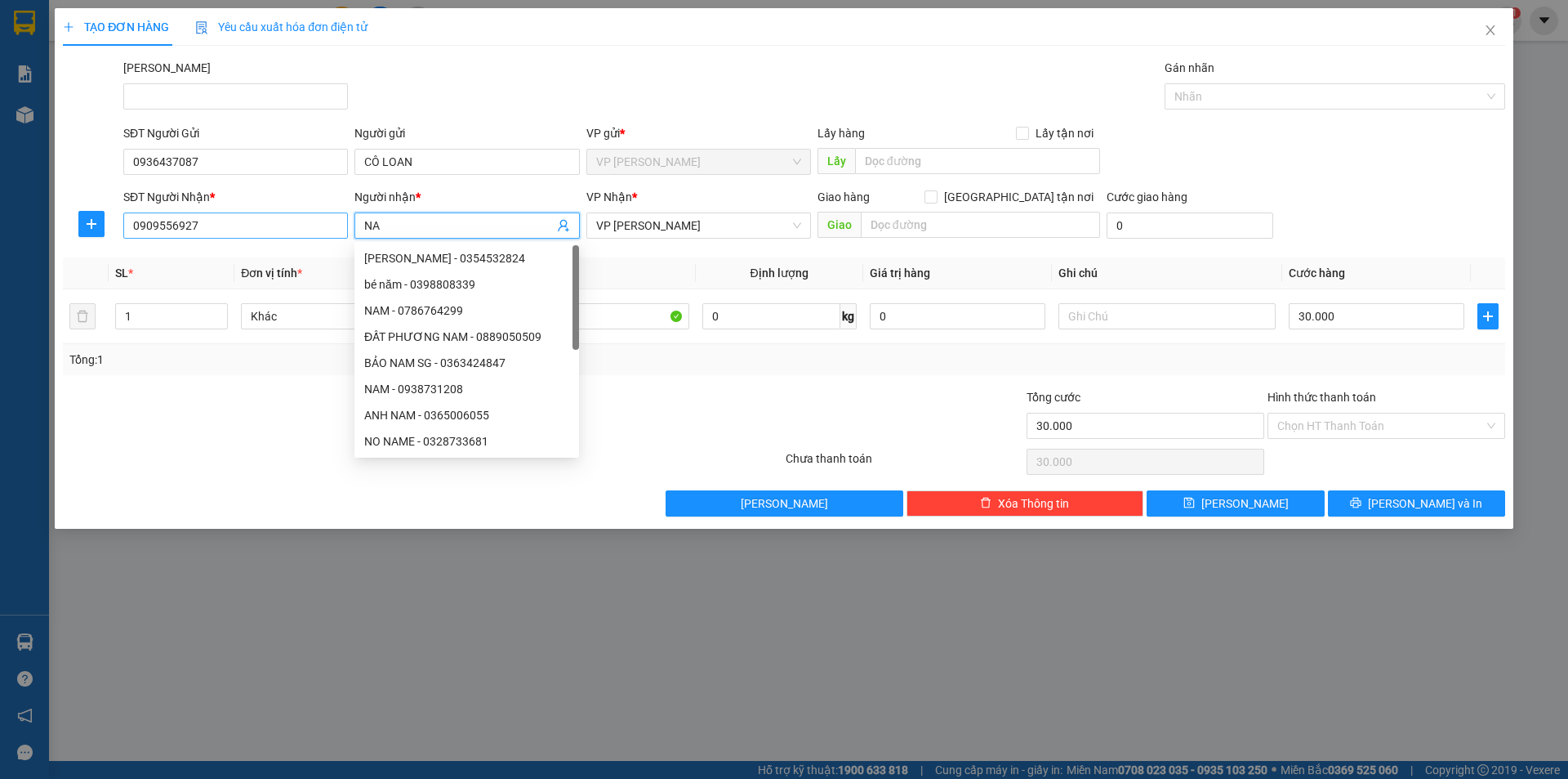
type input "NA"
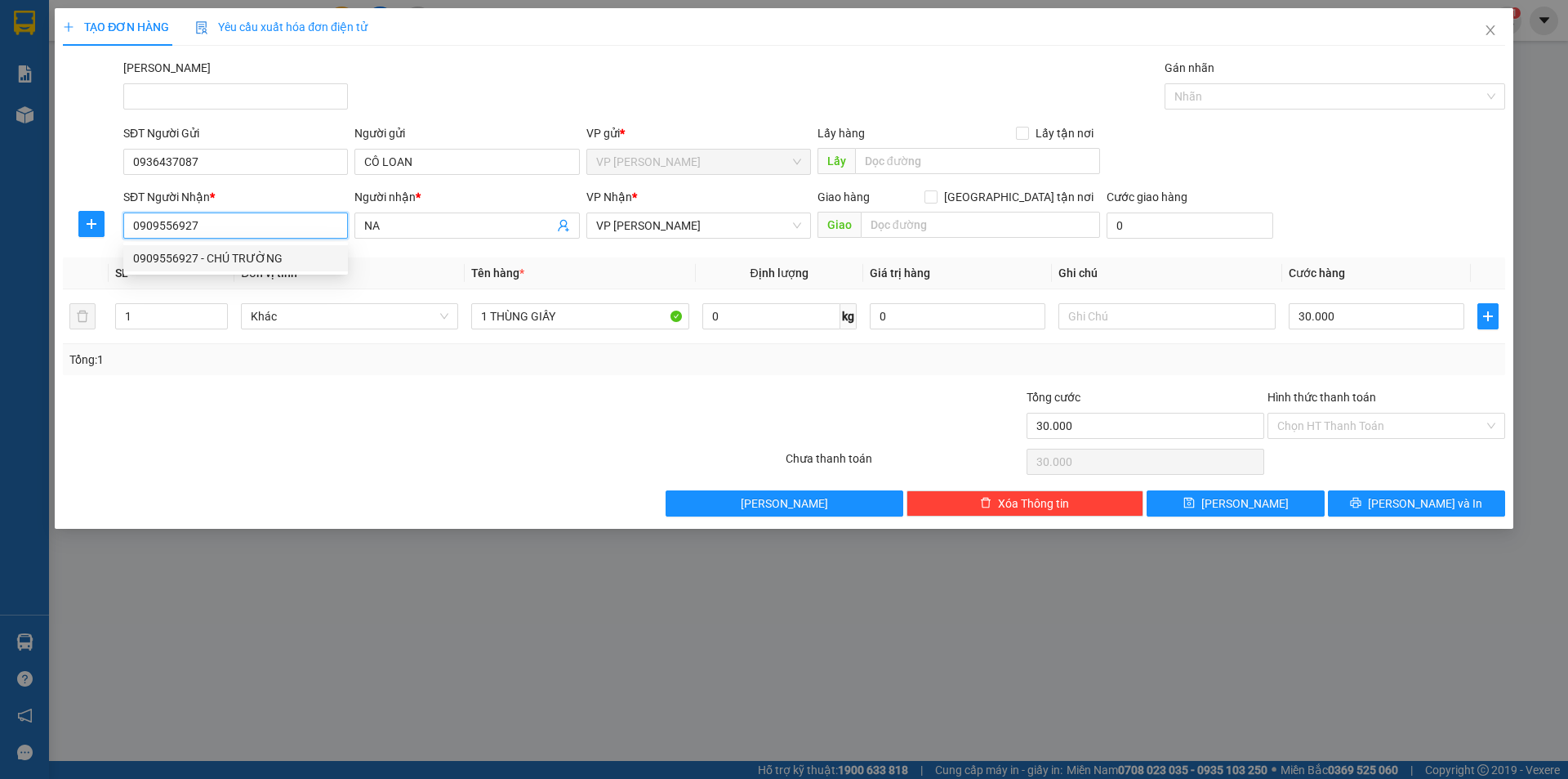
drag, startPoint x: 200, startPoint y: 231, endPoint x: 121, endPoint y: 231, distance: 79.0
click at [121, 231] on div "SĐT Người Nhận * 0909556927" at bounding box center [235, 216] width 231 height 57
click at [203, 259] on div "0919535228 - NA" at bounding box center [235, 258] width 205 height 18
type input "0919535228"
click at [1363, 420] on input "Hình thức thanh toán" at bounding box center [1380, 425] width 206 height 24
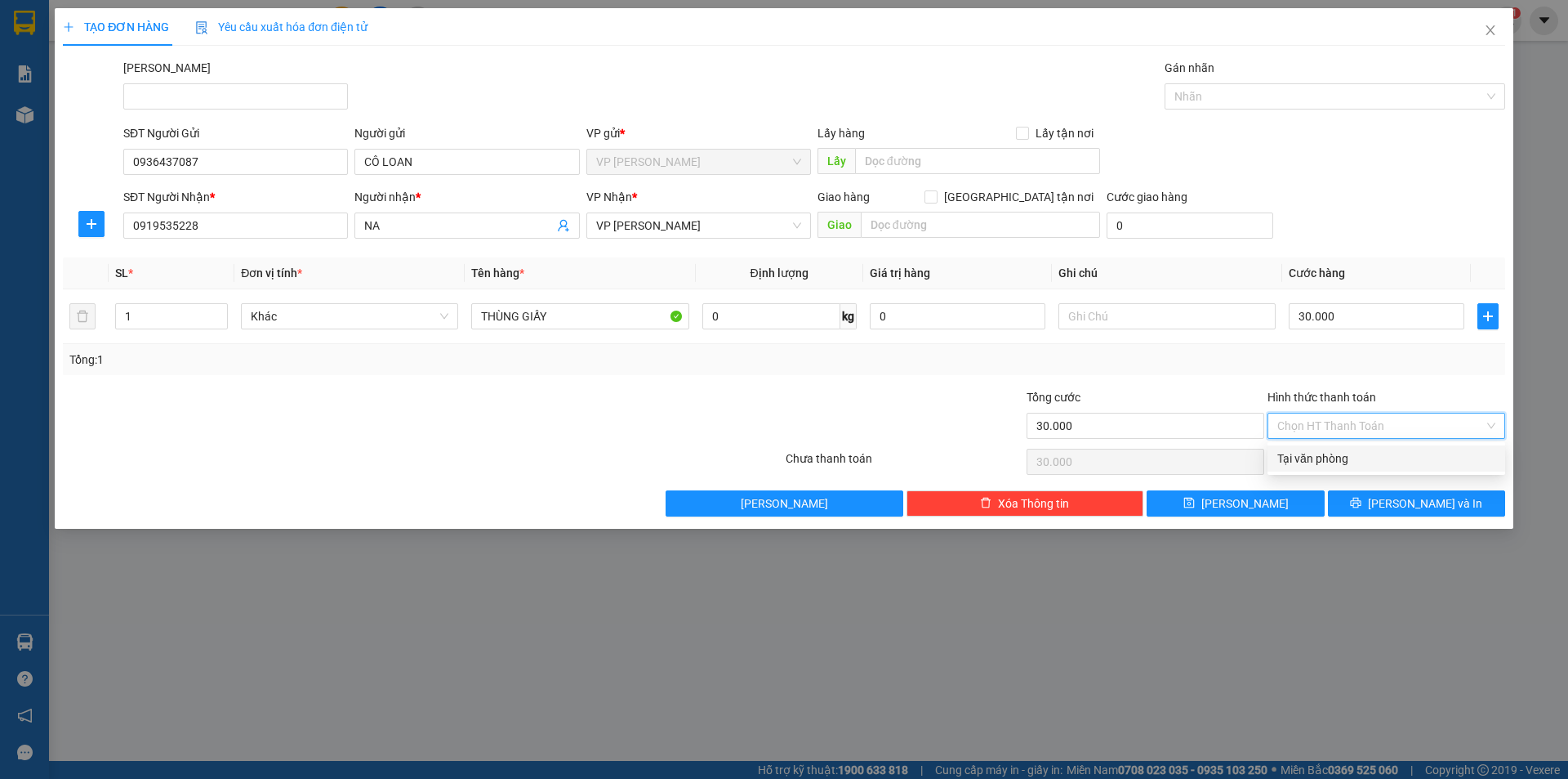
click at [1362, 459] on div "Tại văn phòng" at bounding box center [1386, 459] width 218 height 18
type input "0"
click at [1361, 504] on button "Lưu và In" at bounding box center [1416, 503] width 177 height 26
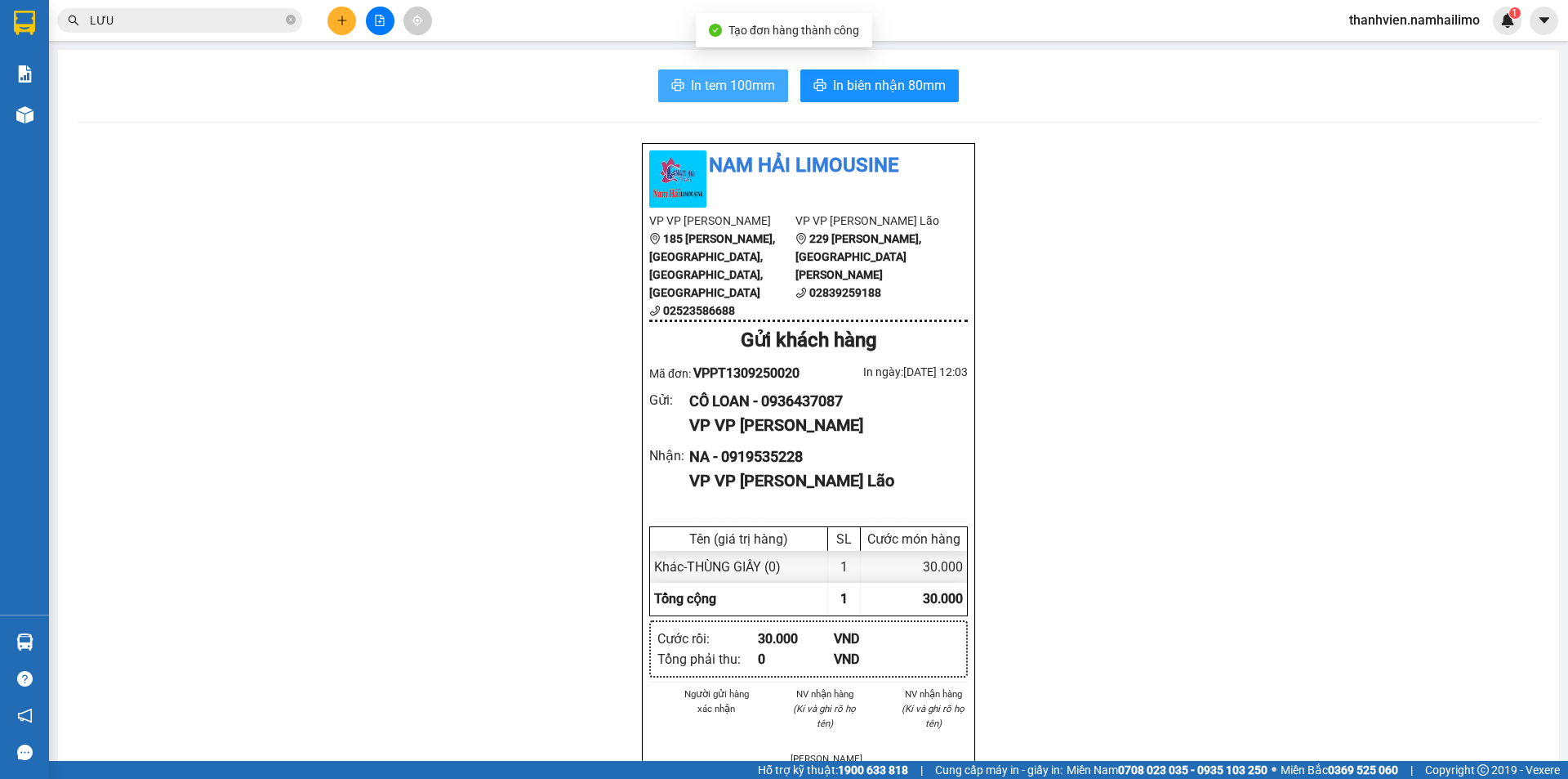
click at [746, 98] on button "In tem 100mm" at bounding box center [723, 85] width 130 height 32
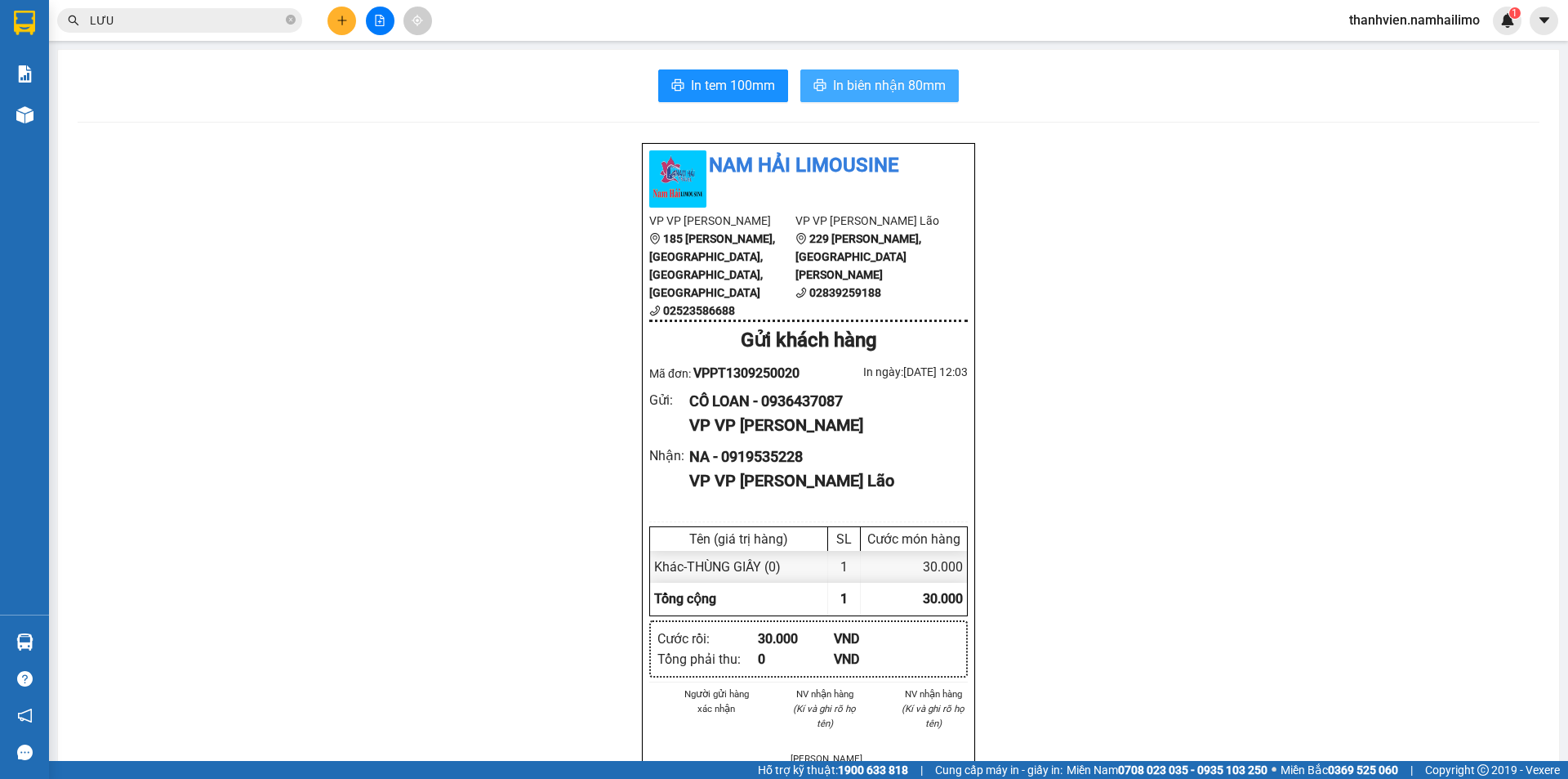
click at [920, 88] on span "In biên nhận 80mm" at bounding box center [888, 85] width 112 height 21
click at [227, 21] on input "LƯU" at bounding box center [186, 21] width 193 height 18
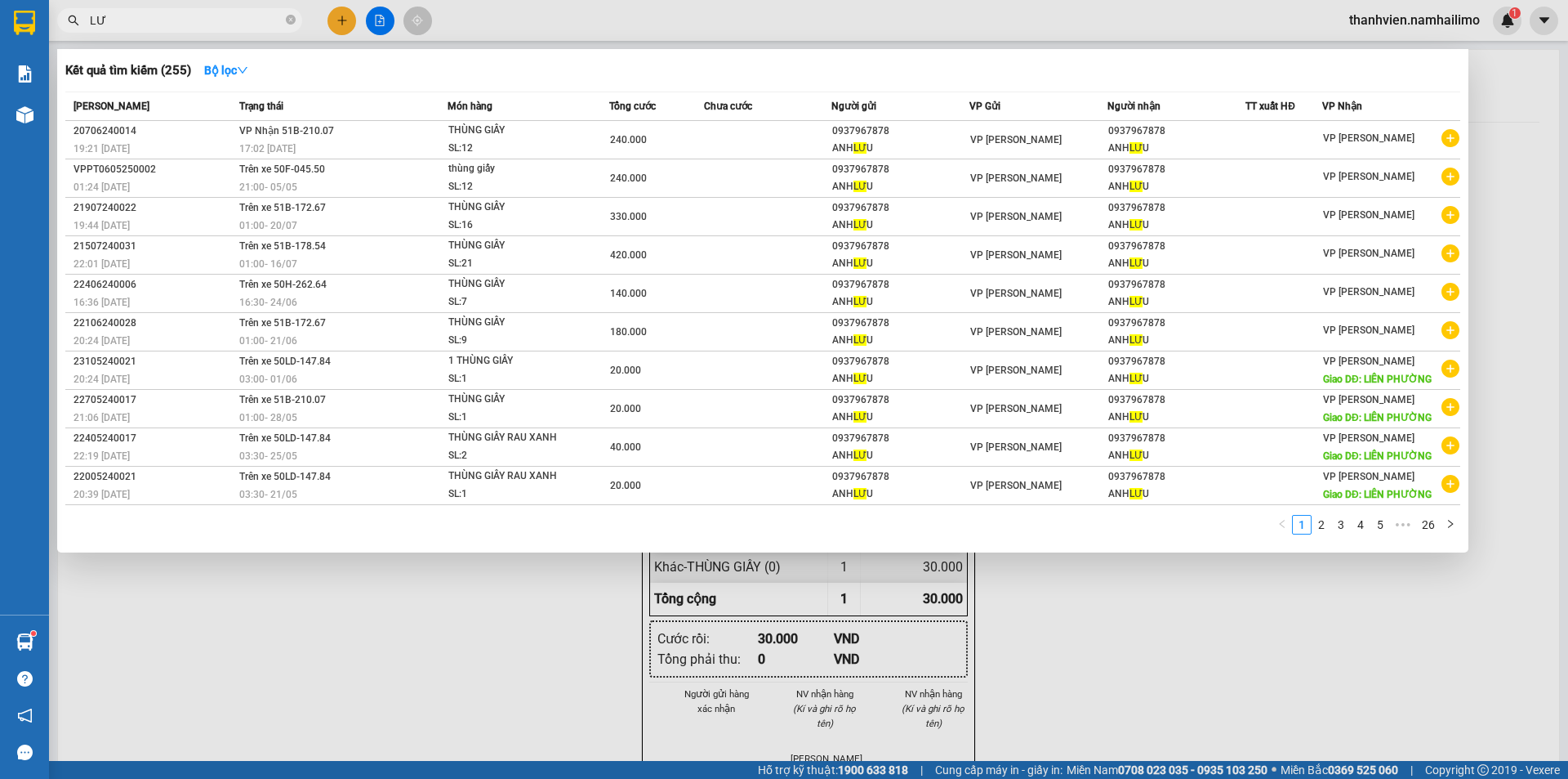
type input "L"
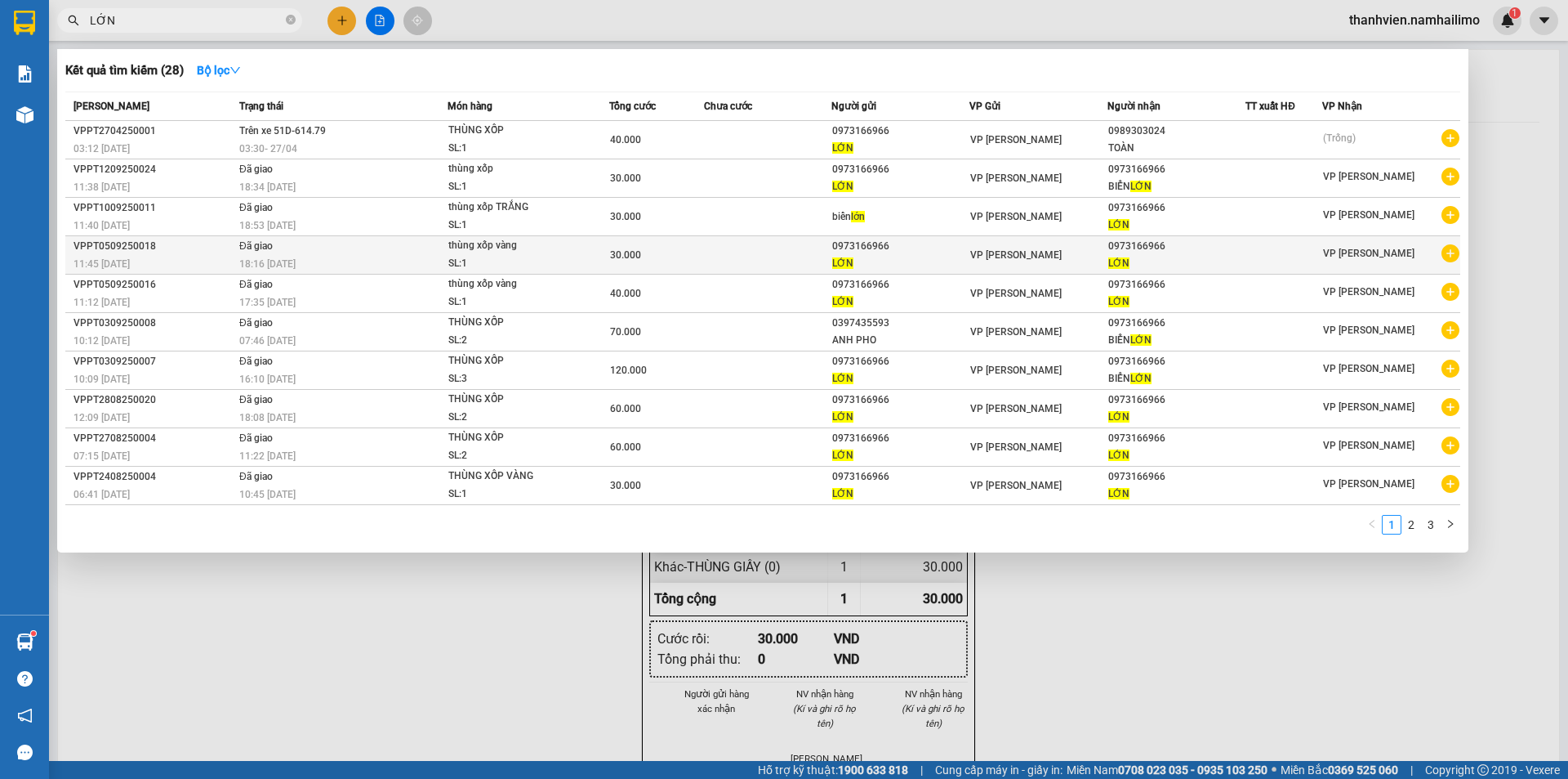
type input "LỚN"
click at [1449, 251] on icon "plus-circle" at bounding box center [1451, 254] width 18 height 18
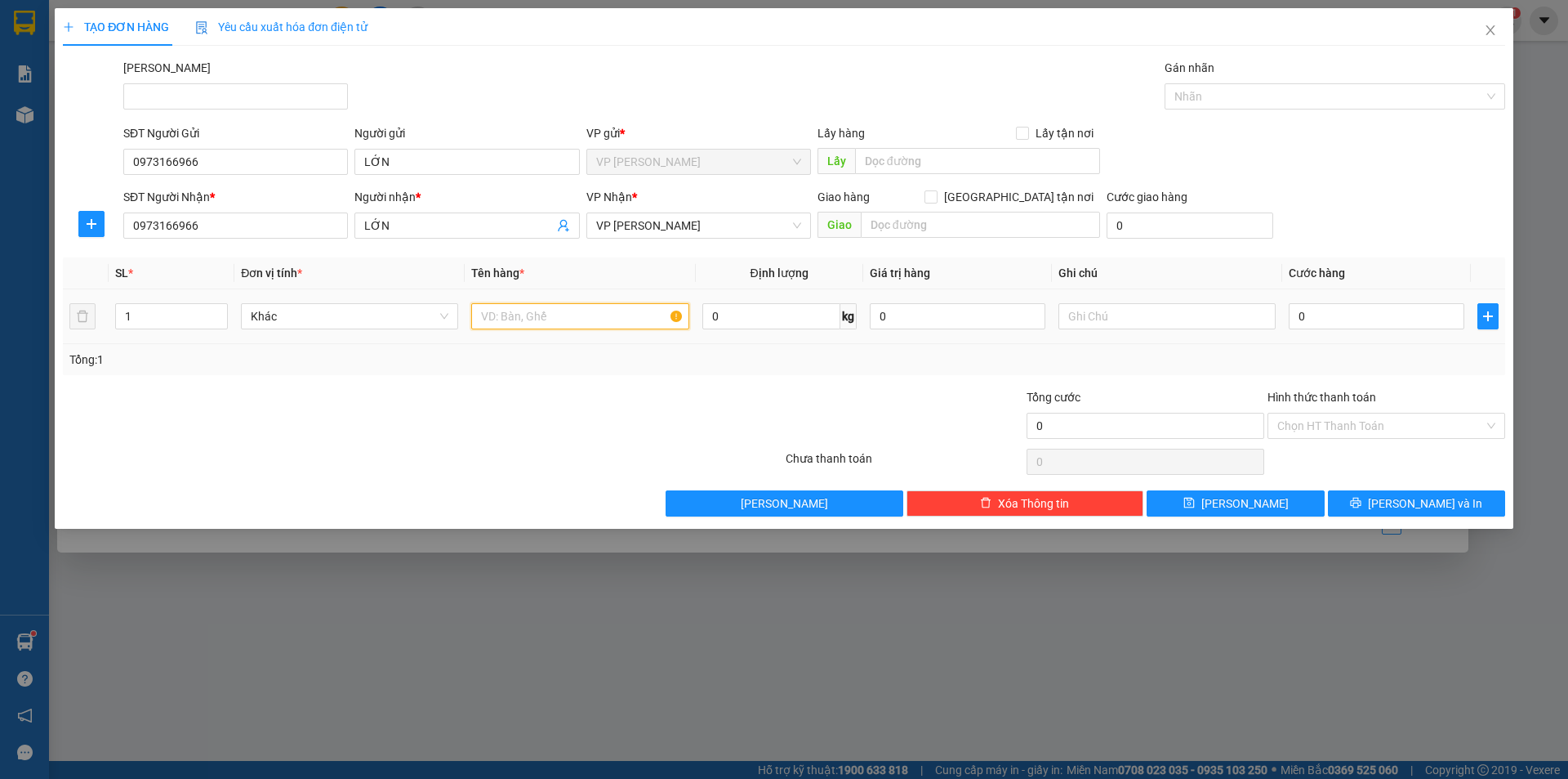
click at [513, 315] on input "text" at bounding box center [579, 315] width 217 height 26
type input "THÙNG XỐP"
click at [1332, 315] on input "0" at bounding box center [1376, 315] width 176 height 26
type input "5"
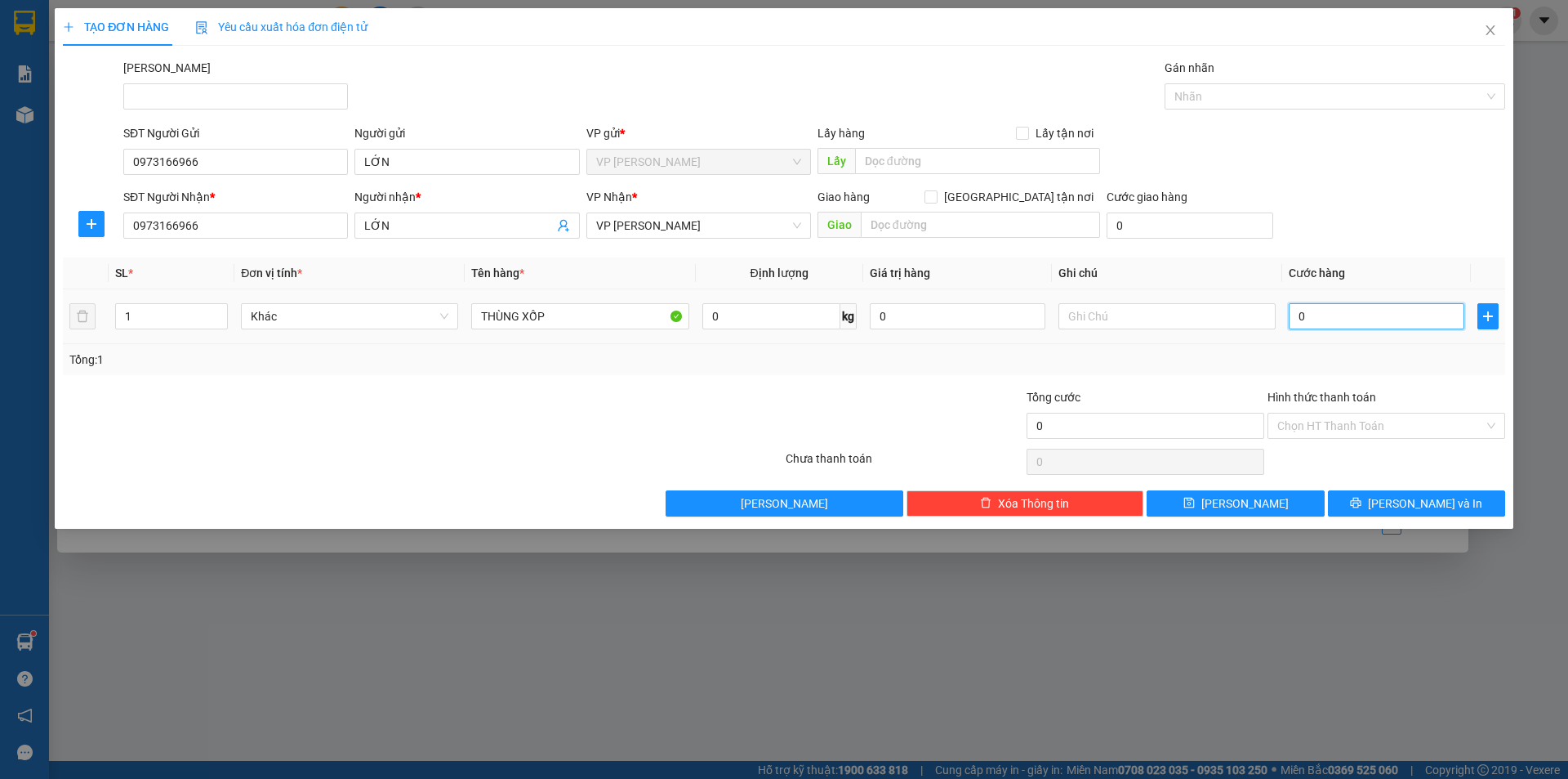
type input "5"
type input "50"
drag, startPoint x: 1338, startPoint y: 423, endPoint x: 1344, endPoint y: 402, distance: 21.8
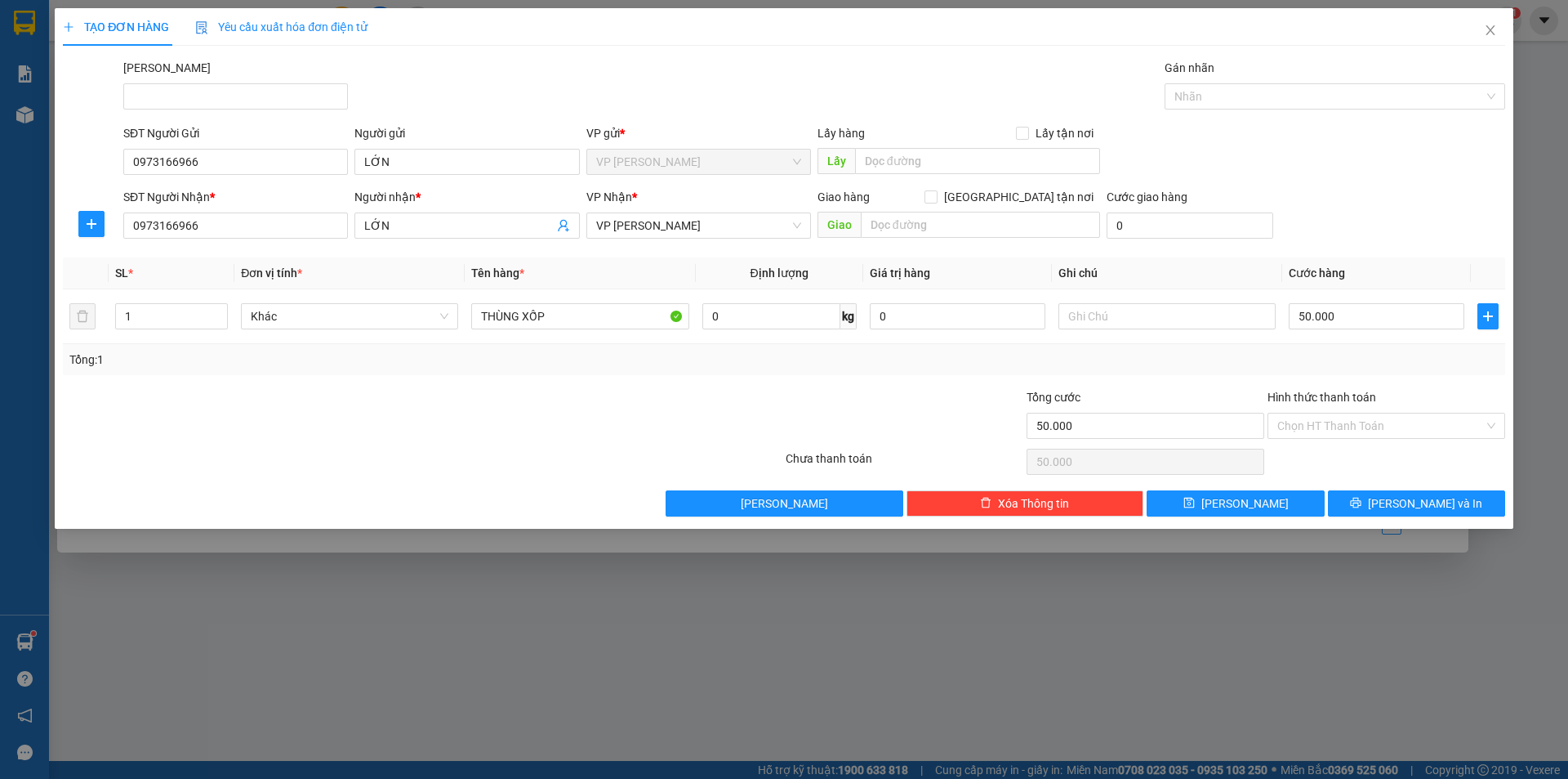
click at [1340, 421] on input "Hình thức thanh toán" at bounding box center [1380, 425] width 206 height 24
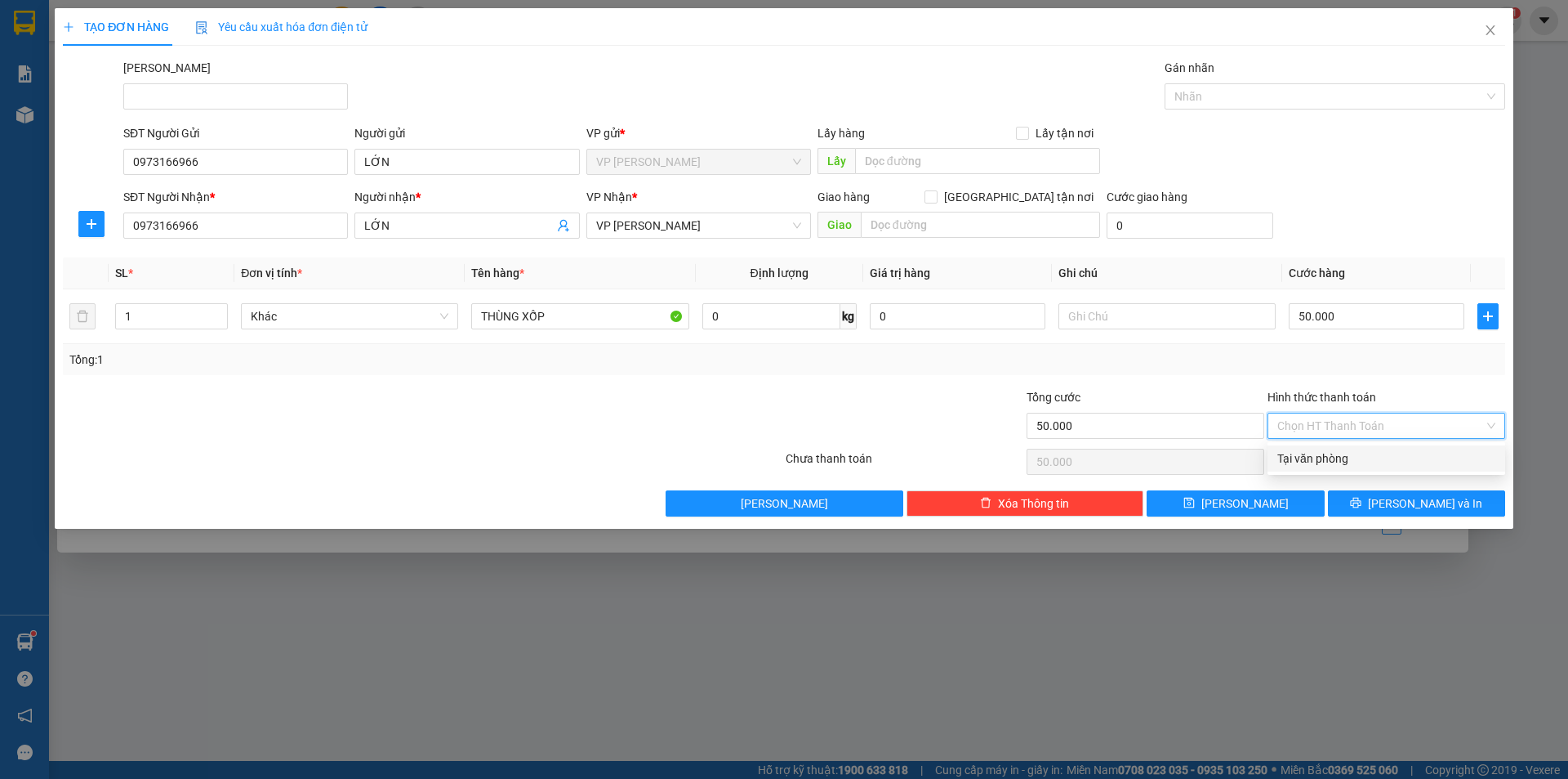
click at [1349, 464] on div "Tại văn phòng" at bounding box center [1386, 459] width 218 height 18
click at [1350, 507] on button "Lưu và In" at bounding box center [1416, 503] width 177 height 26
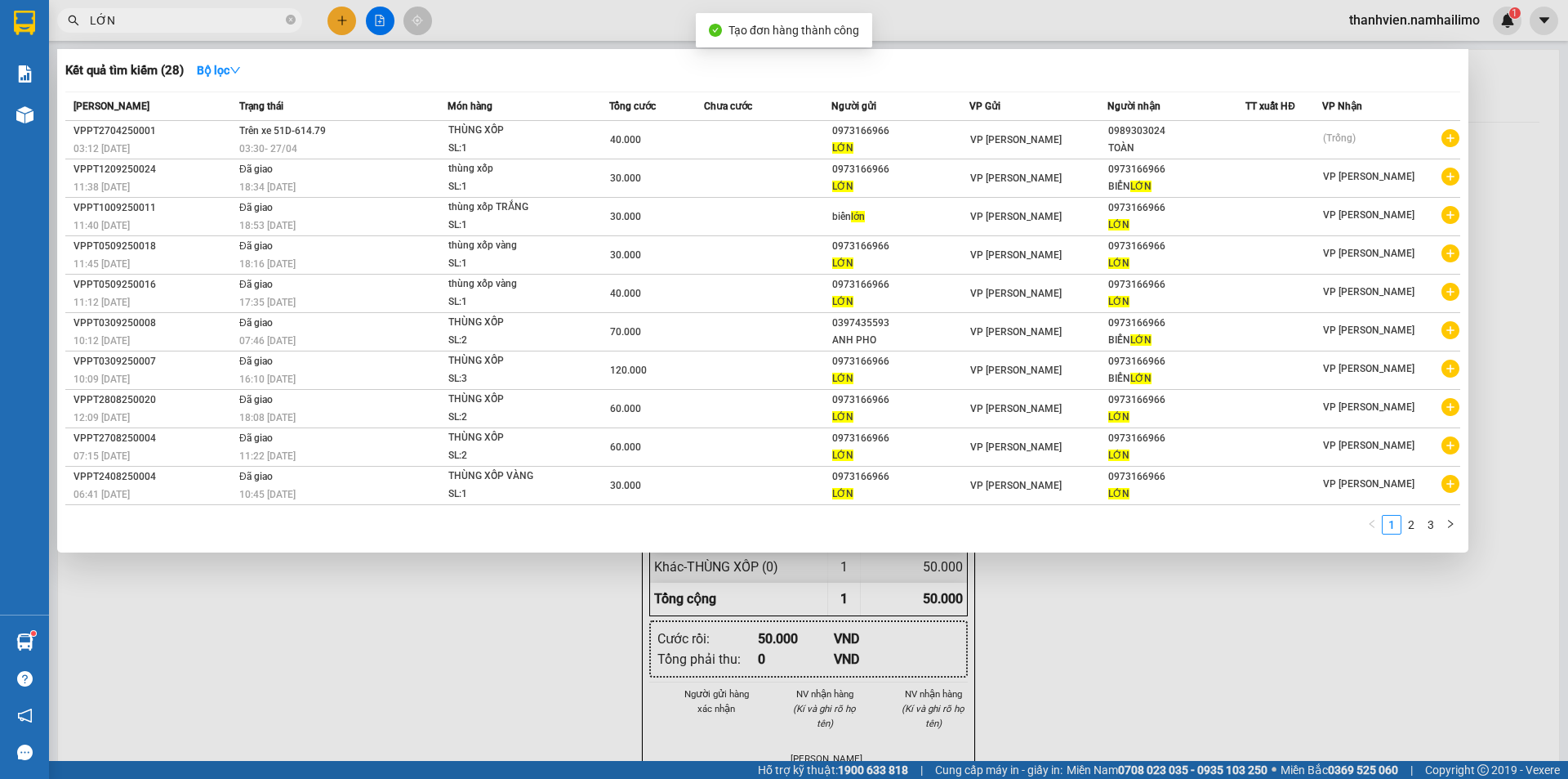
click at [996, 594] on div at bounding box center [784, 390] width 1568 height 779
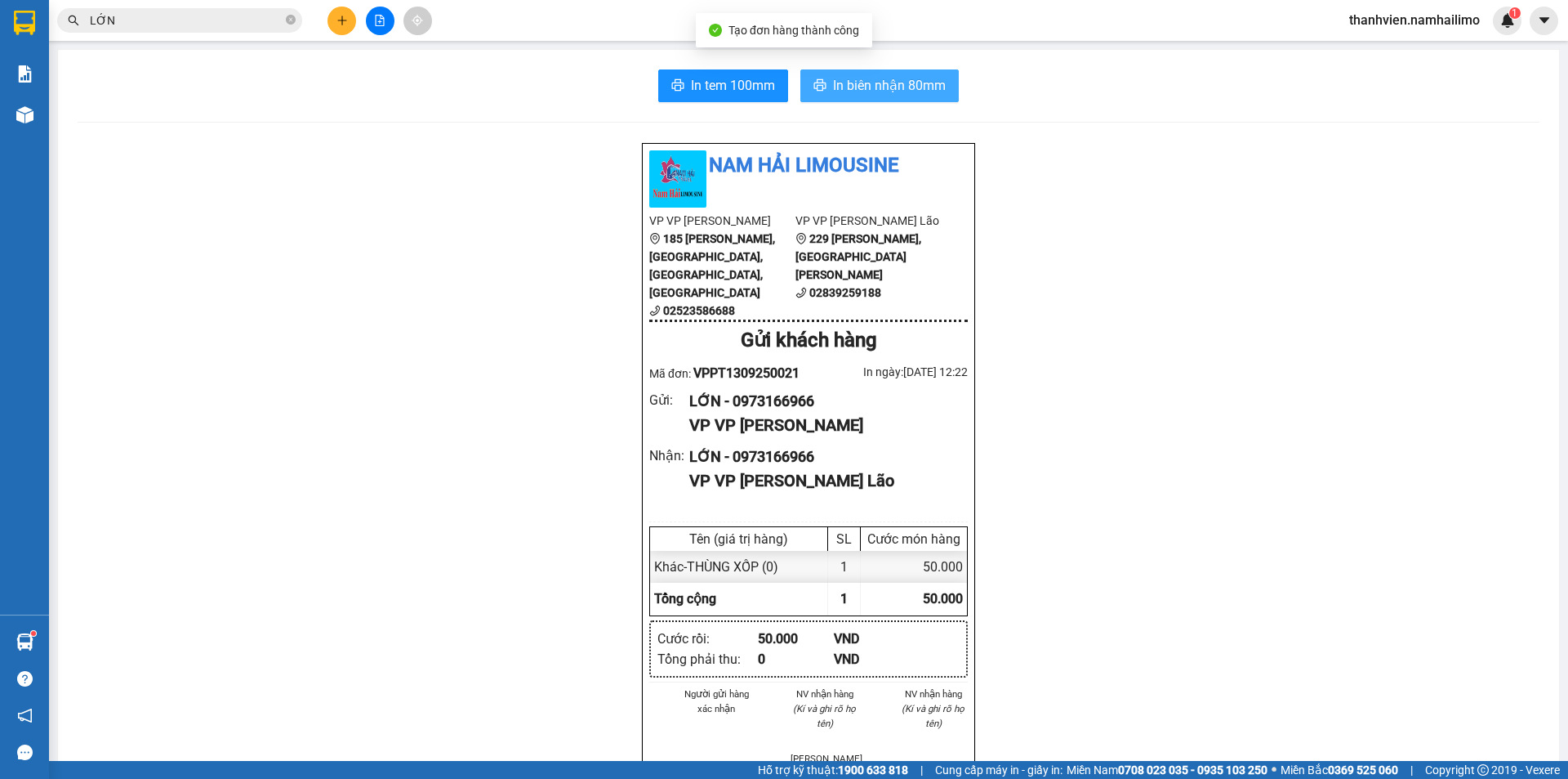
click at [877, 84] on span "In biên nhận 80mm" at bounding box center [888, 85] width 112 height 21
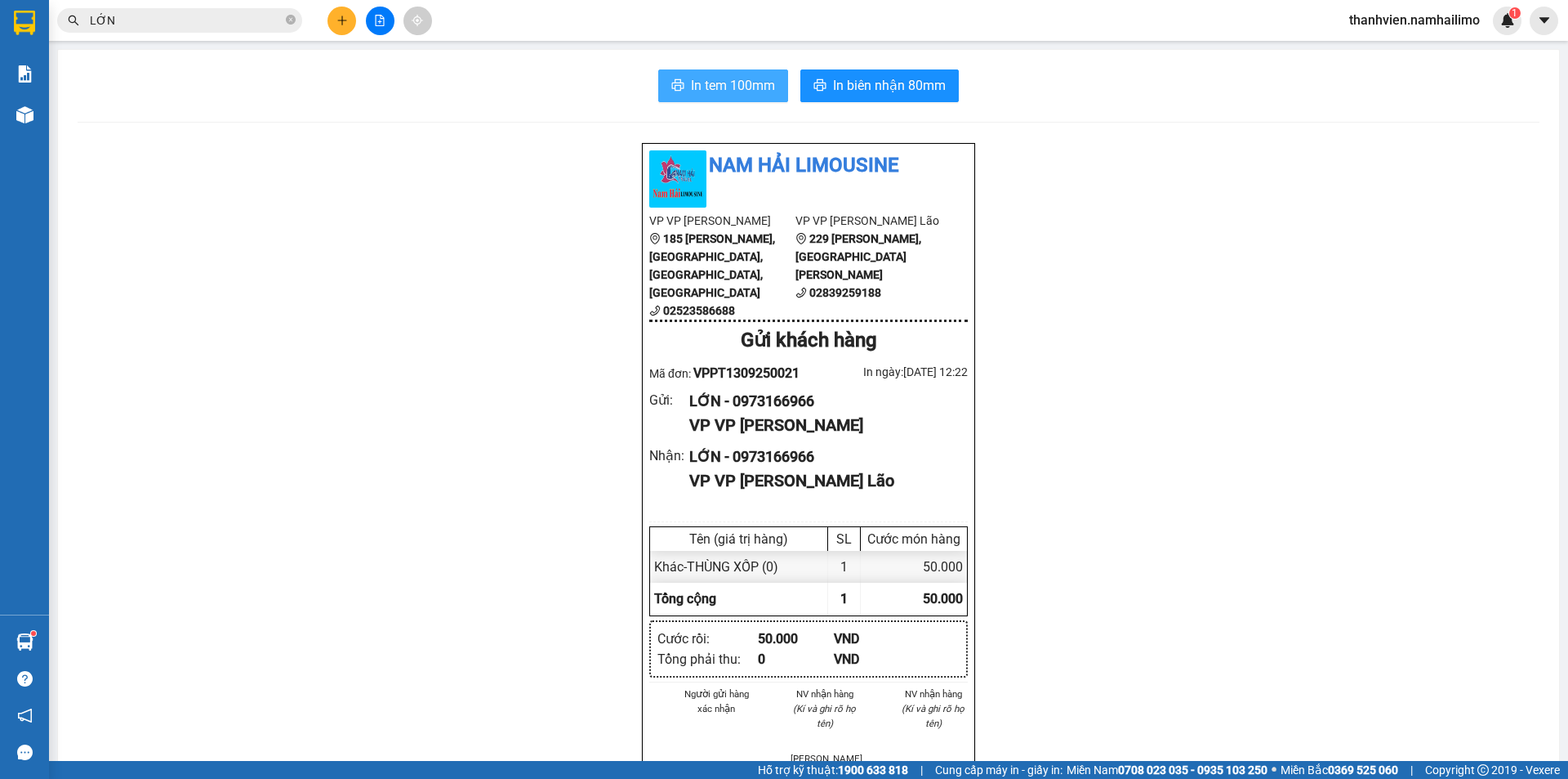
drag, startPoint x: 745, startPoint y: 99, endPoint x: 749, endPoint y: 87, distance: 12.6
click at [747, 93] on button "In tem 100mm" at bounding box center [723, 85] width 130 height 32
click at [380, 17] on icon "file-add" at bounding box center [380, 21] width 9 height 12
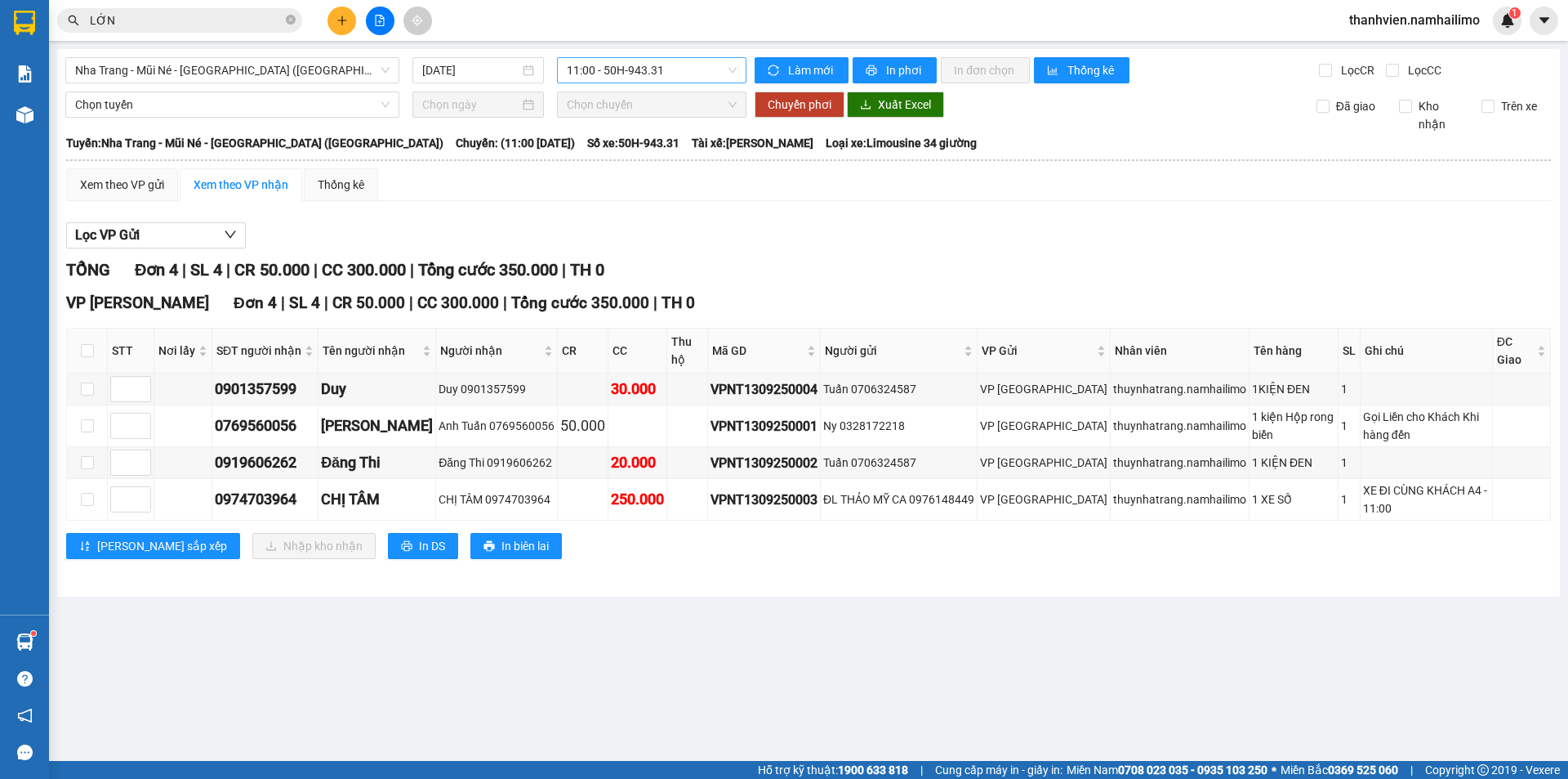
click at [679, 68] on span "11:00 - 50H-943.31" at bounding box center [651, 70] width 170 height 24
click at [690, 67] on span "11:00 - 50H-943.31" at bounding box center [651, 70] width 170 height 24
click at [260, 67] on span "Nha Trang - Mũi Né - Sài Gòn (Sáng)" at bounding box center [232, 70] width 314 height 24
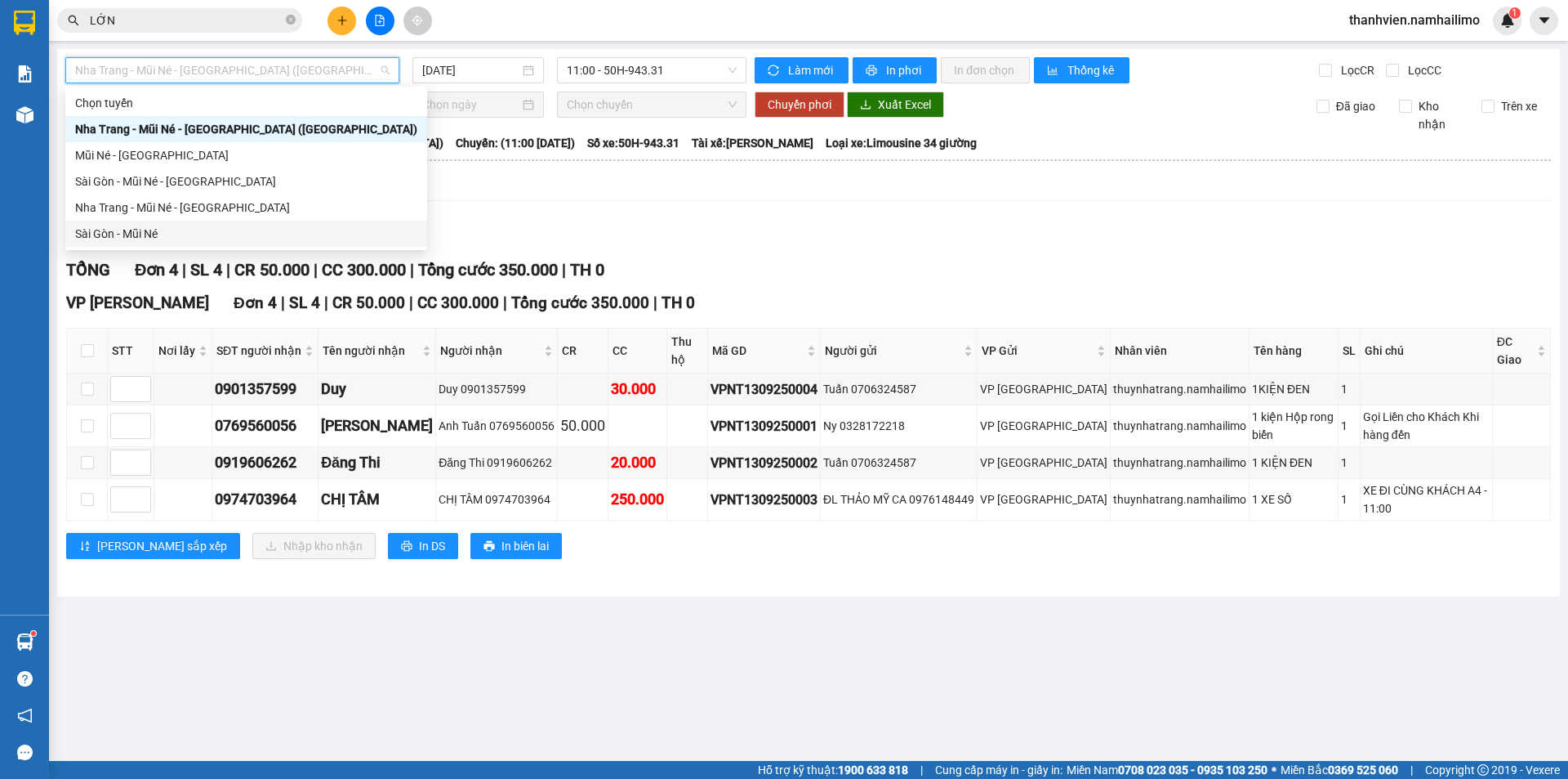
click at [174, 241] on div "Sài Gòn - Mũi Né" at bounding box center [245, 234] width 342 height 18
type input "13/09/2025"
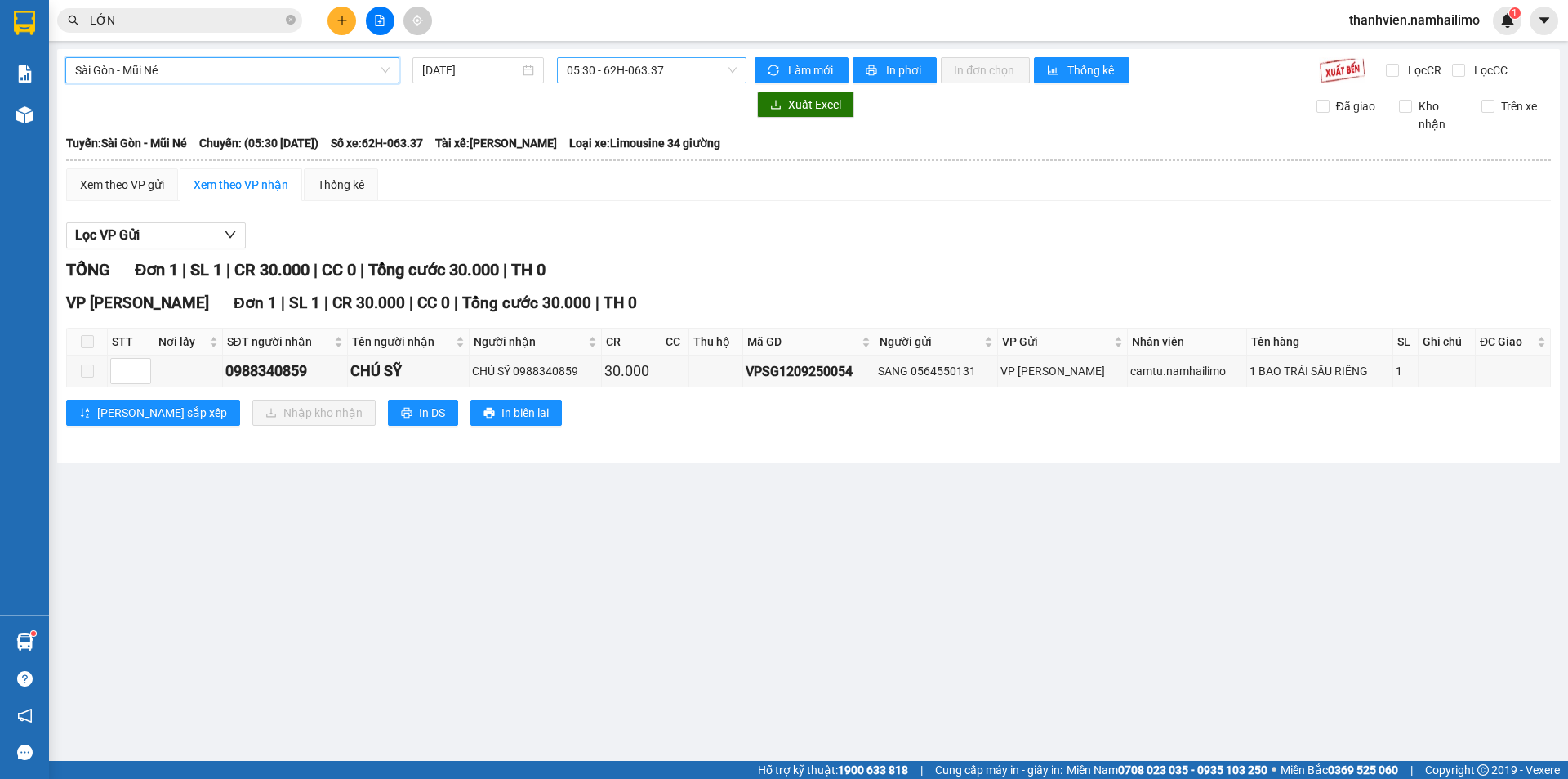
click at [677, 69] on span "05:30 - 62H-063.37" at bounding box center [651, 70] width 170 height 24
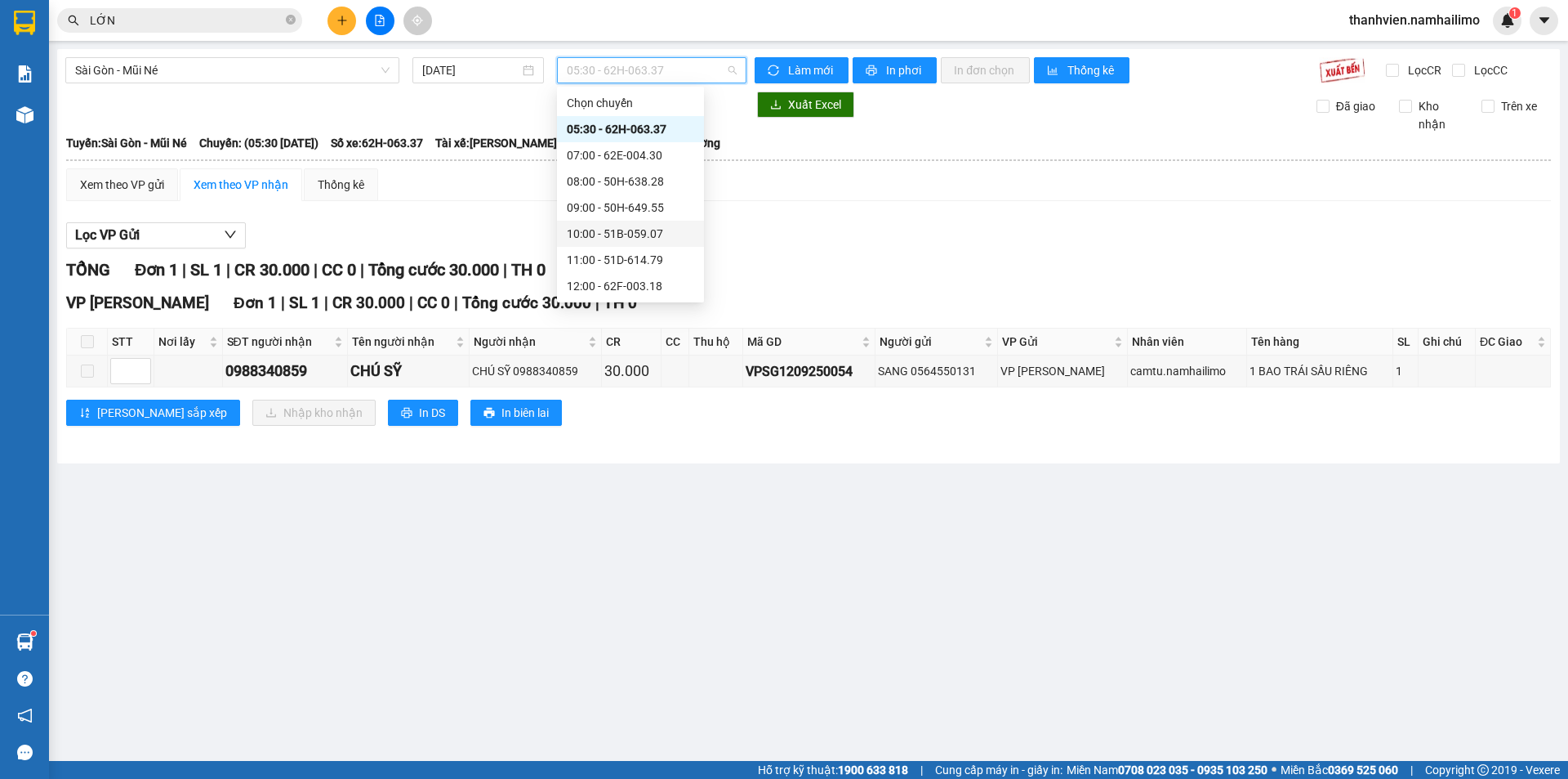
click at [659, 234] on div "10:00 - 51B-059.07" at bounding box center [630, 234] width 127 height 18
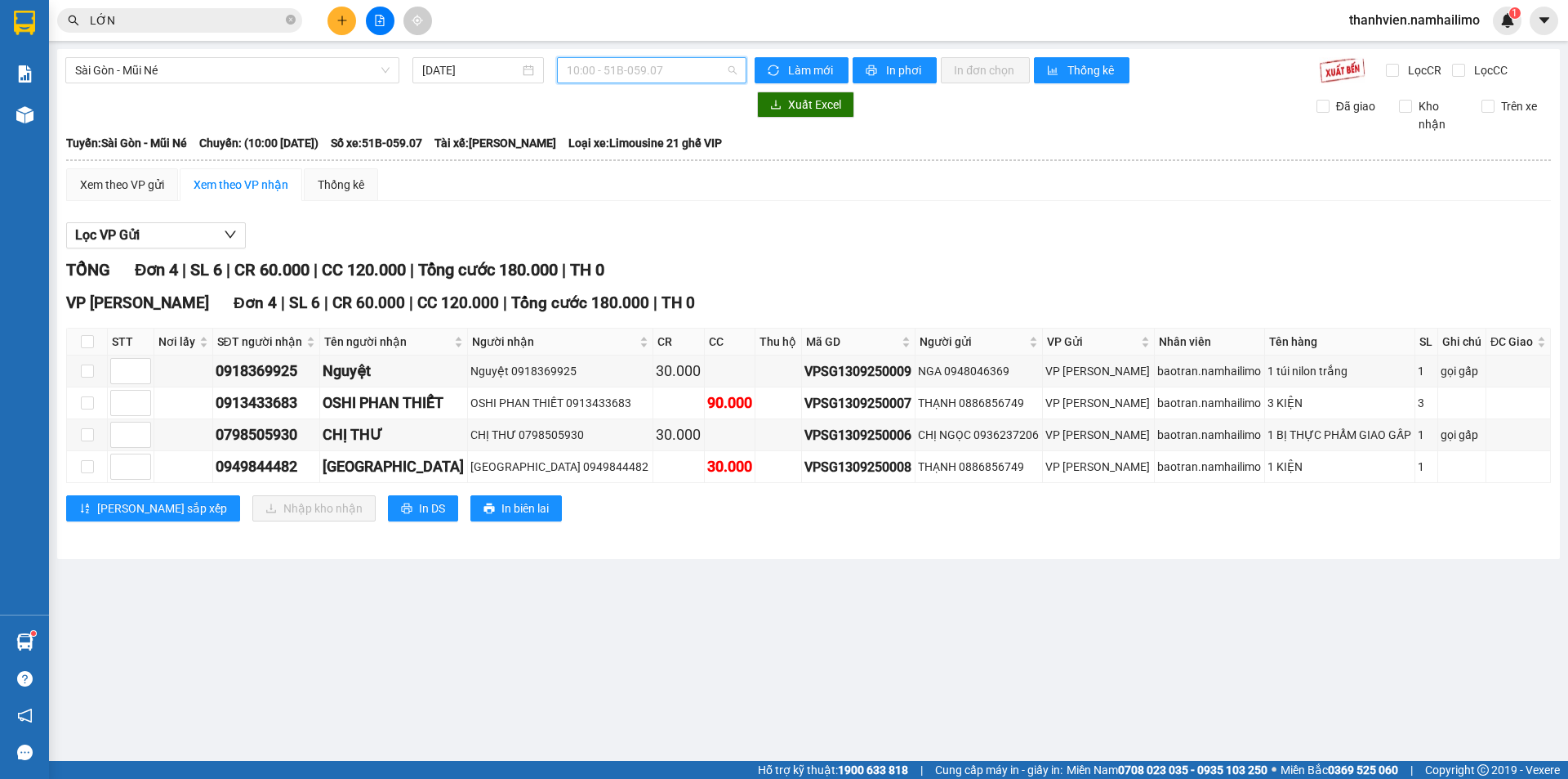
click at [685, 78] on span "10:00 - 51B-059.07" at bounding box center [651, 70] width 170 height 24
click at [685, 71] on span "10:00 - 51B-059.07" at bounding box center [651, 70] width 170 height 24
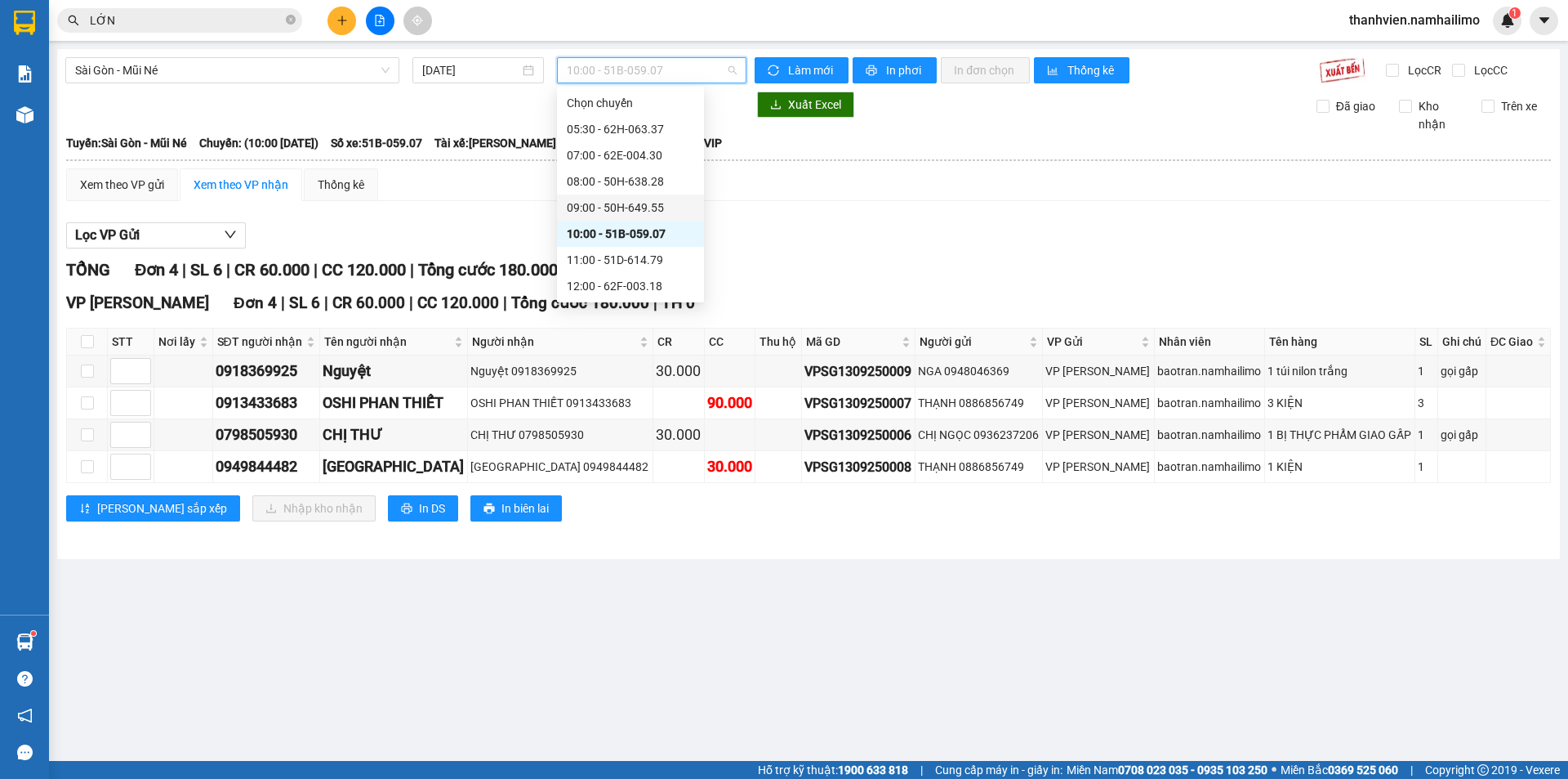
click at [658, 206] on div "09:00 - 50H-649.55" at bounding box center [630, 208] width 127 height 18
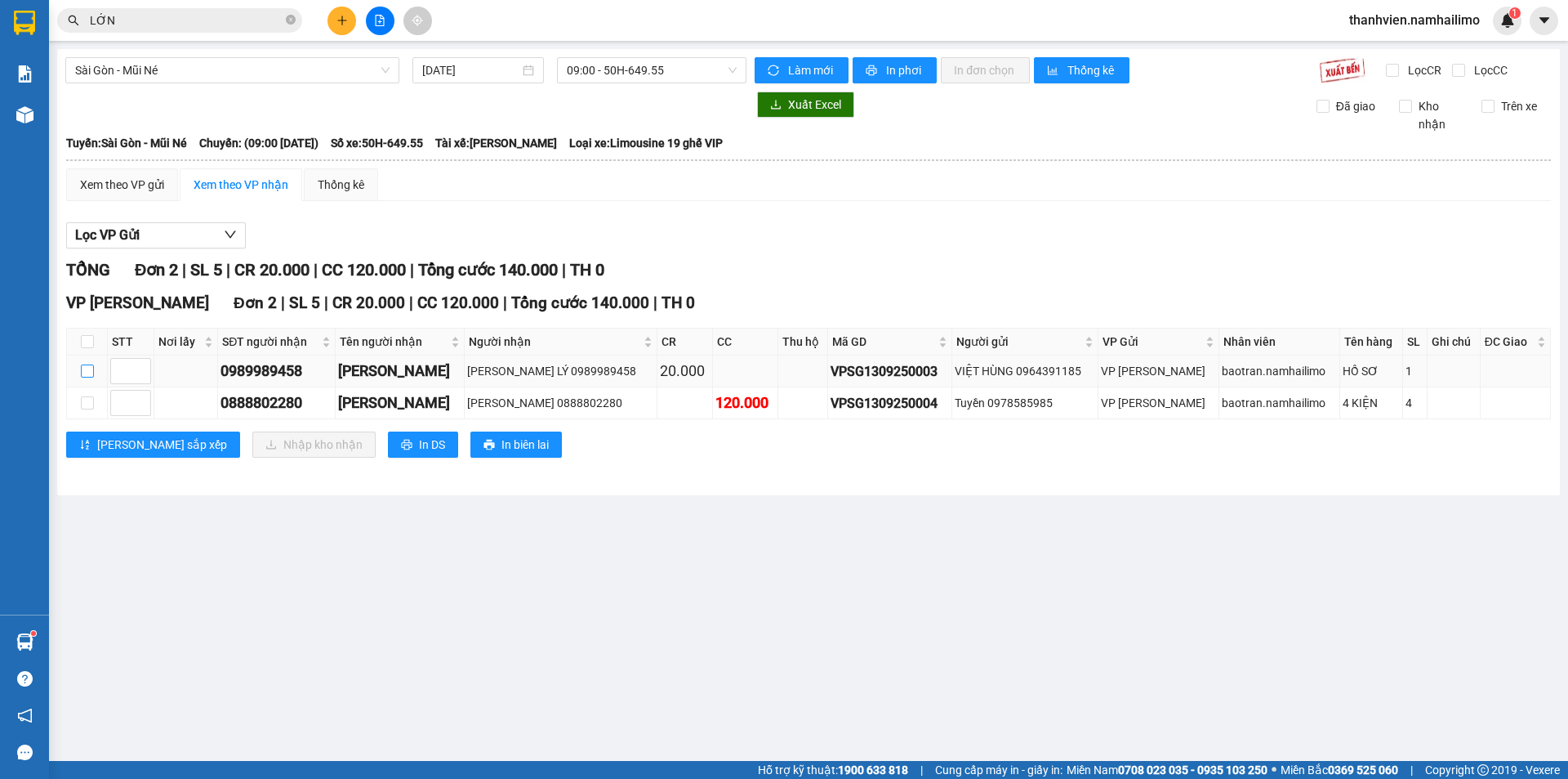
click at [87, 371] on input "checkbox" at bounding box center [87, 371] width 13 height 13
checkbox input "true"
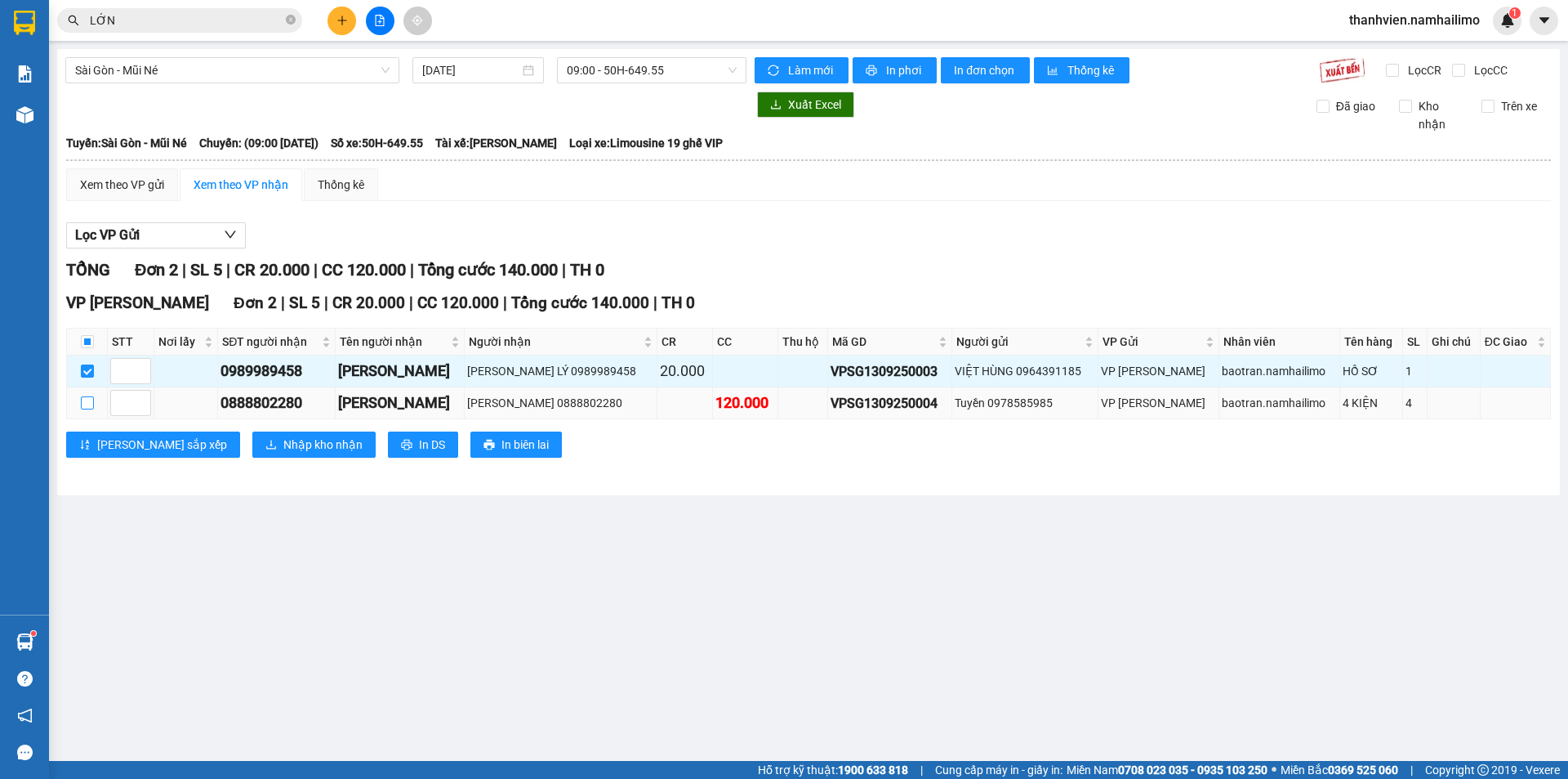
click at [90, 404] on input "checkbox" at bounding box center [87, 403] width 13 height 13
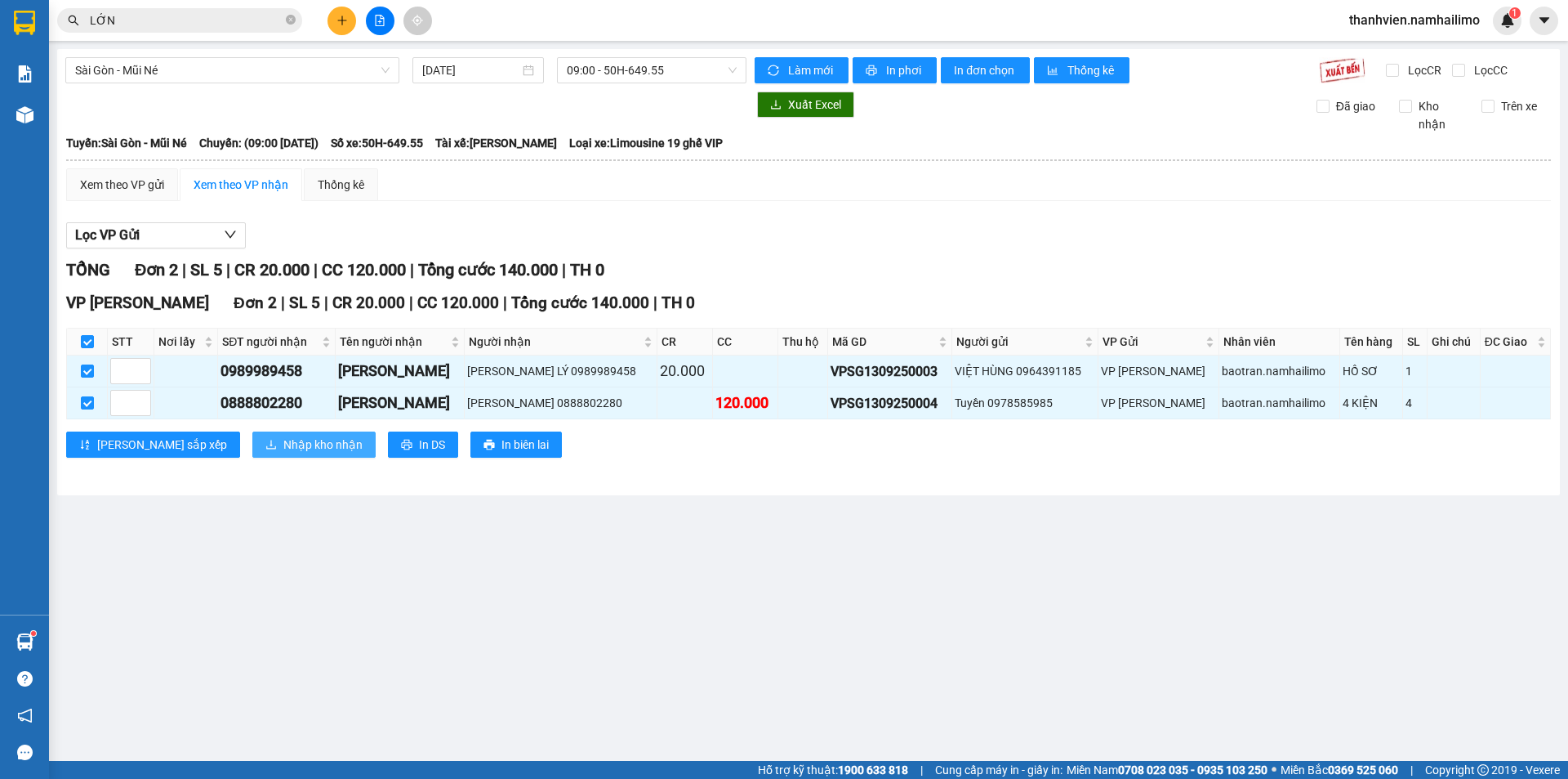
click at [290, 447] on span "Nhập kho nhận" at bounding box center [323, 444] width 79 height 18
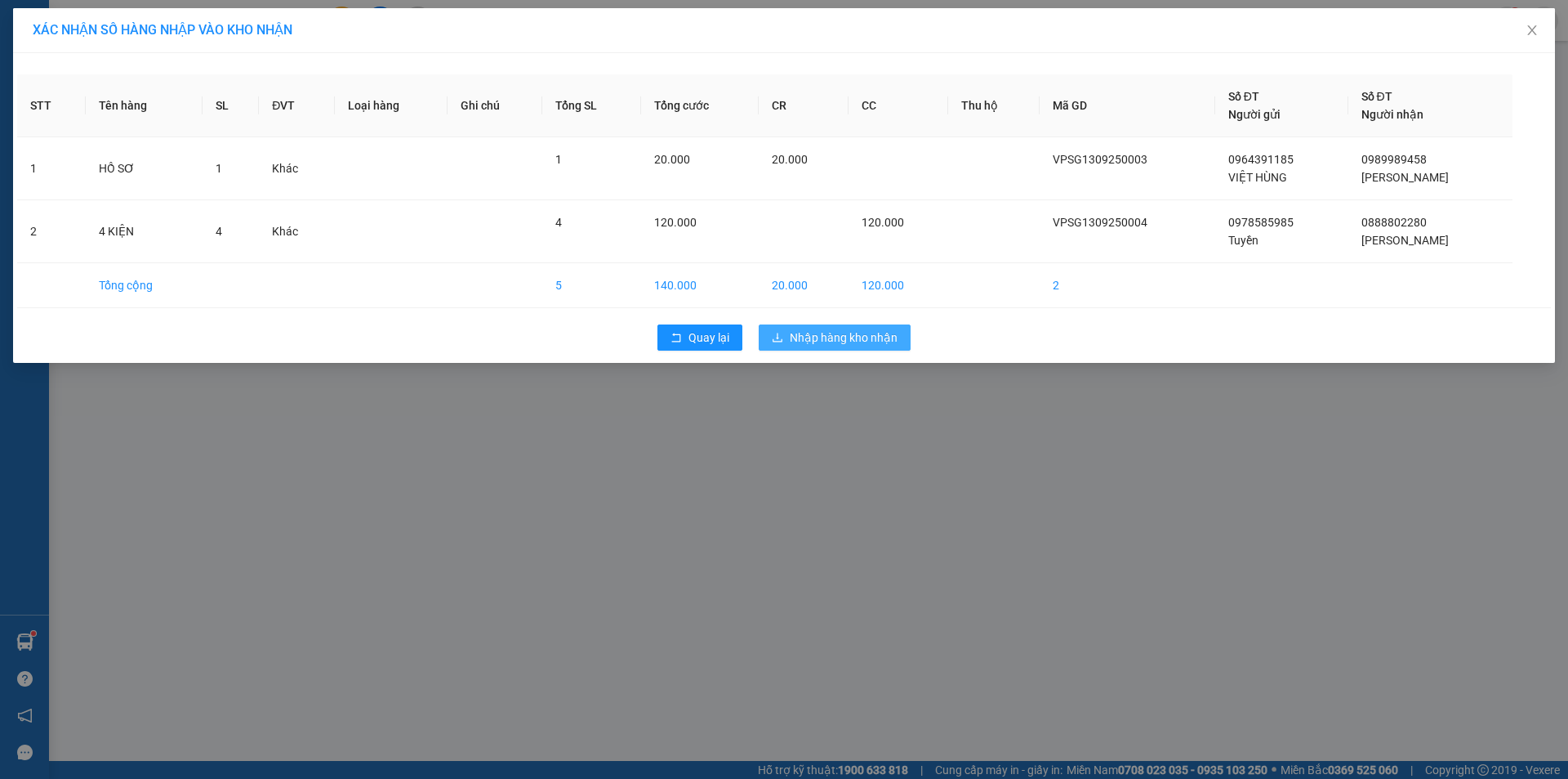
click at [873, 350] on button "Nhập hàng kho nhận" at bounding box center [834, 337] width 152 height 26
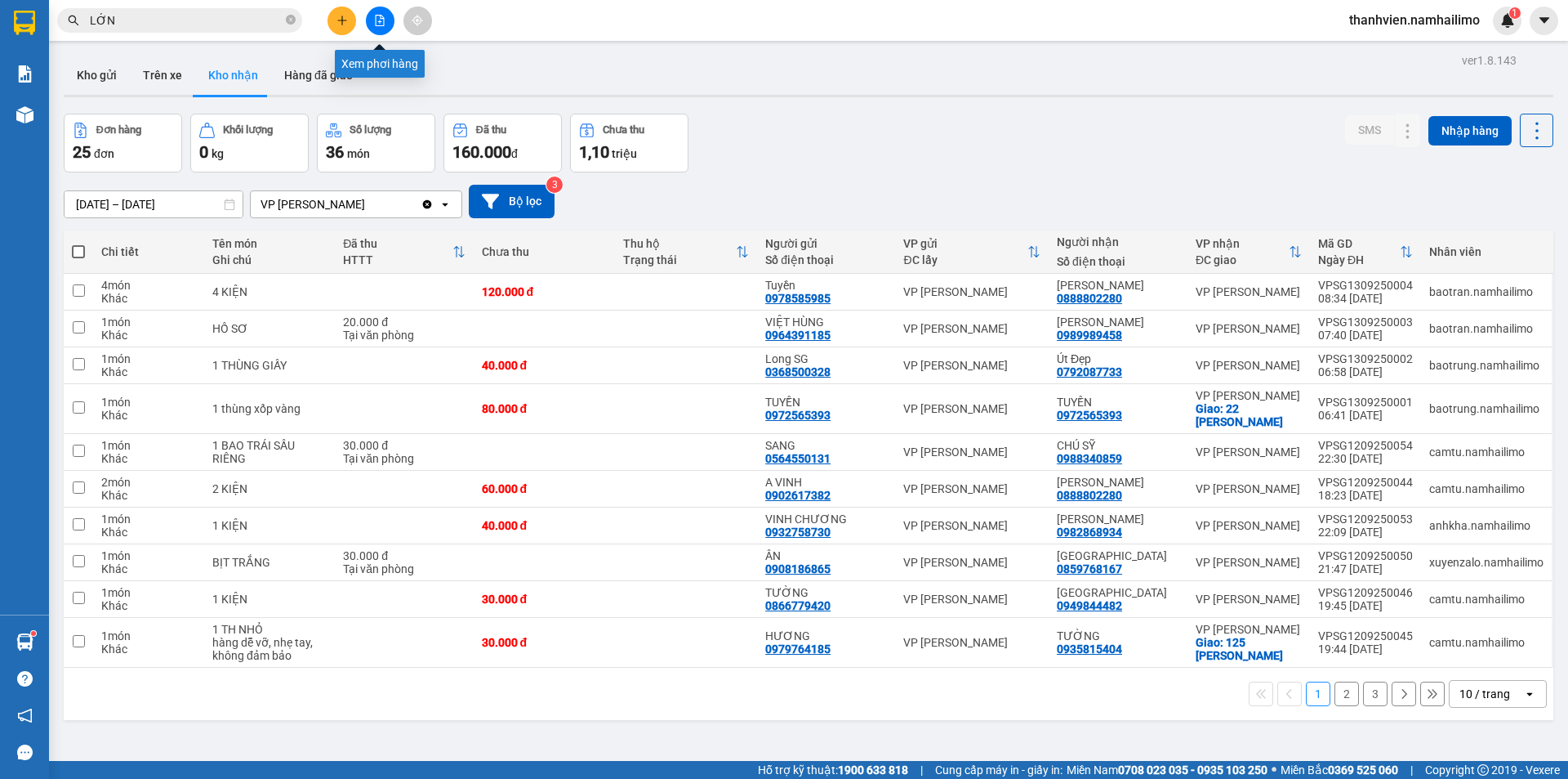
click at [378, 14] on button at bounding box center [380, 21] width 28 height 28
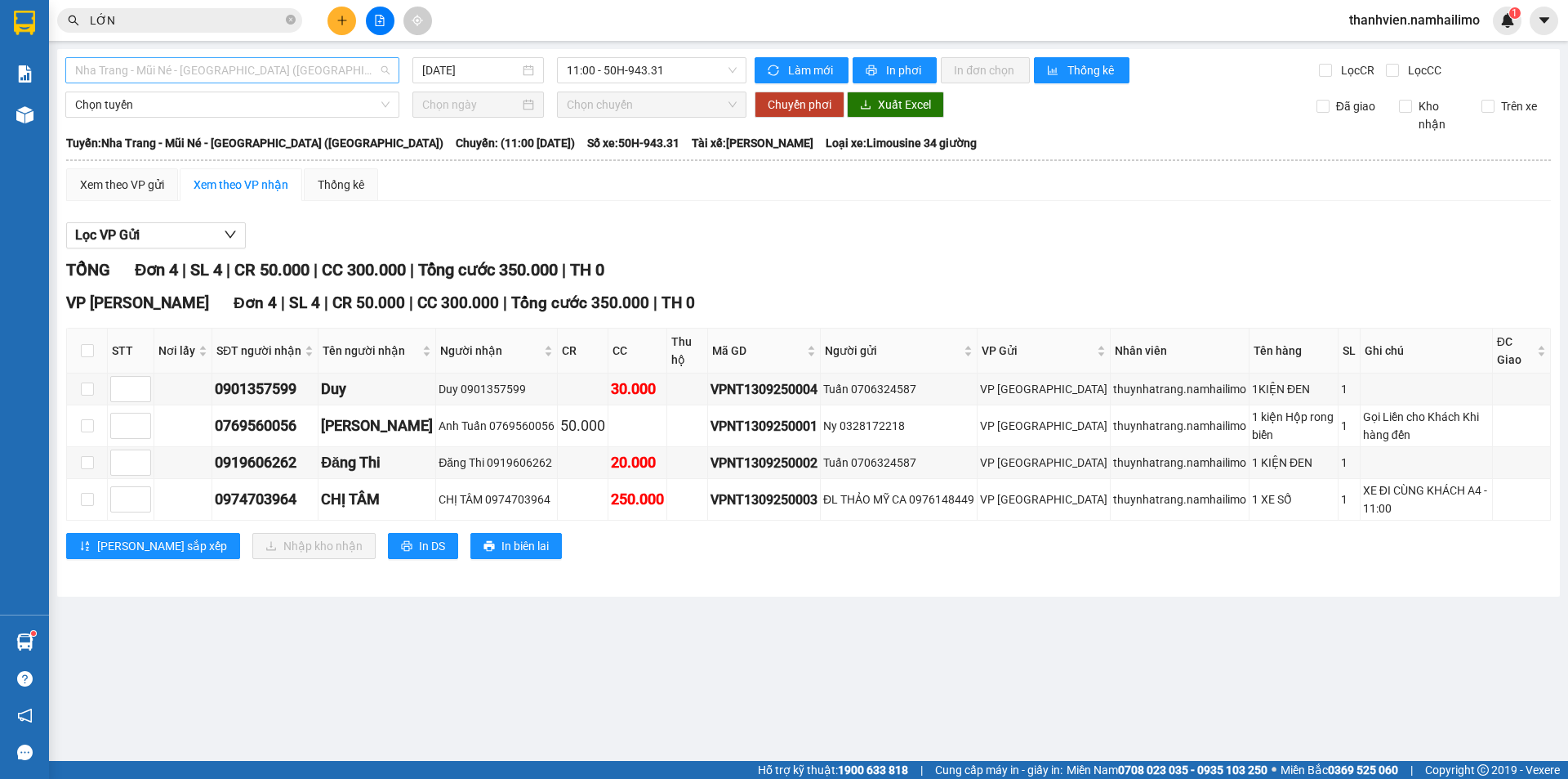
click at [295, 76] on span "Nha Trang - Mũi Né - Sài Gòn (Sáng)" at bounding box center [232, 70] width 314 height 24
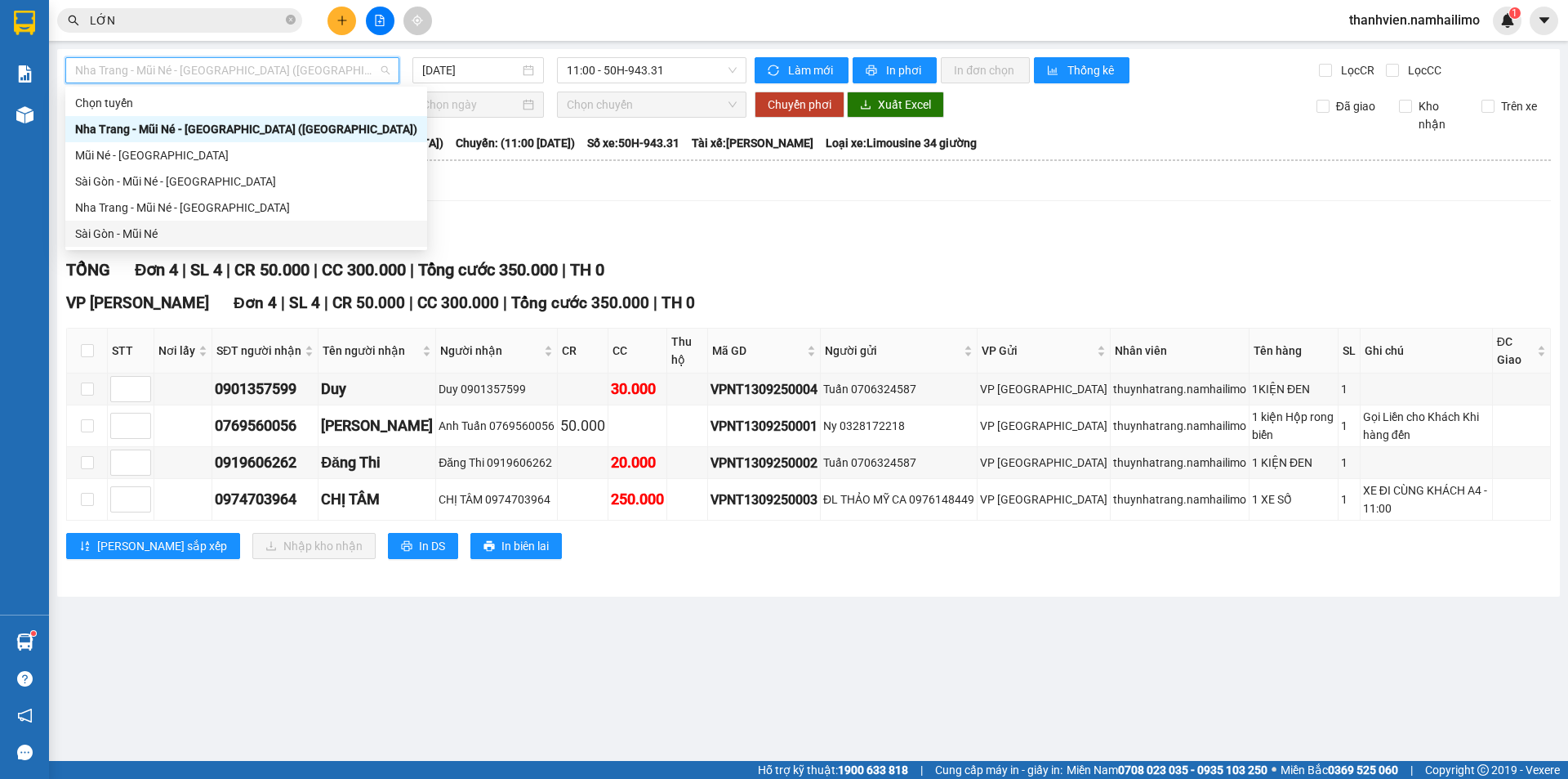
click at [174, 227] on div "Sài Gòn - Mũi Né" at bounding box center [245, 234] width 342 height 18
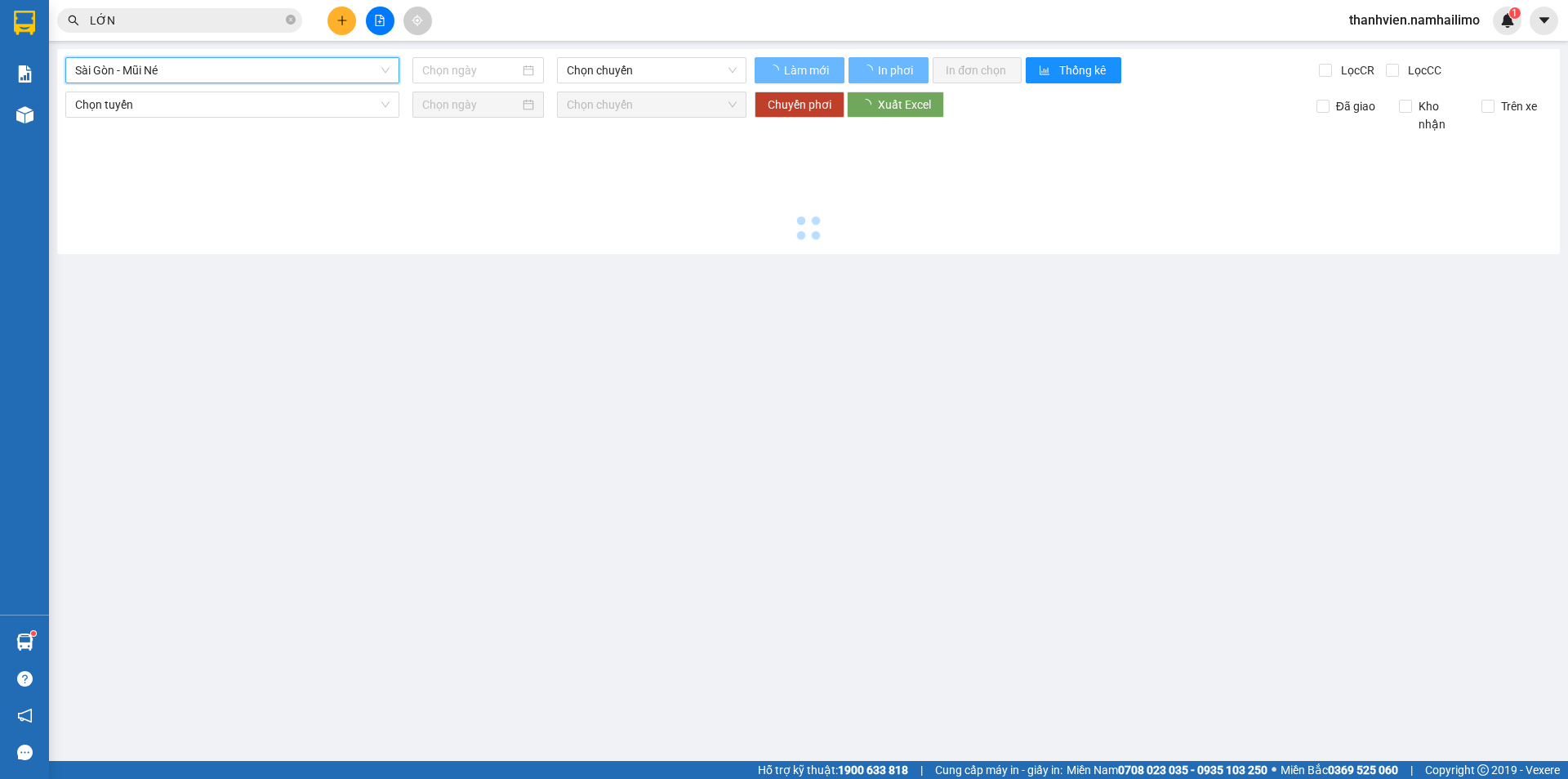
type input "13/09/2025"
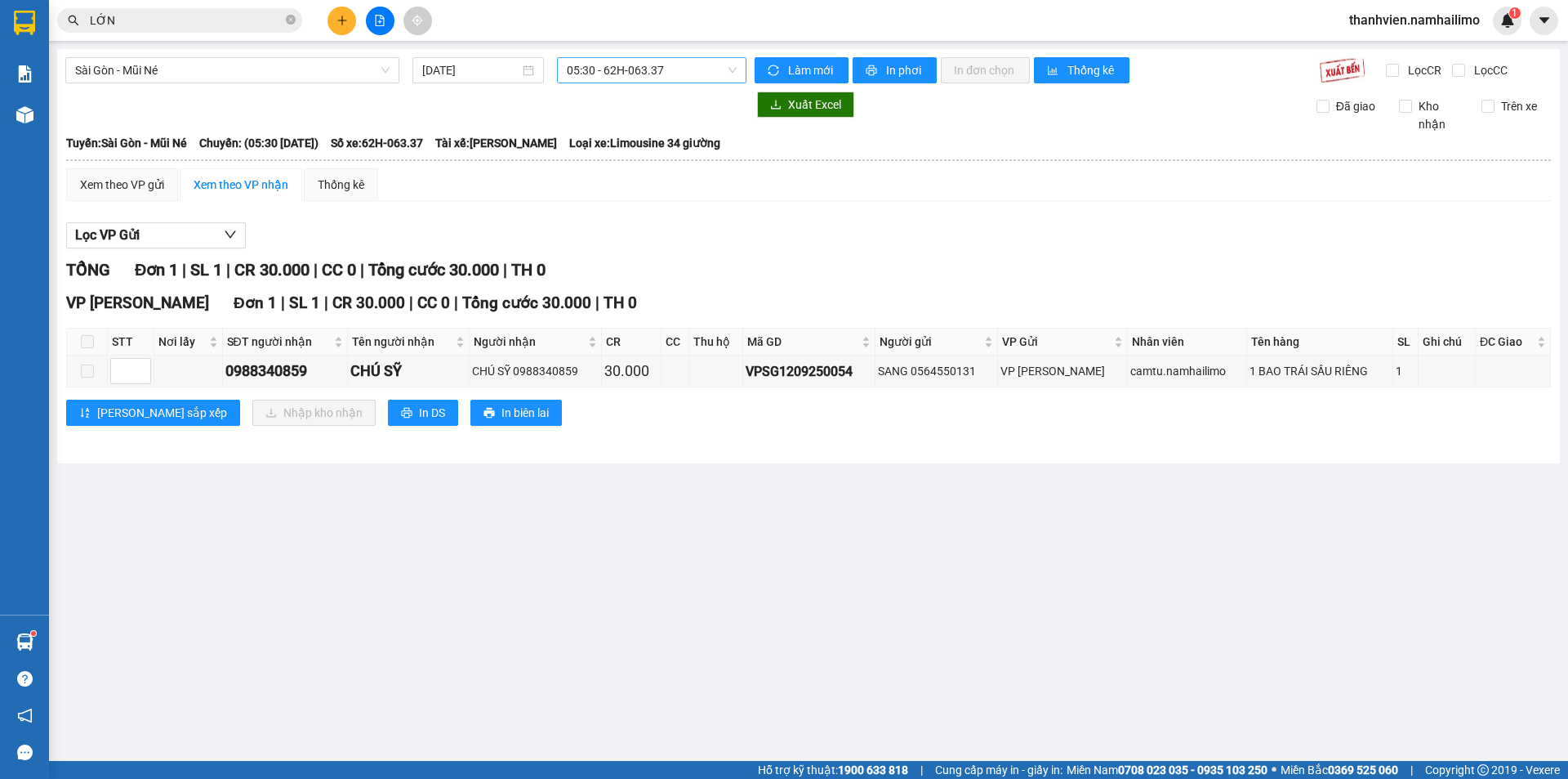
click at [681, 62] on span "05:30 - 62H-063.37" at bounding box center [651, 70] width 170 height 24
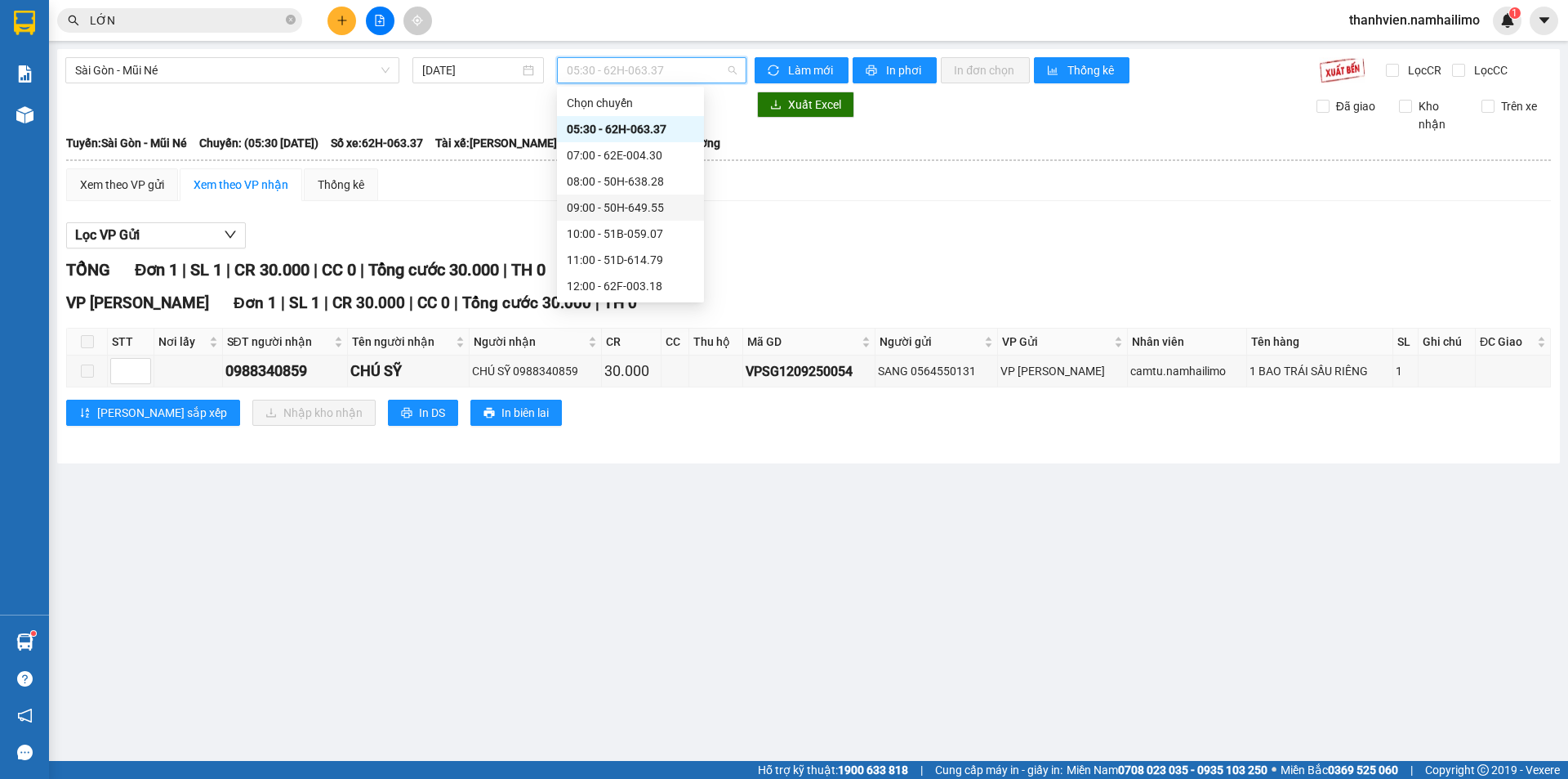
click at [668, 207] on div "09:00 - 50H-649.55" at bounding box center [630, 208] width 127 height 18
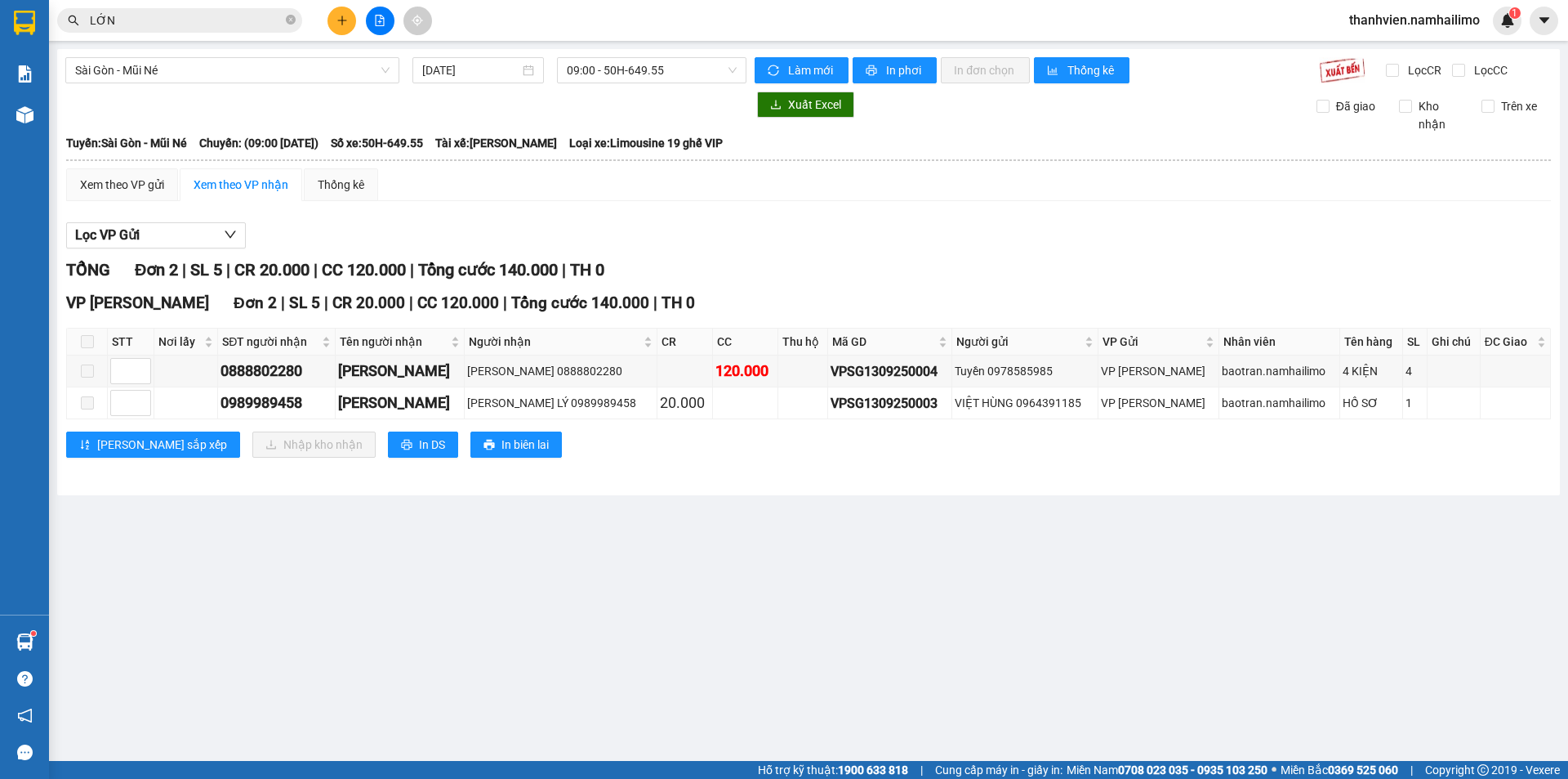
drag, startPoint x: 850, startPoint y: 495, endPoint x: 824, endPoint y: 519, distance: 35.4
click at [824, 519] on main "Sài Gòn - Mũi Né 13/09/2025 09:00 - 50H-649.55 Làm mới In phơi In đơn chọn Thốn…" at bounding box center [784, 380] width 1568 height 761
click at [122, 19] on input "LỚN" at bounding box center [186, 21] width 193 height 18
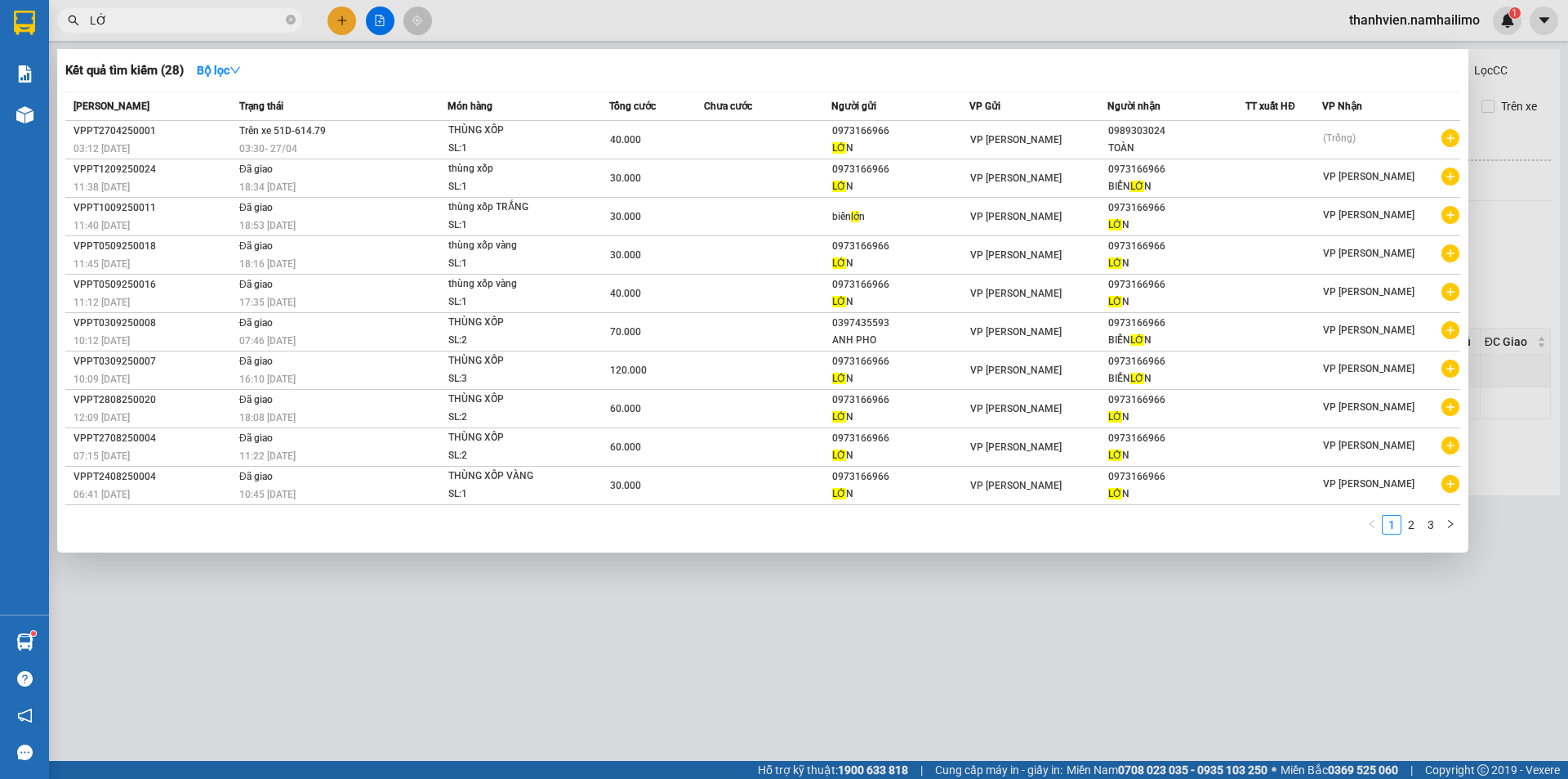
type input "L"
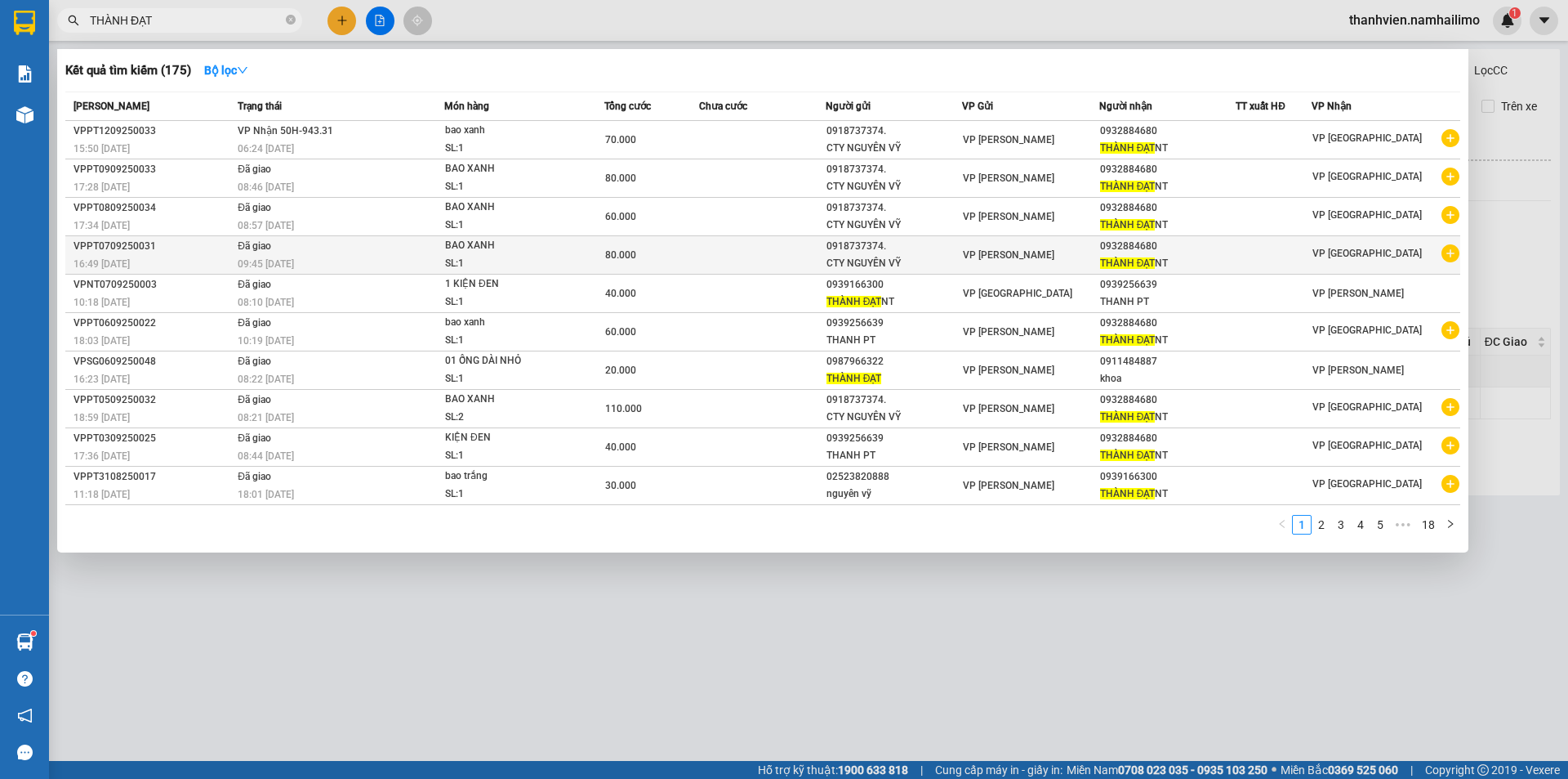
type input "THÀNH ĐẠT"
click at [1453, 249] on icon "plus-circle" at bounding box center [1451, 254] width 18 height 18
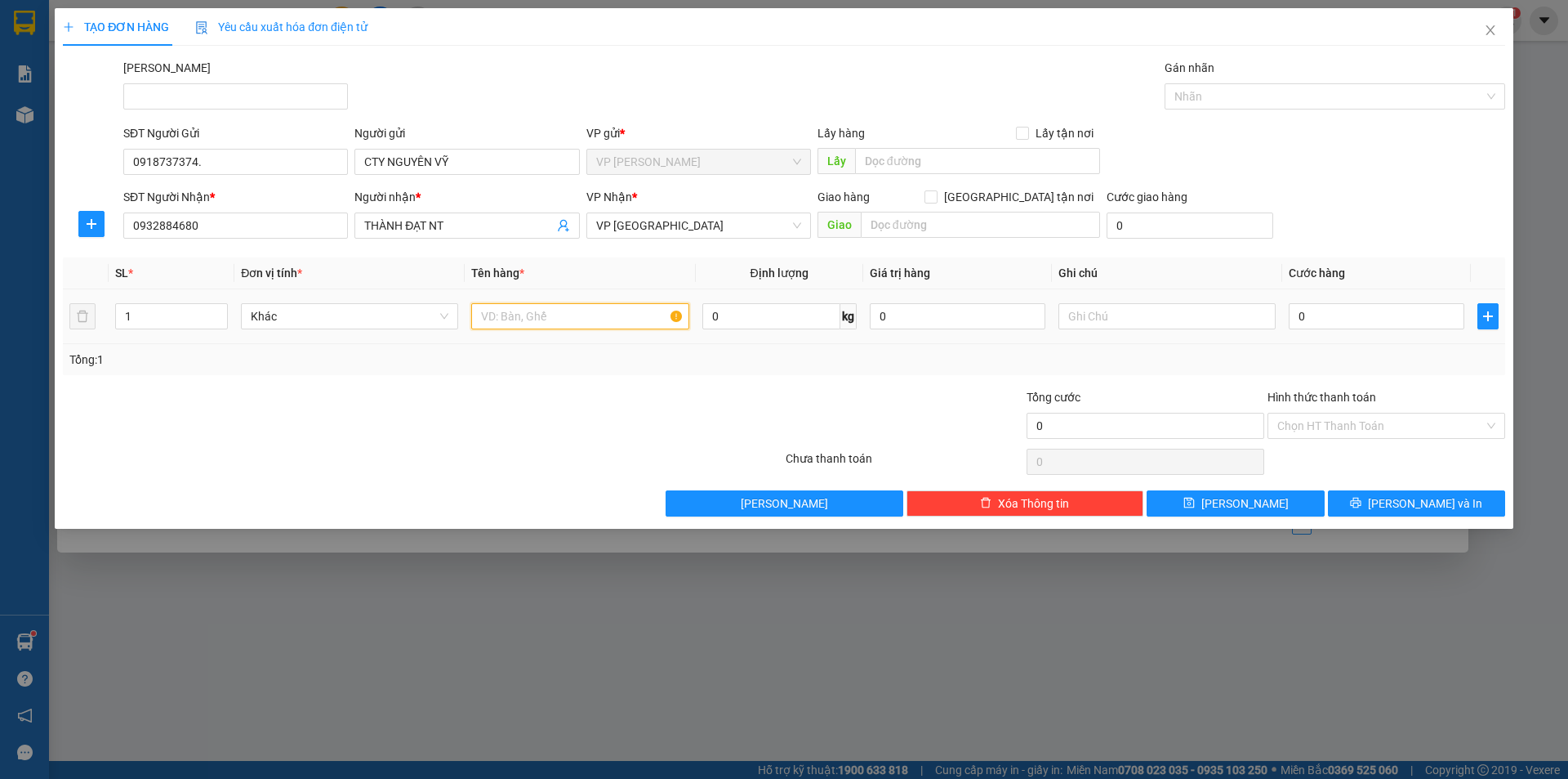
click at [546, 321] on input "text" at bounding box center [579, 315] width 217 height 26
type input "BAO XANH"
click at [1315, 312] on input "0" at bounding box center [1376, 315] width 176 height 26
type input "5"
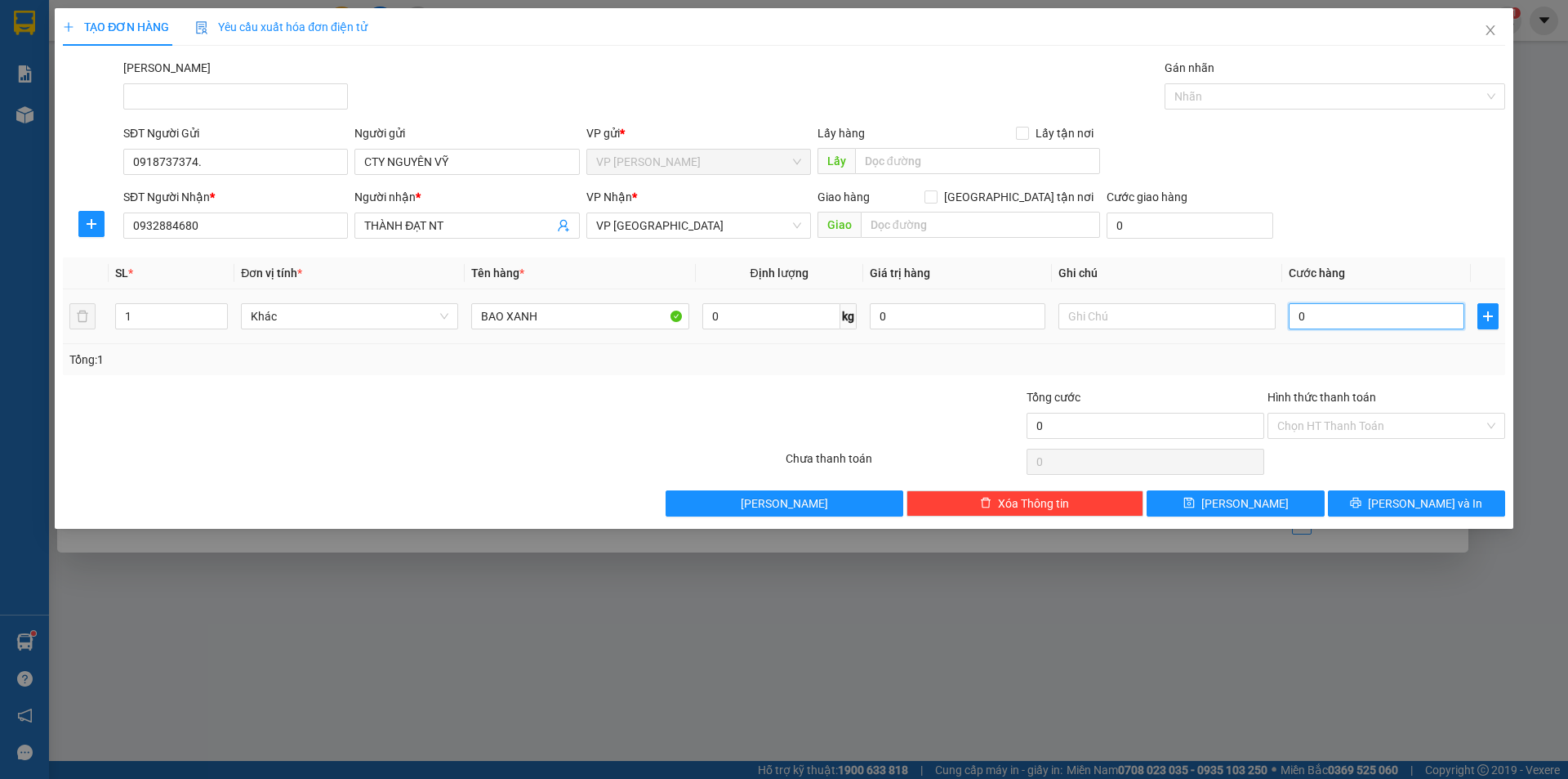
type input "5"
type input "50"
type input "50.000"
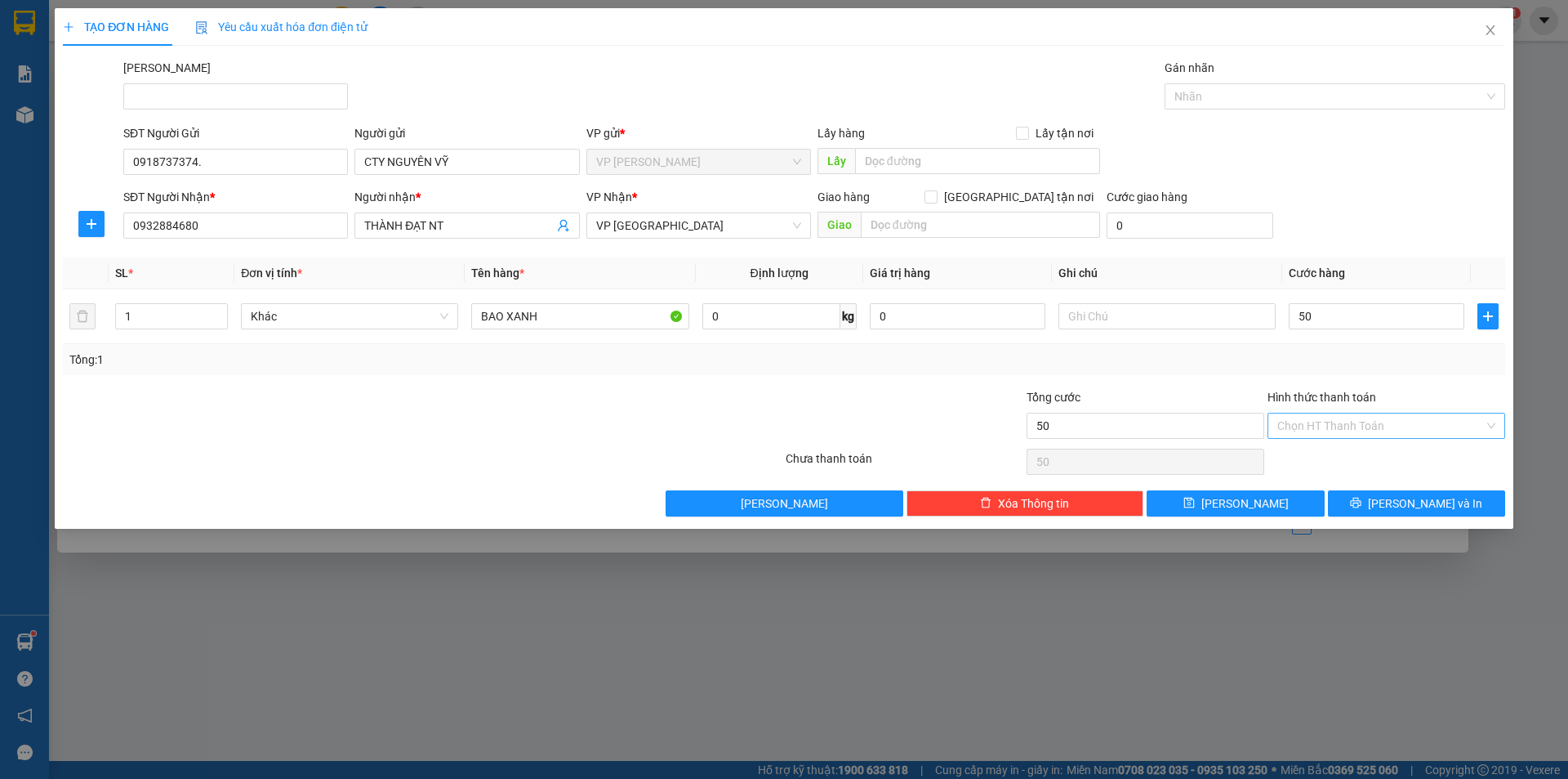
type input "50.000"
click at [1309, 426] on input "Hình thức thanh toán" at bounding box center [1380, 425] width 206 height 24
click at [1298, 455] on div "Tại văn phòng" at bounding box center [1386, 459] width 218 height 18
click at [1361, 504] on icon "printer" at bounding box center [1356, 503] width 11 height 11
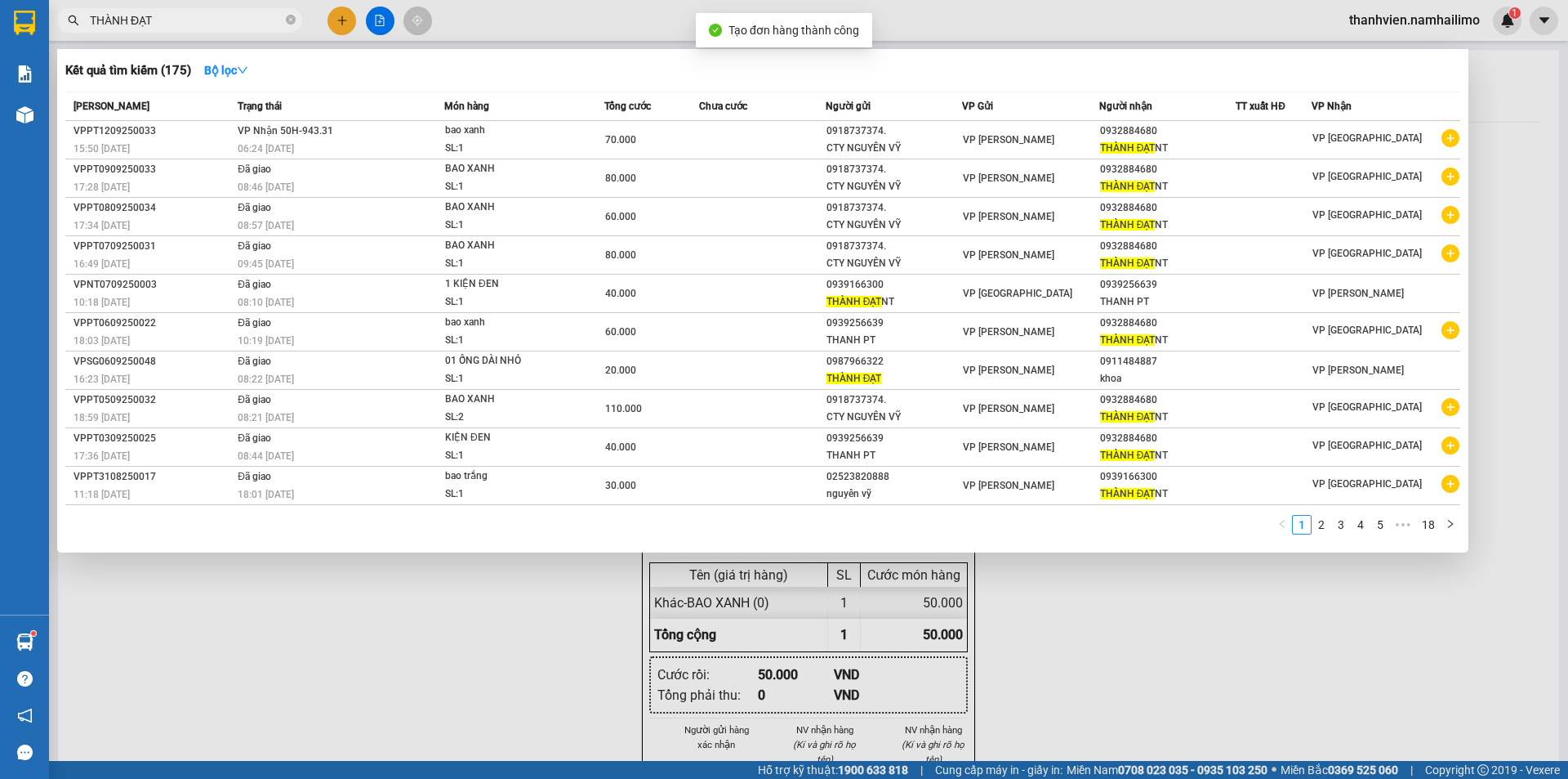
drag, startPoint x: 1031, startPoint y: 653, endPoint x: 1039, endPoint y: 631, distance: 23.4
click at [1036, 645] on div at bounding box center [784, 390] width 1568 height 779
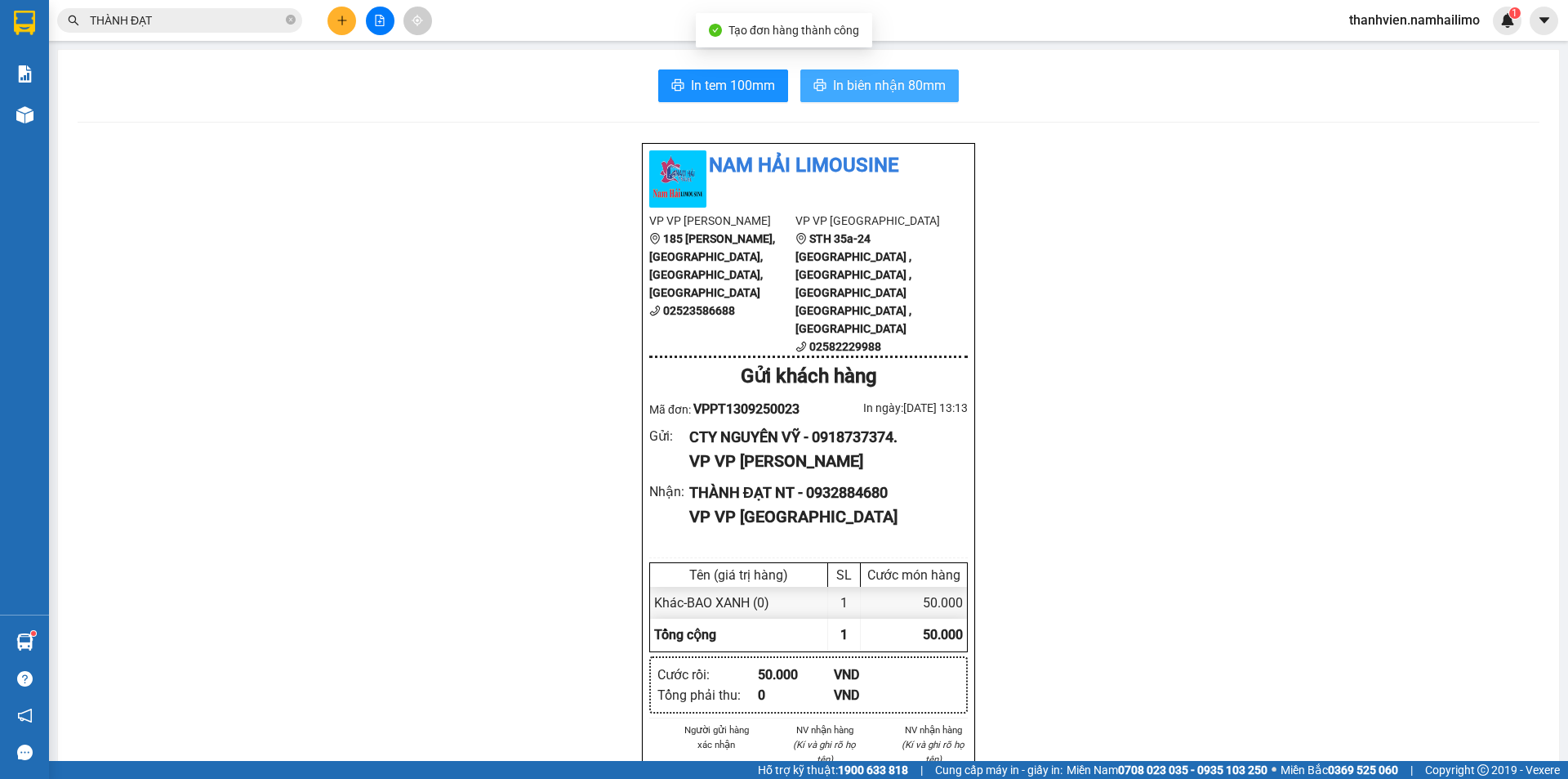
click at [925, 90] on span "In biên nhận 80mm" at bounding box center [888, 85] width 112 height 21
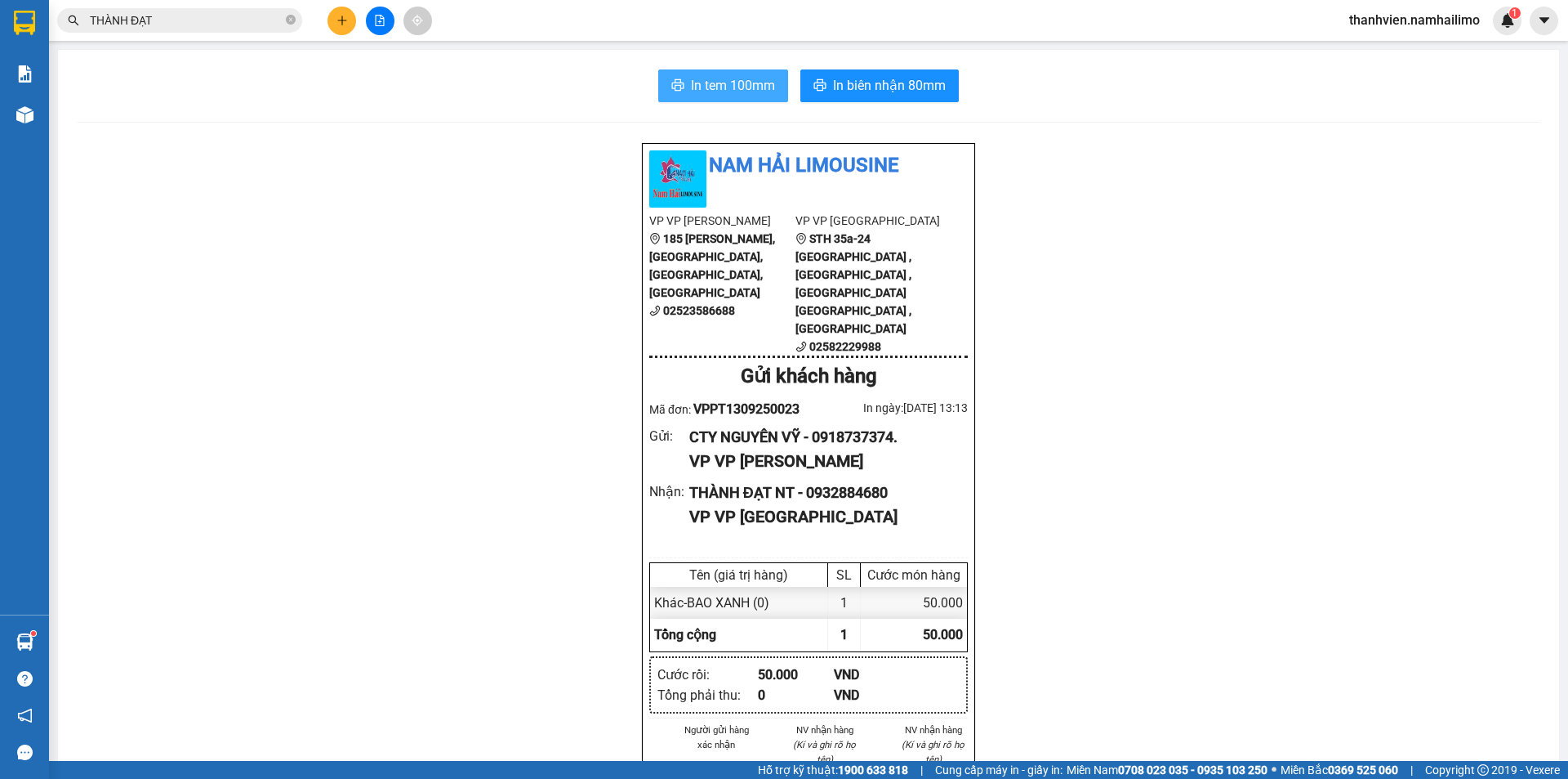
click at [759, 87] on span "In tem 100mm" at bounding box center [732, 85] width 84 height 21
click at [207, 25] on input "THÀNH ĐẠT" at bounding box center [186, 21] width 193 height 18
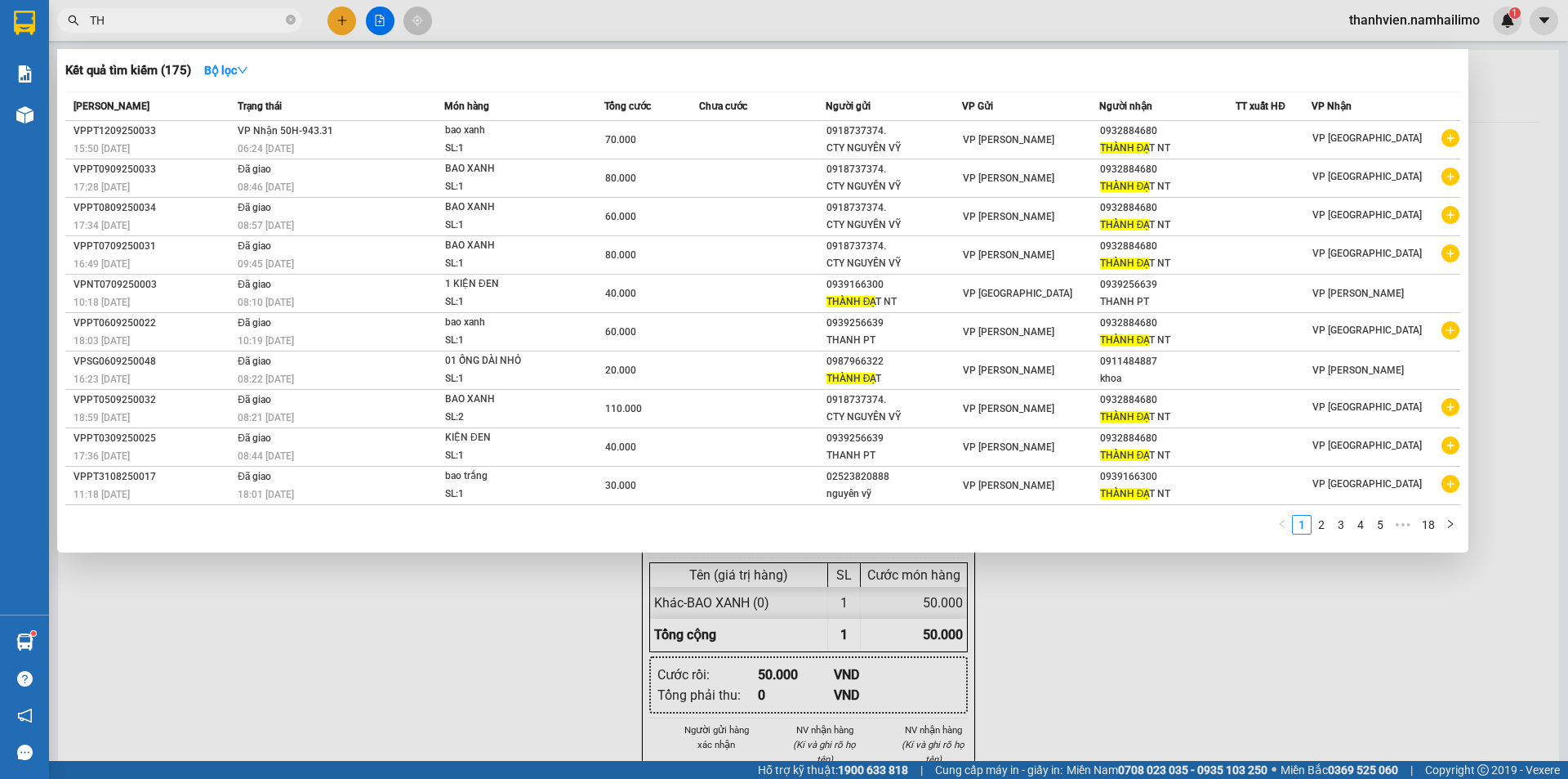
type input "T"
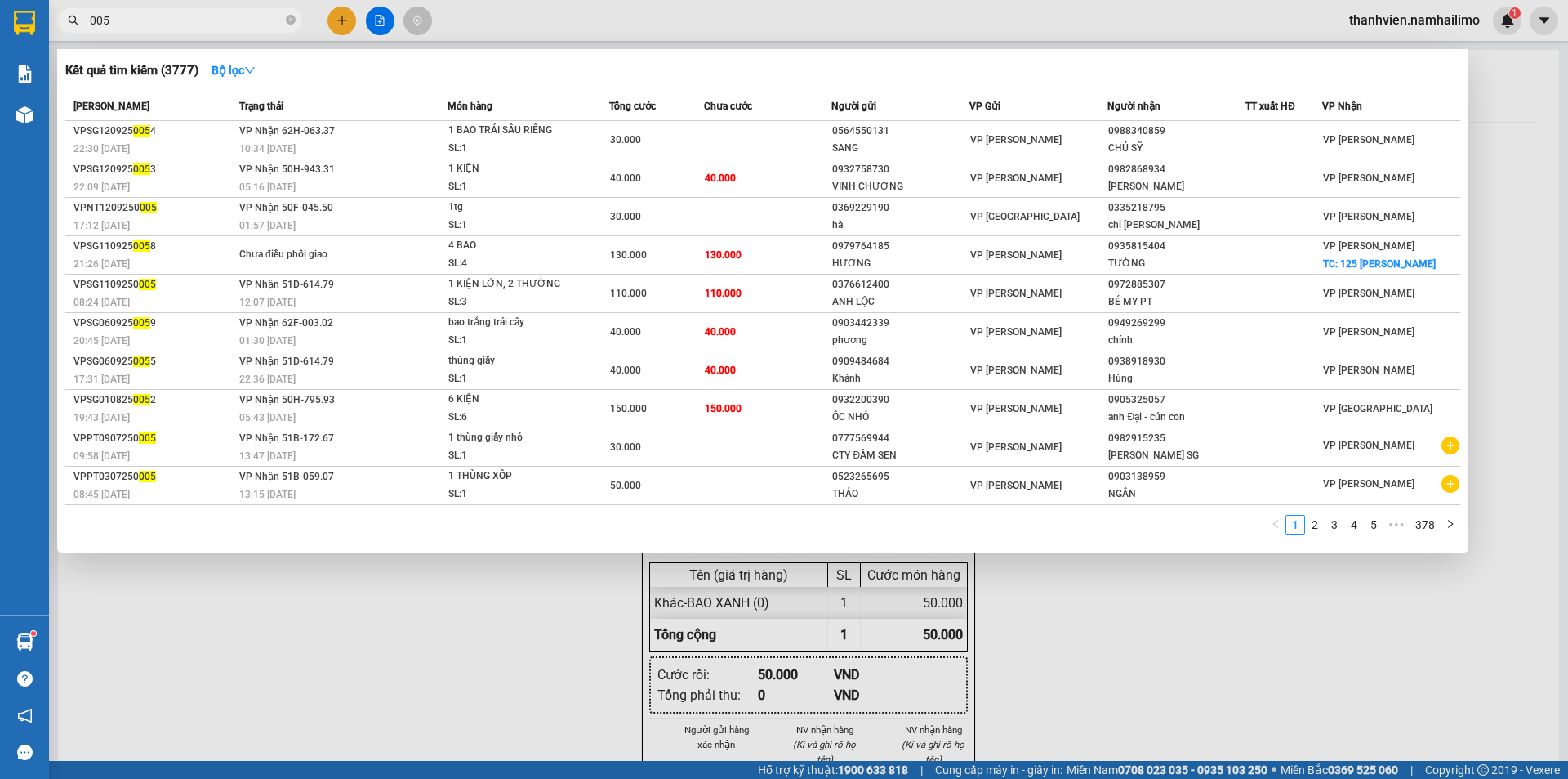
click at [1110, 703] on div at bounding box center [784, 390] width 1568 height 779
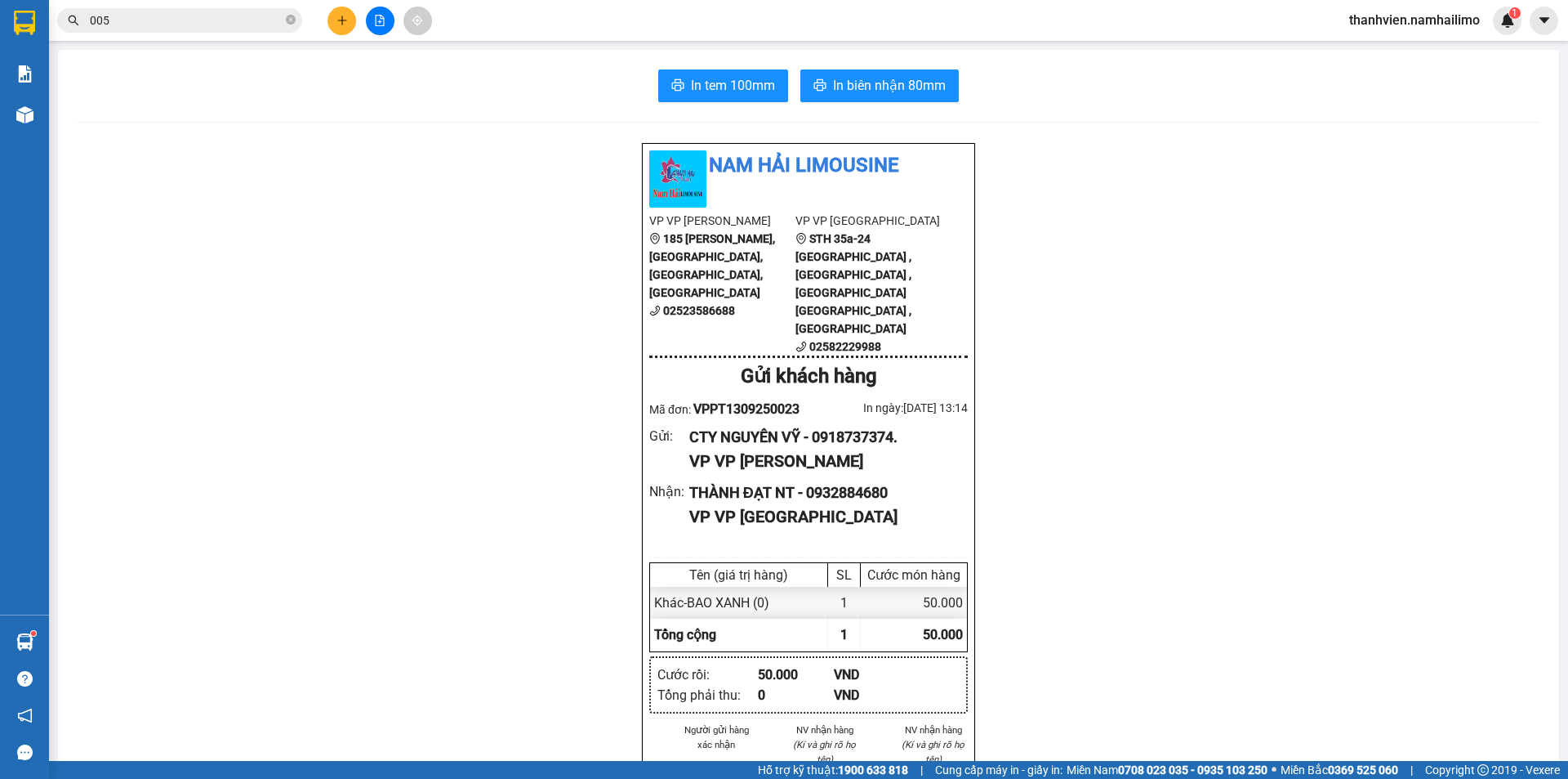
drag, startPoint x: 174, startPoint y: 334, endPoint x: 77, endPoint y: 14, distance: 334.4
click at [131, 16] on input "005" at bounding box center [186, 21] width 193 height 18
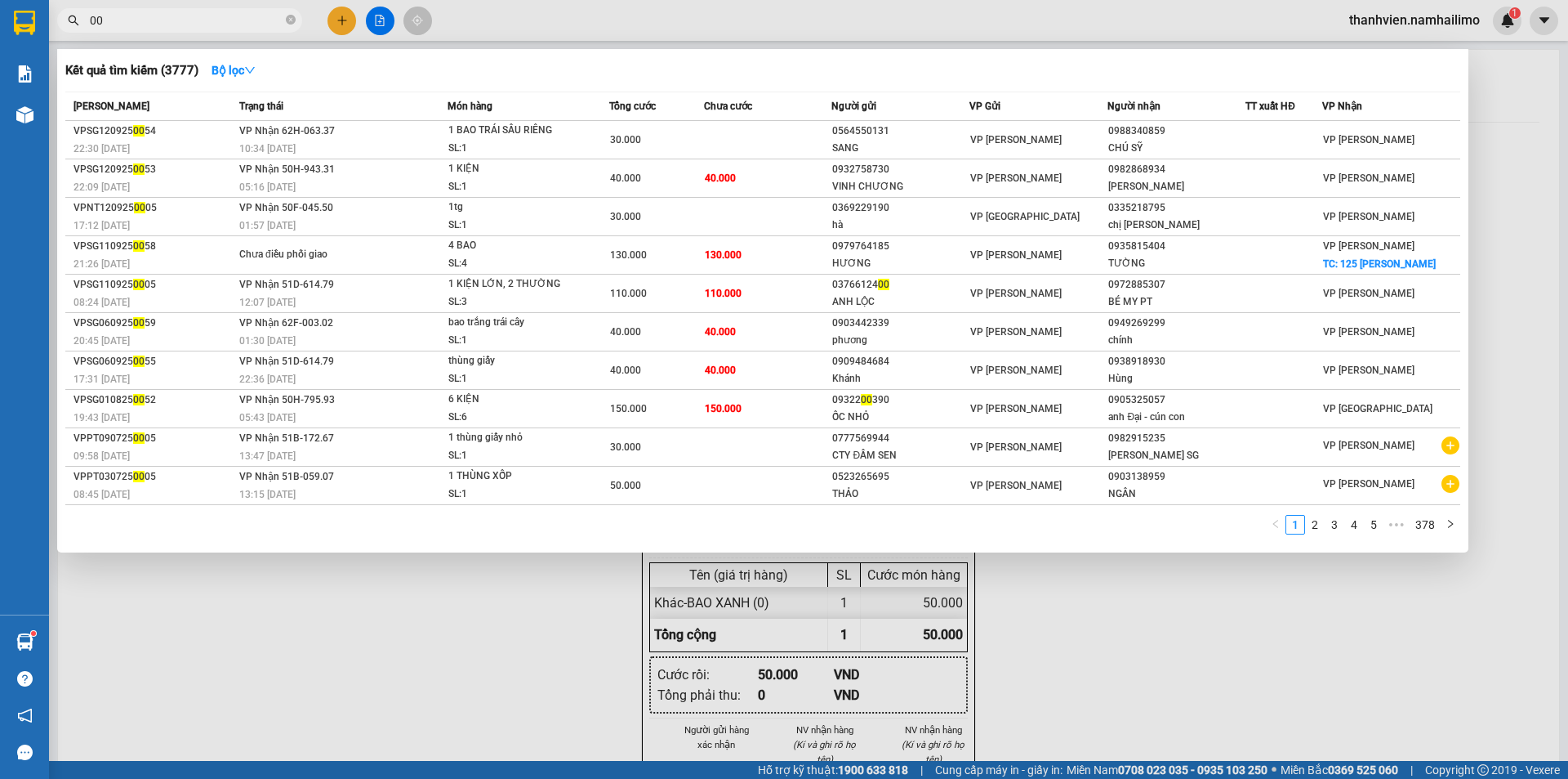
type input "0"
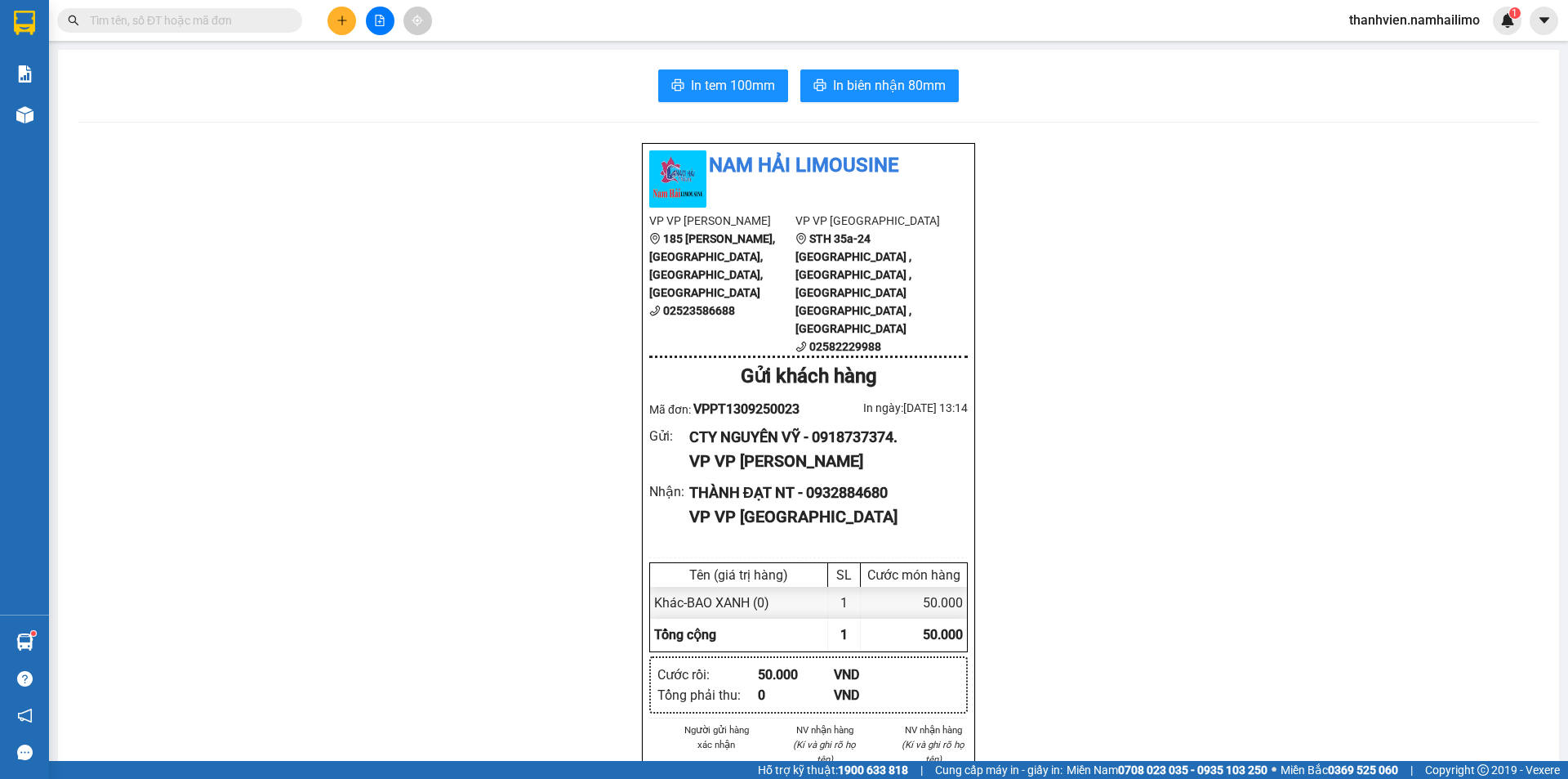
paste input "VPPT1309250005"
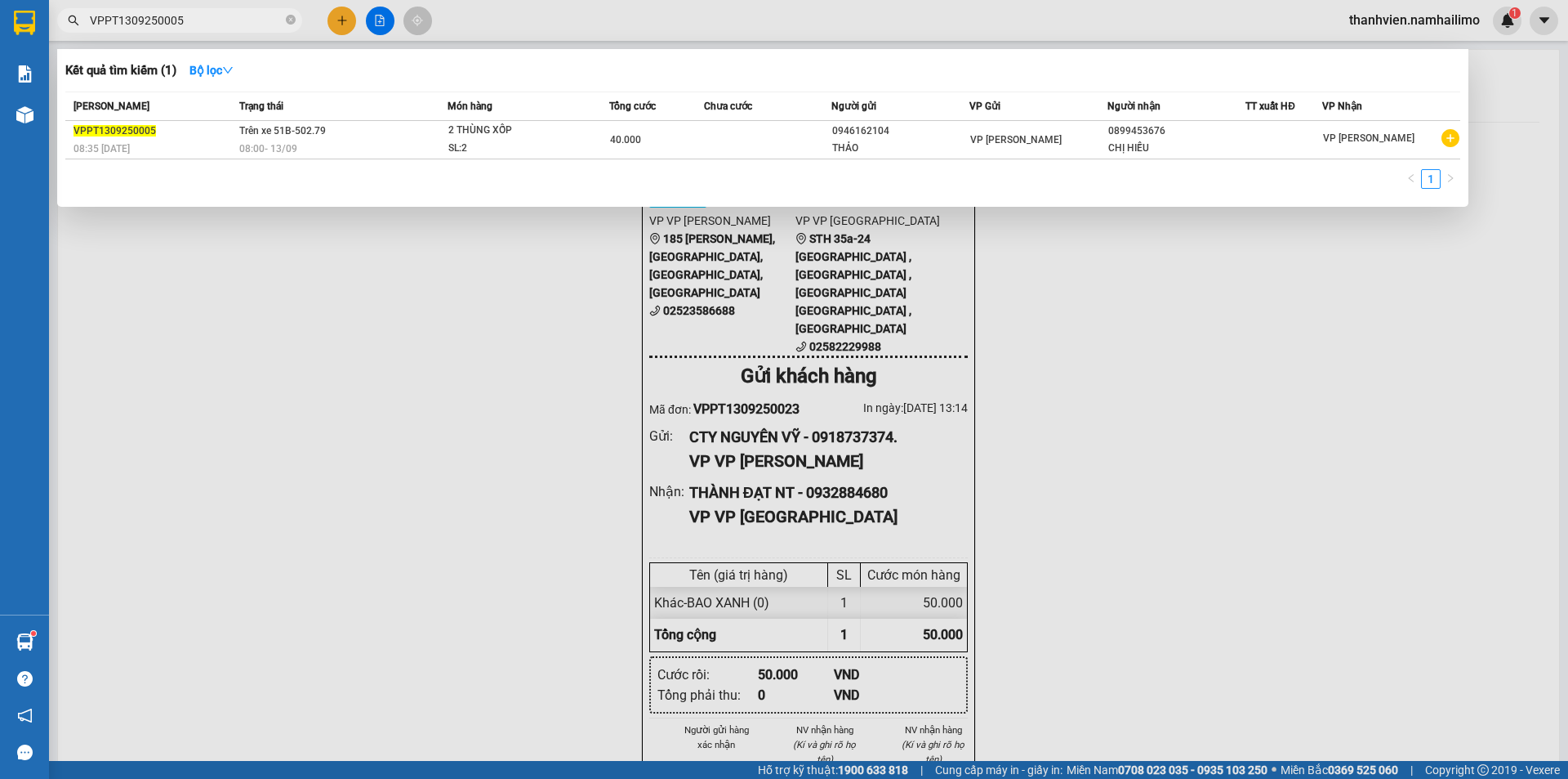
type input "VPPT1309250005"
click at [123, 402] on div at bounding box center [784, 390] width 1568 height 779
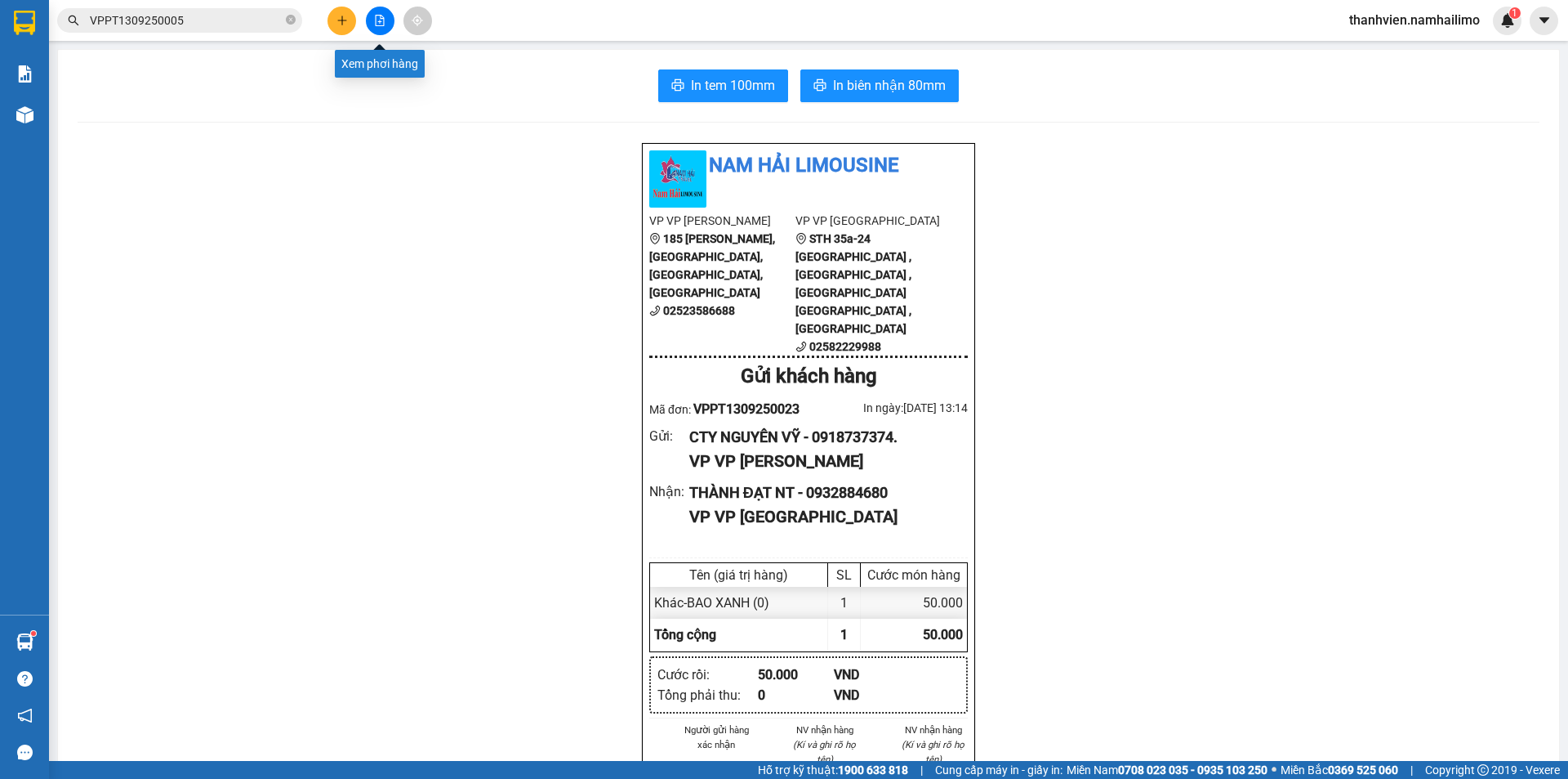
click at [378, 23] on icon "file-add" at bounding box center [380, 21] width 12 height 12
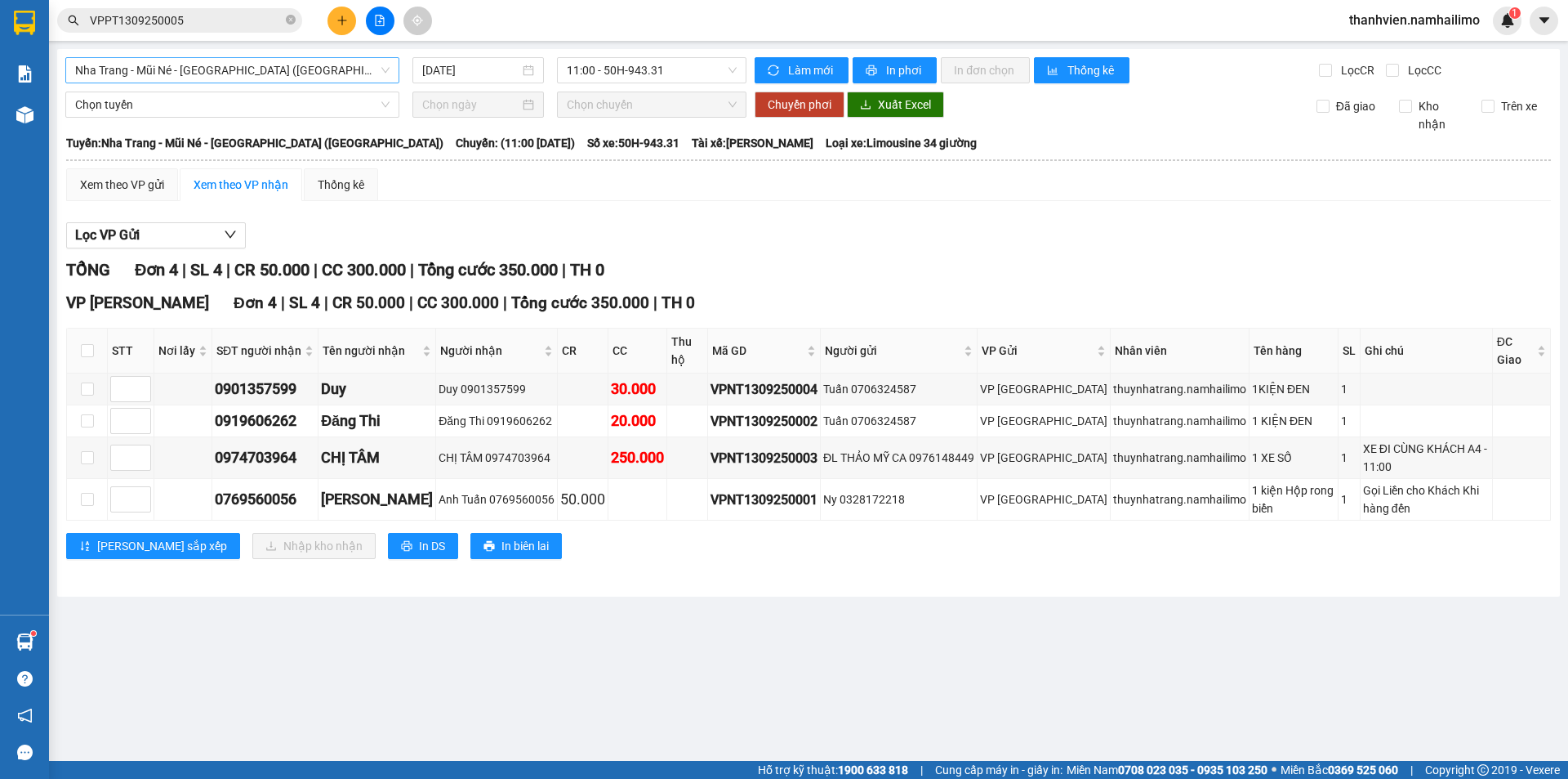
click at [301, 63] on span "Nha Trang - Mũi Né - Sài Gòn (Sáng)" at bounding box center [232, 70] width 314 height 24
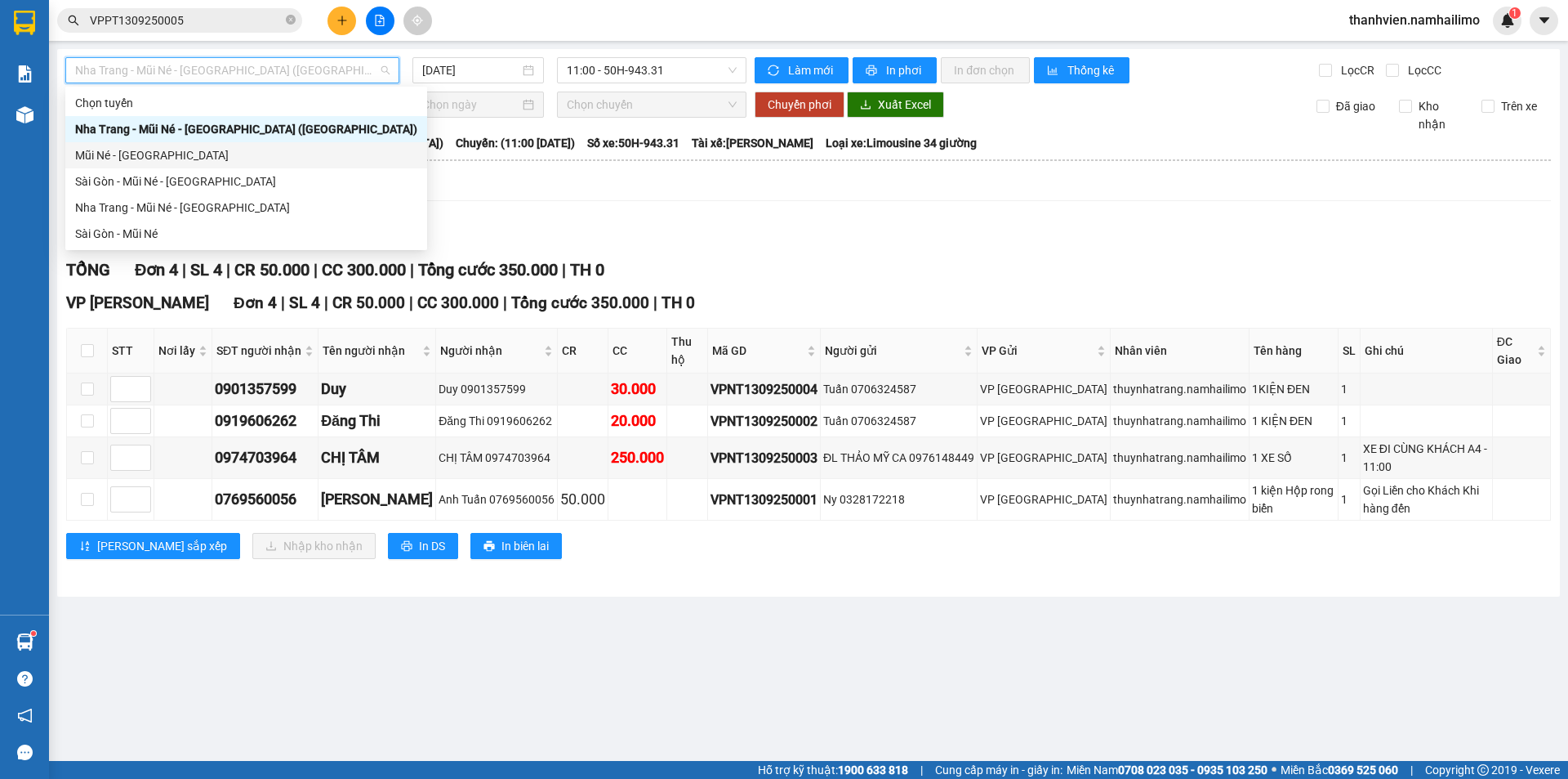
click at [136, 159] on div "Mũi Né - Sài Gòn" at bounding box center [245, 156] width 342 height 18
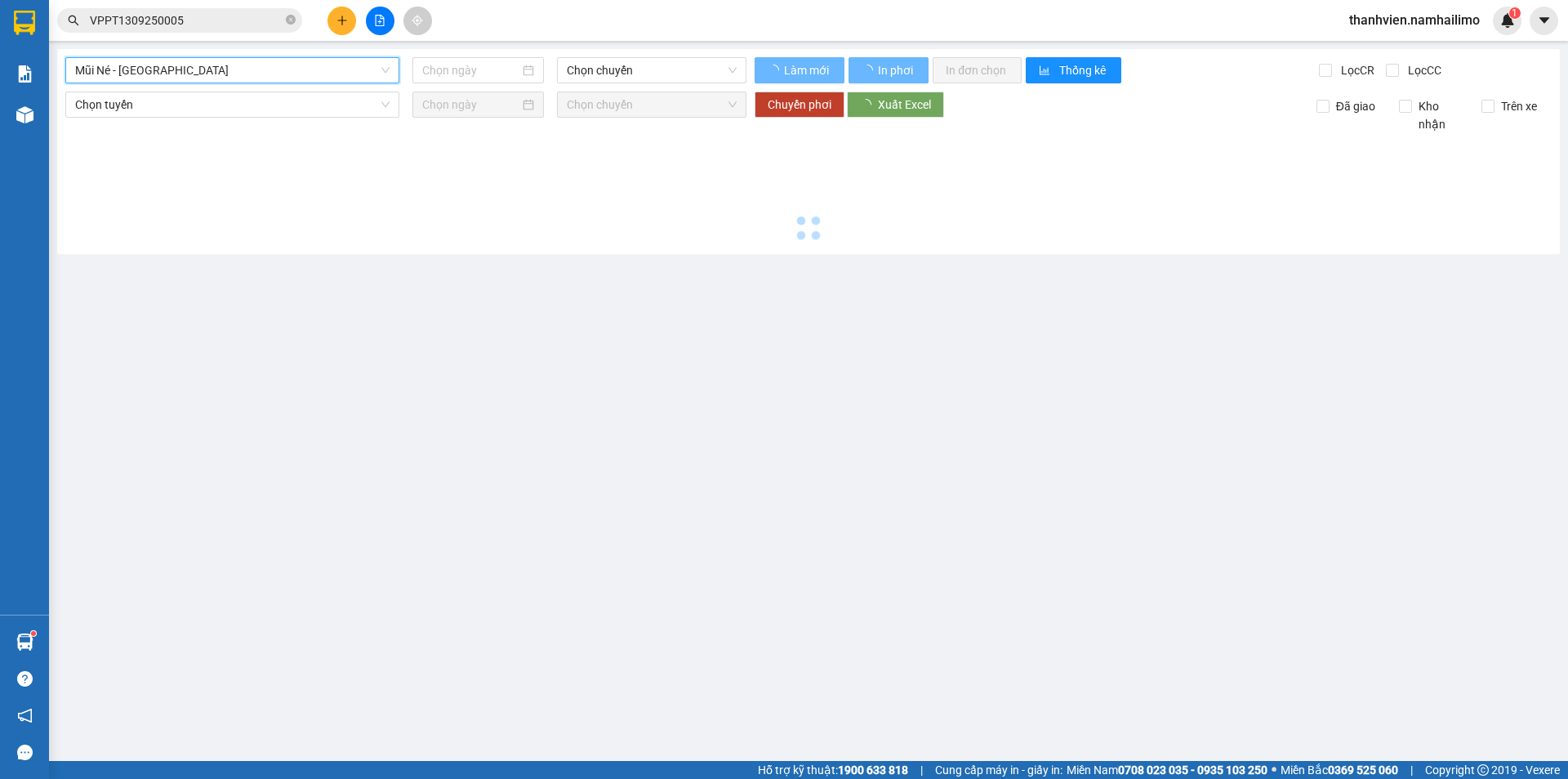
type input "13/09/2025"
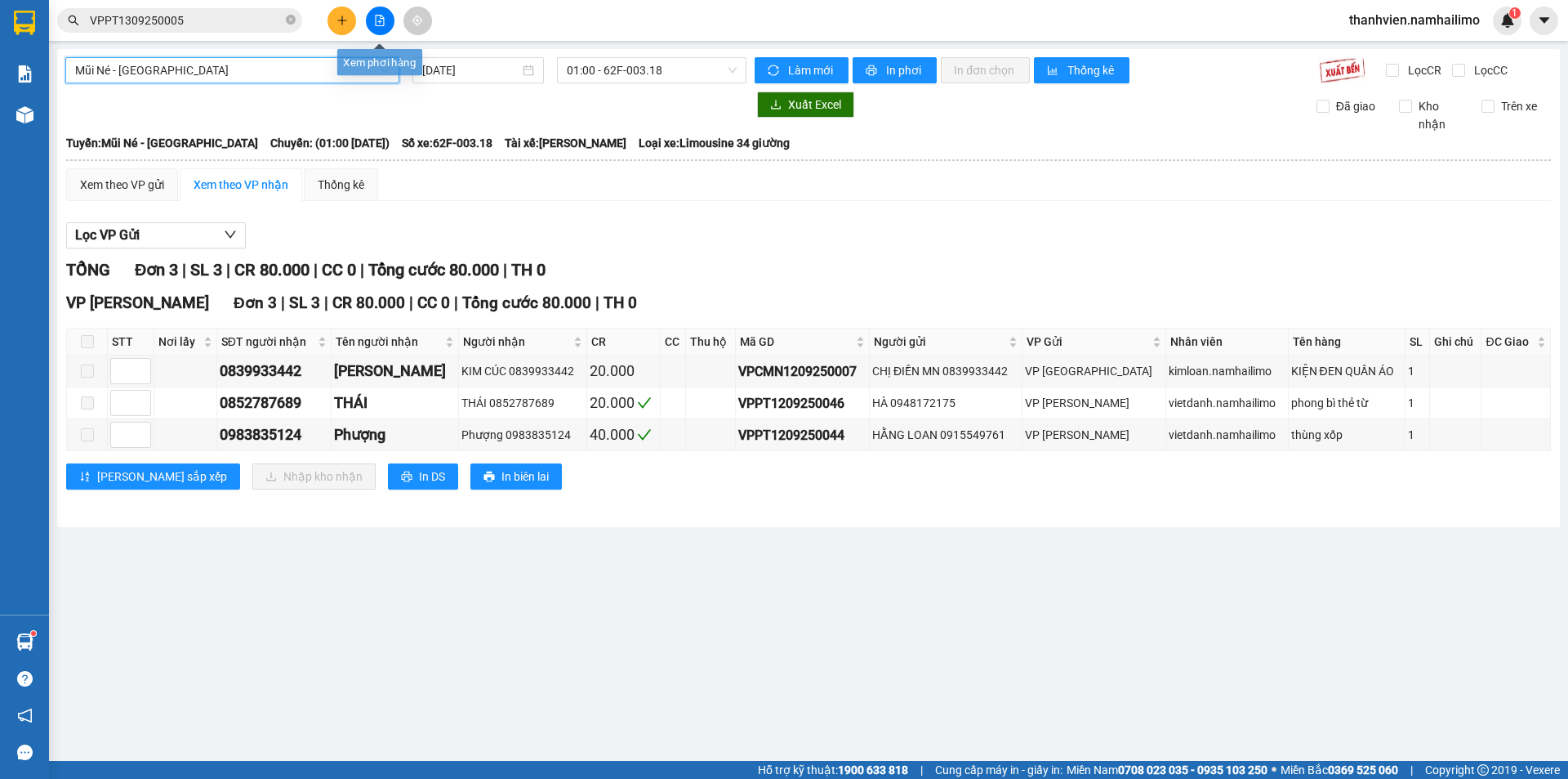
click at [377, 18] on icon "file-add" at bounding box center [380, 21] width 12 height 12
click at [378, 20] on icon "file-add" at bounding box center [380, 21] width 12 height 12
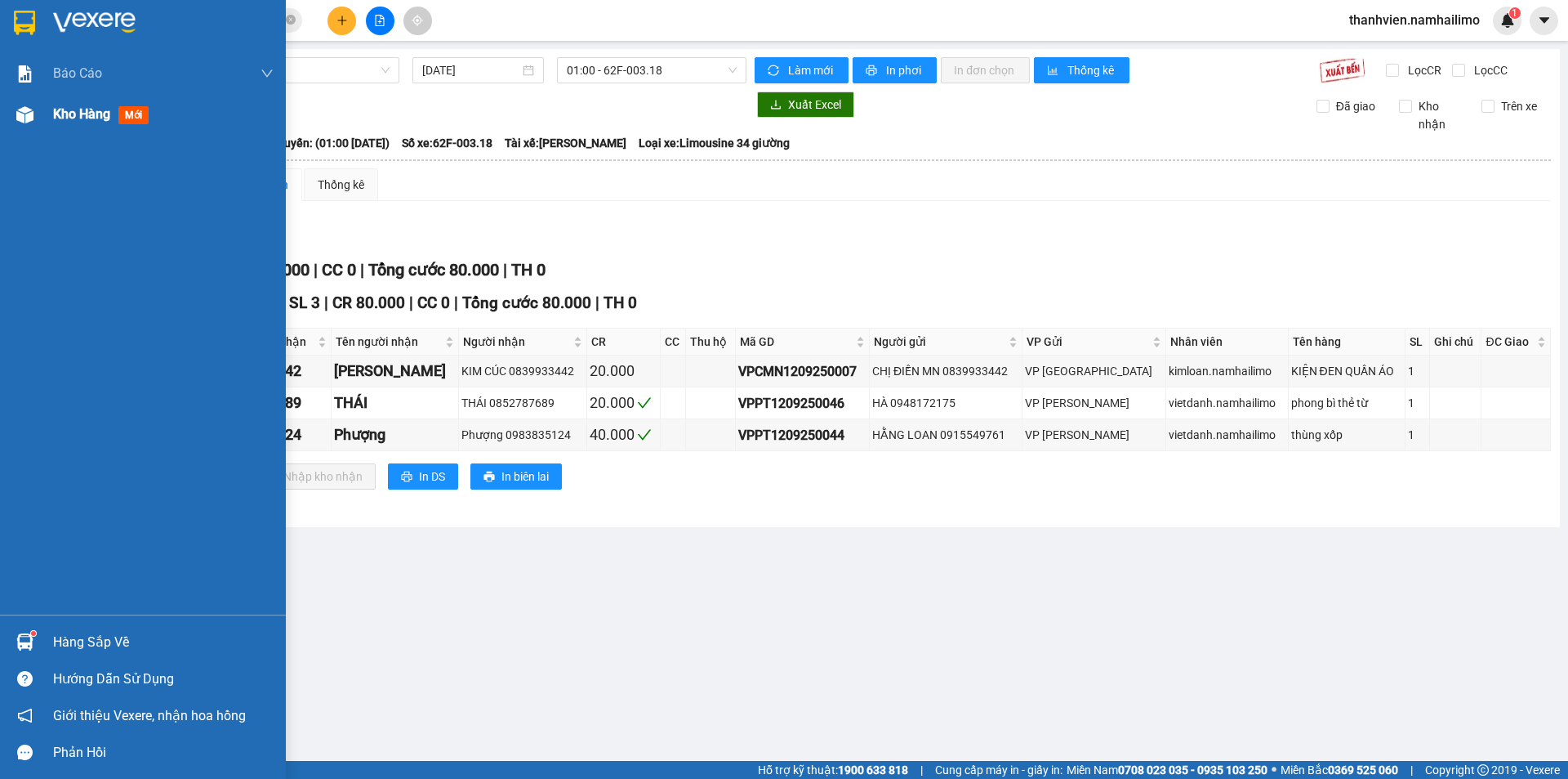
click at [60, 112] on span "Kho hàng" at bounding box center [82, 114] width 57 height 16
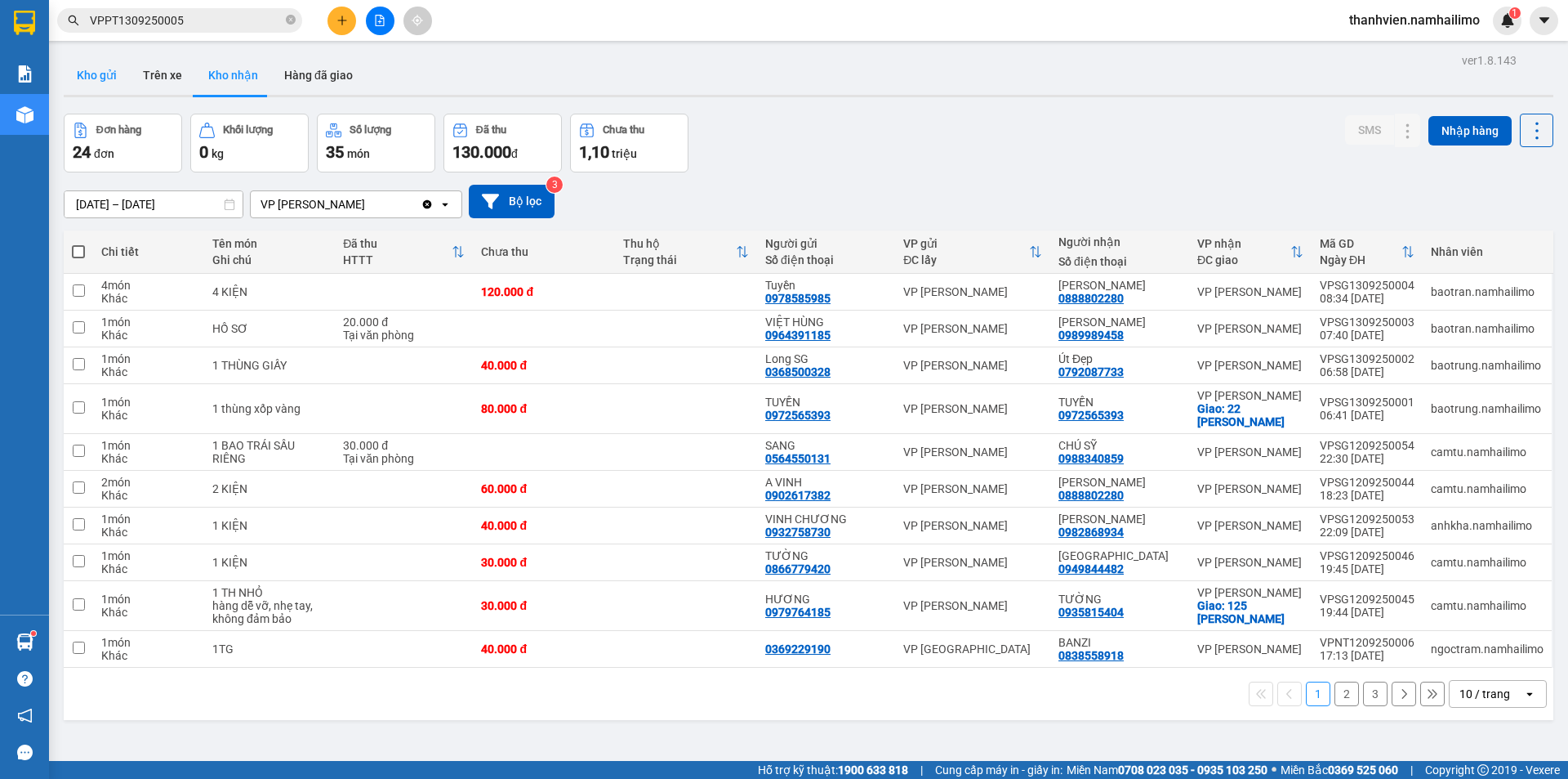
click at [94, 71] on button "Kho gửi" at bounding box center [97, 75] width 67 height 39
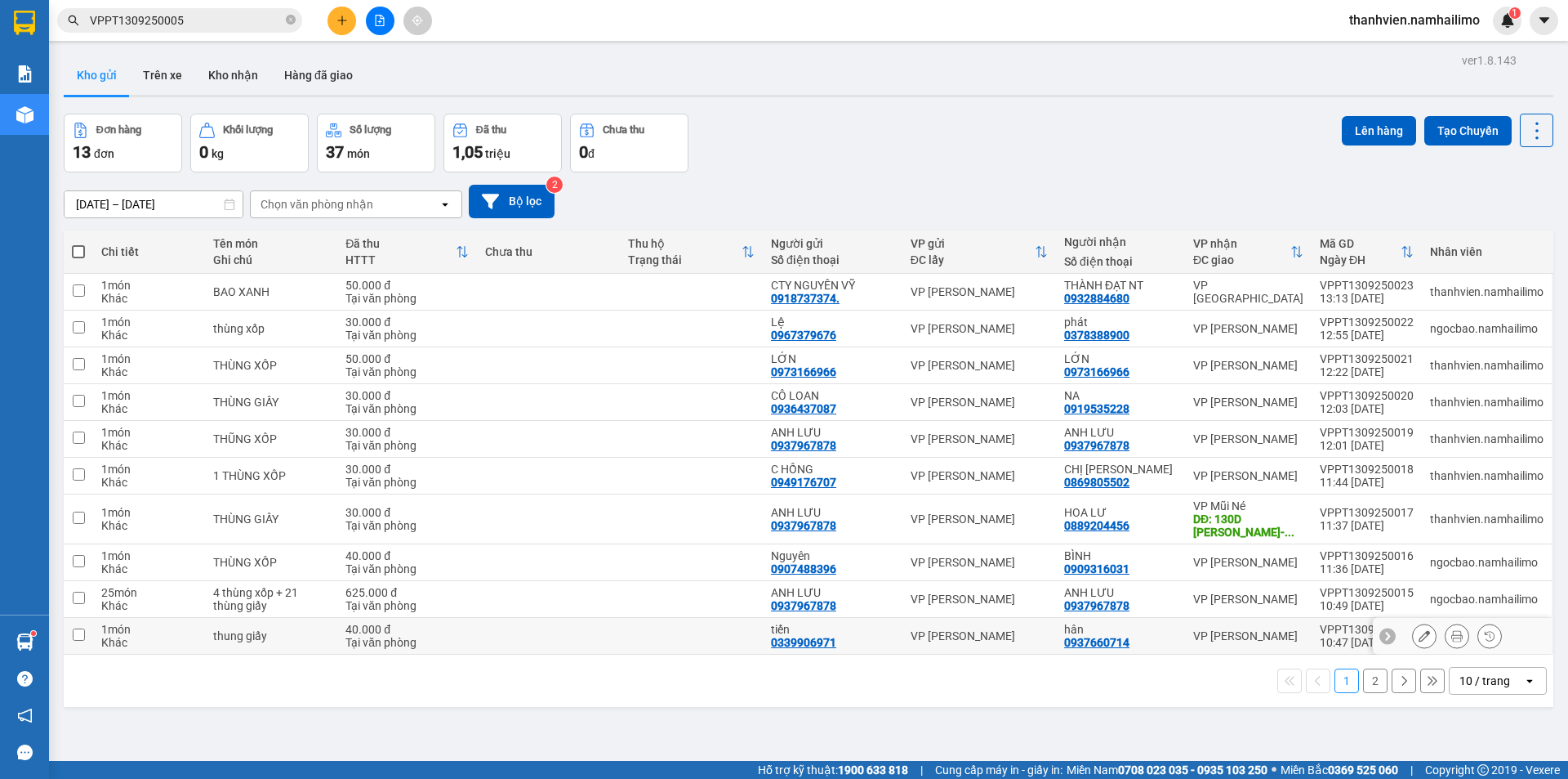
click at [1139, 649] on td "hân 0937660714" at bounding box center [1120, 636] width 129 height 37
checkbox input "true"
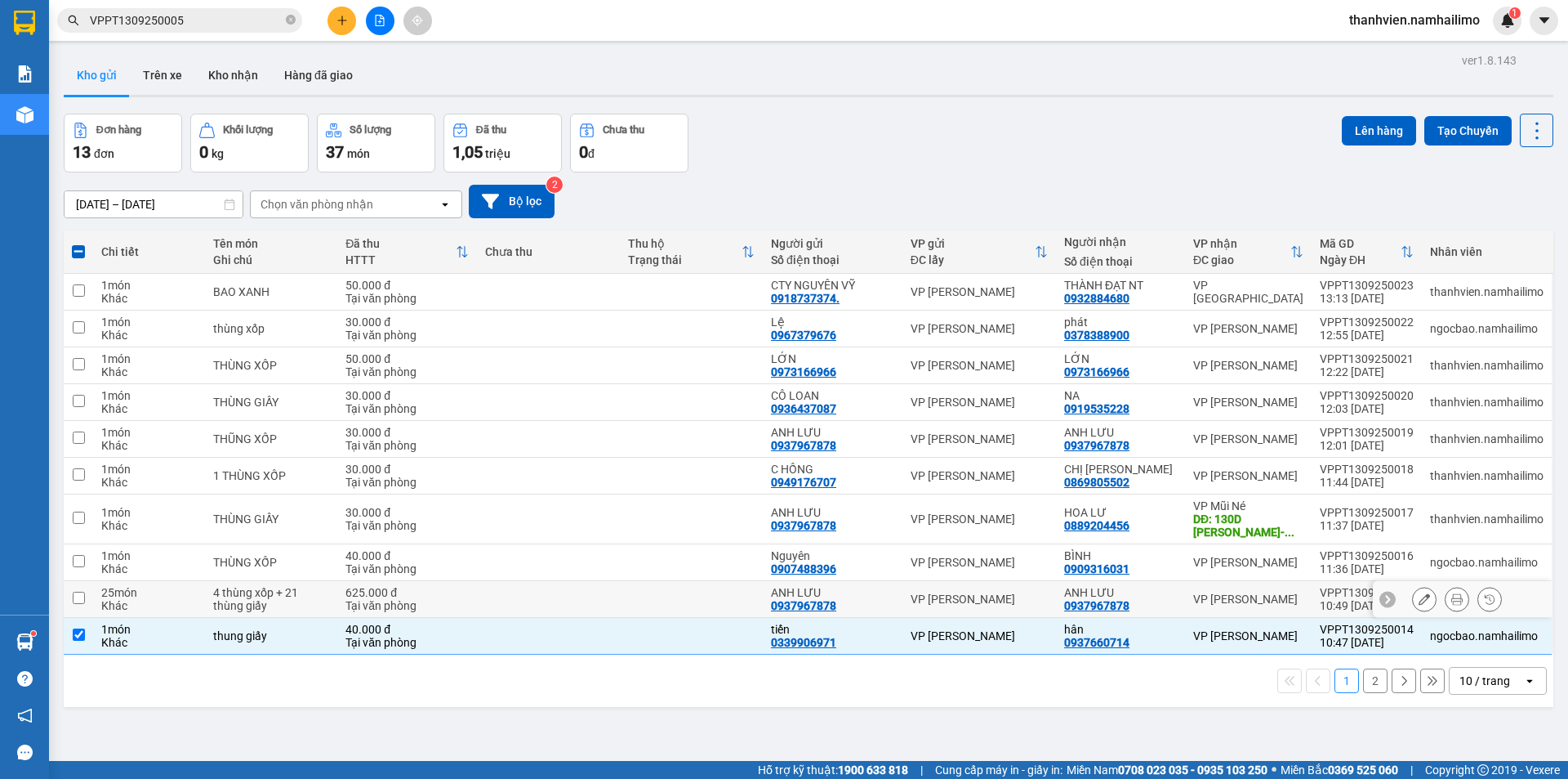
click at [1146, 600] on div "ANH LƯU 0937967878" at bounding box center [1120, 598] width 112 height 26
checkbox input "true"
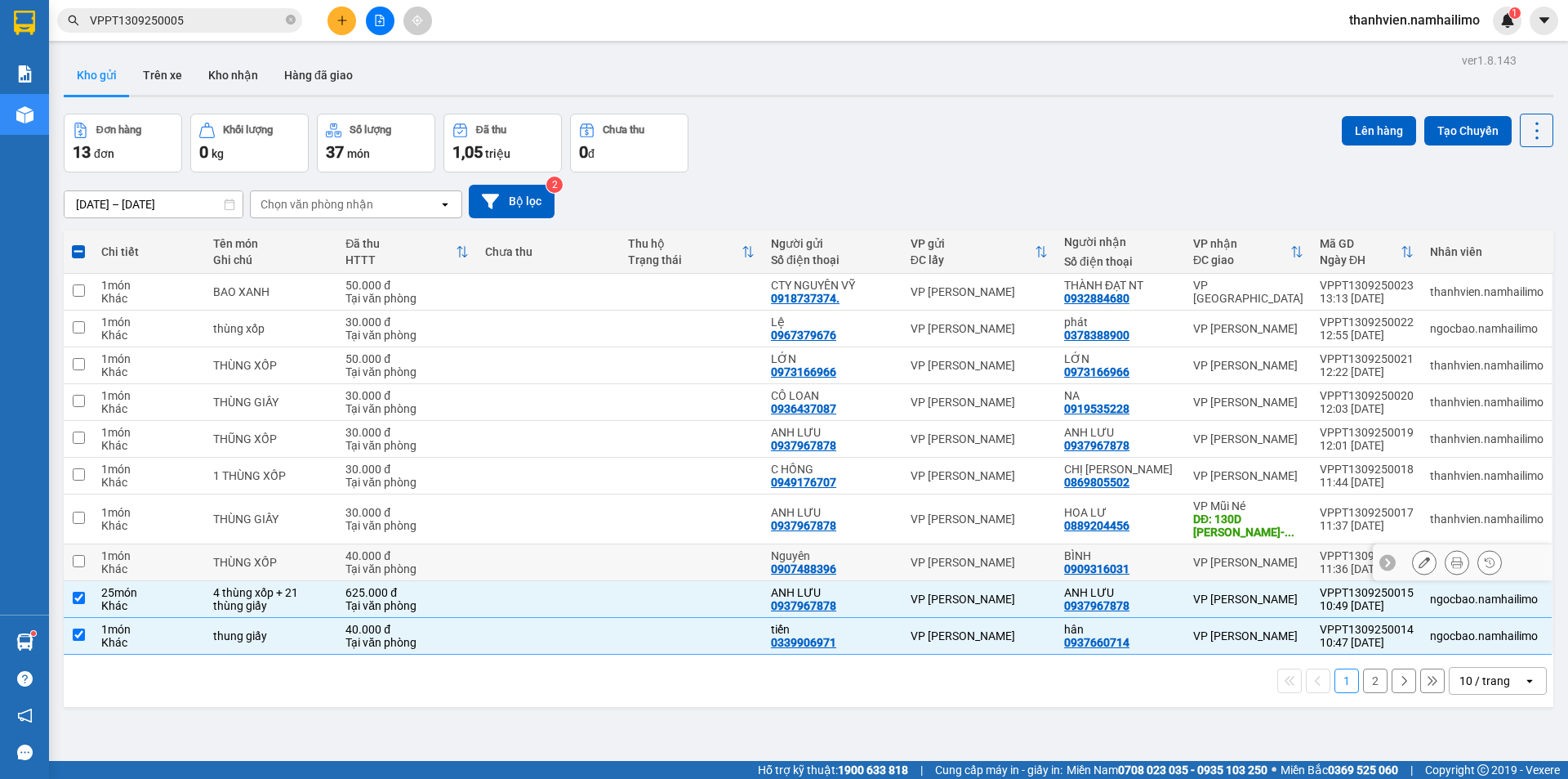
click at [1178, 561] on td "BÌNH 0909316031" at bounding box center [1120, 563] width 129 height 37
checkbox input "true"
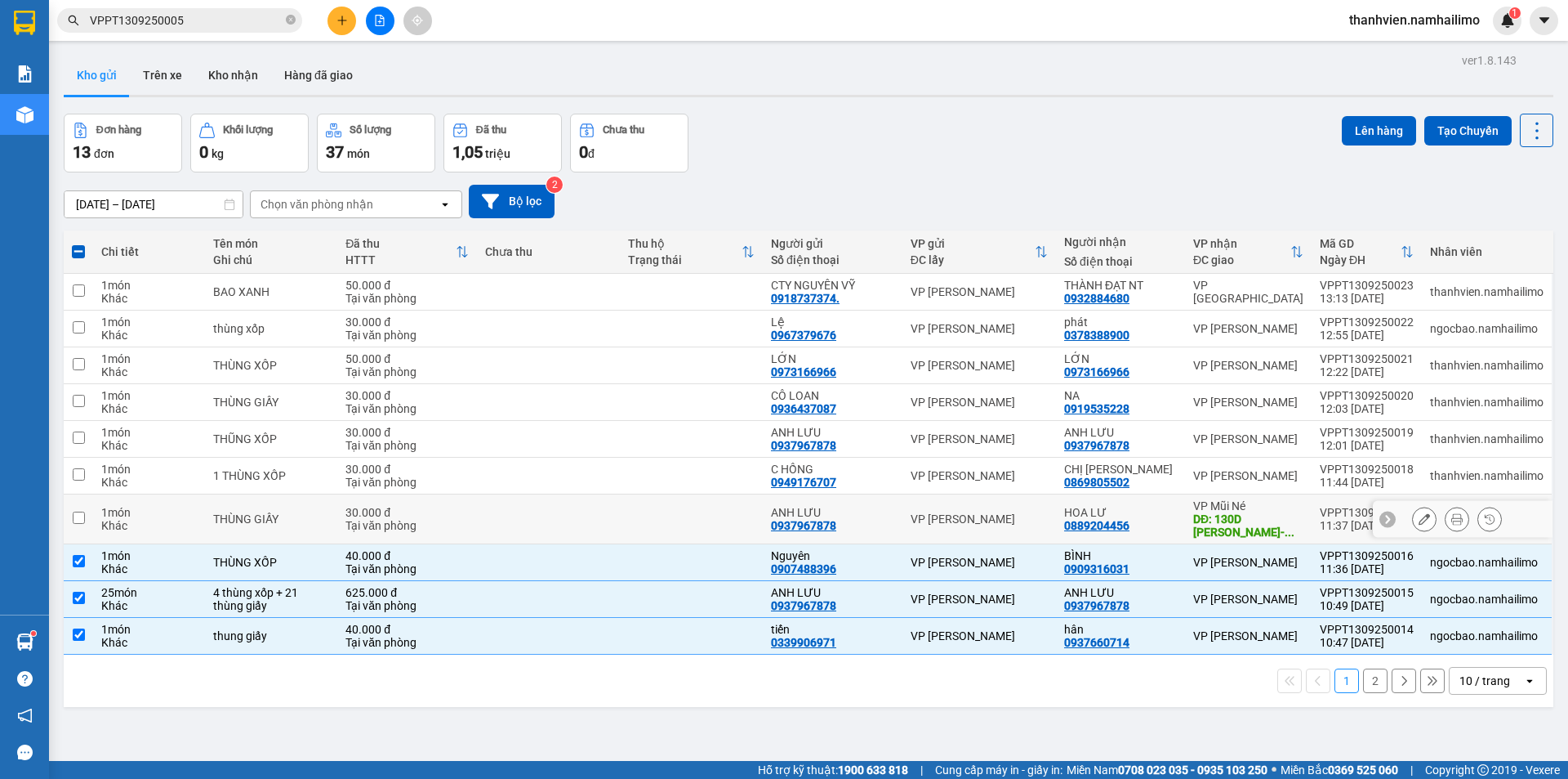
click at [1170, 525] on div "HOA LƯ 0889204456" at bounding box center [1120, 519] width 112 height 26
checkbox input "true"
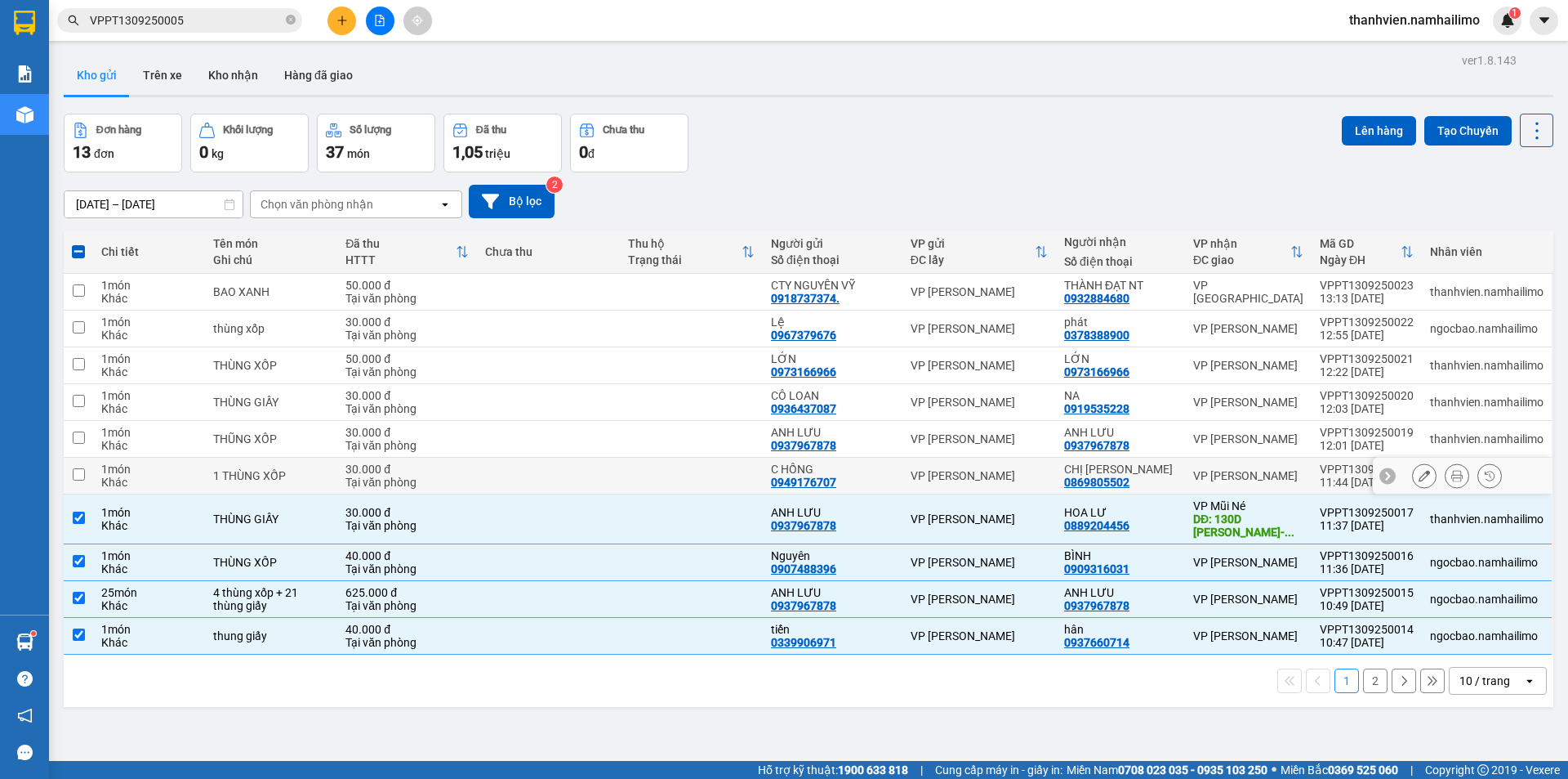
click at [1147, 475] on div "CHỊ VÂN 0869805502" at bounding box center [1120, 475] width 112 height 26
checkbox input "true"
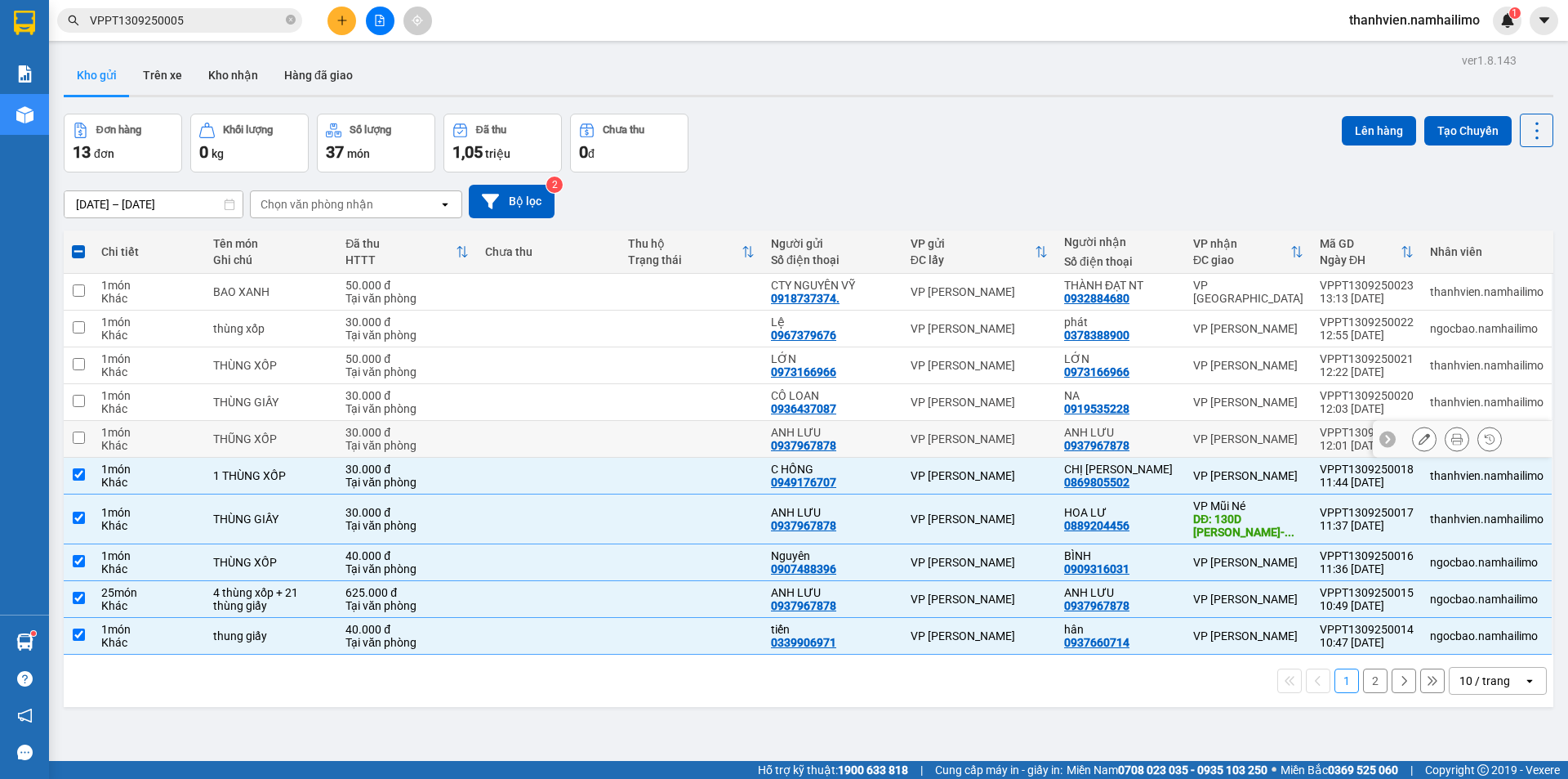
click at [1159, 440] on div "ANH LƯU 0937967878" at bounding box center [1120, 438] width 112 height 26
checkbox input "true"
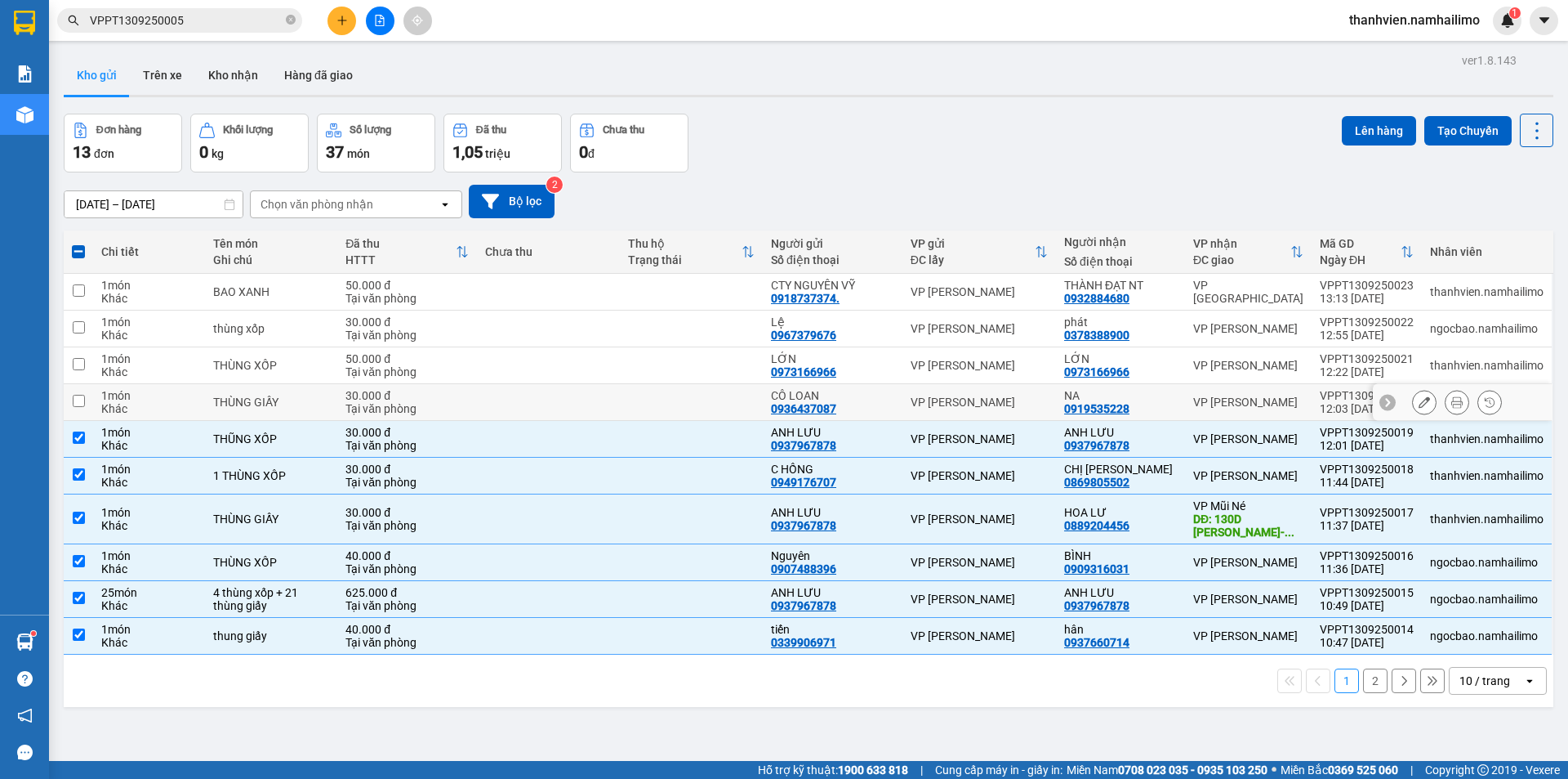
click at [1155, 404] on div "NA 0919535228" at bounding box center [1120, 401] width 112 height 26
checkbox input "true"
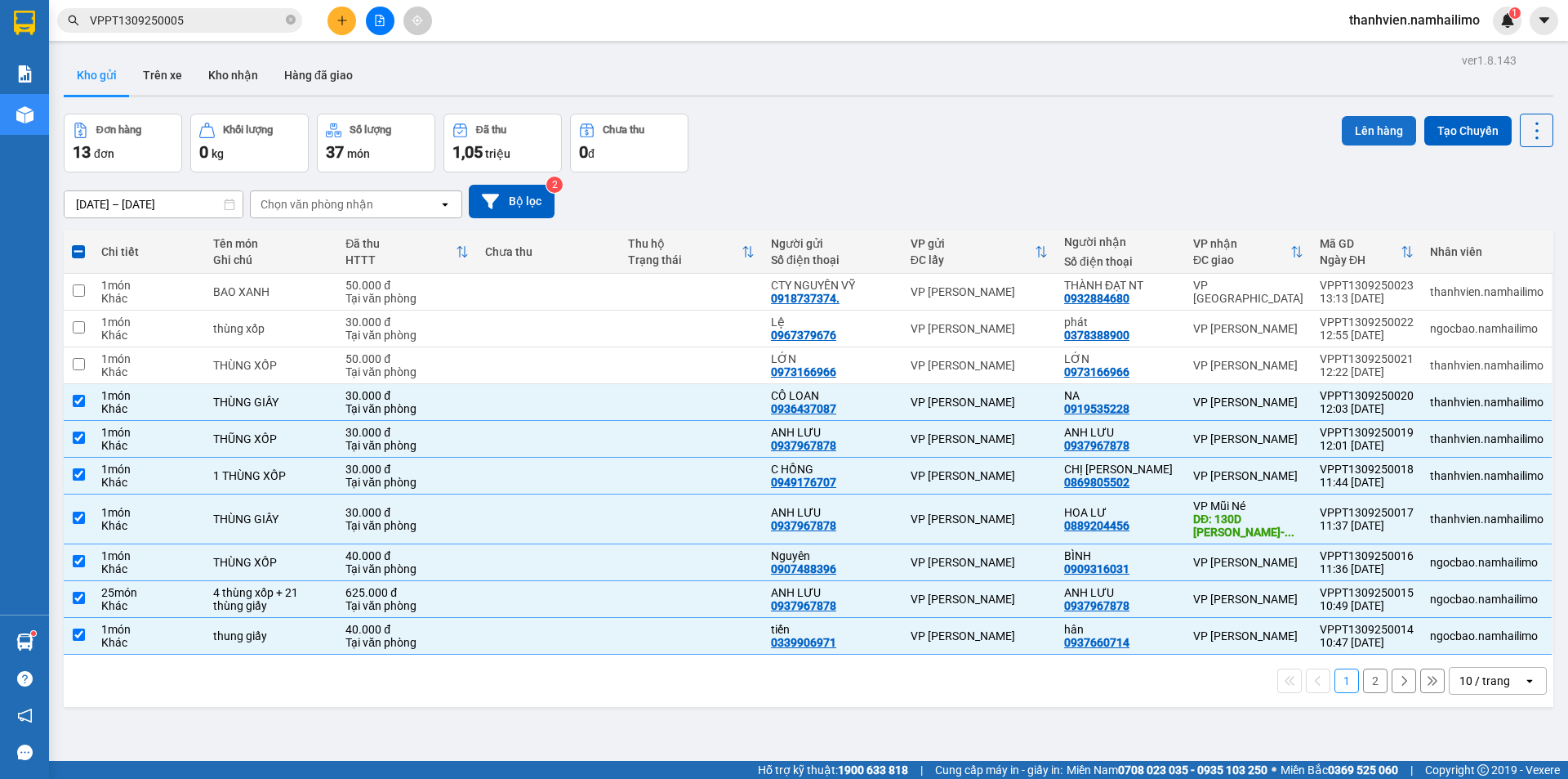
click at [1358, 127] on button "Lên hàng" at bounding box center [1378, 130] width 74 height 29
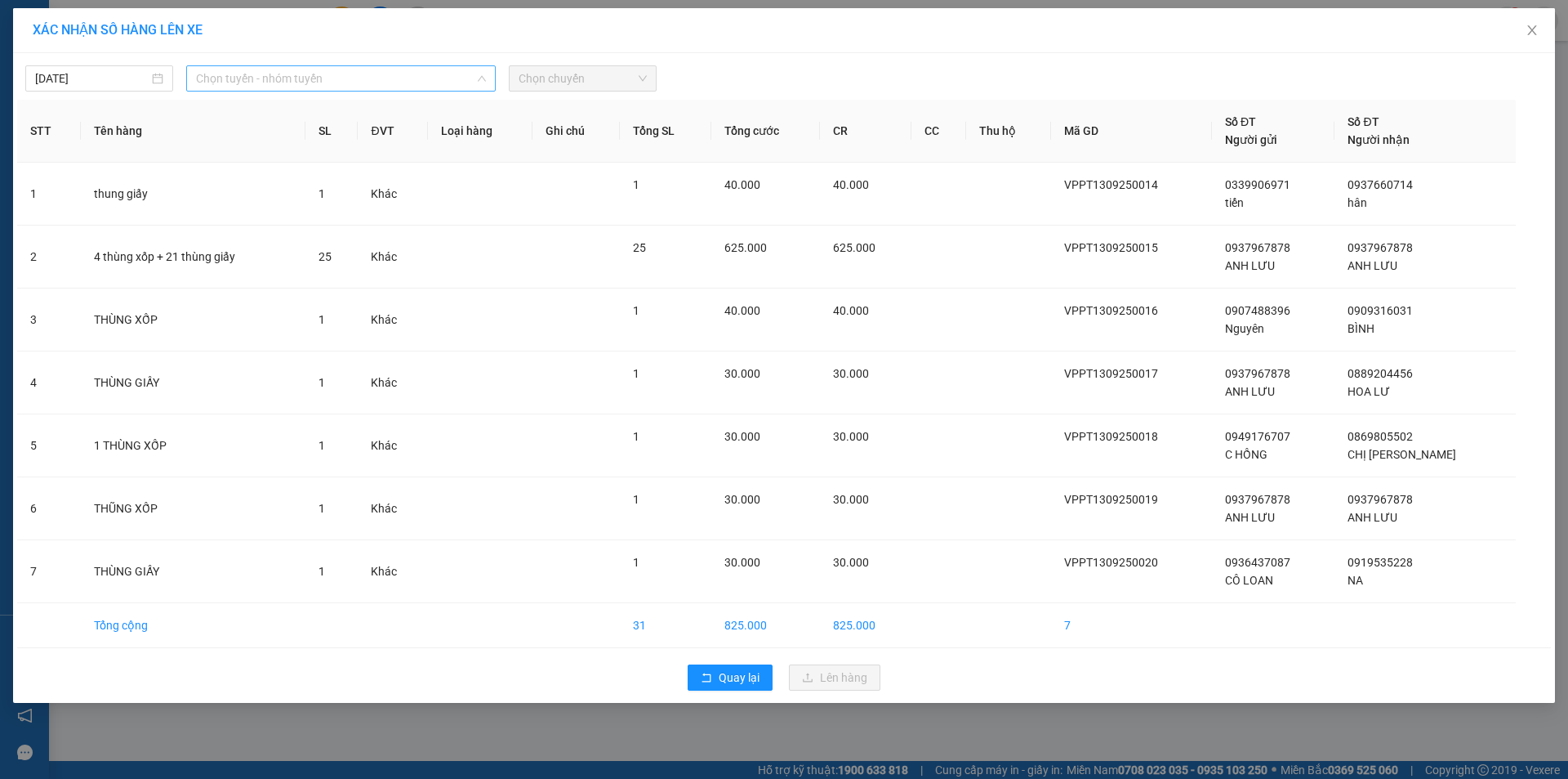
click at [371, 83] on span "Chọn tuyến - nhóm tuyến" at bounding box center [341, 78] width 289 height 24
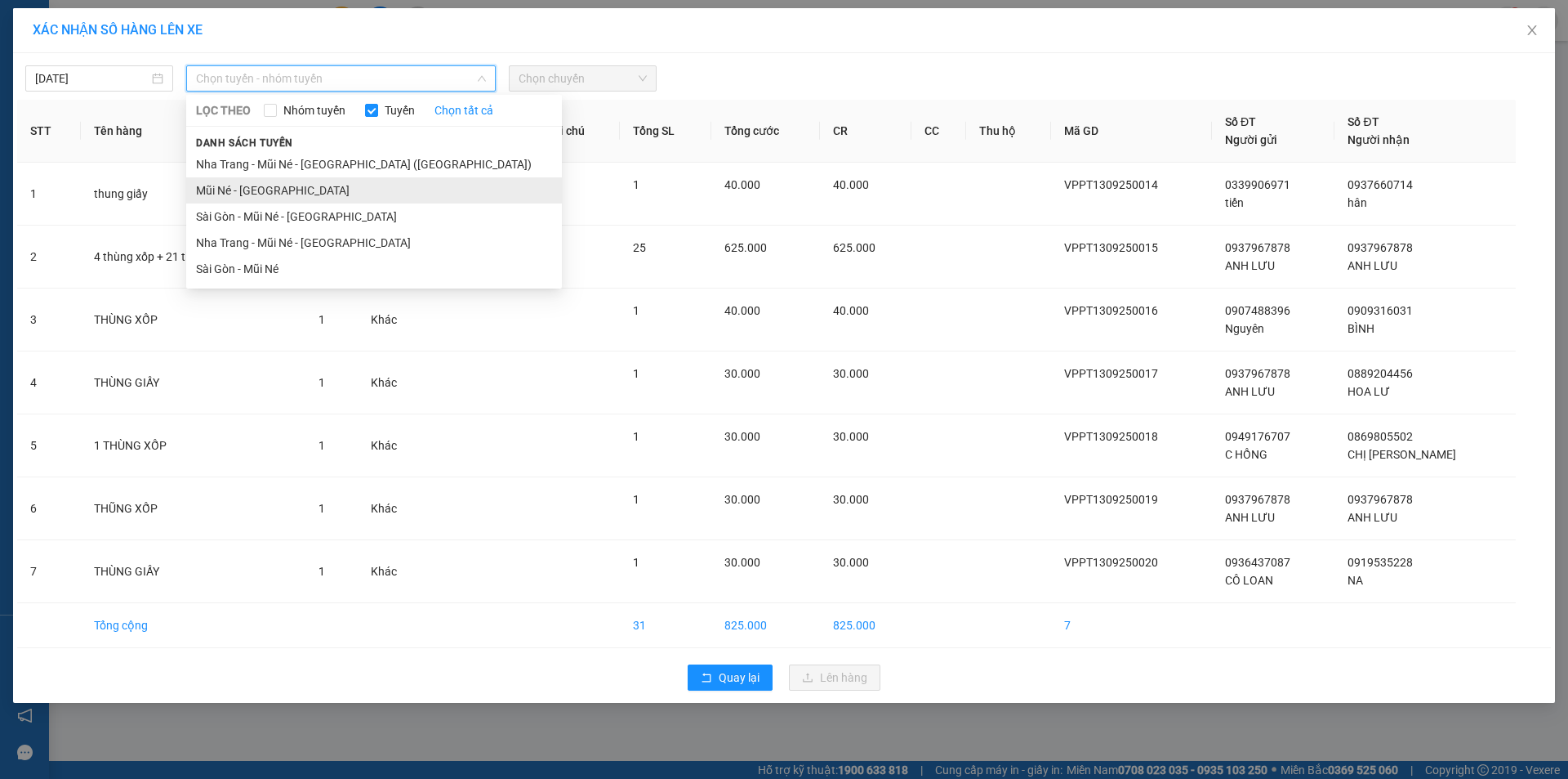
click at [302, 192] on li "Mũi Né - Sài Gòn" at bounding box center [374, 190] width 376 height 26
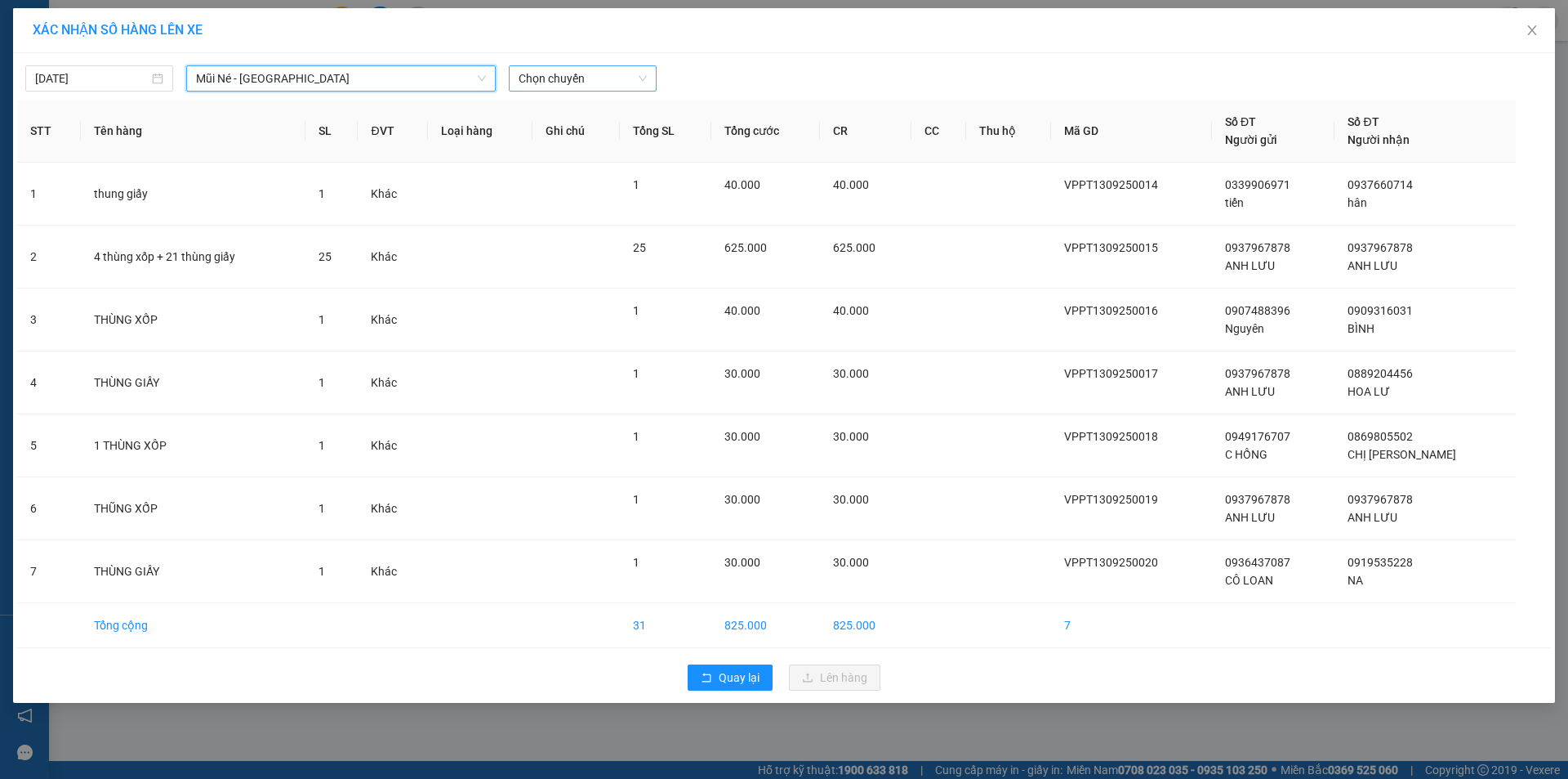
click at [587, 74] on span "Chọn chuyến" at bounding box center [582, 78] width 128 height 24
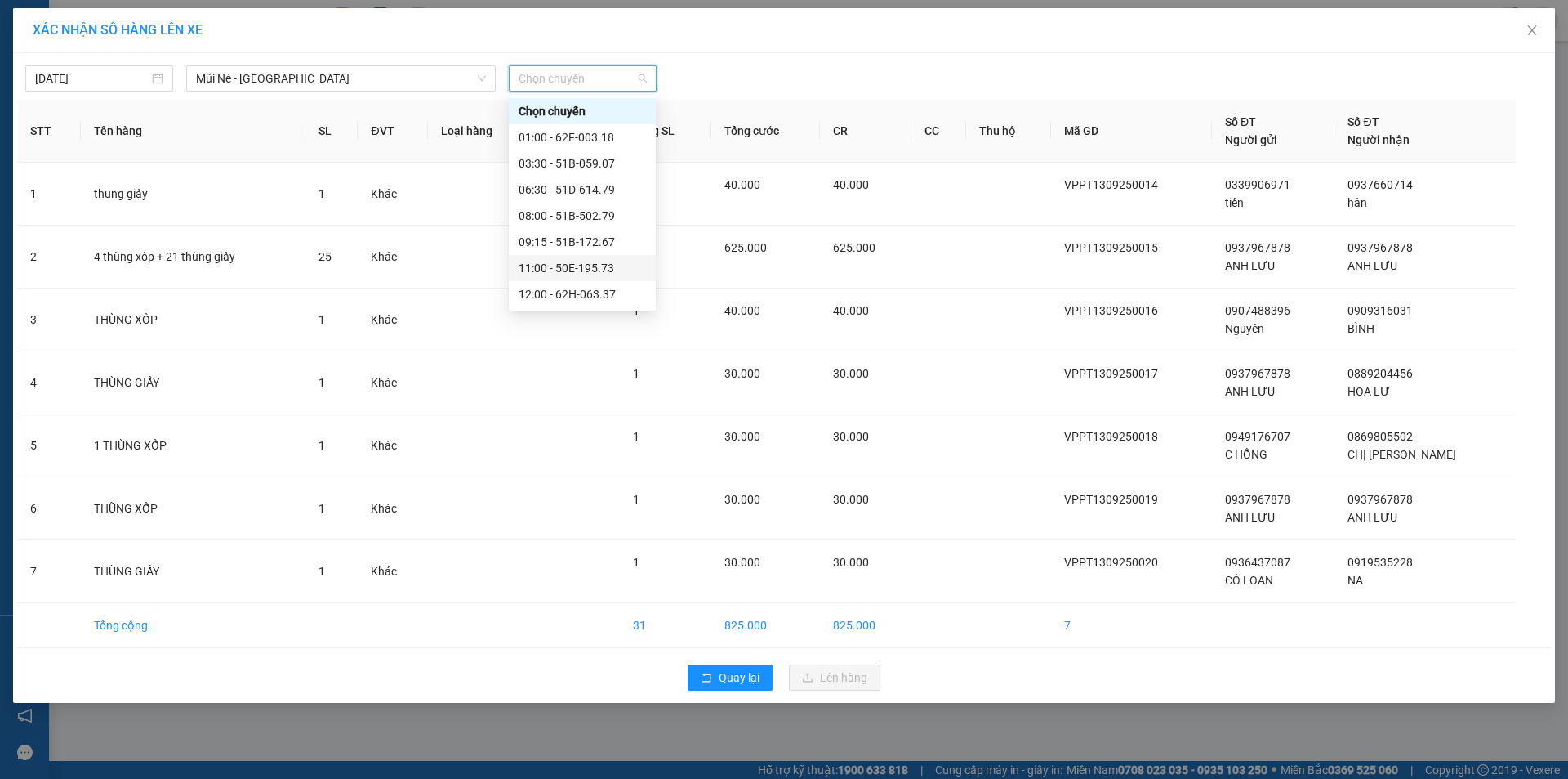
click at [614, 270] on div "11:00 - 50E-195.73" at bounding box center [581, 268] width 127 height 18
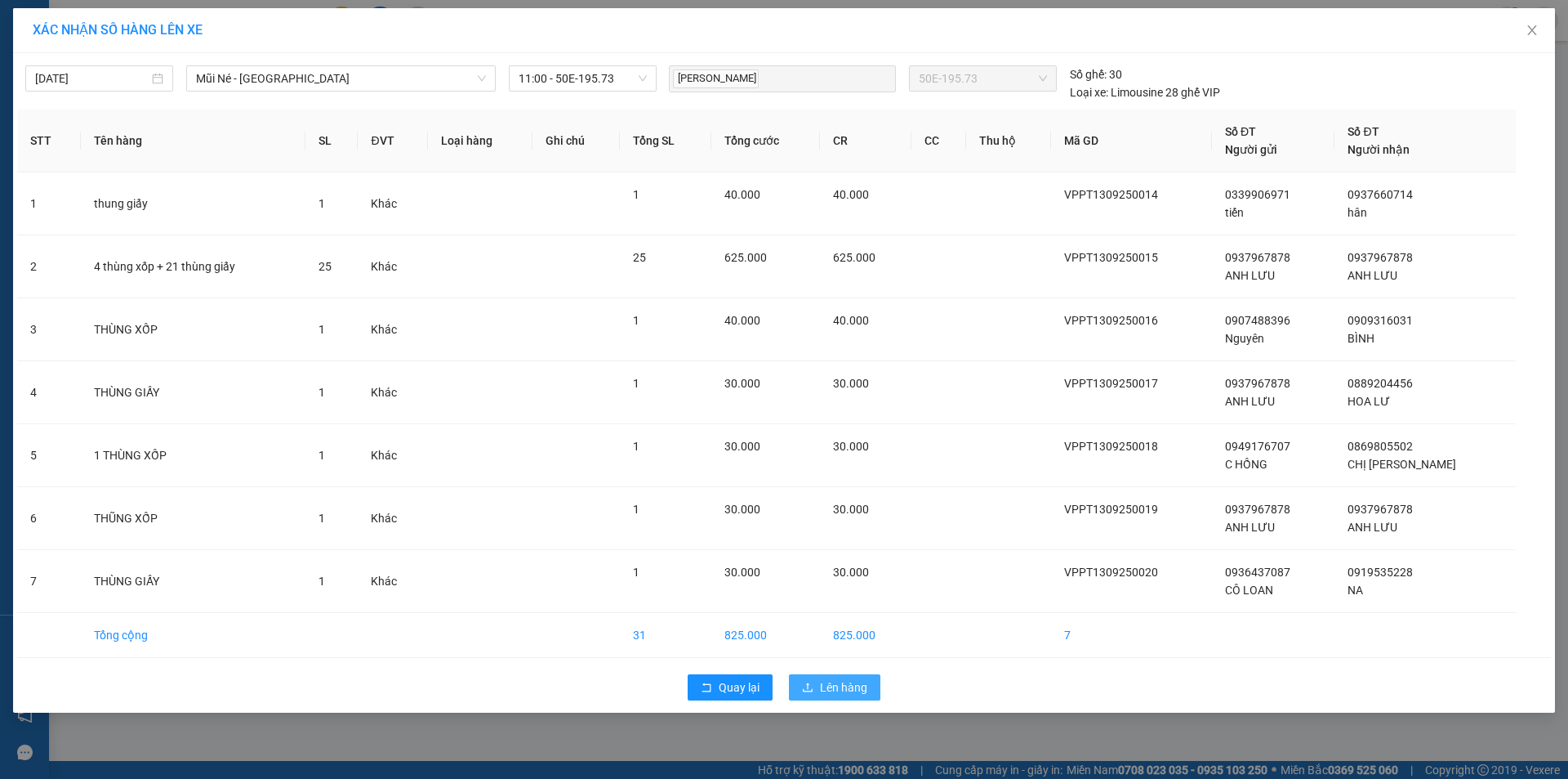
click at [839, 685] on span "Lên hàng" at bounding box center [843, 687] width 47 height 18
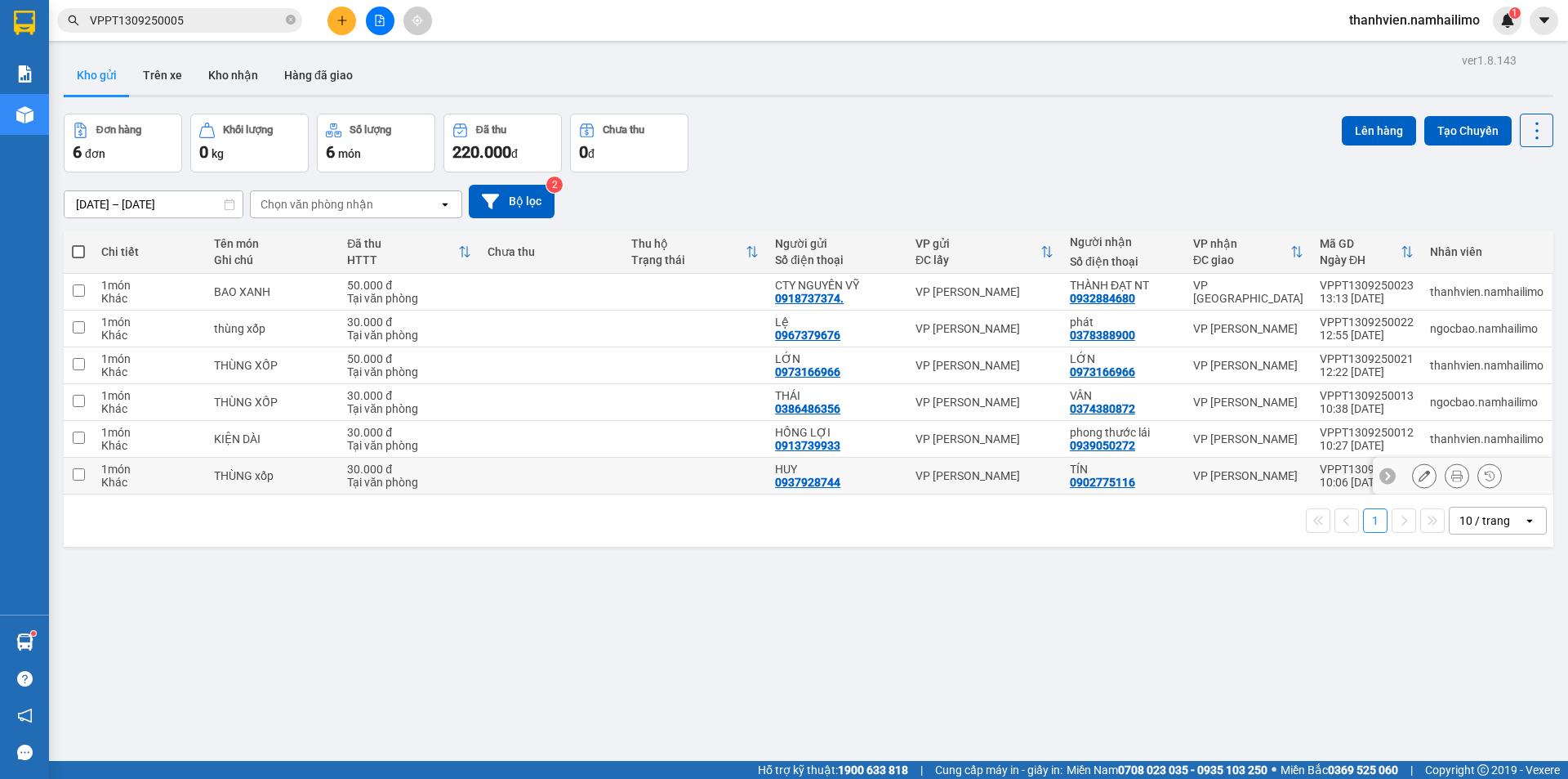
click at [1180, 468] on td "TÍN 0902775116" at bounding box center [1123, 476] width 123 height 37
checkbox input "true"
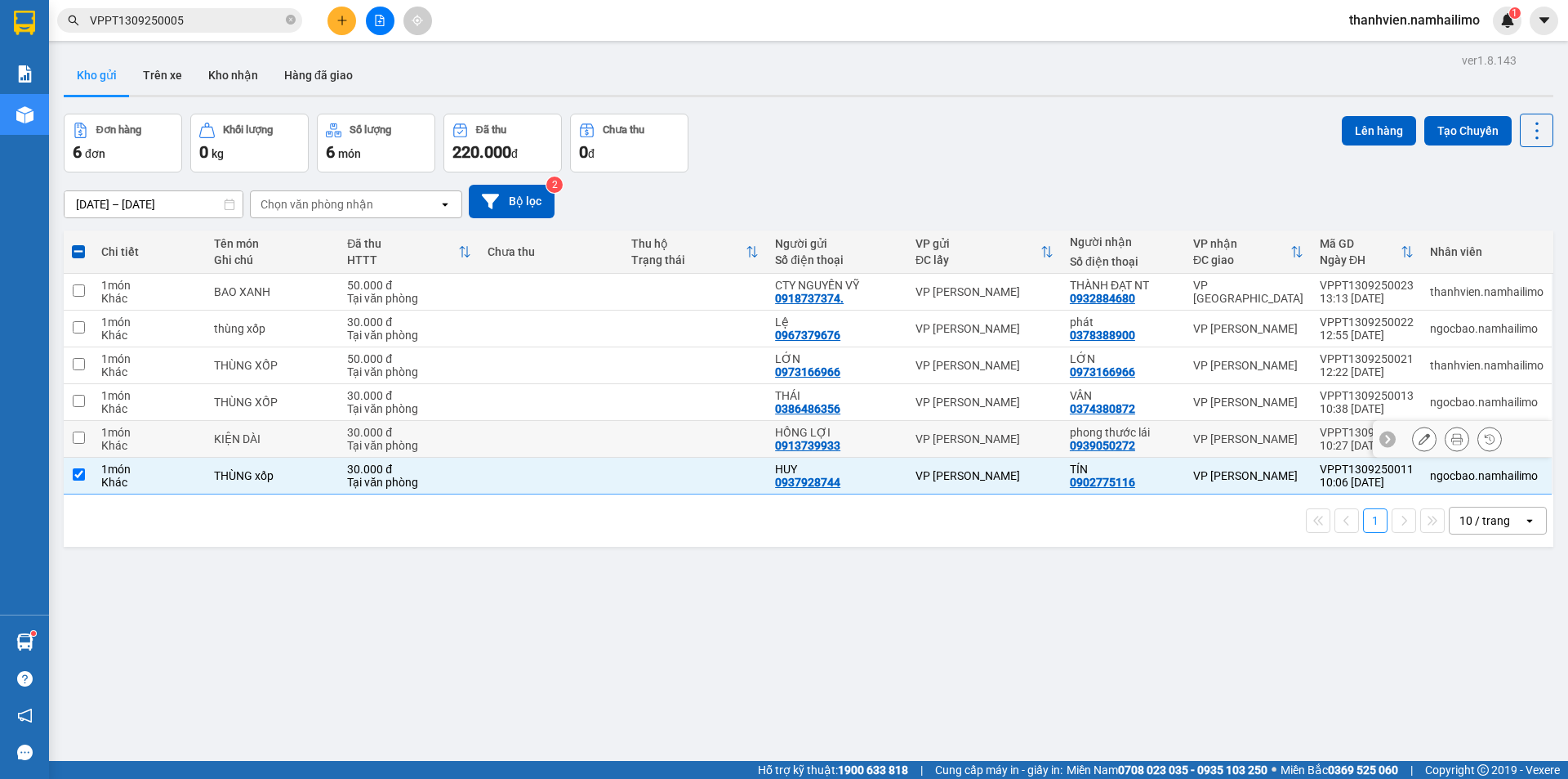
click at [1271, 436] on div "[PERSON_NAME] [PERSON_NAME]" at bounding box center [1248, 439] width 111 height 13
checkbox input "true"
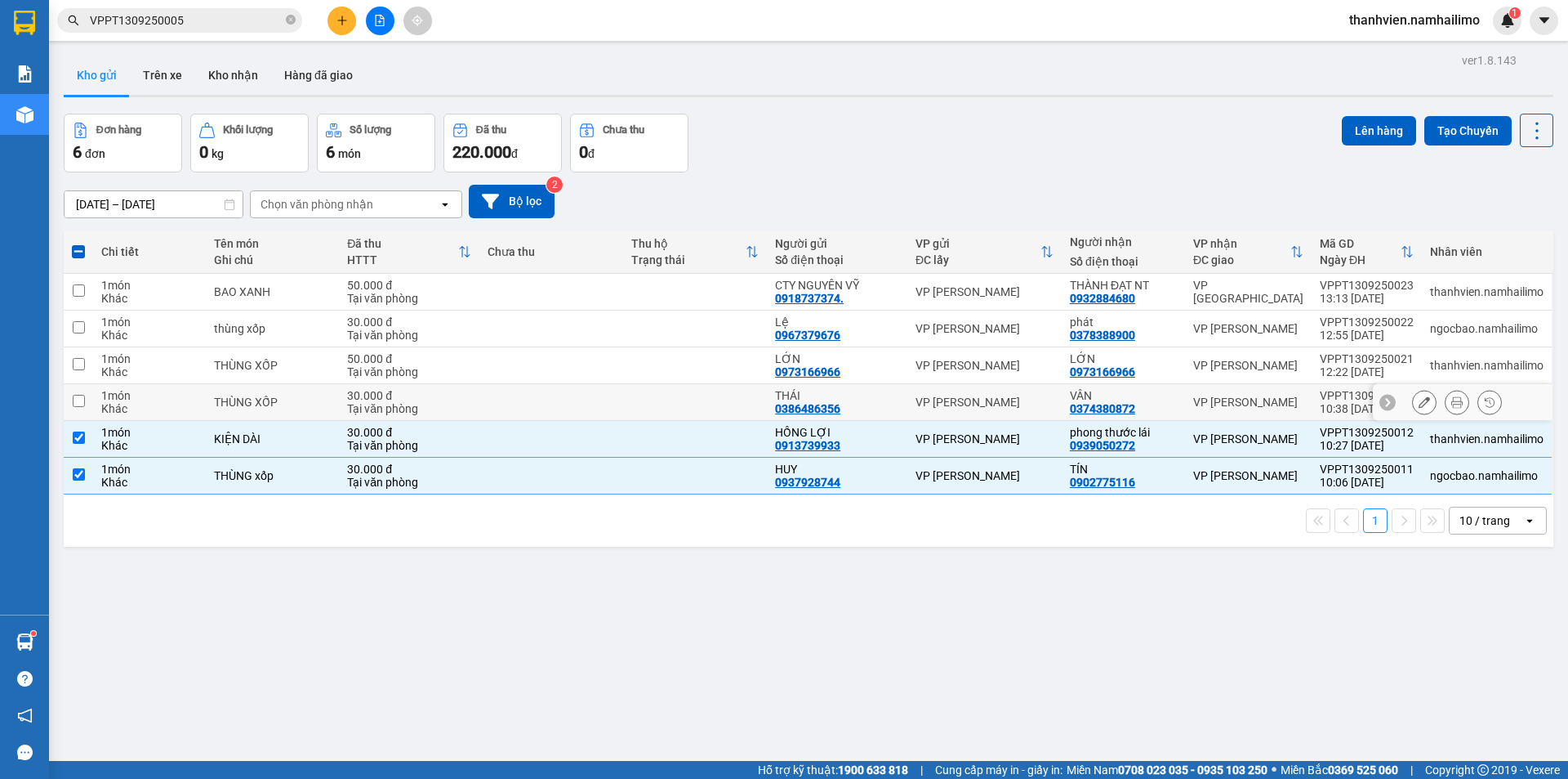
click at [1264, 402] on div "[PERSON_NAME] [PERSON_NAME]" at bounding box center [1248, 402] width 111 height 13
checkbox input "true"
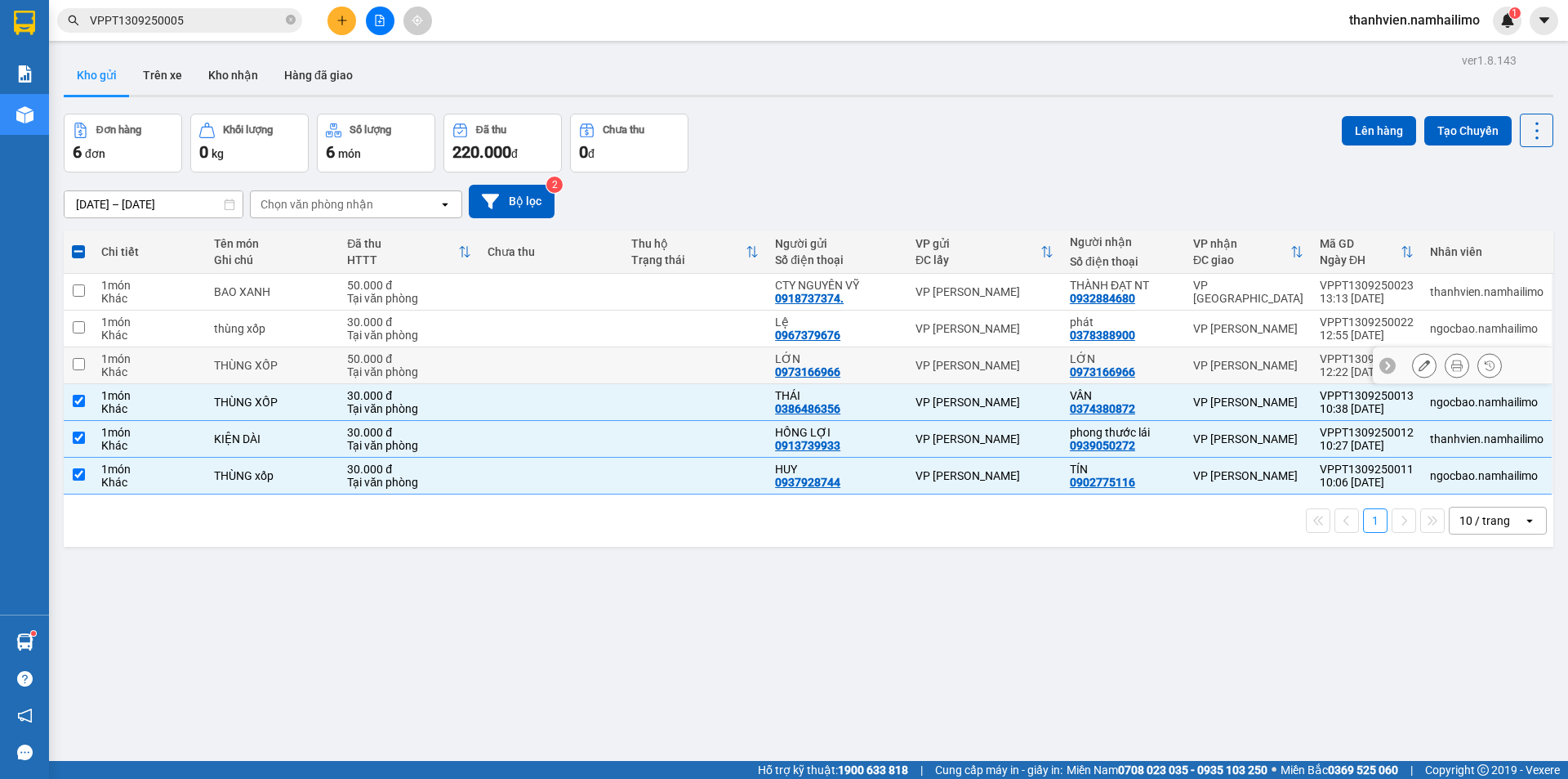
click at [1271, 370] on div "[PERSON_NAME] [PERSON_NAME]" at bounding box center [1248, 365] width 111 height 13
checkbox input "true"
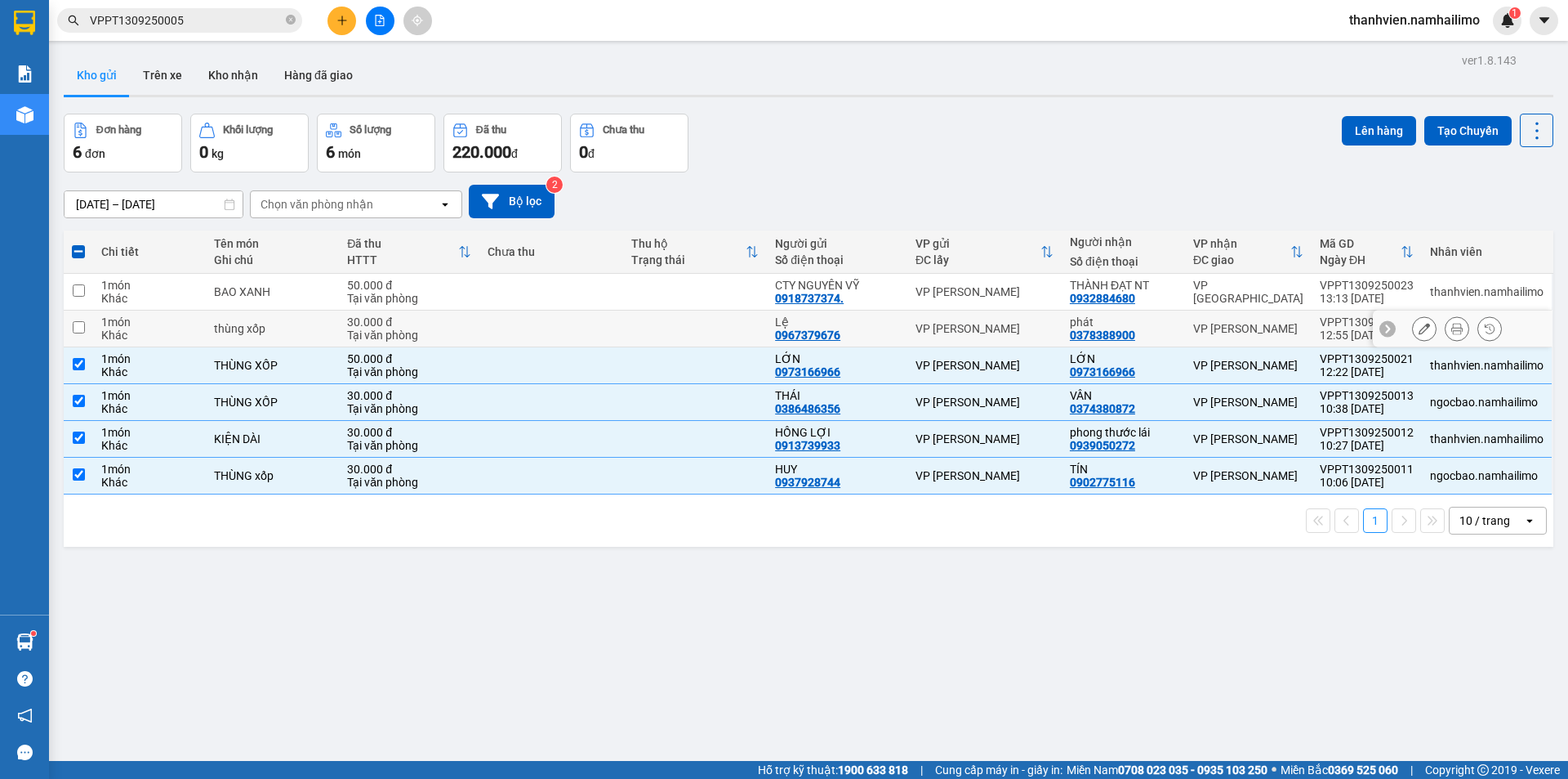
click at [1292, 327] on div "[PERSON_NAME] [PERSON_NAME]" at bounding box center [1248, 329] width 111 height 13
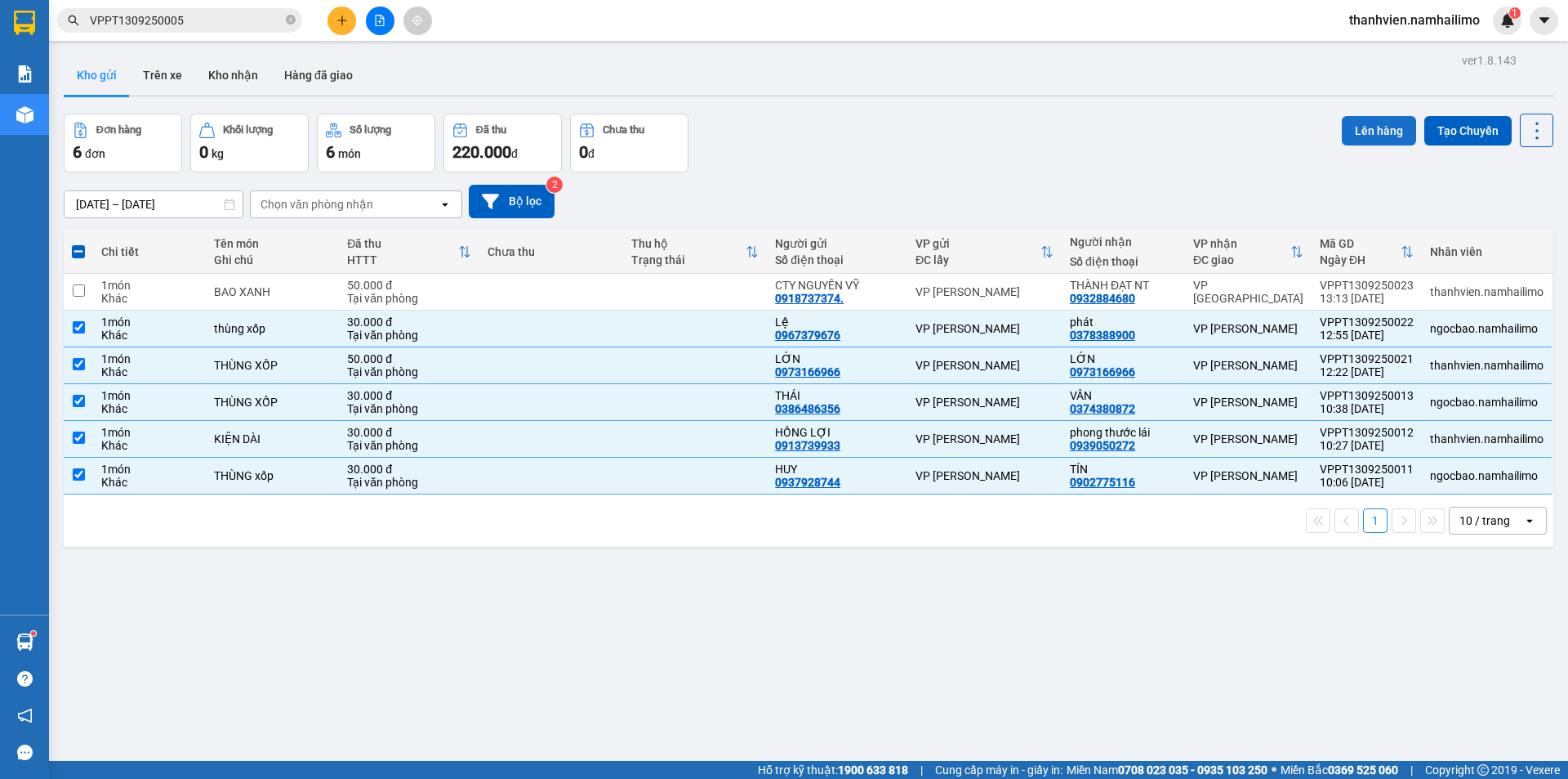
click at [1381, 128] on button "Lên hàng" at bounding box center [1378, 130] width 74 height 29
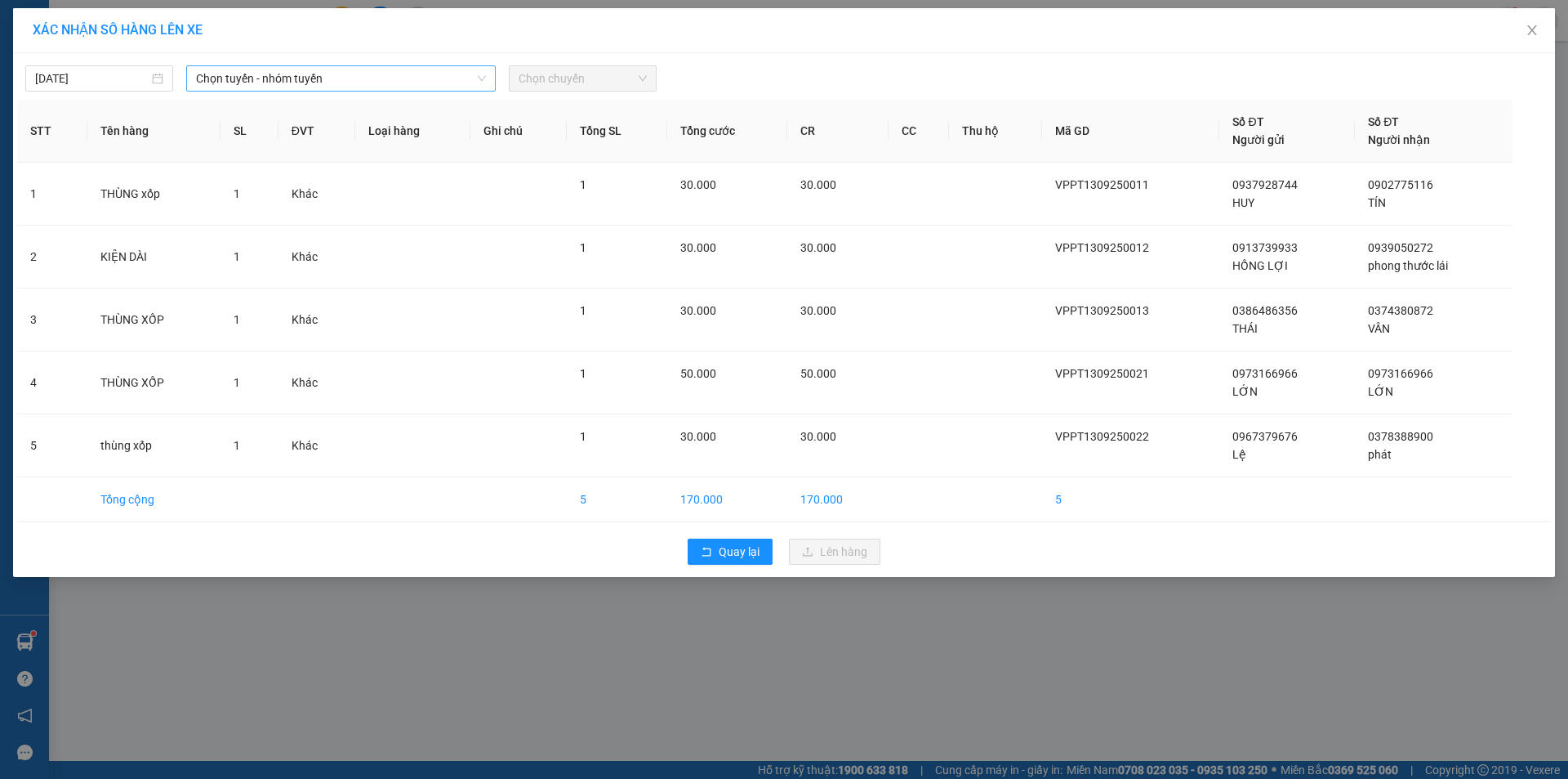
click at [410, 82] on span "Chọn tuyến - nhóm tuyến" at bounding box center [341, 78] width 289 height 24
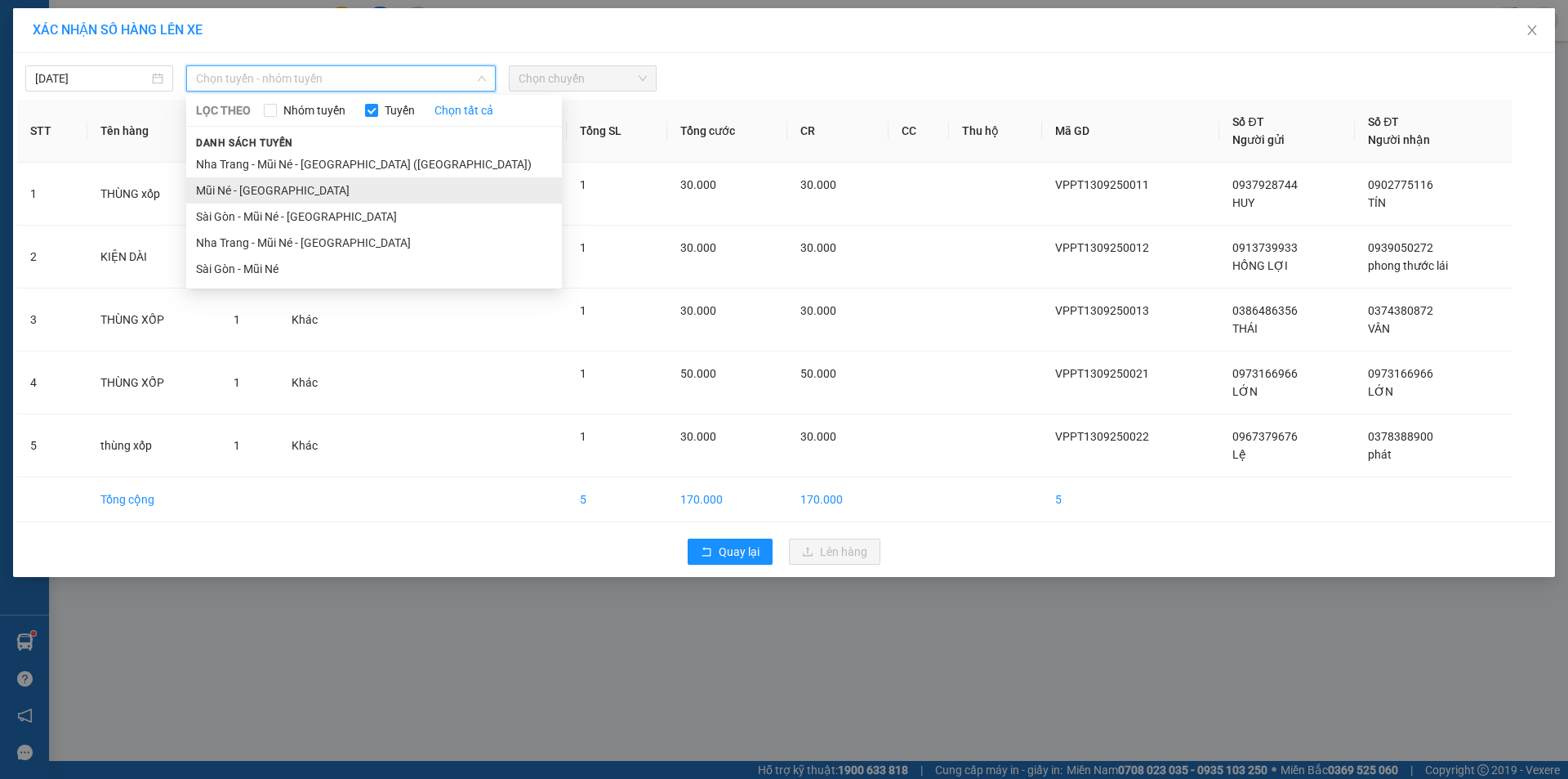
click at [275, 183] on li "Mũi Né - Sài Gòn" at bounding box center [374, 190] width 376 height 26
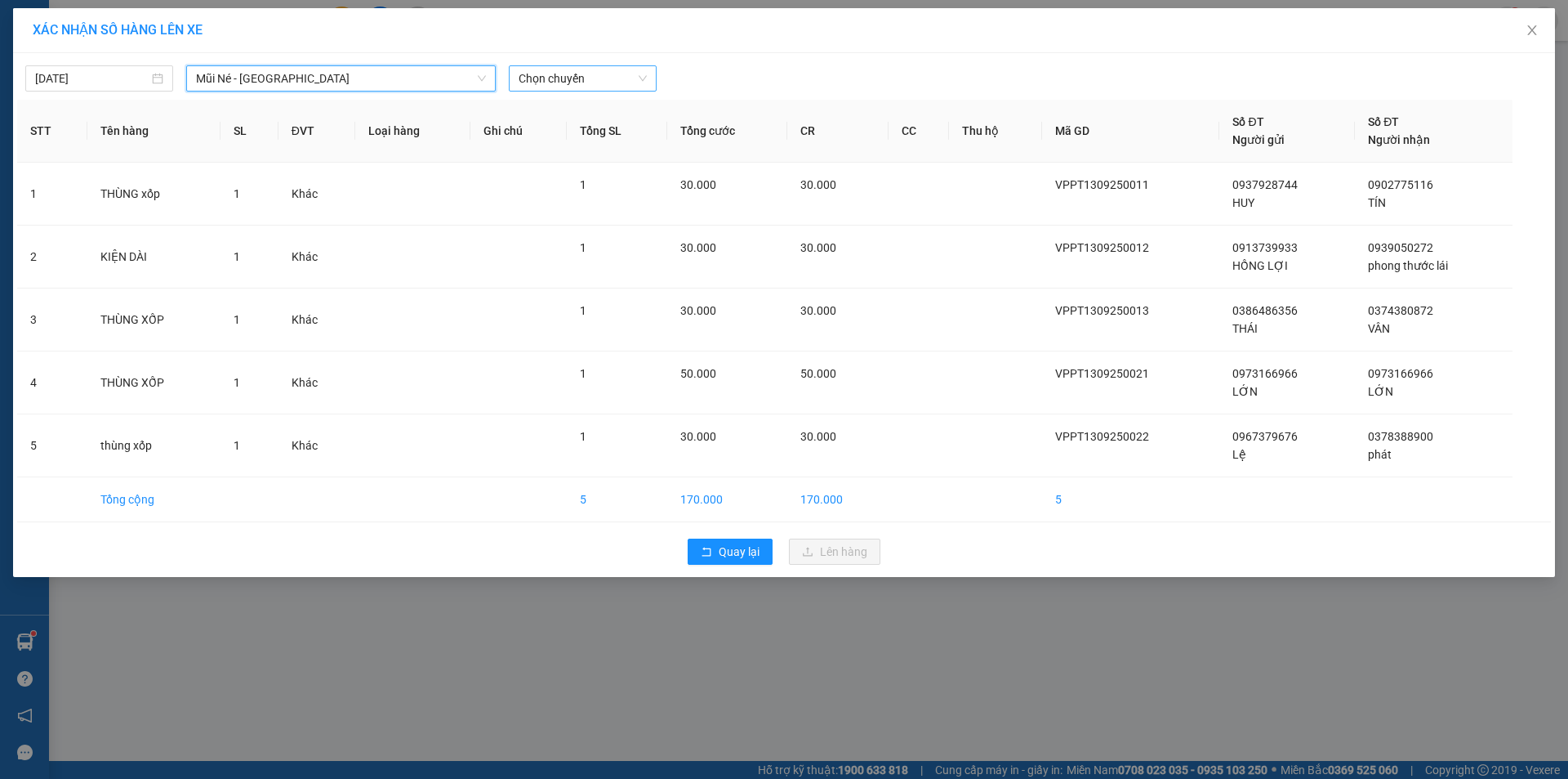
click at [601, 70] on span "Chọn chuyến" at bounding box center [582, 78] width 128 height 24
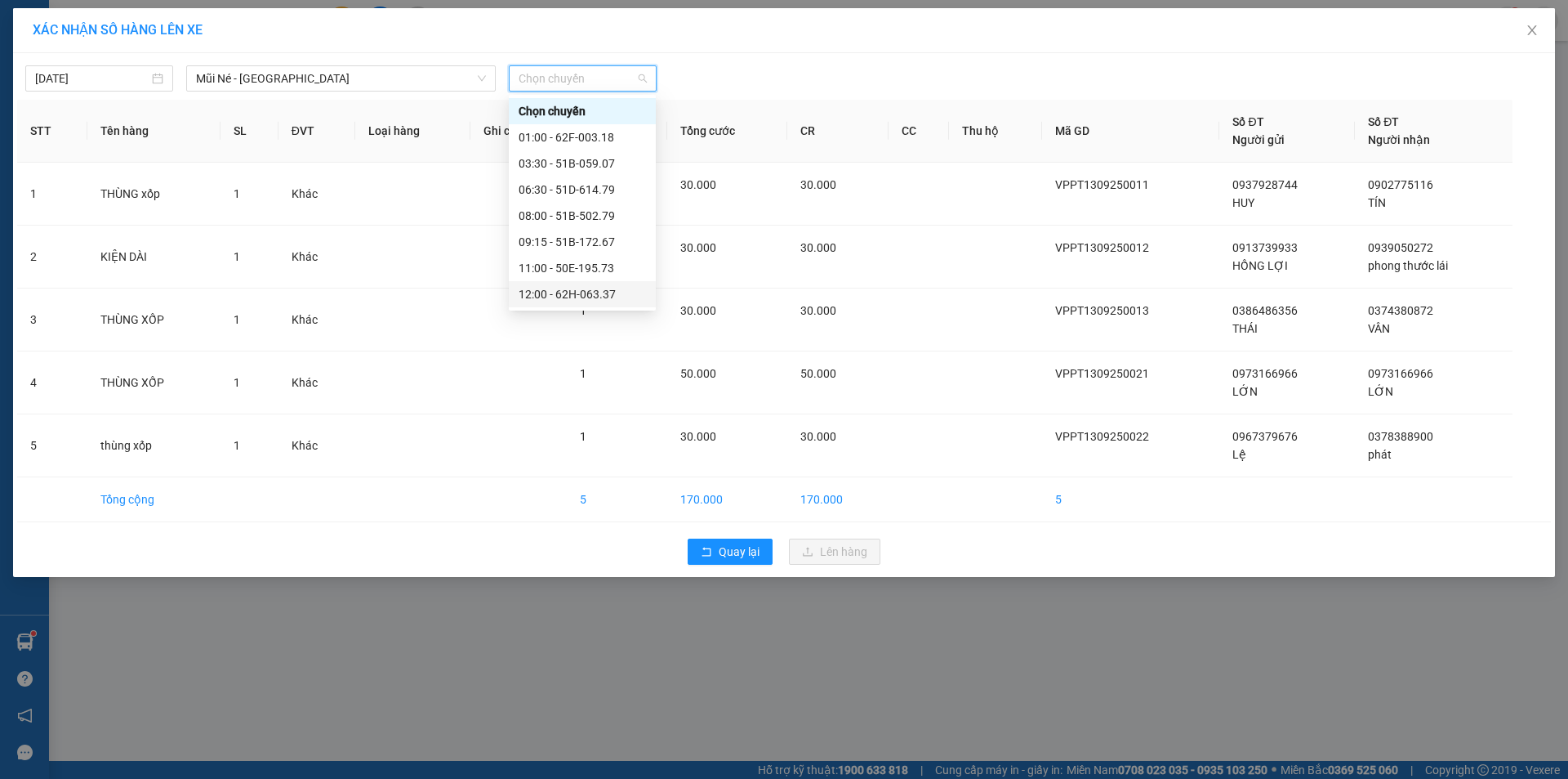
click at [628, 295] on div "12:00 - 62H-063.37" at bounding box center [581, 295] width 127 height 18
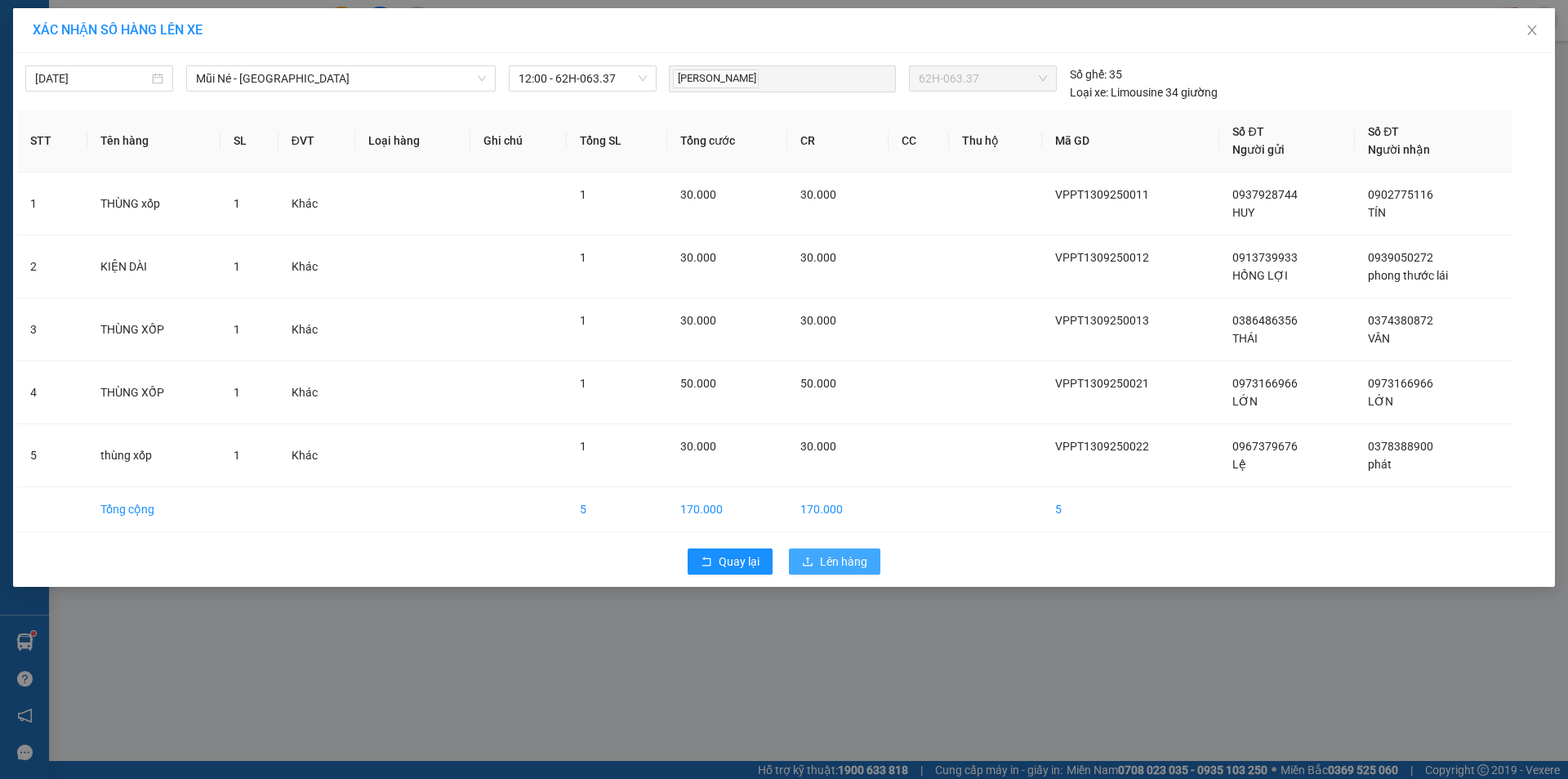
click at [833, 569] on span "Lên hàng" at bounding box center [843, 562] width 47 height 18
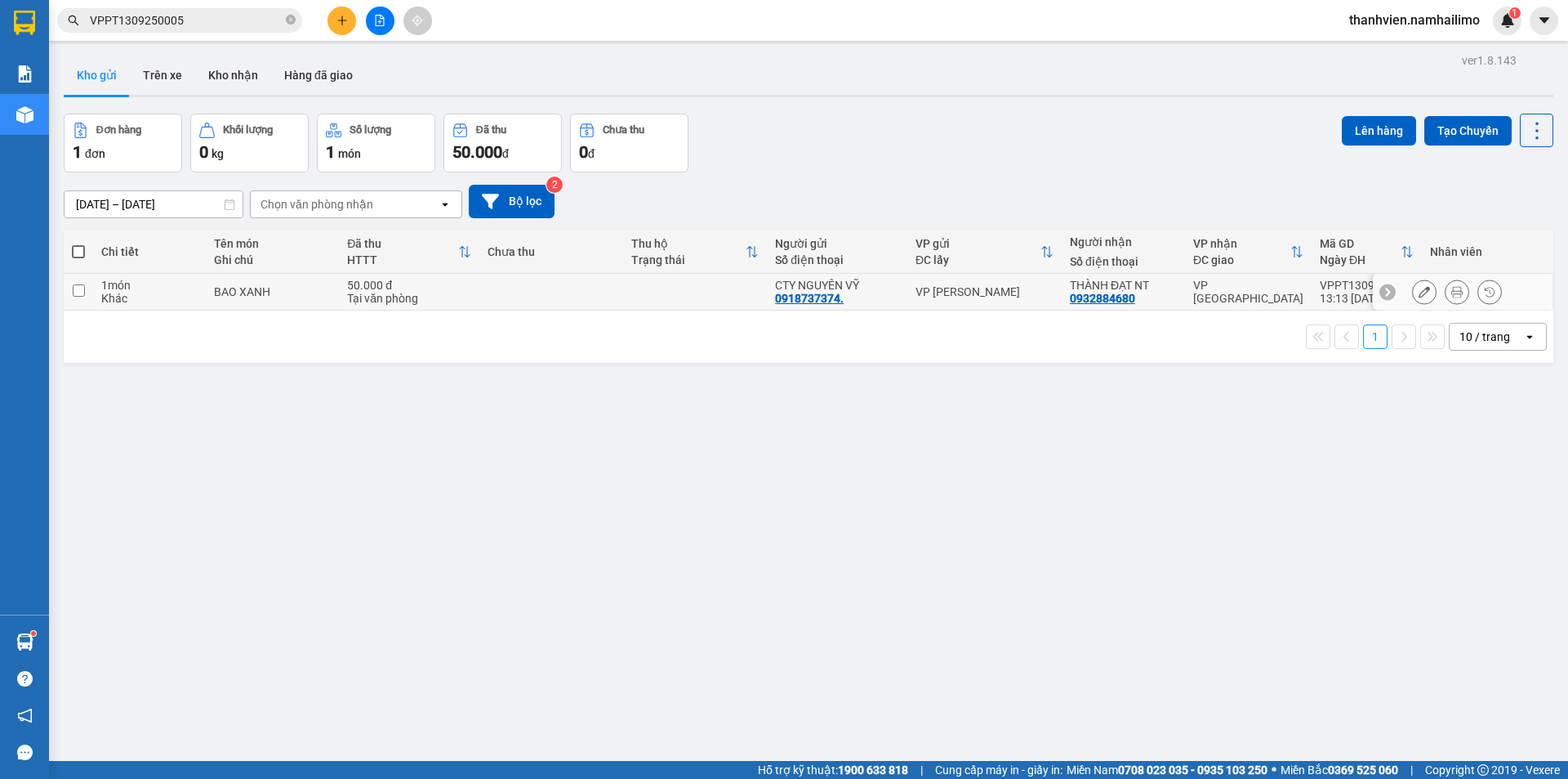
click at [727, 286] on td at bounding box center [695, 292] width 144 height 37
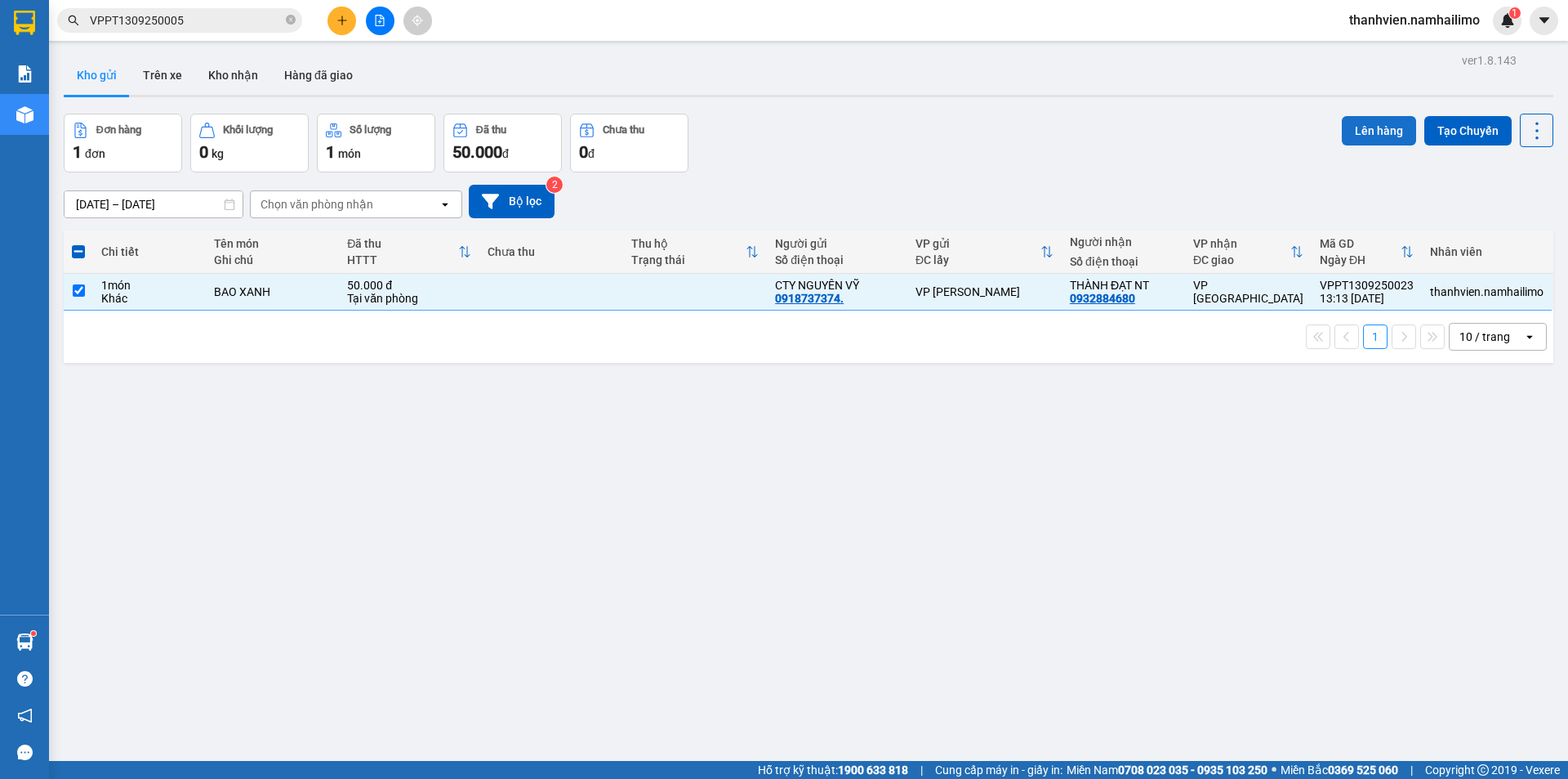
click at [1373, 116] on button "Lên hàng" at bounding box center [1378, 130] width 74 height 29
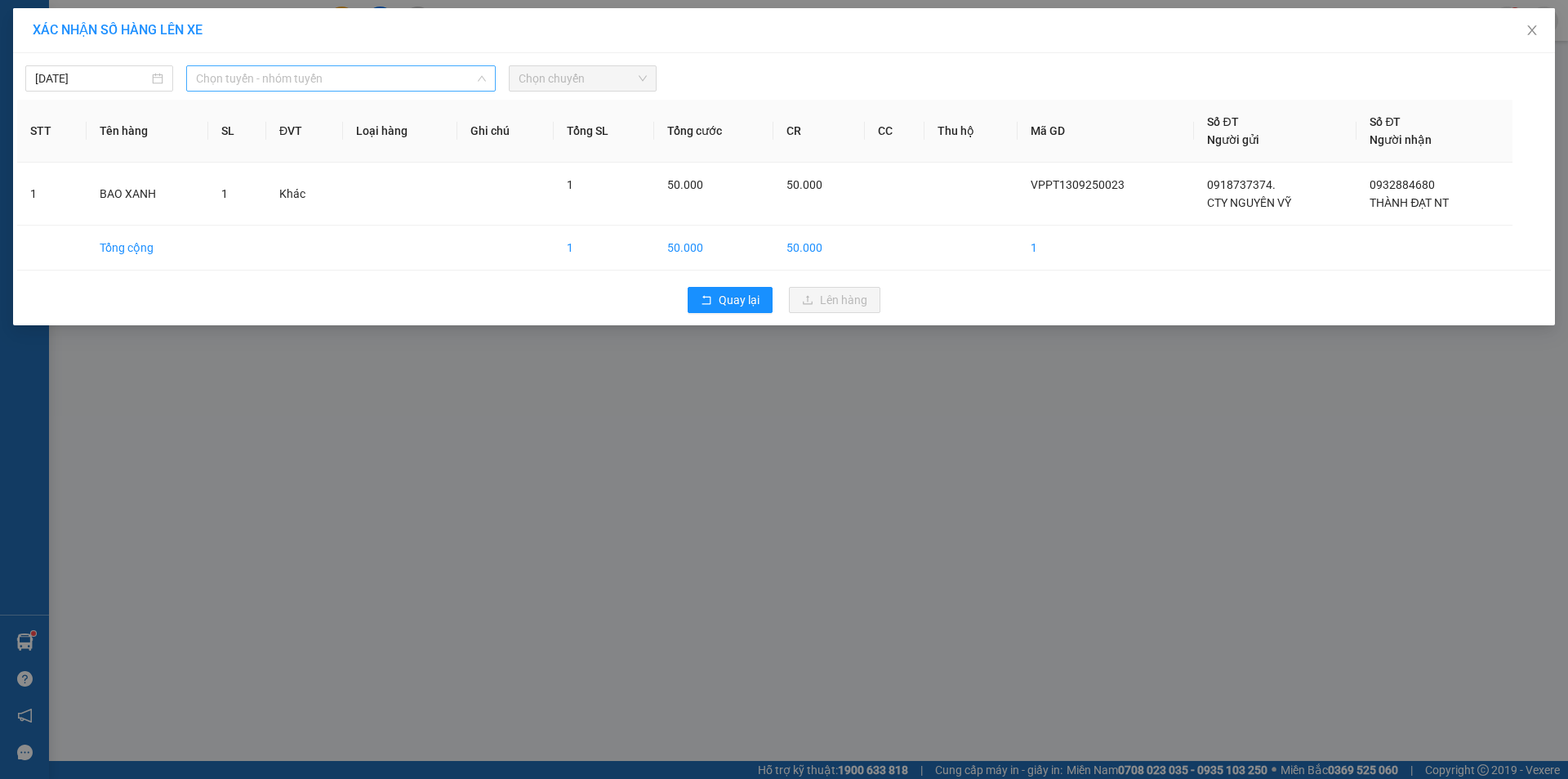
click at [408, 87] on span "Chọn tuyến - nhóm tuyến" at bounding box center [341, 78] width 289 height 24
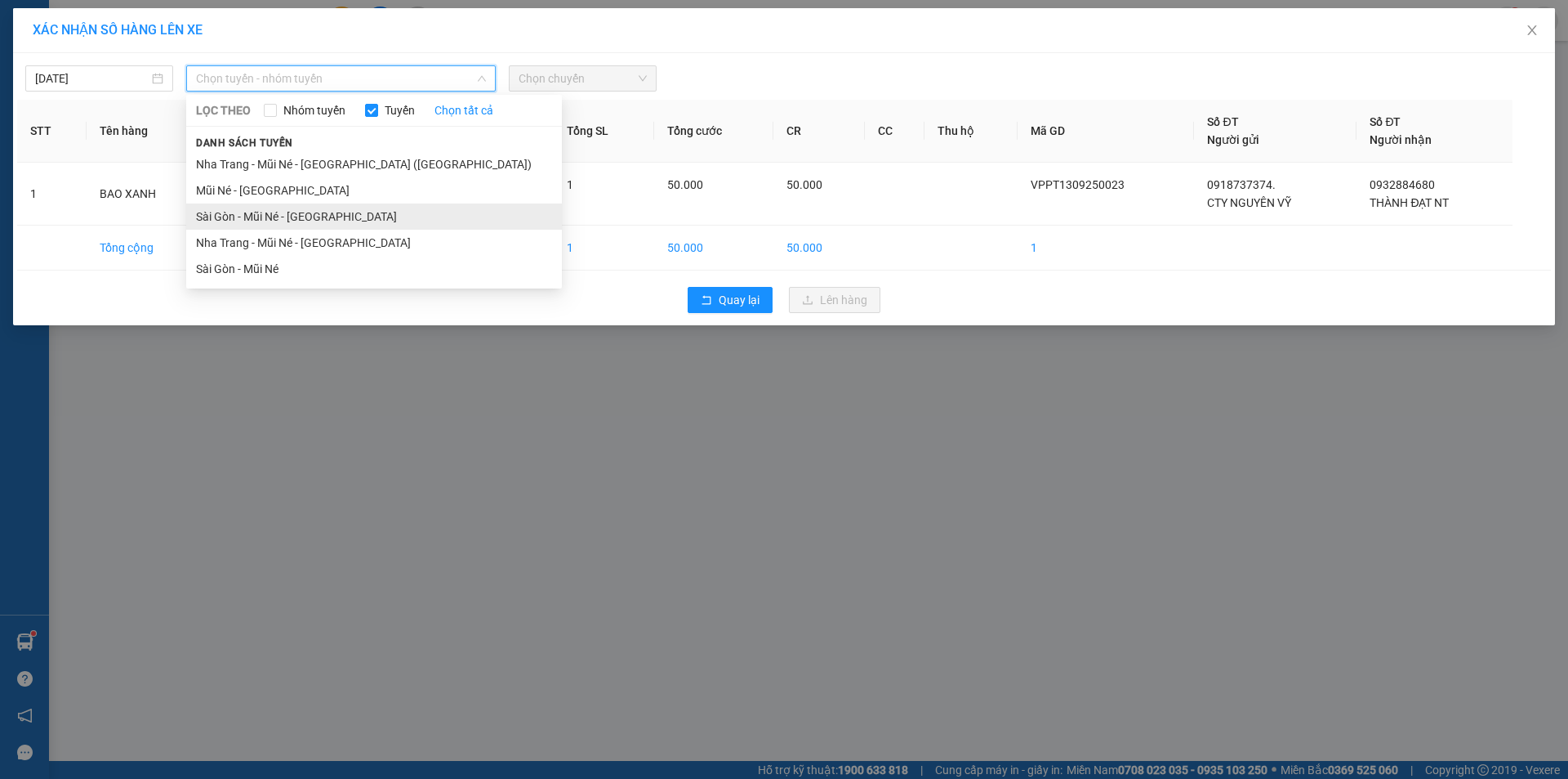
drag, startPoint x: 279, startPoint y: 217, endPoint x: 288, endPoint y: 211, distance: 10.8
click at [279, 216] on li "Sài Gòn - Mũi Né - Nha Trang" at bounding box center [374, 216] width 376 height 26
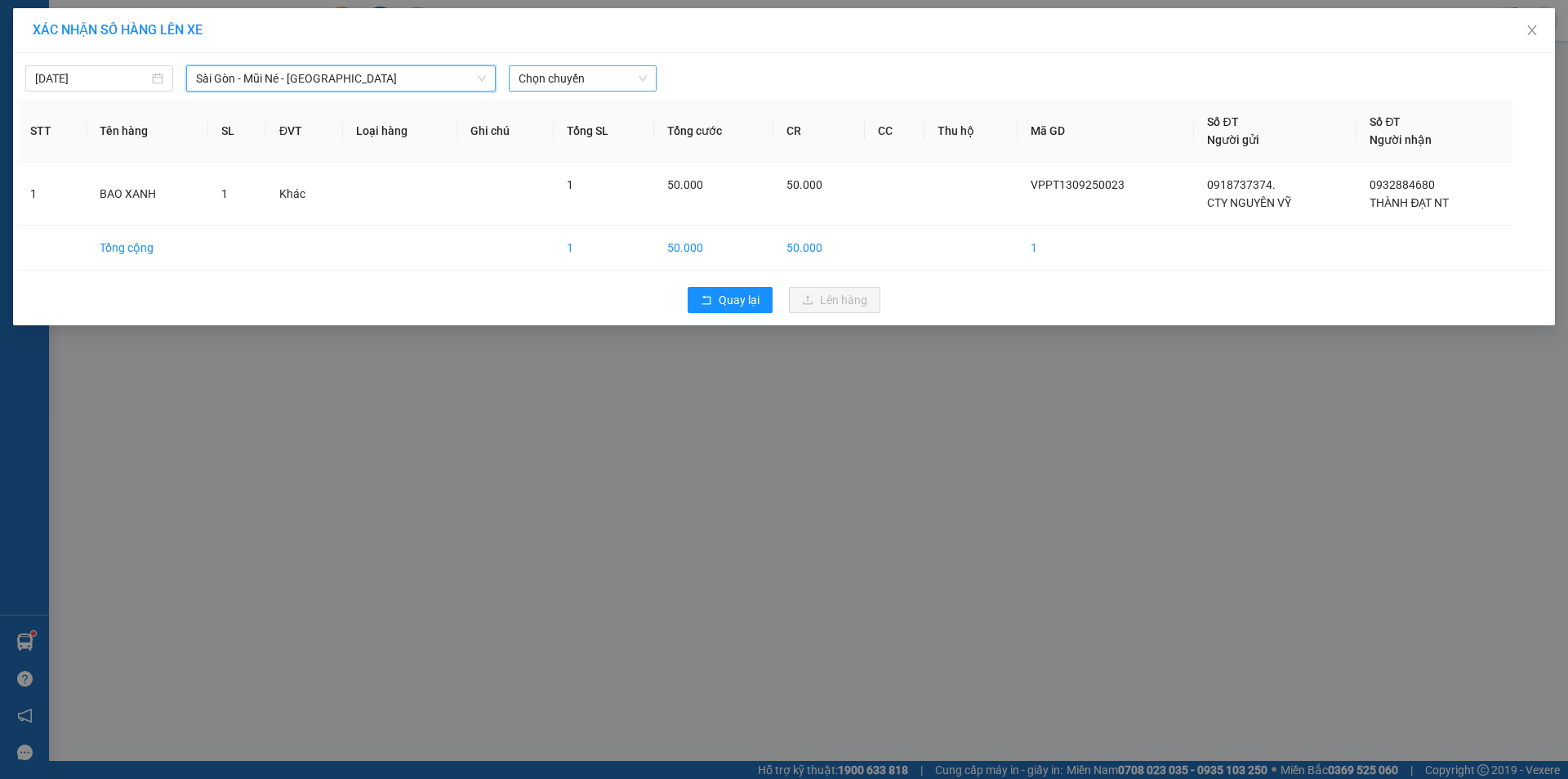
click at [616, 78] on span "Chọn chuyến" at bounding box center [582, 78] width 128 height 24
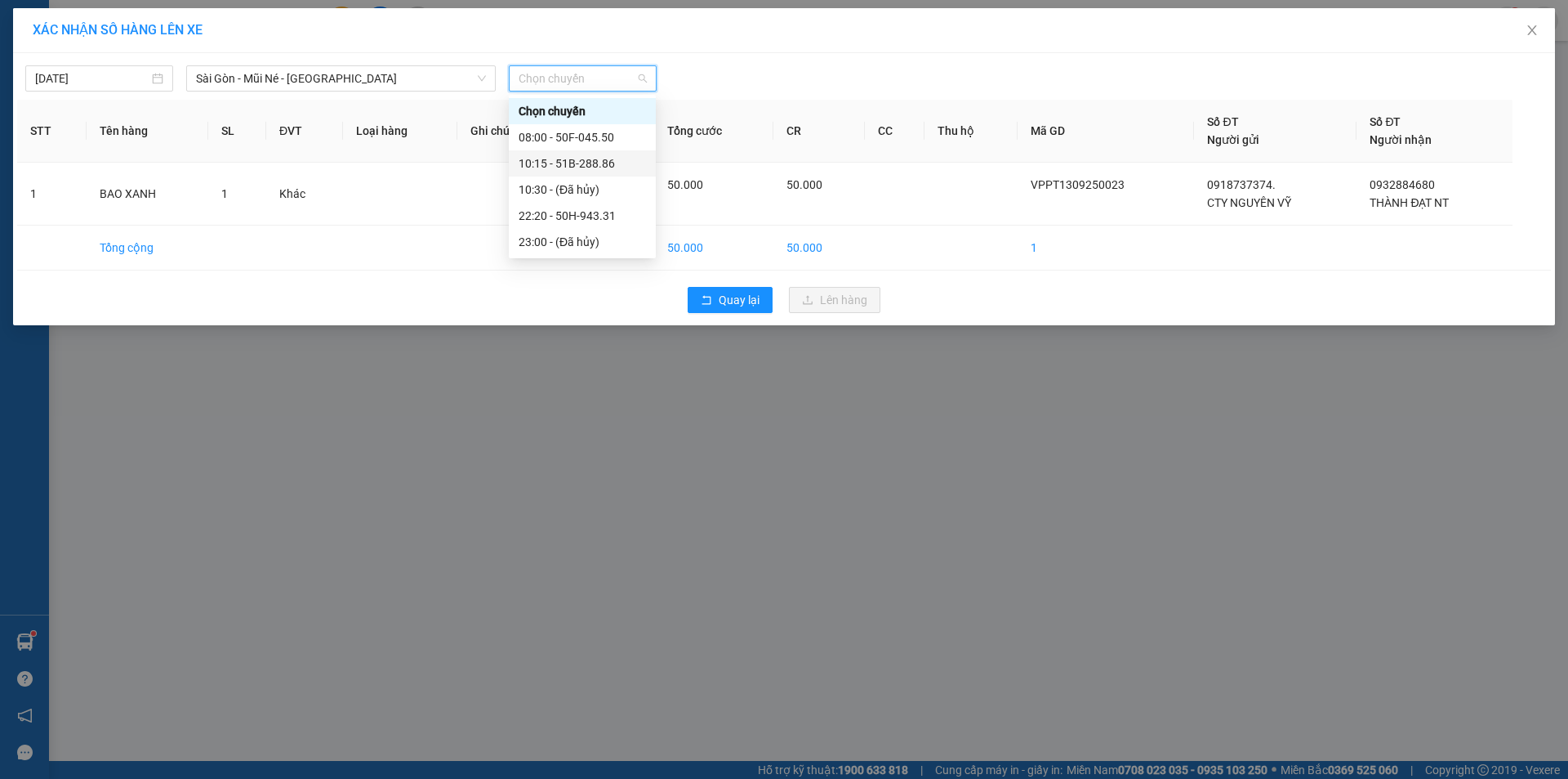
click at [606, 171] on div "10:15 - 51B-288.86" at bounding box center [581, 164] width 127 height 18
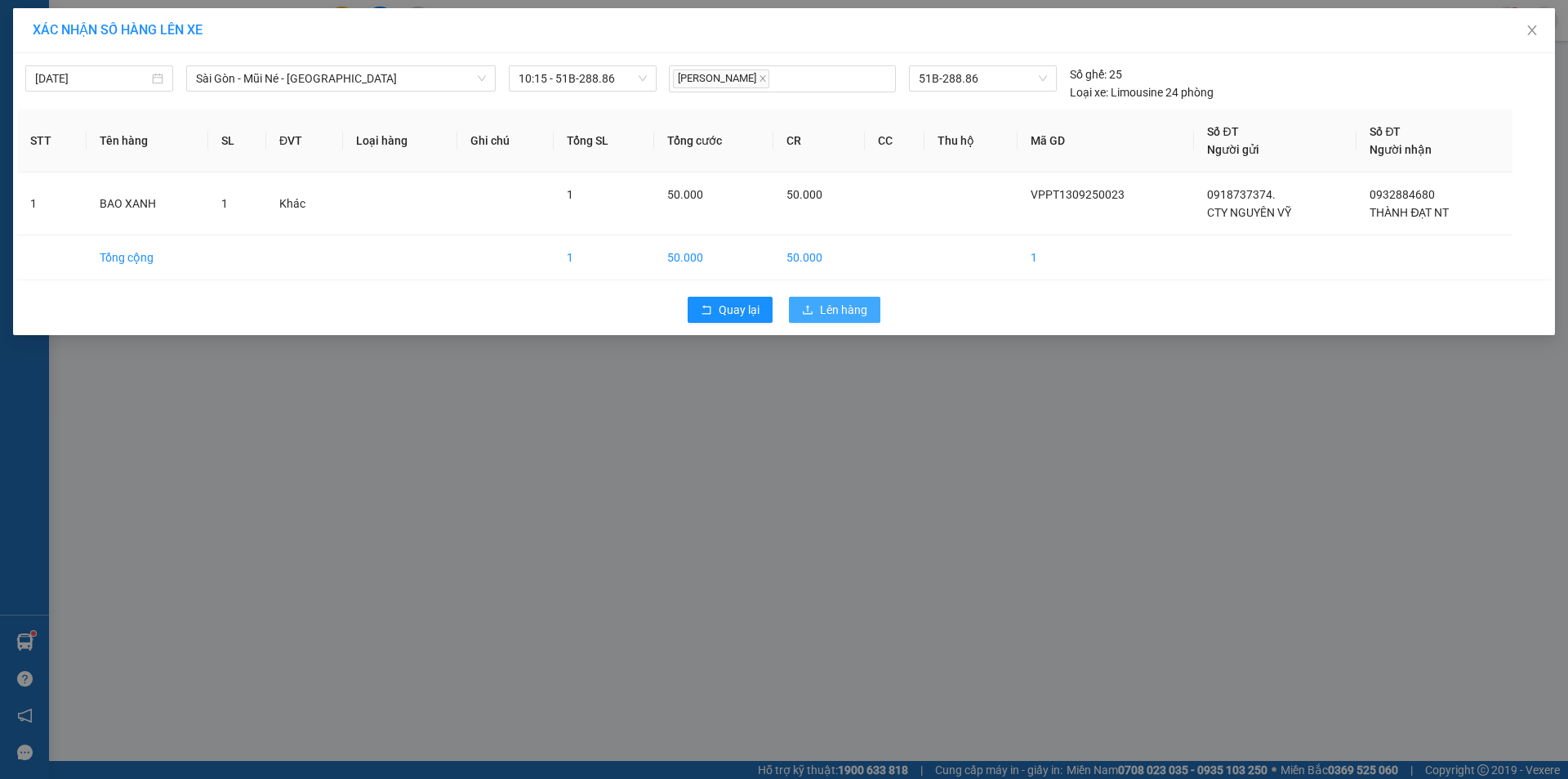
click at [846, 318] on span "Lên hàng" at bounding box center [843, 310] width 47 height 18
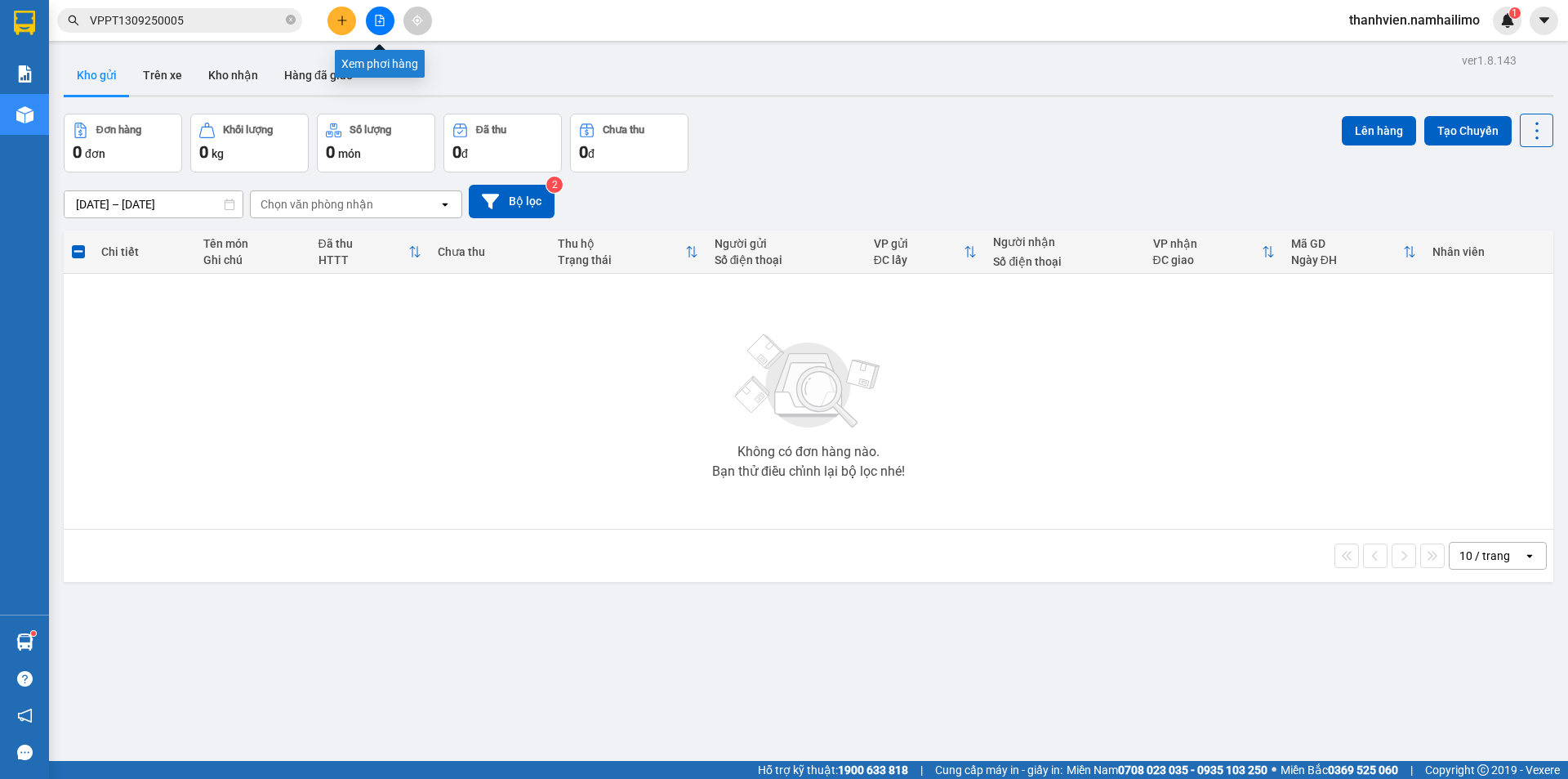
click at [380, 24] on icon "file-add" at bounding box center [380, 21] width 12 height 12
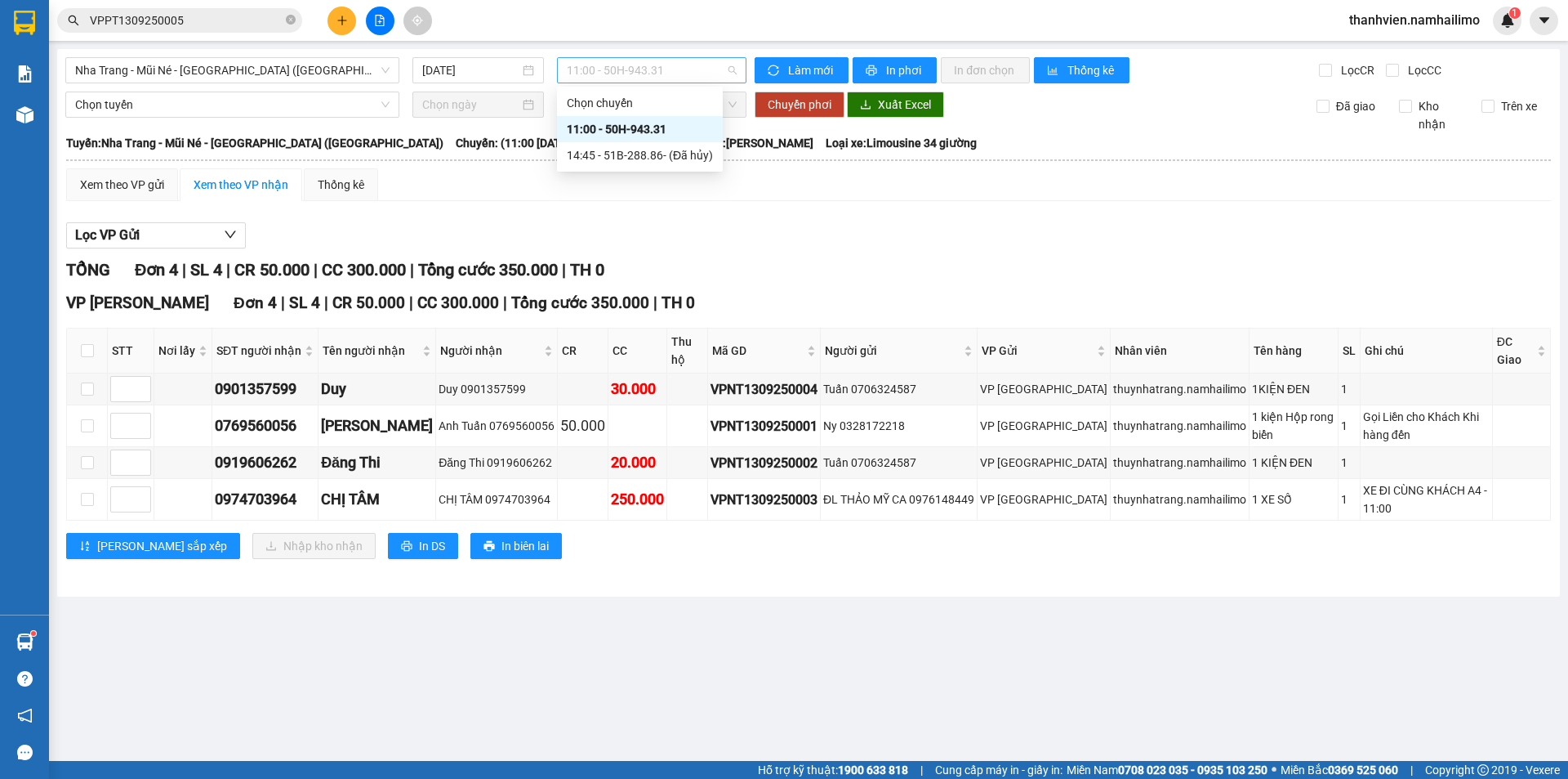
click at [689, 71] on span "11:00 - 50H-943.31" at bounding box center [651, 70] width 170 height 24
click at [262, 67] on span "Nha Trang - Mũi Né - Sài Gòn (Sáng)" at bounding box center [232, 70] width 314 height 24
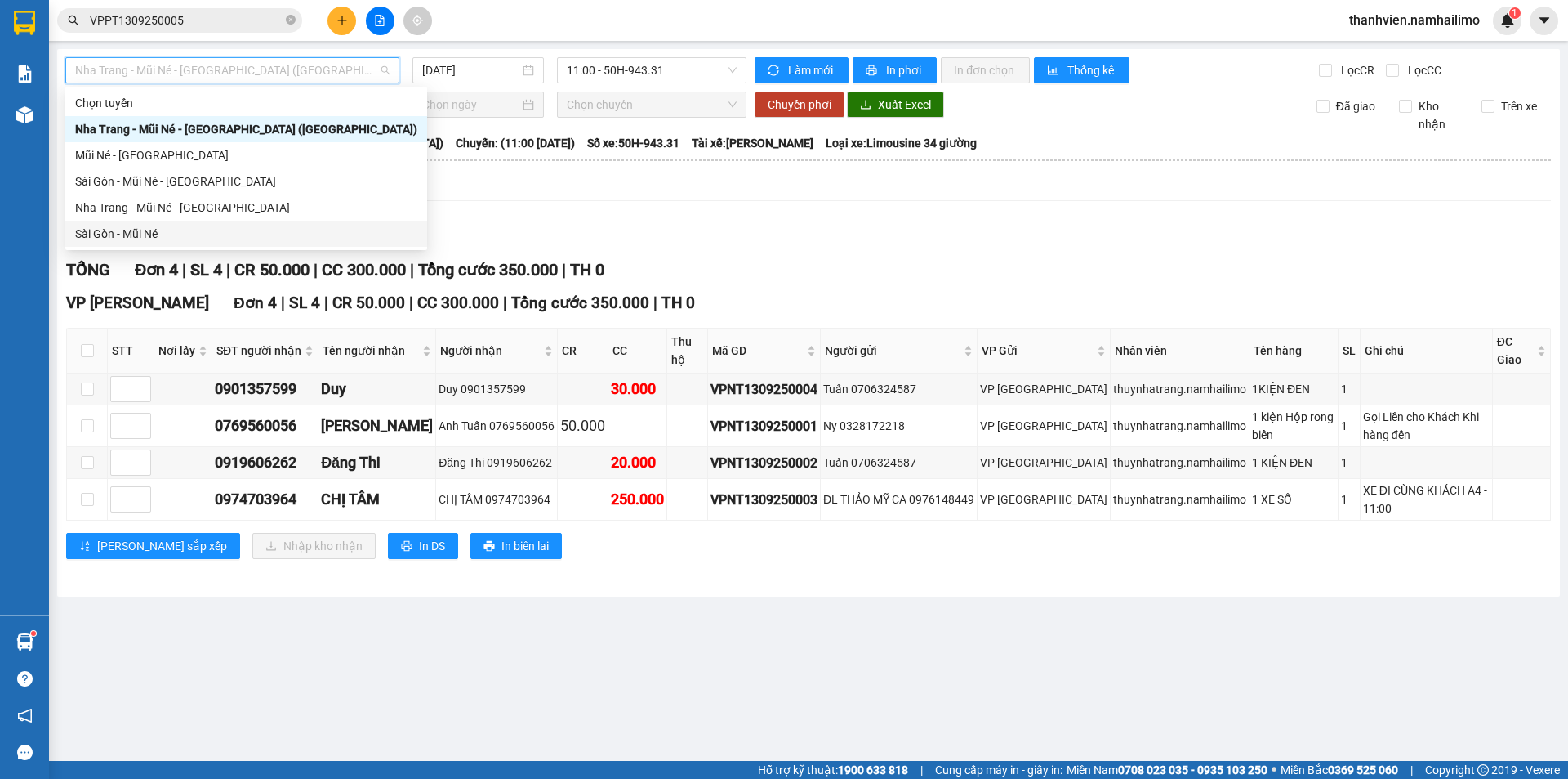
drag, startPoint x: 142, startPoint y: 230, endPoint x: 151, endPoint y: 226, distance: 9.8
click at [151, 226] on div "Sài Gòn - Mũi Né" at bounding box center [245, 234] width 342 height 18
type input "13/09/2025"
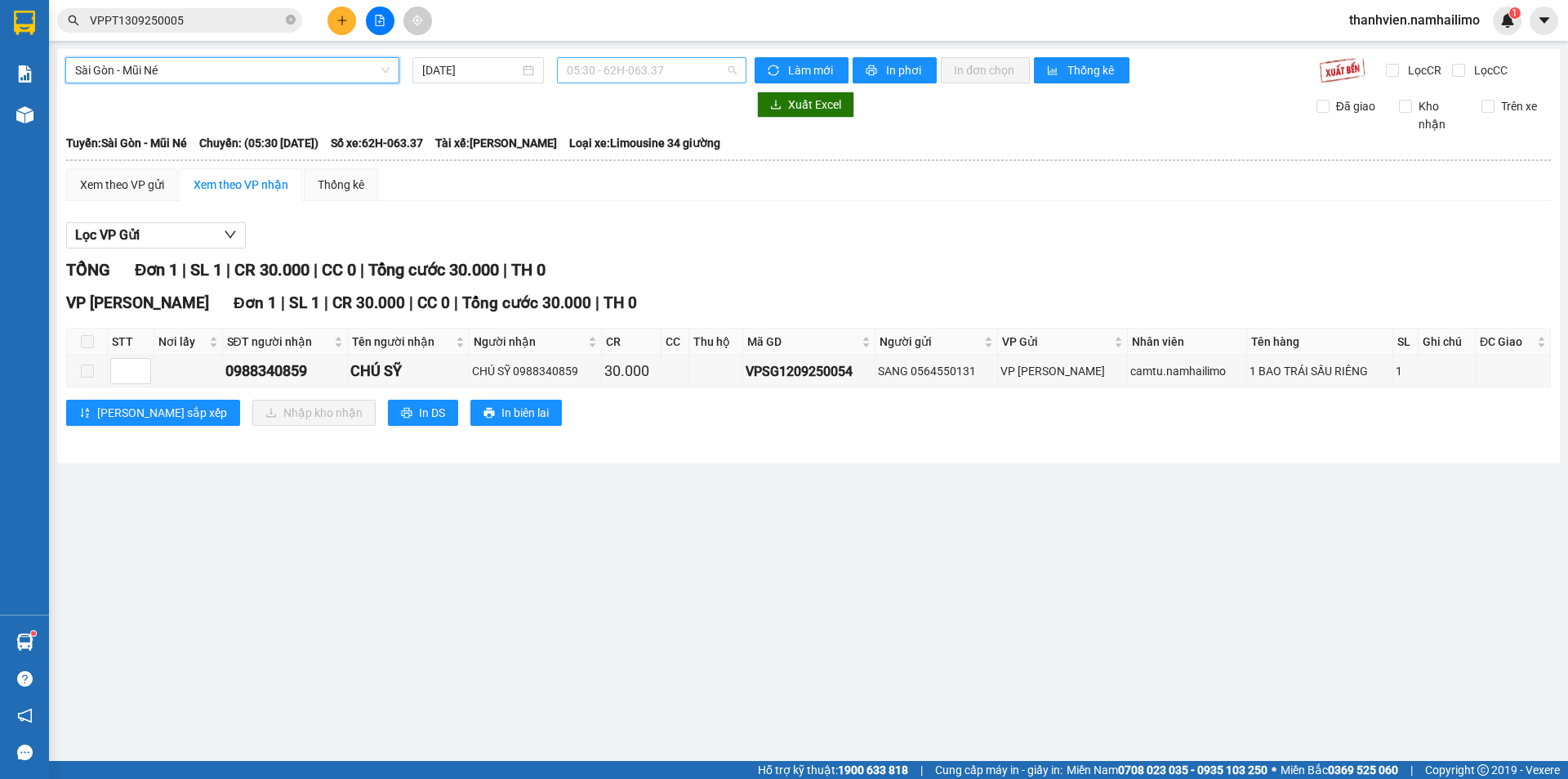
click at [693, 67] on span "05:30 - 62H-063.37" at bounding box center [651, 70] width 170 height 24
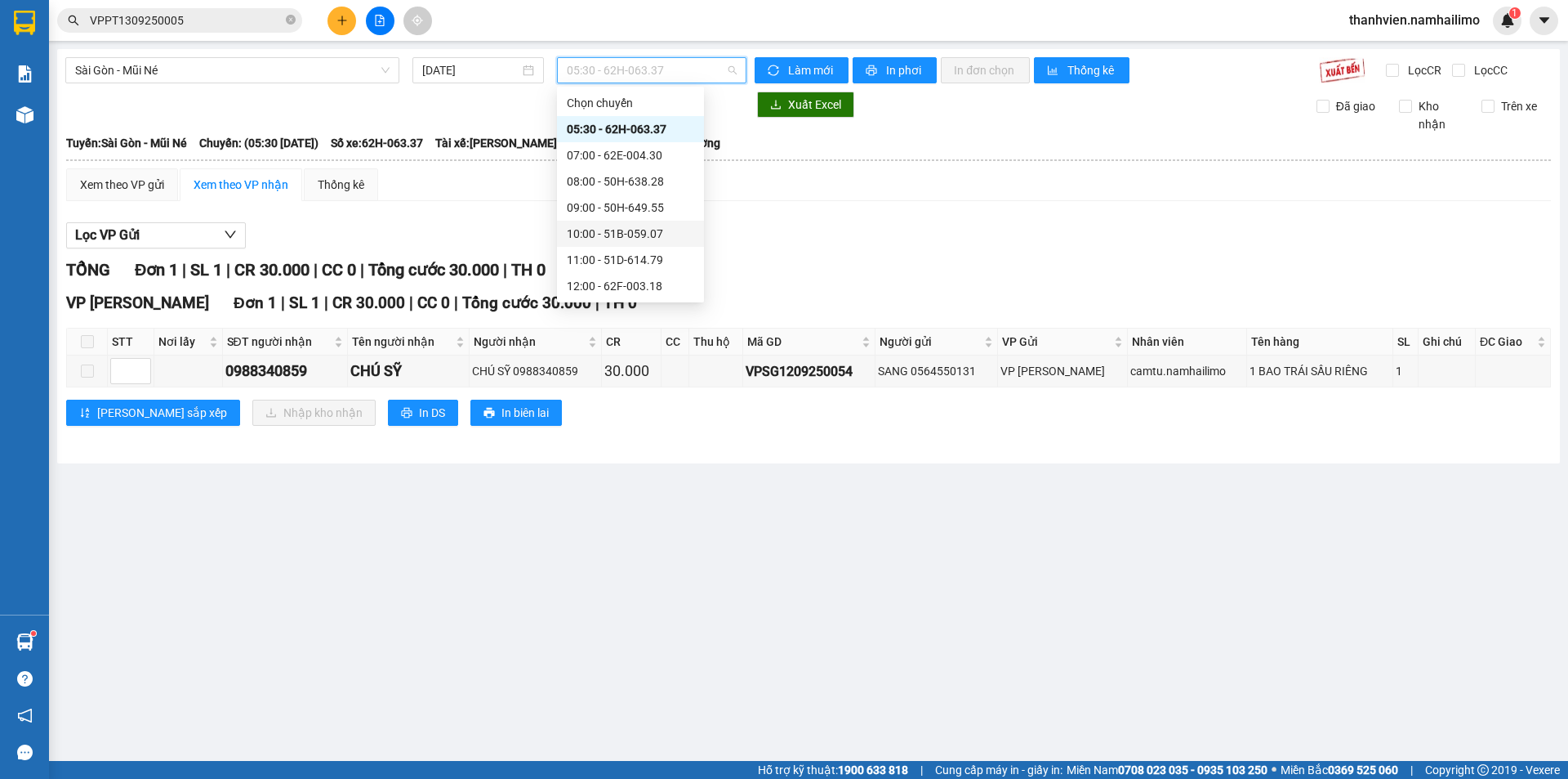
click at [641, 235] on div "10:00 - 51B-059.07" at bounding box center [630, 234] width 127 height 18
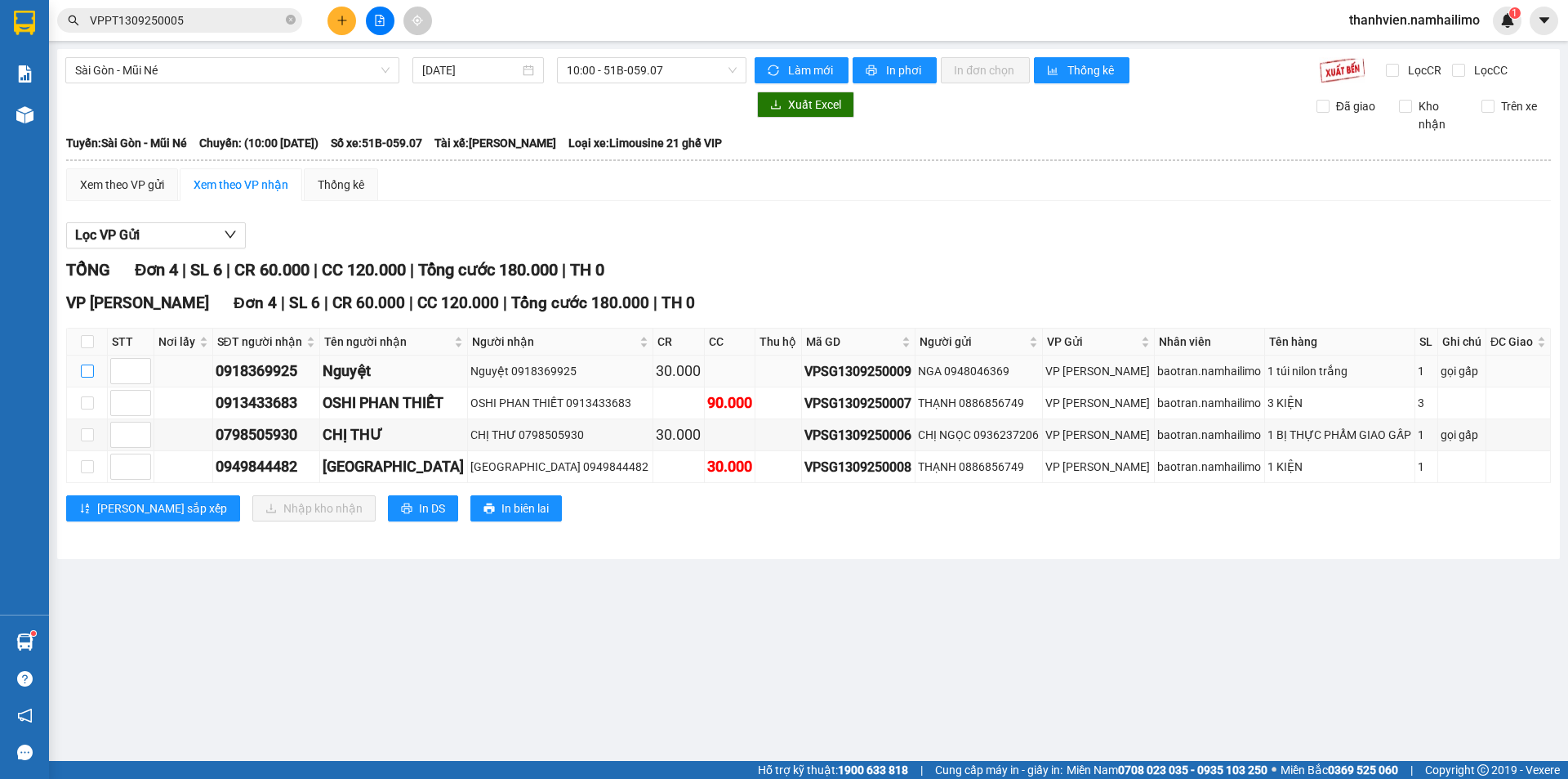
click at [91, 378] on input "checkbox" at bounding box center [87, 371] width 13 height 13
checkbox input "true"
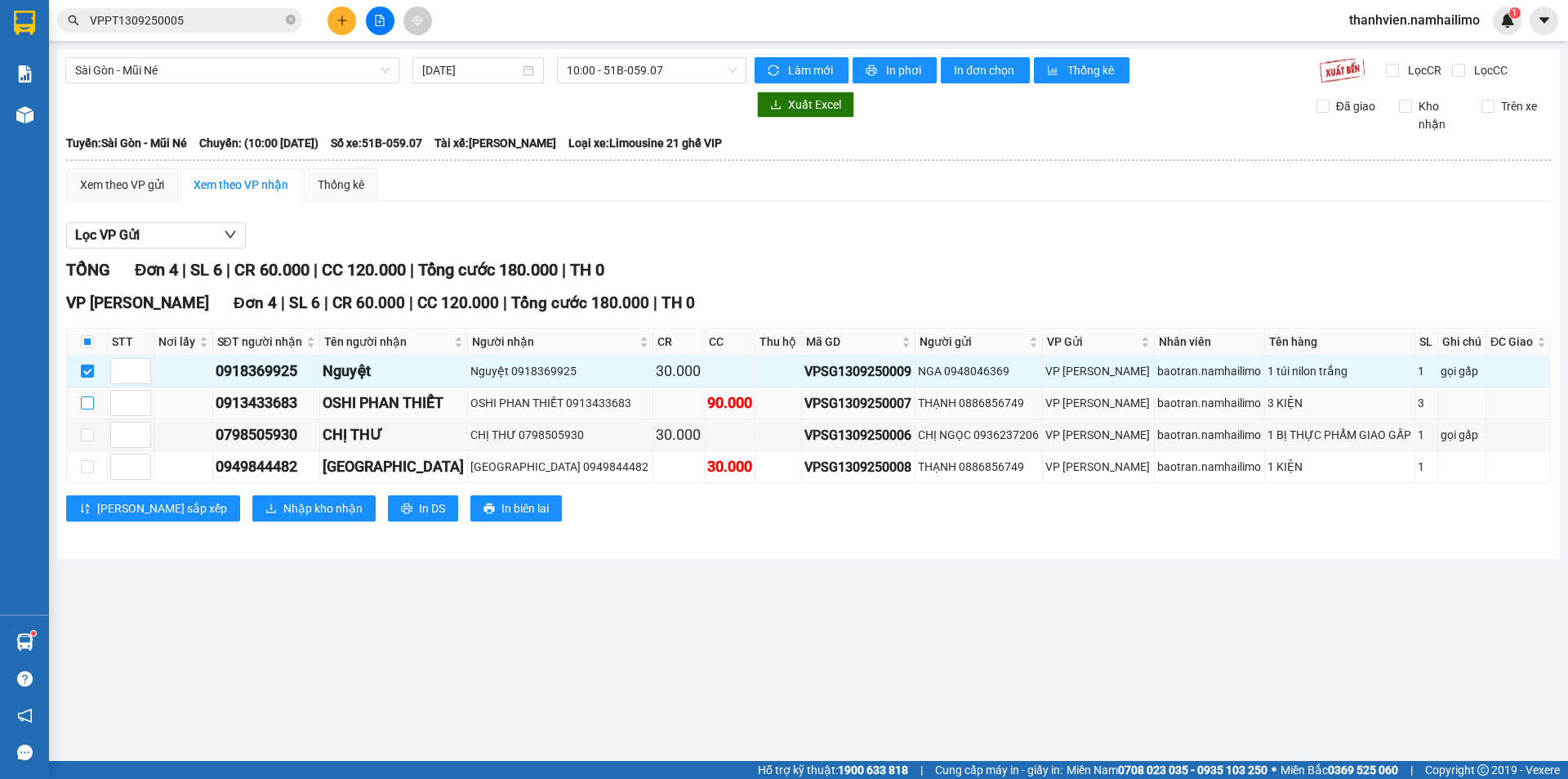
click at [84, 406] on input "checkbox" at bounding box center [87, 403] width 13 height 13
checkbox input "true"
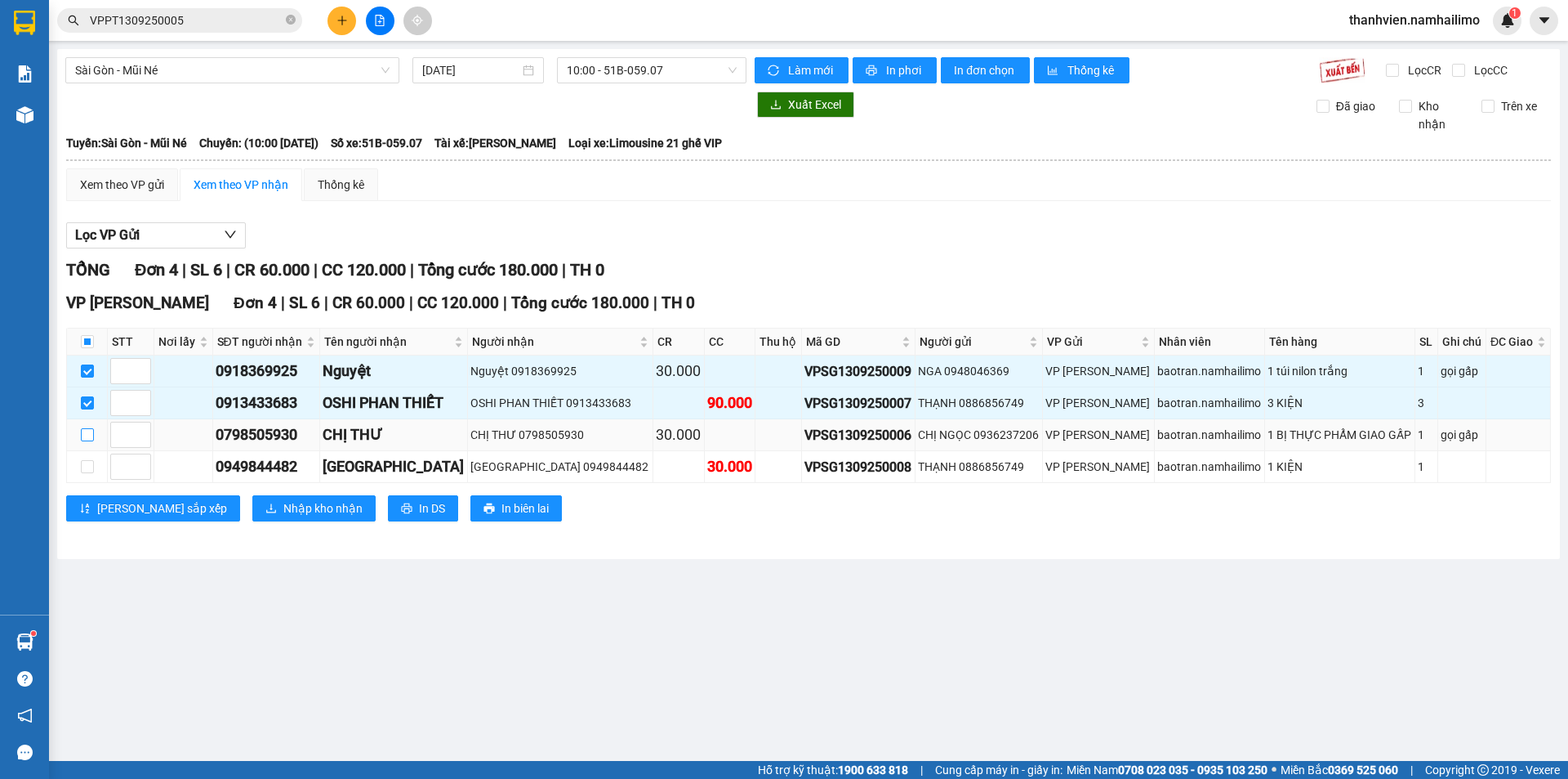
click at [86, 432] on input "checkbox" at bounding box center [87, 434] width 13 height 13
checkbox input "true"
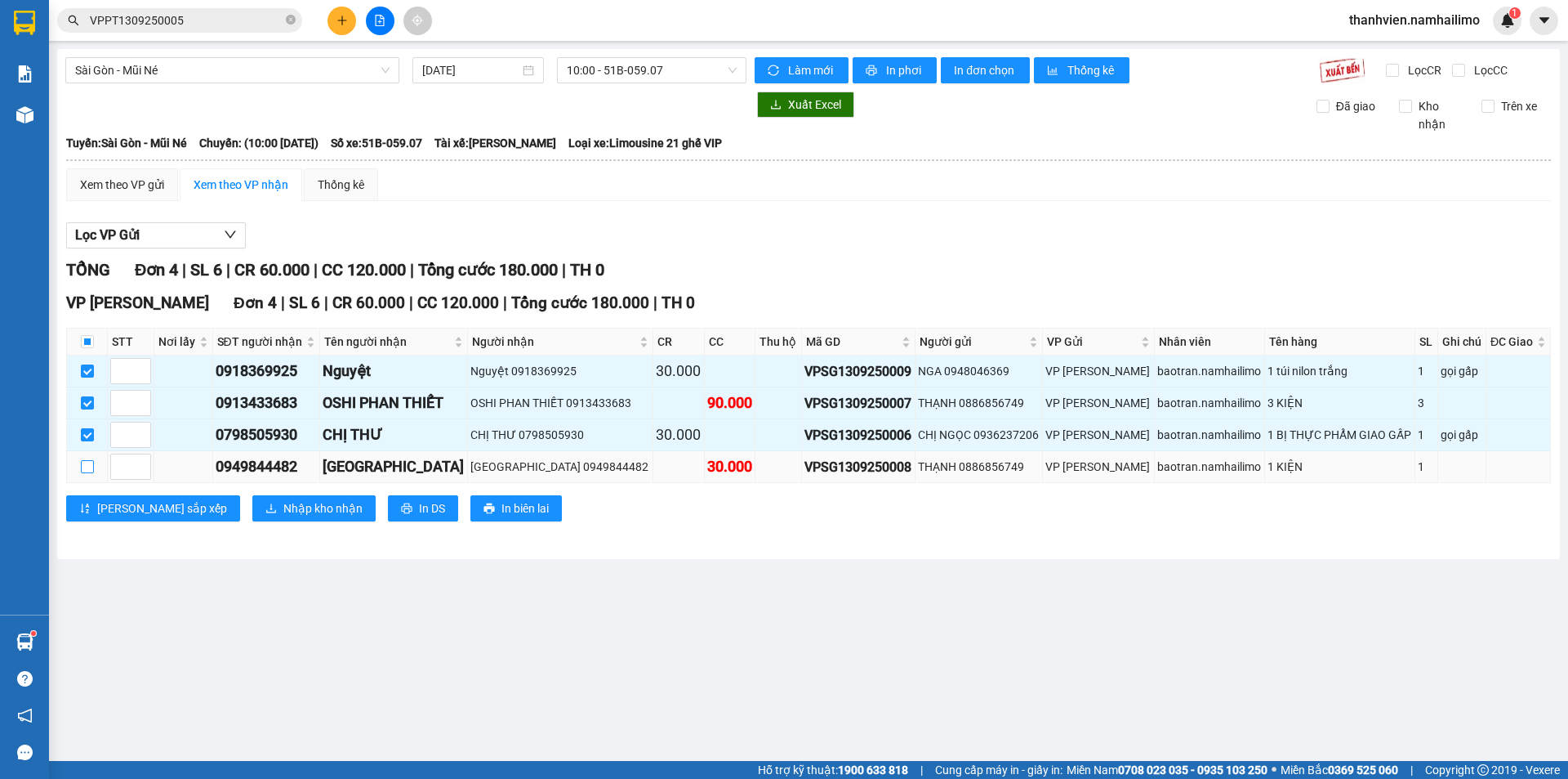
click at [84, 464] on input "checkbox" at bounding box center [87, 467] width 13 height 13
checkbox input "true"
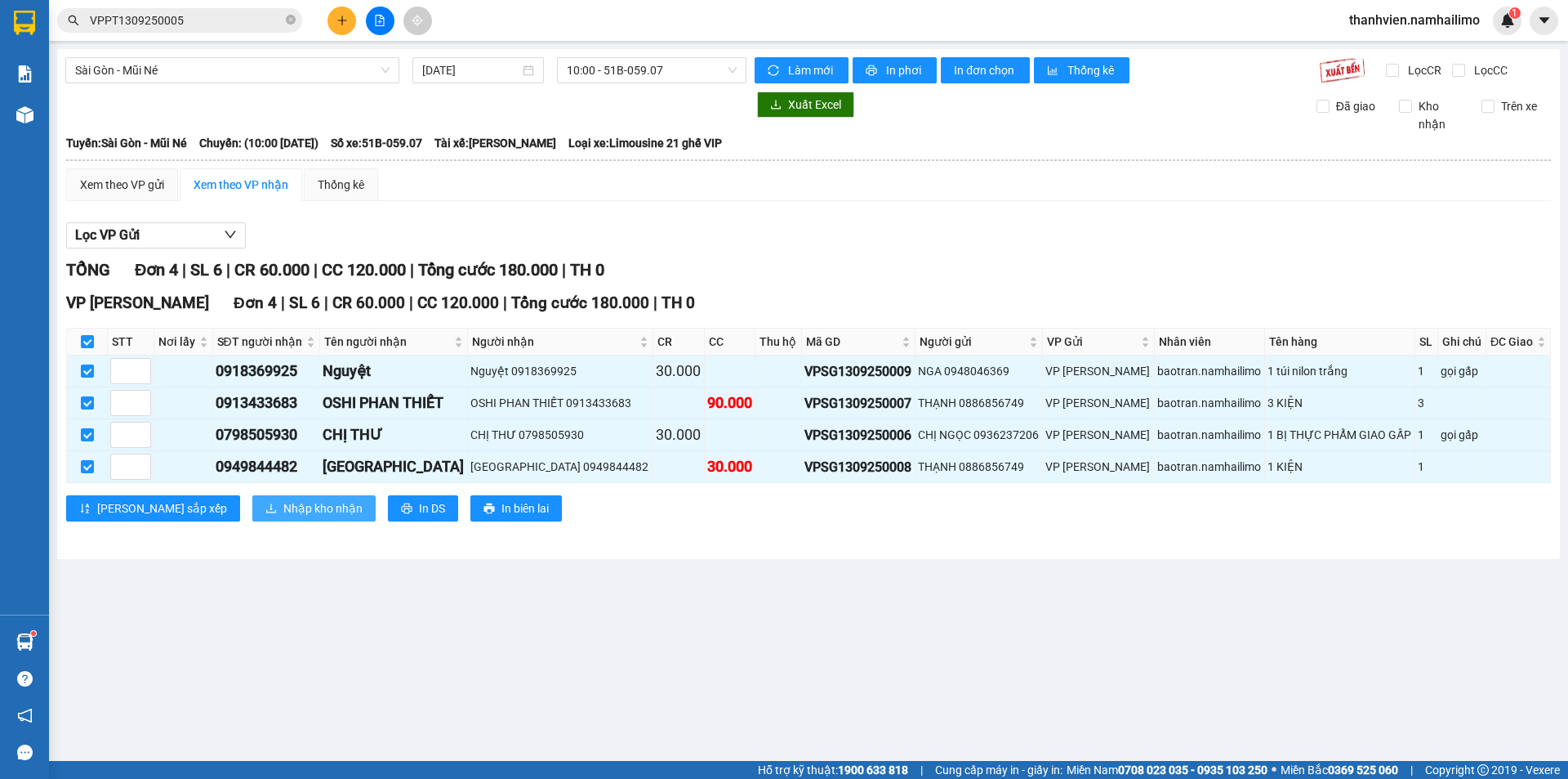
click at [284, 504] on span "Nhập kho nhận" at bounding box center [323, 509] width 79 height 18
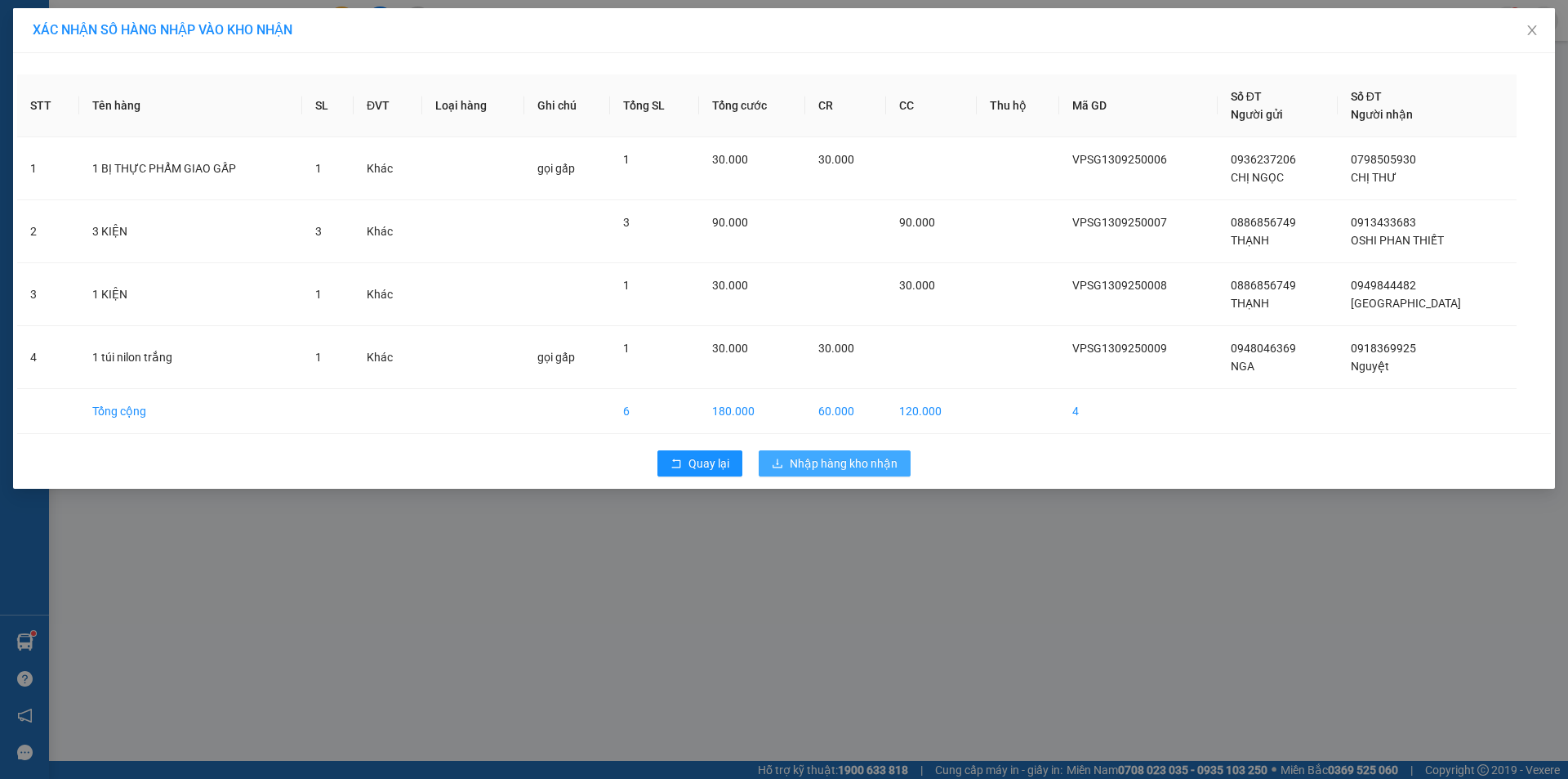
click at [895, 454] on button "Nhập hàng kho nhận" at bounding box center [834, 463] width 152 height 26
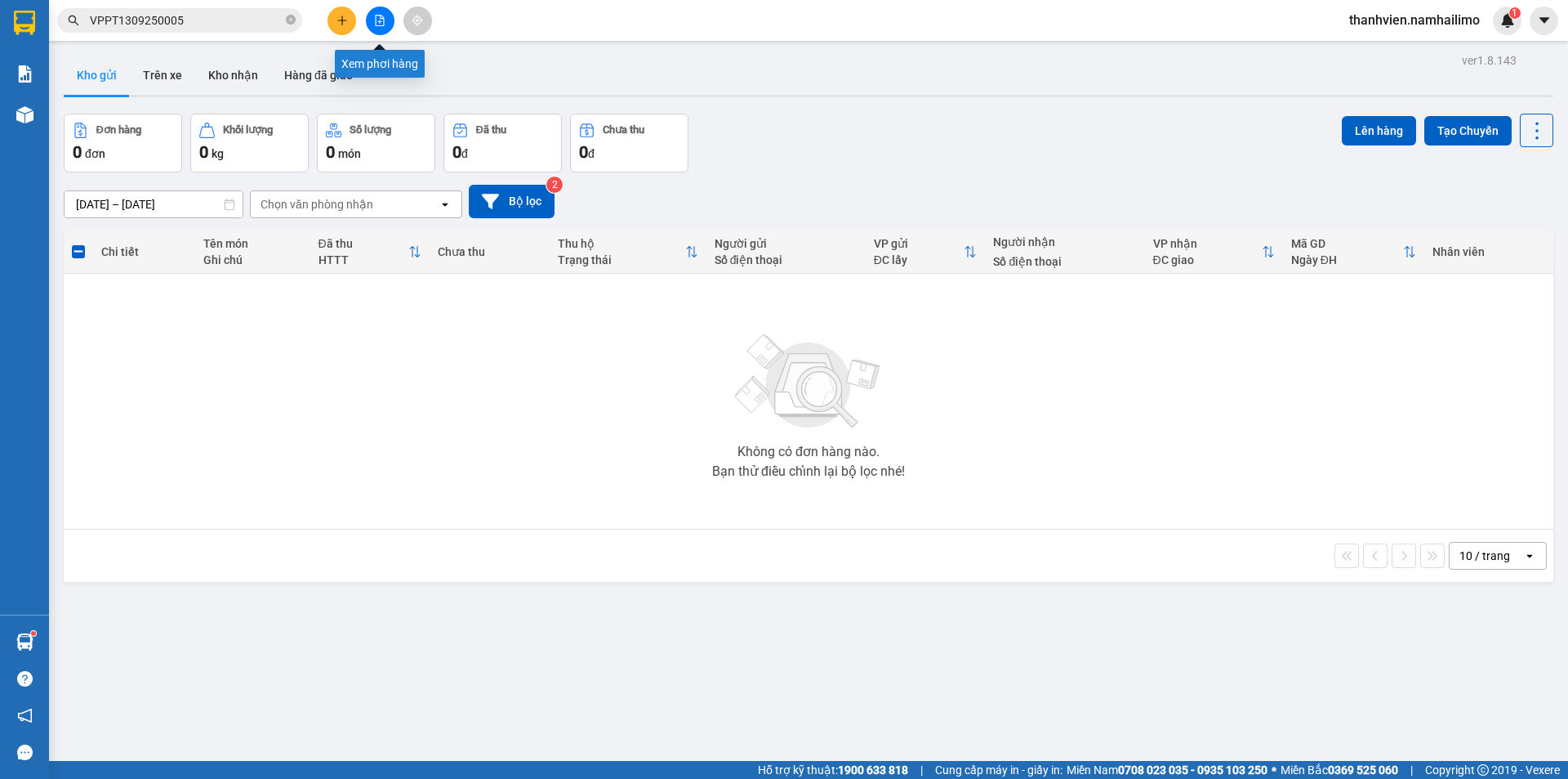
click at [390, 24] on button at bounding box center [380, 21] width 28 height 28
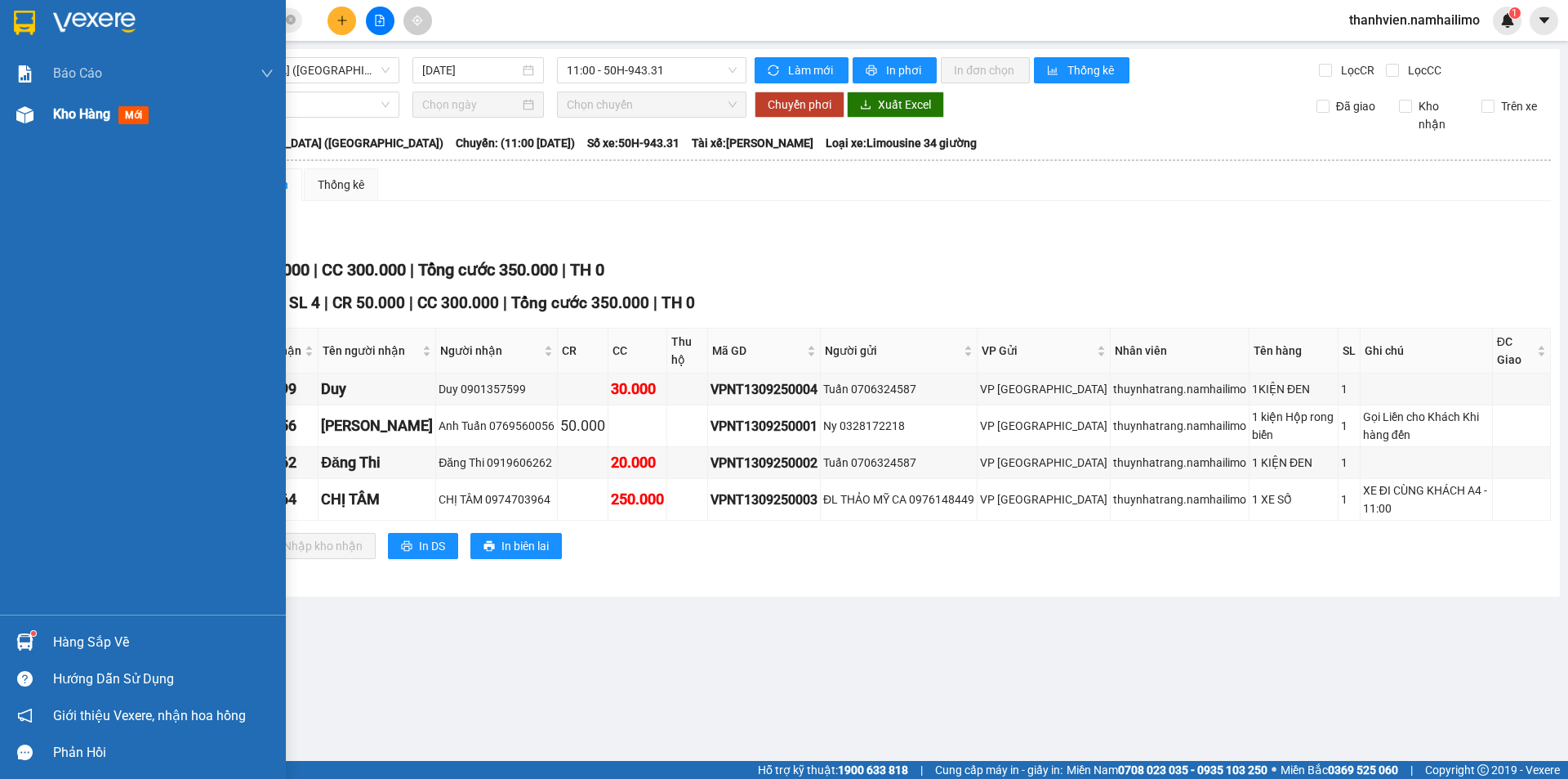
click at [29, 111] on img at bounding box center [25, 115] width 17 height 17
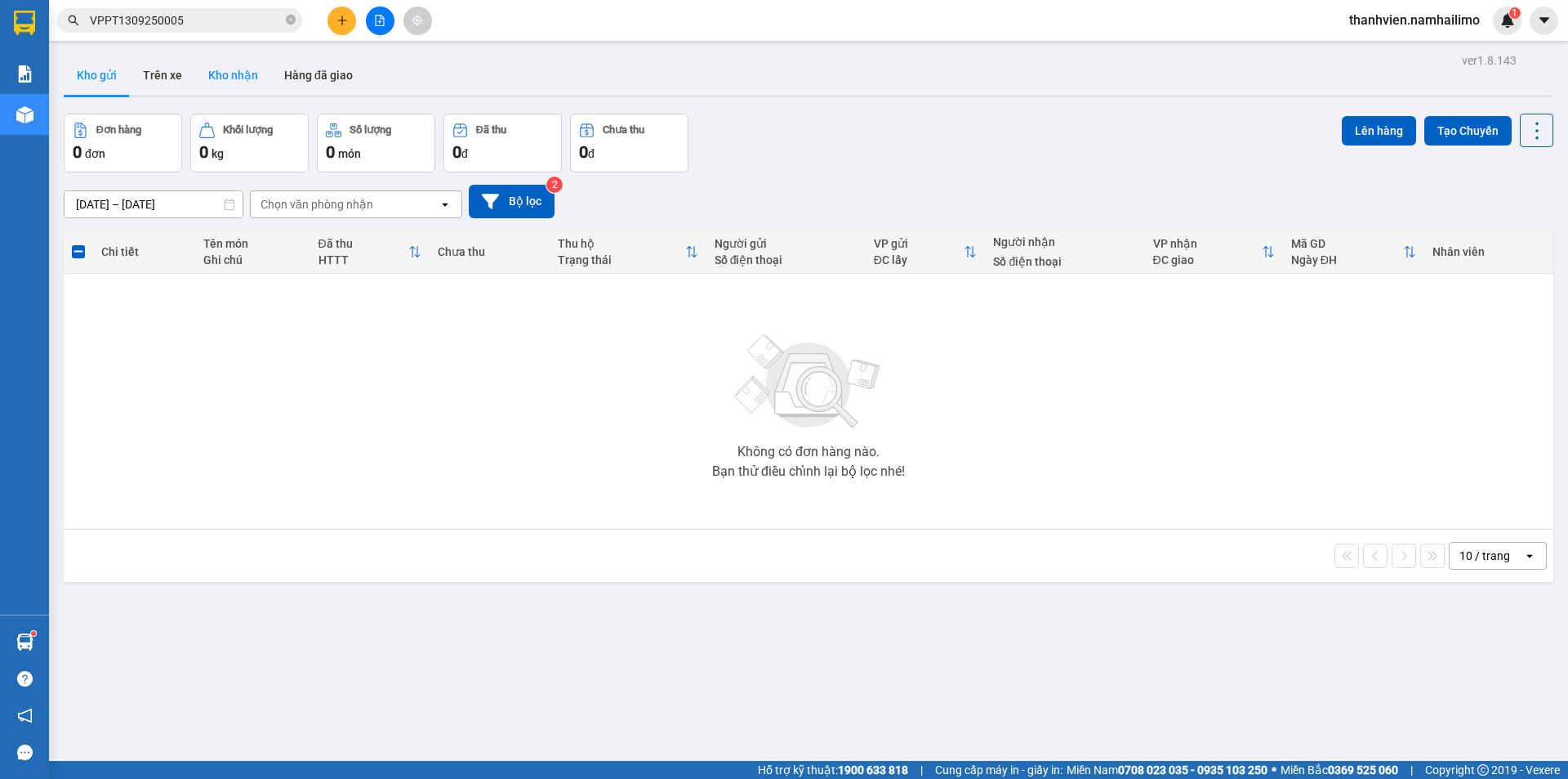
click at [240, 77] on button "Kho nhận" at bounding box center [233, 75] width 76 height 39
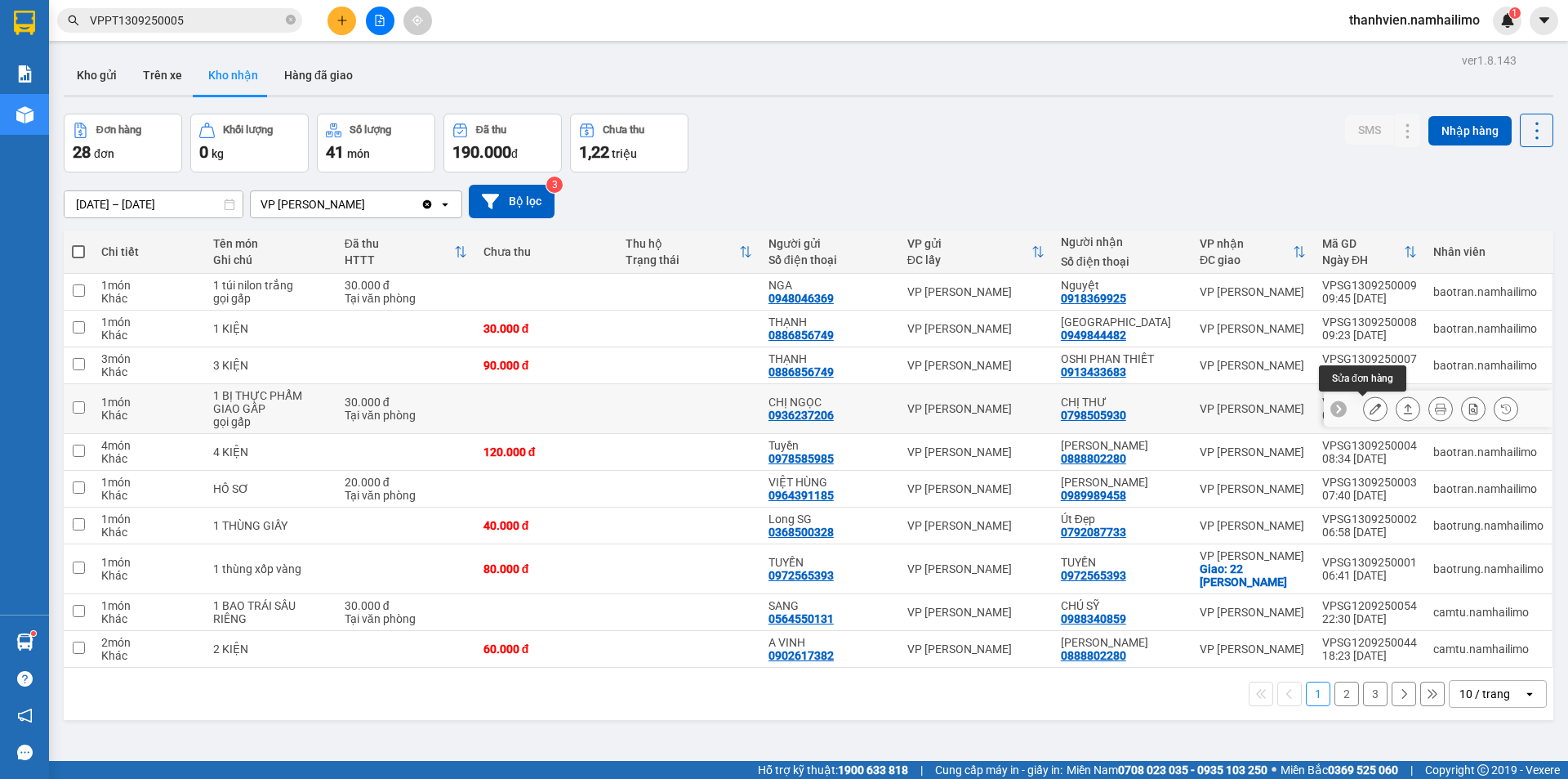
click at [1369, 407] on icon at bounding box center [1375, 409] width 12 height 12
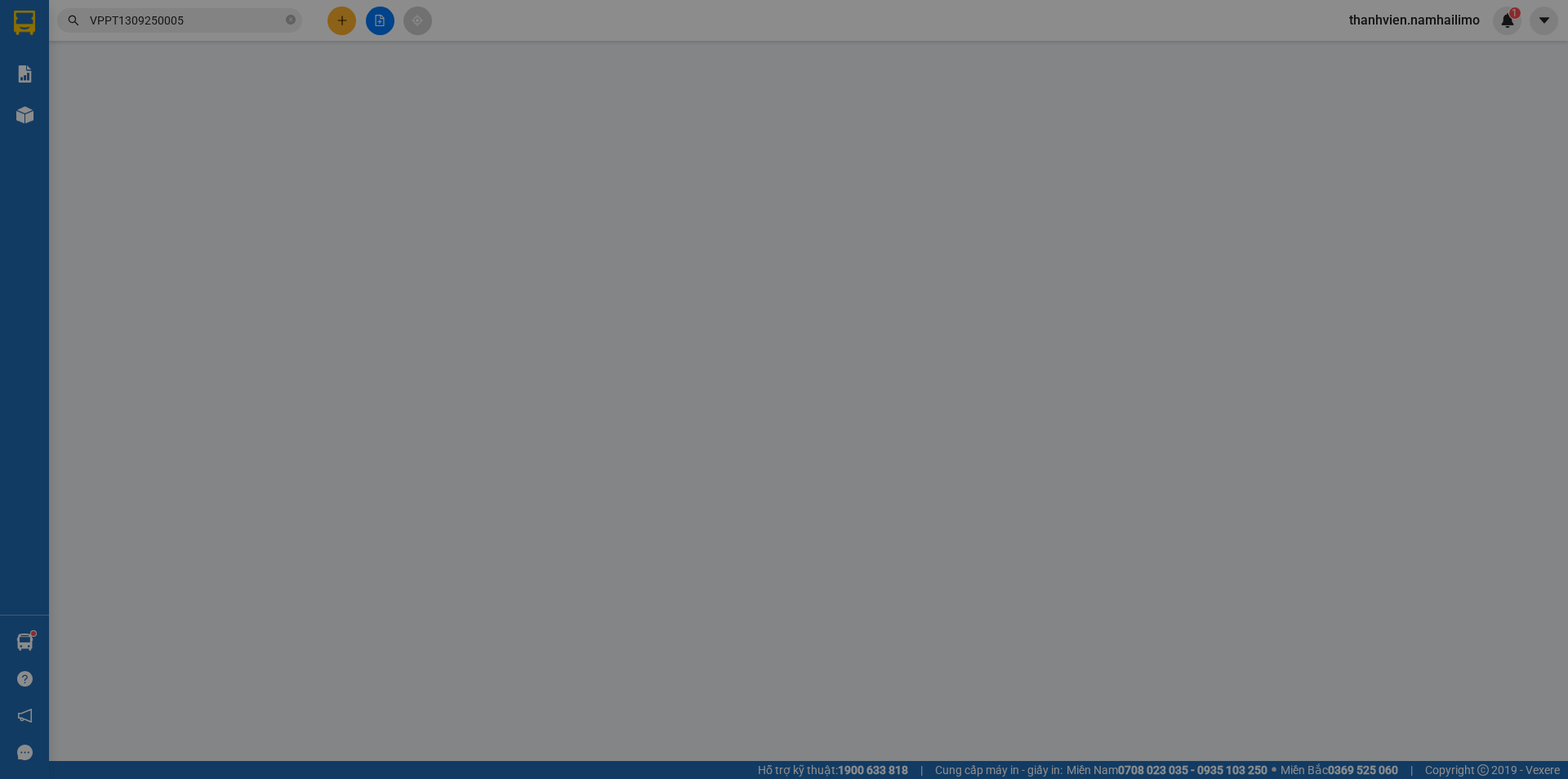
type input "0936237206"
type input "CHỊ NGỌC"
type input "0798505930"
type input "CHỊ THƯ"
type input "30.000"
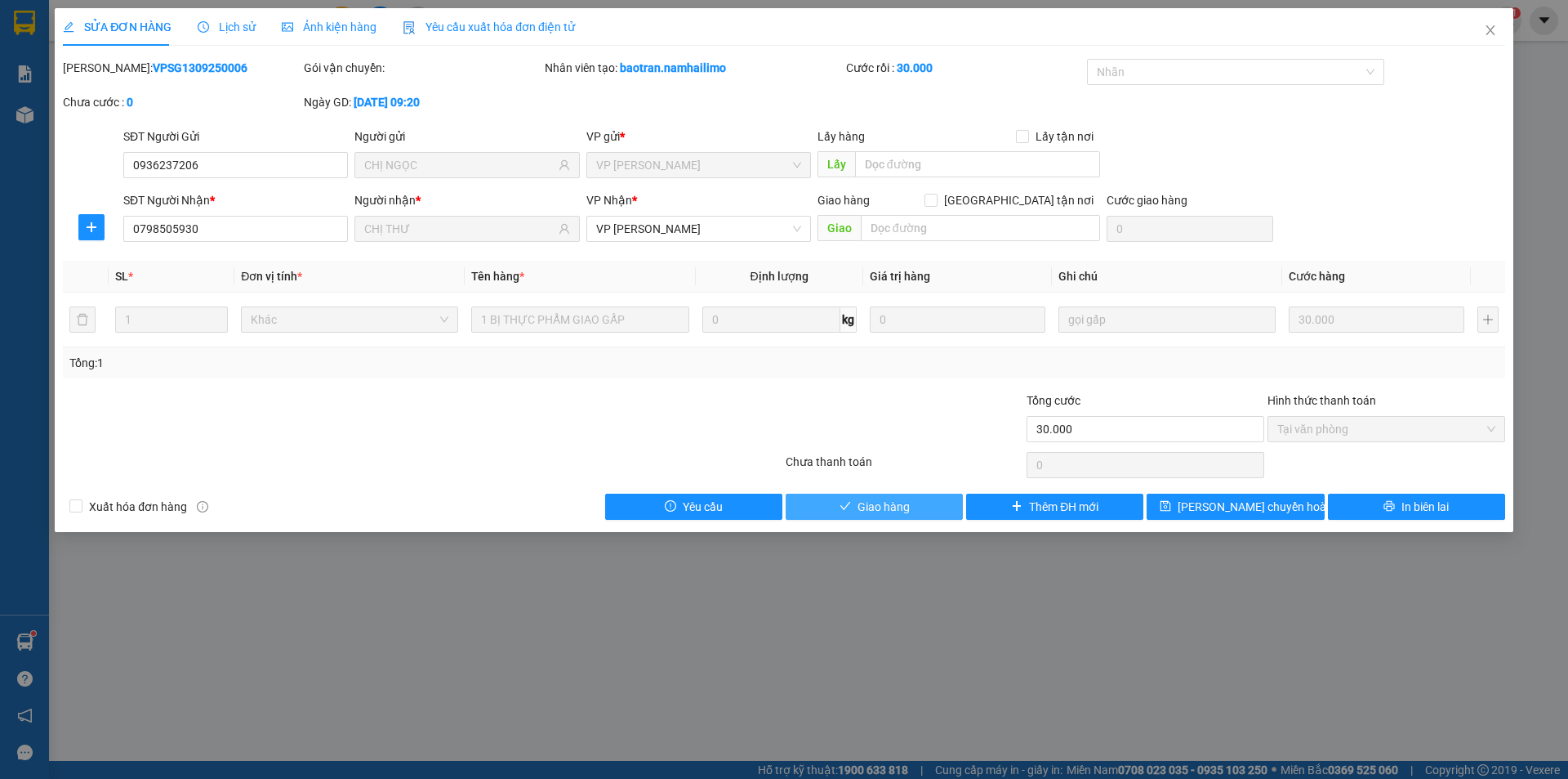
drag, startPoint x: 873, startPoint y: 527, endPoint x: 1218, endPoint y: 811, distance: 446.9
click at [1218, 778] on html "Kết quả tìm kiếm ( 1 ) Bộ lọc Mã ĐH Trạng thái Món hàng Tổng cước Chưa cước Ngư…" at bounding box center [784, 390] width 1568 height 779
click at [892, 494] on button "Giao hàng" at bounding box center [873, 506] width 177 height 26
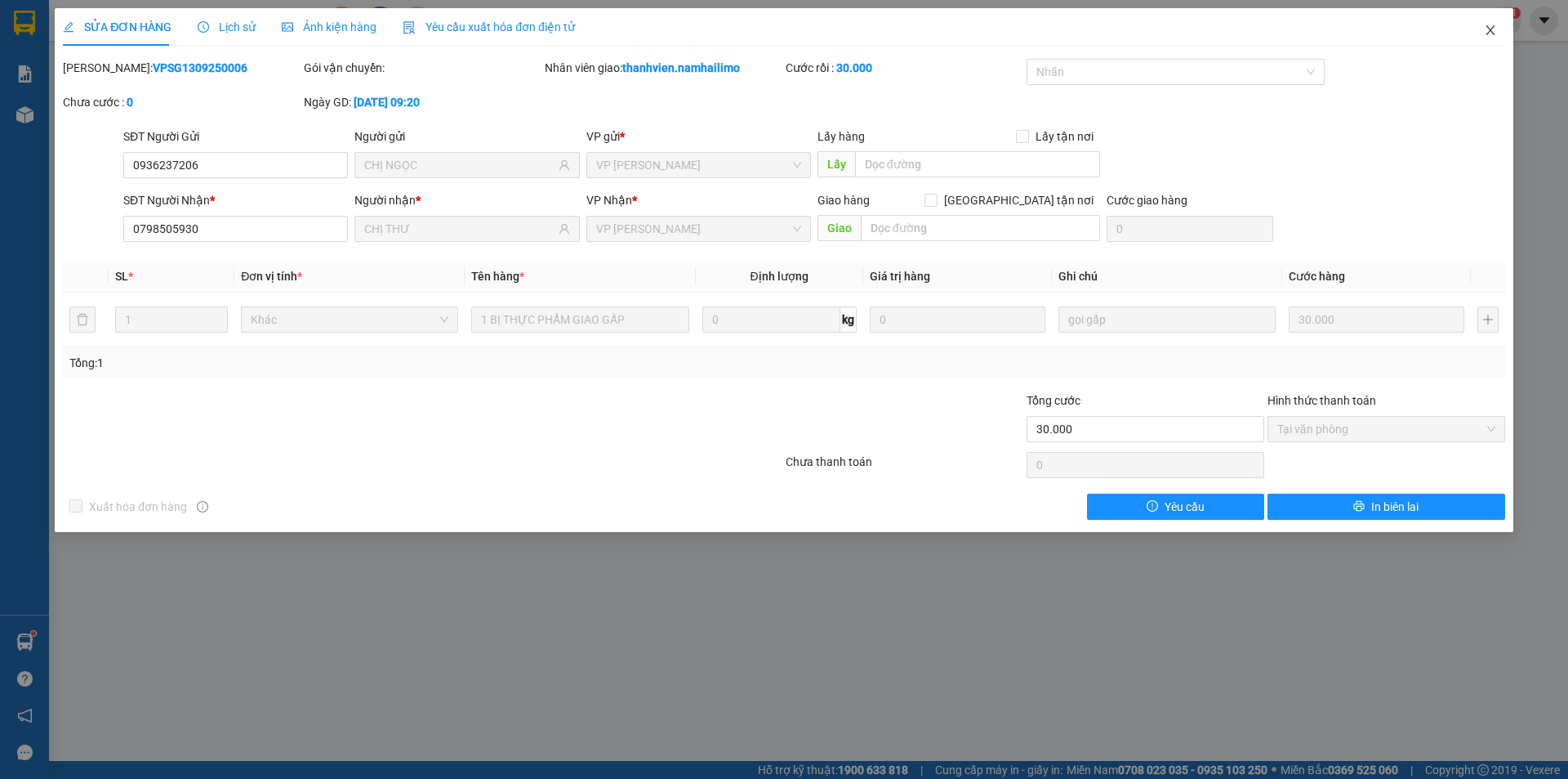
click at [1496, 30] on span "Close" at bounding box center [1490, 31] width 46 height 46
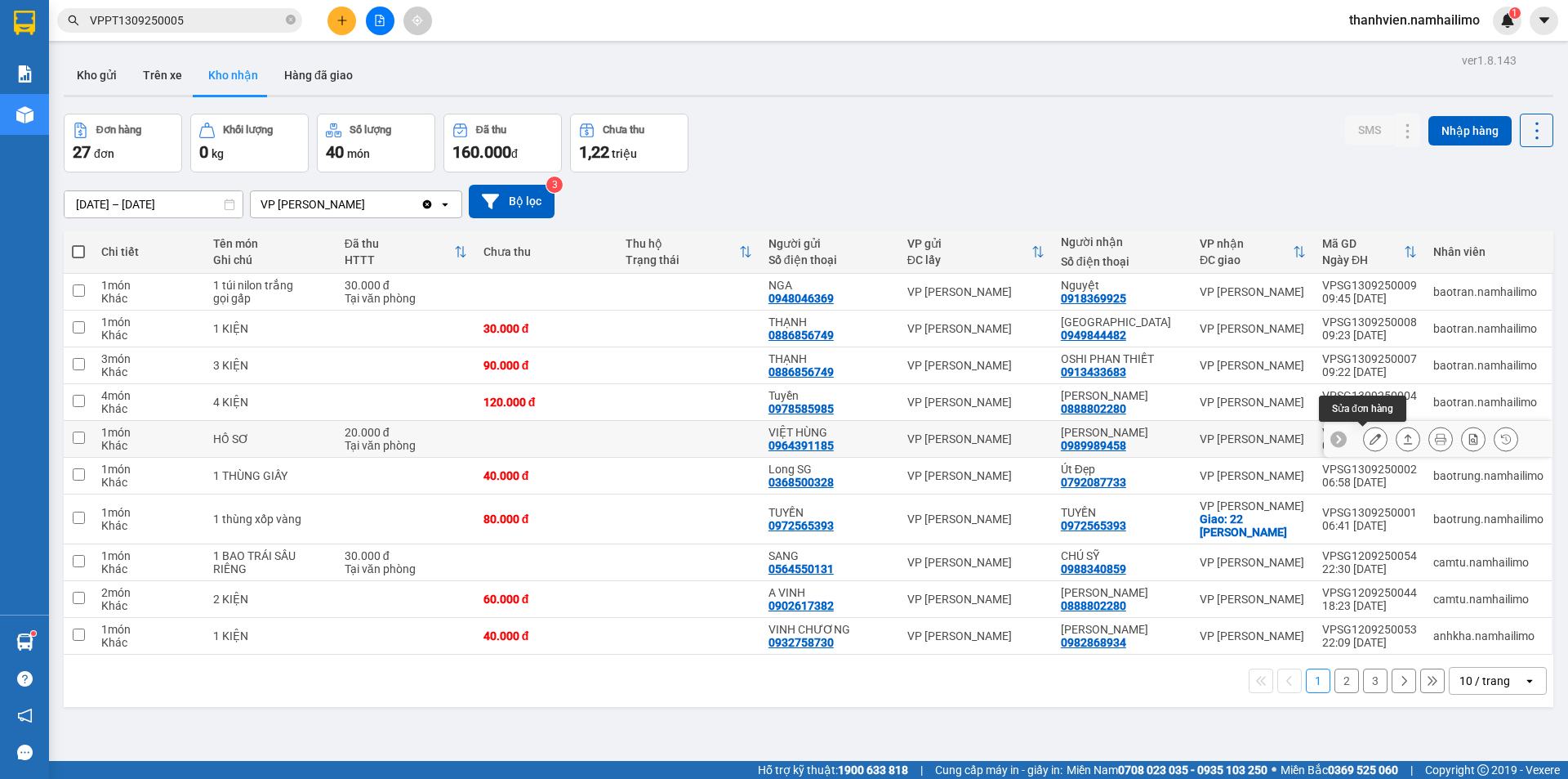
click at [1369, 440] on icon at bounding box center [1375, 439] width 12 height 12
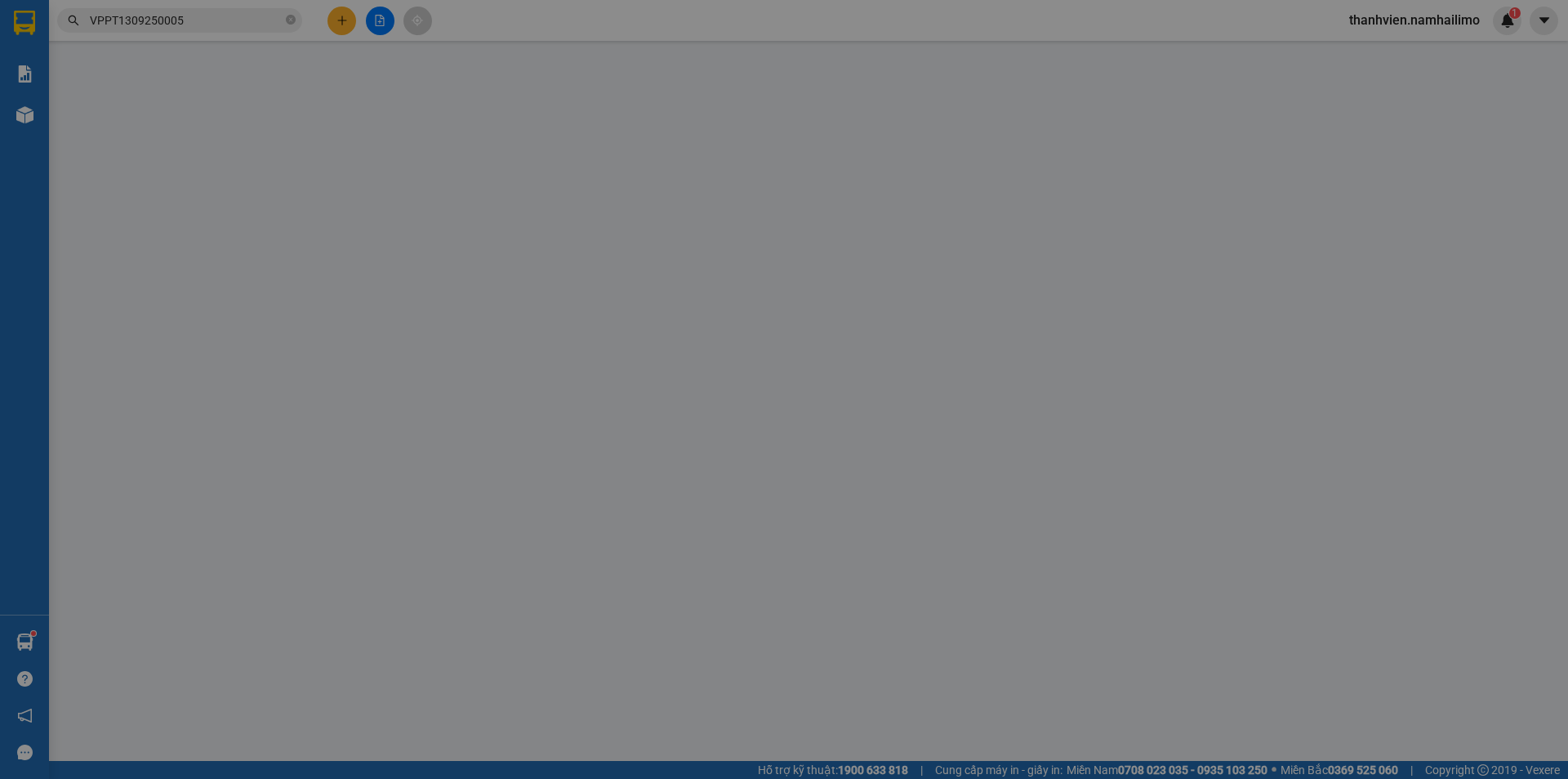
type input "0964391185"
type input "VIỆT HÙNG"
type input "0989989458"
type input "LƯƠNG THỊ LÝ"
type input "20.000"
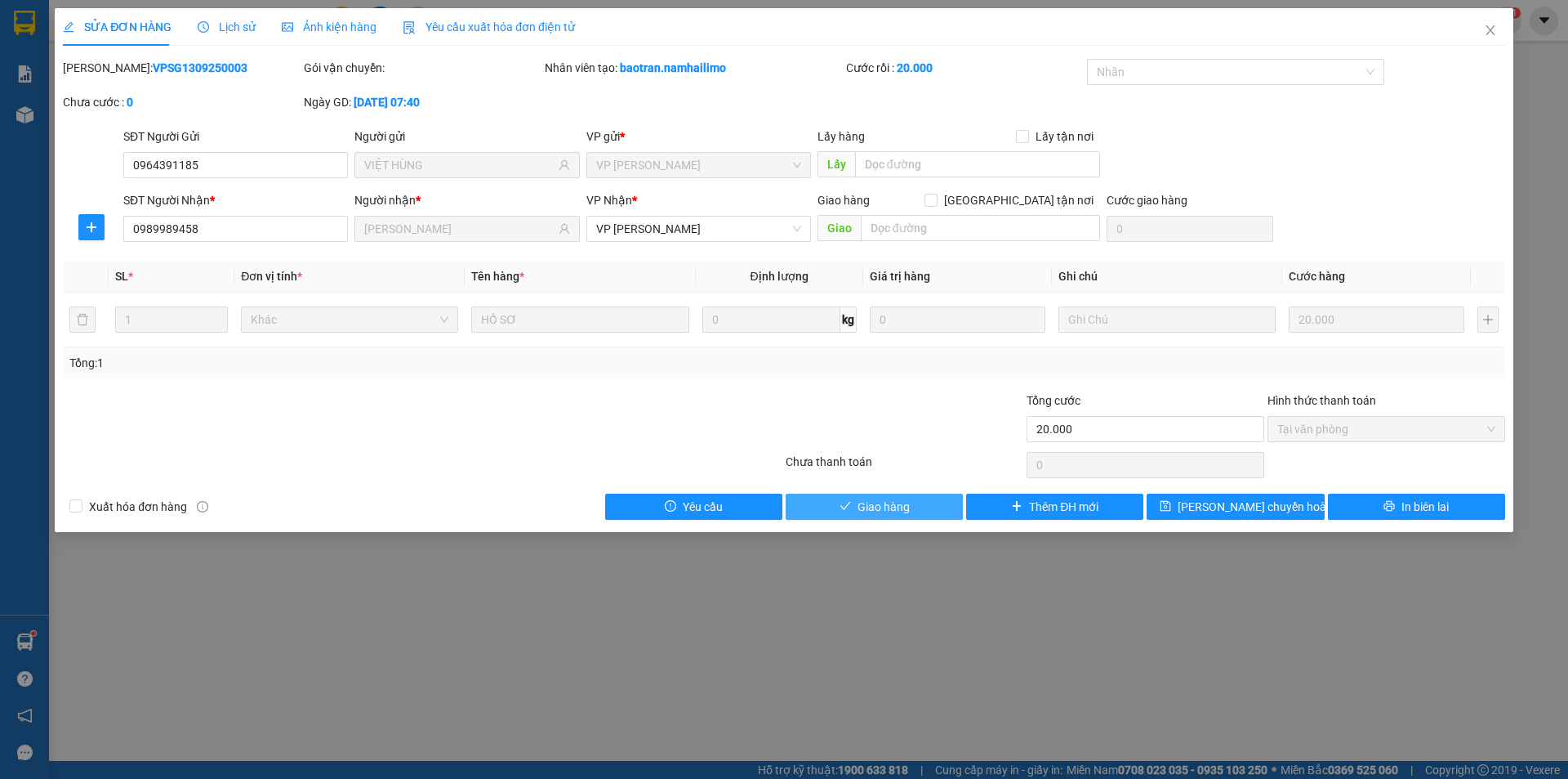
click at [895, 511] on span "Giao hàng" at bounding box center [883, 507] width 52 height 18
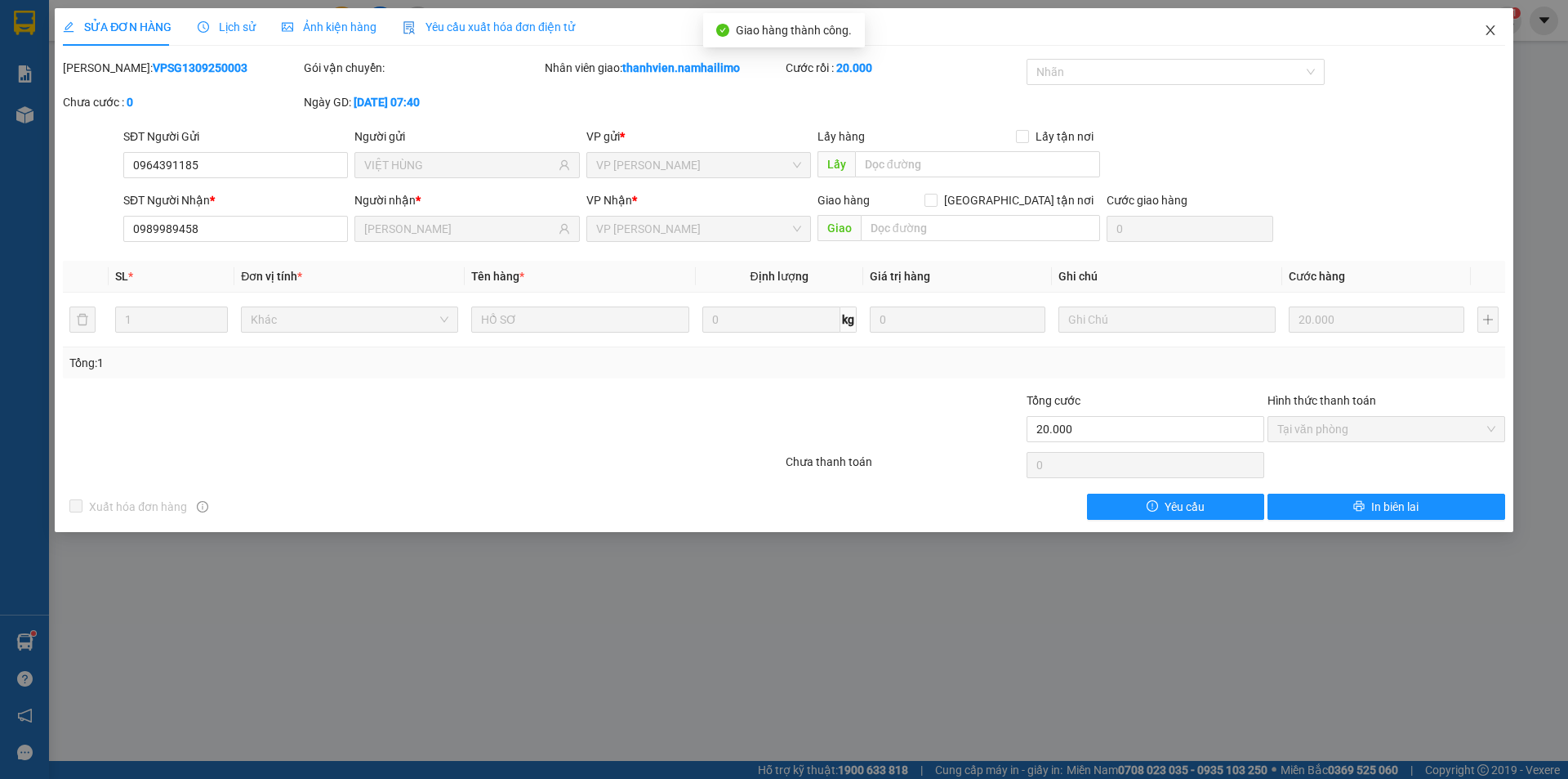
click at [1488, 27] on icon "close" at bounding box center [1490, 30] width 9 height 10
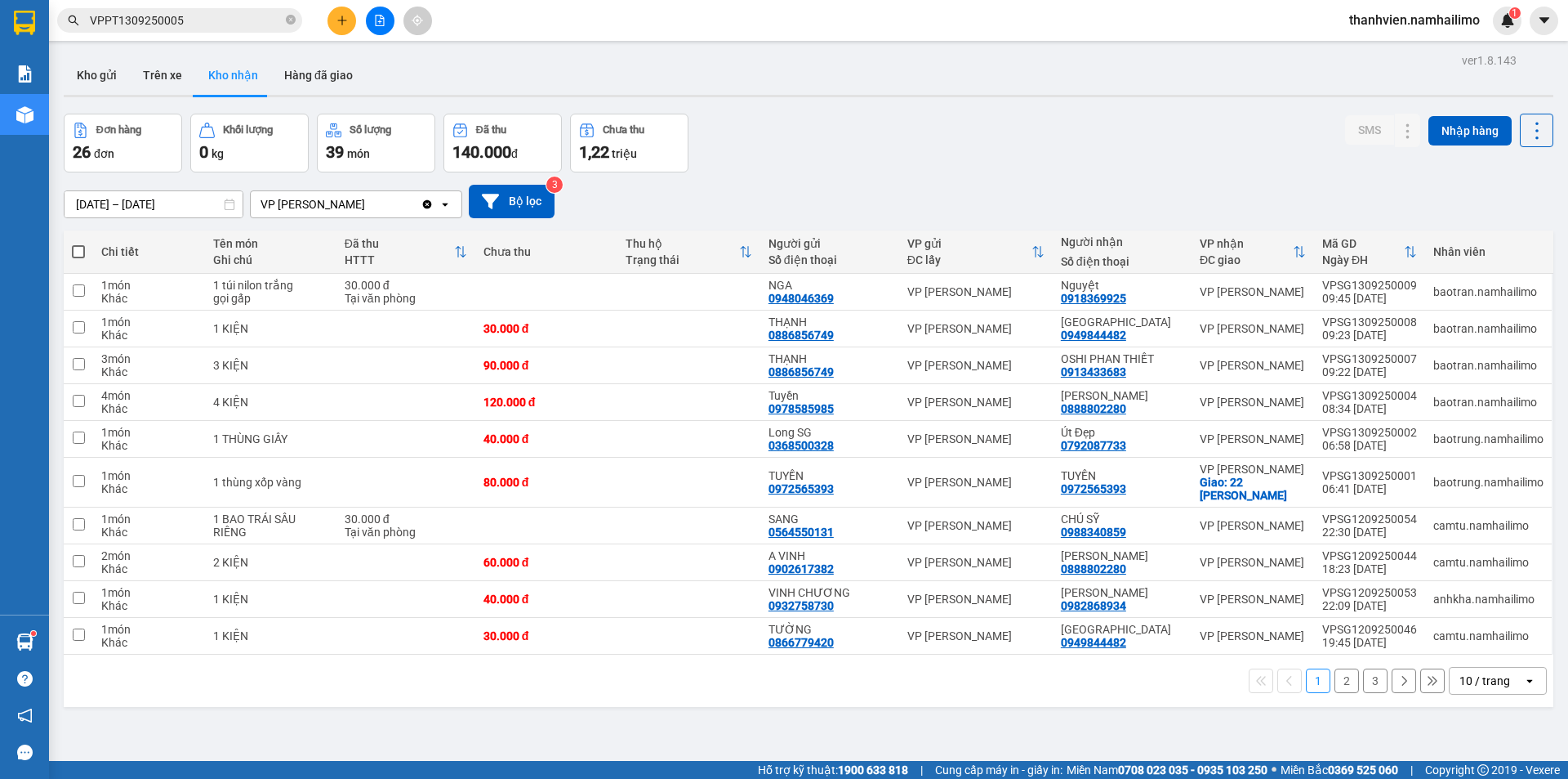
click at [1338, 687] on button "2" at bounding box center [1346, 680] width 24 height 24
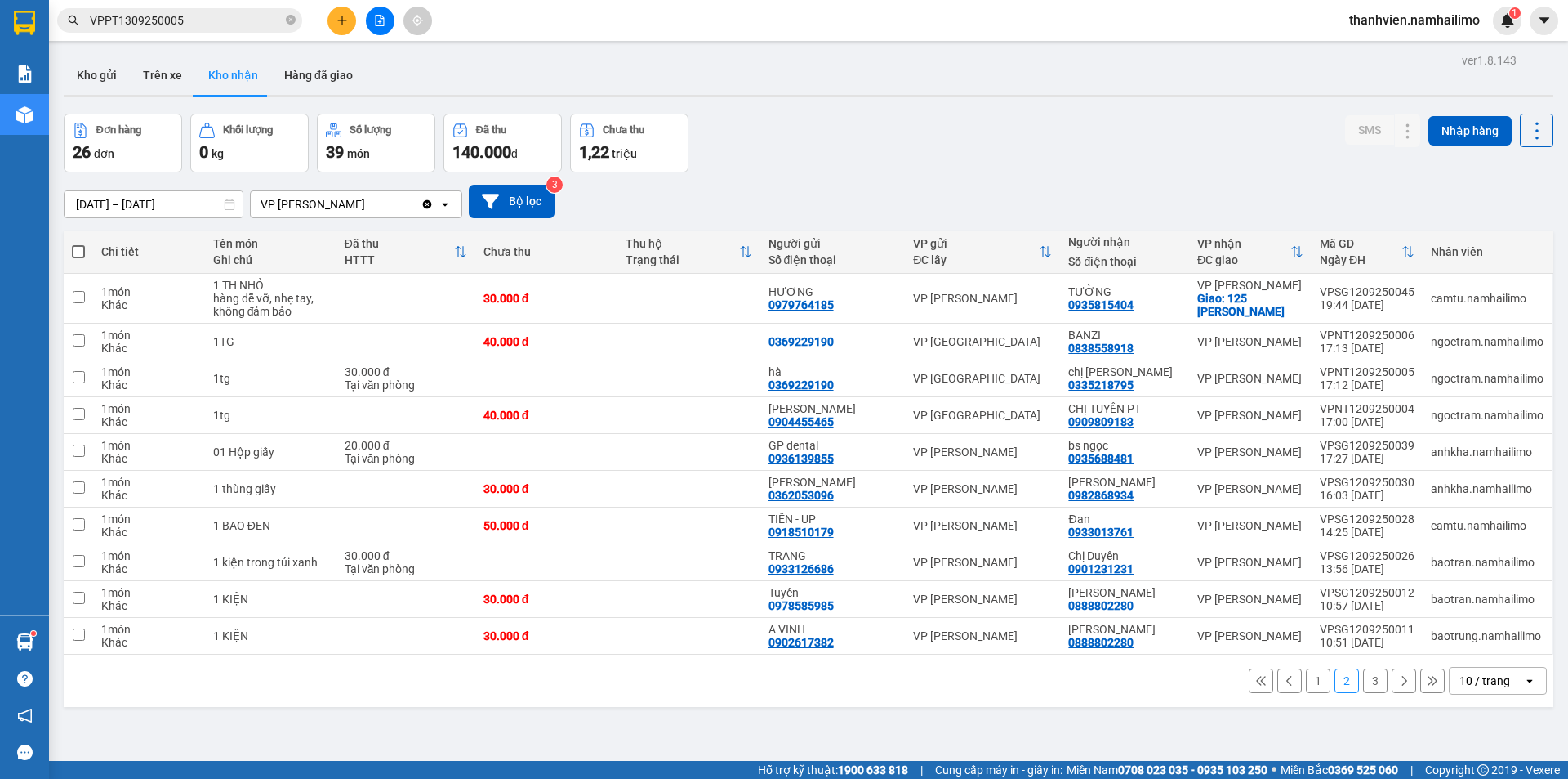
click at [1364, 680] on button "3" at bounding box center [1374, 680] width 24 height 24
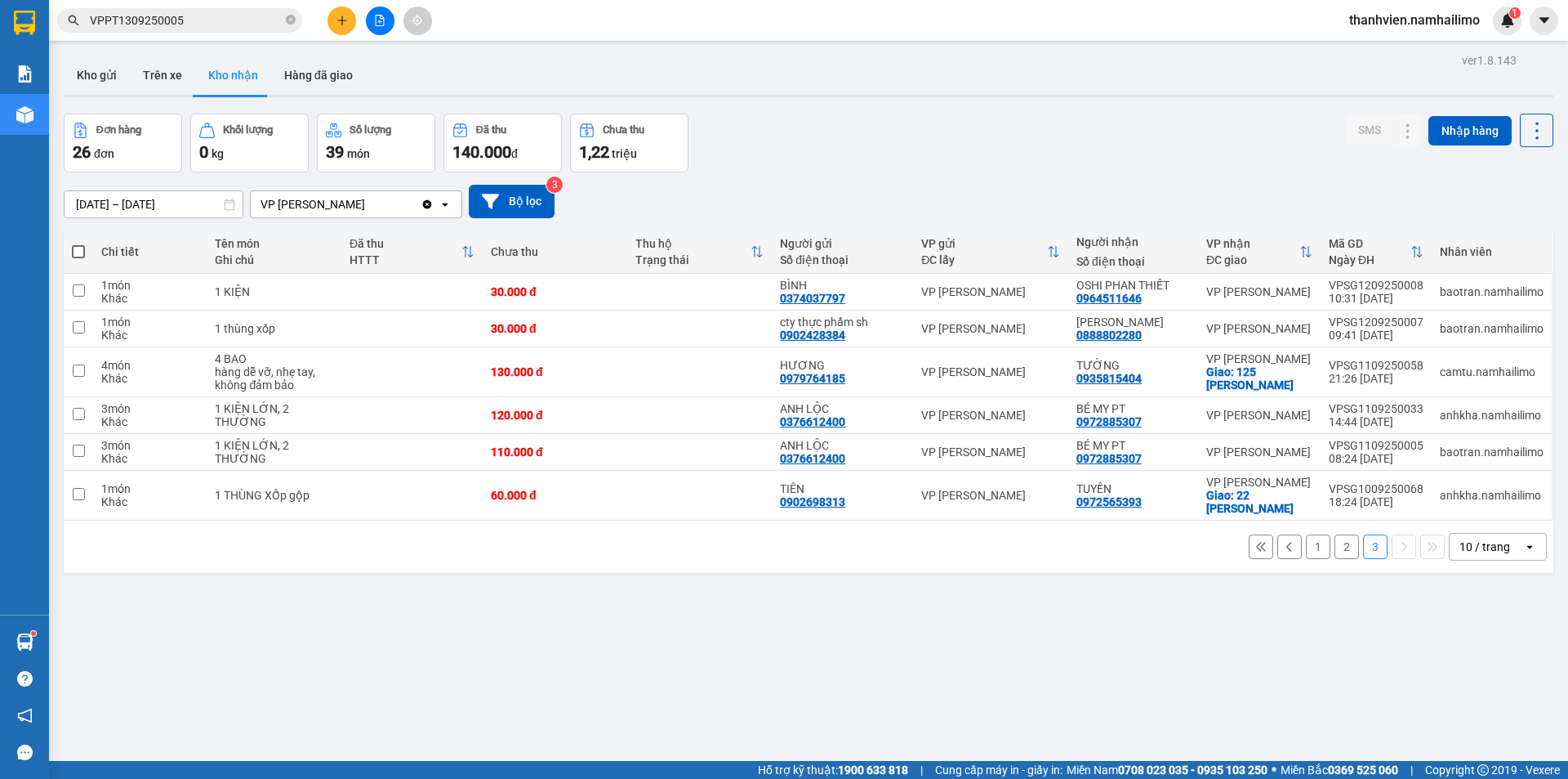
drag, startPoint x: 799, startPoint y: 652, endPoint x: 765, endPoint y: 687, distance: 48.8
click at [795, 656] on div "ver 1.8.143 Kho gửi Trên xe Kho nhận Hàng đã giao Đơn hàng 26 đơn Khối lượng 0 …" at bounding box center [809, 439] width 1502 height 779
